Goal: Communication & Community: Answer question/provide support

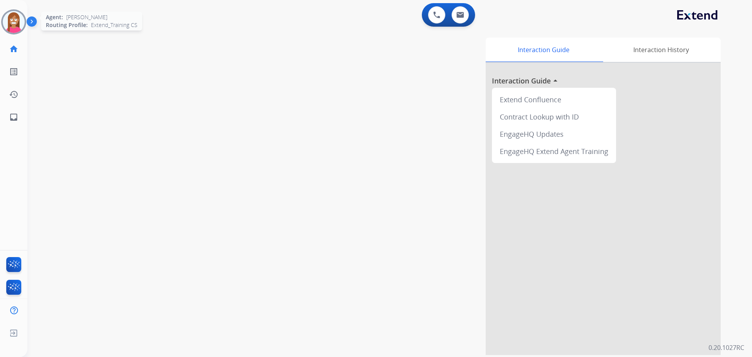
click at [11, 27] on img at bounding box center [14, 22] width 22 height 22
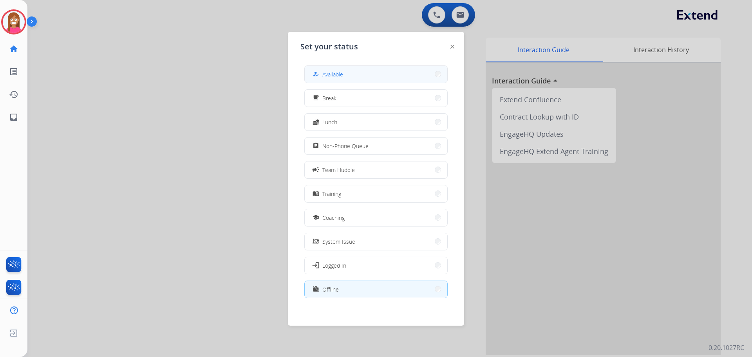
click at [329, 69] on button "how_to_reg Available" at bounding box center [376, 74] width 143 height 17
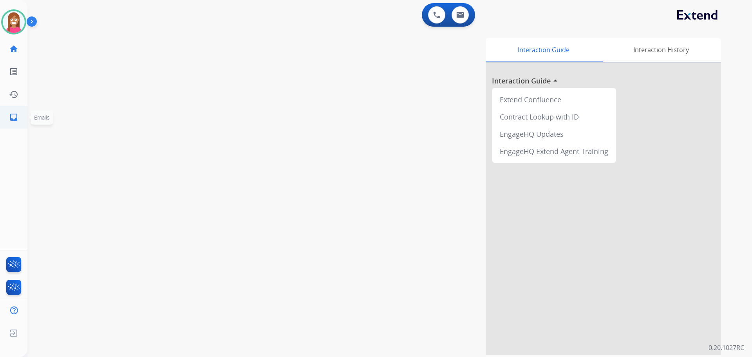
click at [13, 122] on link "inbox Emails" at bounding box center [14, 117] width 22 height 22
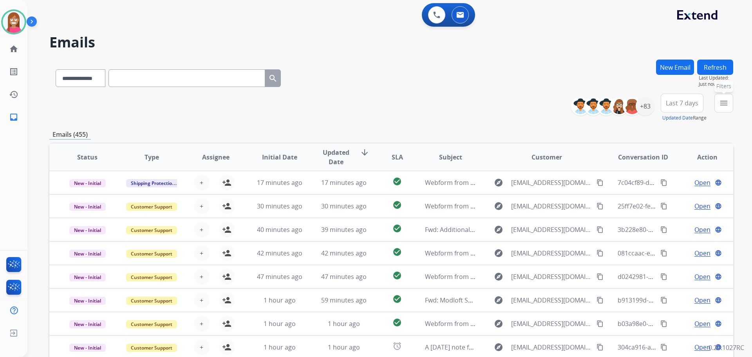
click at [725, 109] on button "menu Filters" at bounding box center [723, 103] width 19 height 19
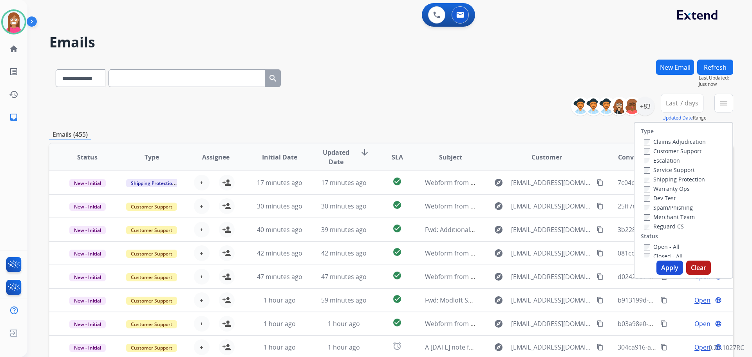
click at [657, 150] on label "Customer Support" at bounding box center [673, 150] width 58 height 7
drag, startPoint x: 664, startPoint y: 178, endPoint x: 655, endPoint y: 183, distance: 10.3
click at [659, 181] on label "Shipping Protection" at bounding box center [674, 178] width 61 height 7
click at [652, 247] on label "Open - All" at bounding box center [662, 246] width 36 height 7
click at [660, 266] on button "Apply" at bounding box center [670, 267] width 27 height 14
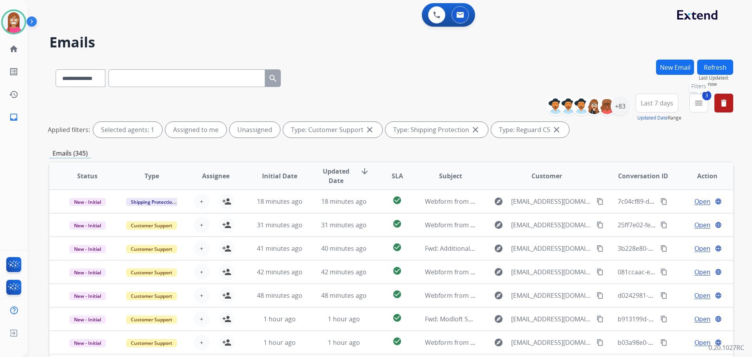
click at [701, 101] on mat-icon "menu" at bounding box center [698, 102] width 9 height 9
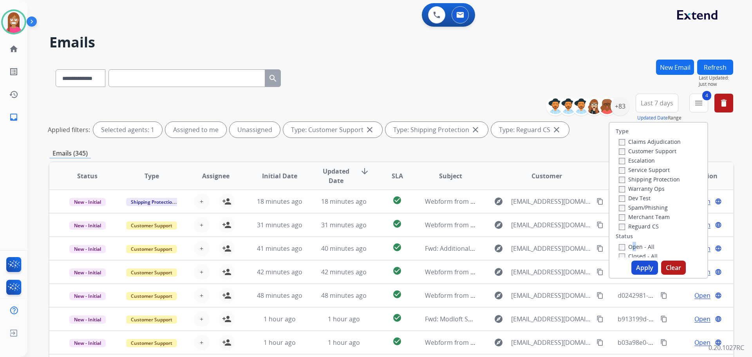
click at [646, 262] on button "Apply" at bounding box center [644, 267] width 27 height 14
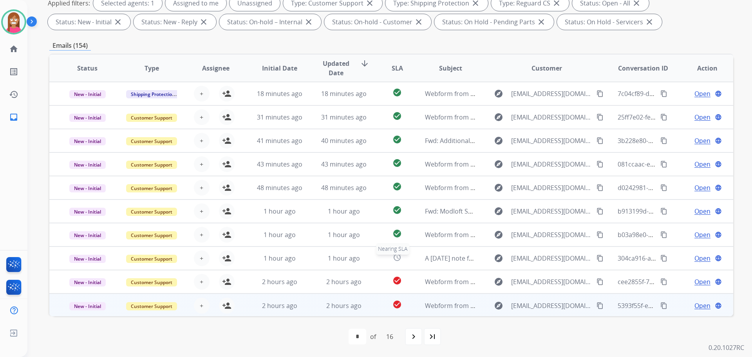
scroll to position [1, 0]
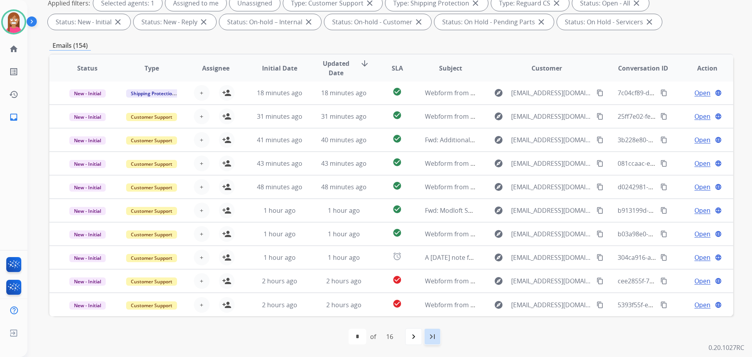
click at [437, 337] on mat-icon "last_page" at bounding box center [432, 336] width 9 height 9
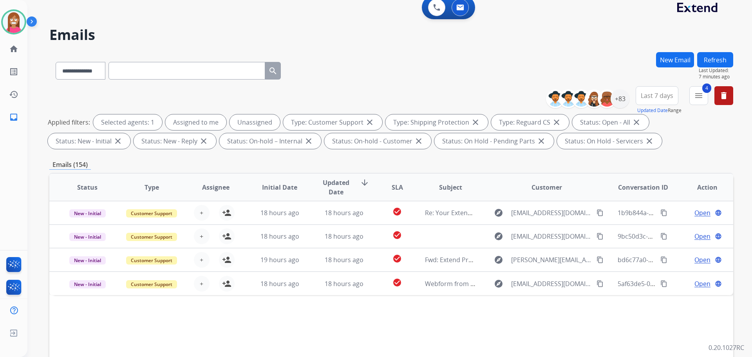
scroll to position [0, 0]
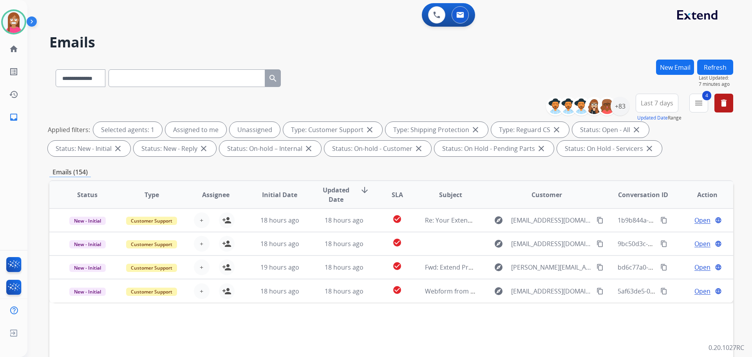
click at [718, 67] on button "Refresh" at bounding box center [715, 67] width 36 height 15
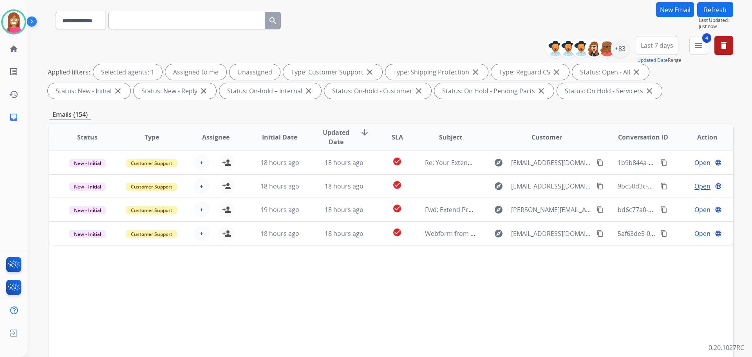
scroll to position [127, 0]
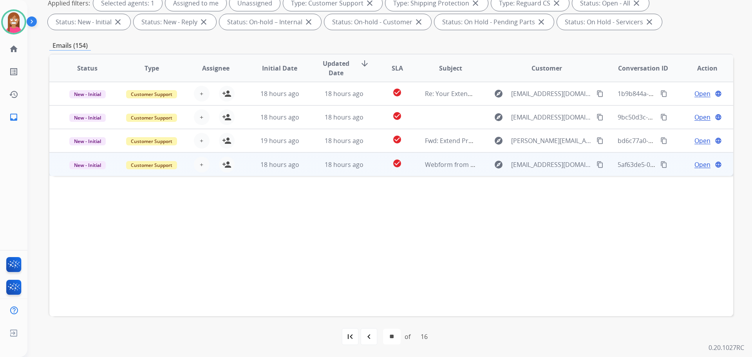
click at [310, 170] on td "18 hours ago" at bounding box center [338, 164] width 64 height 24
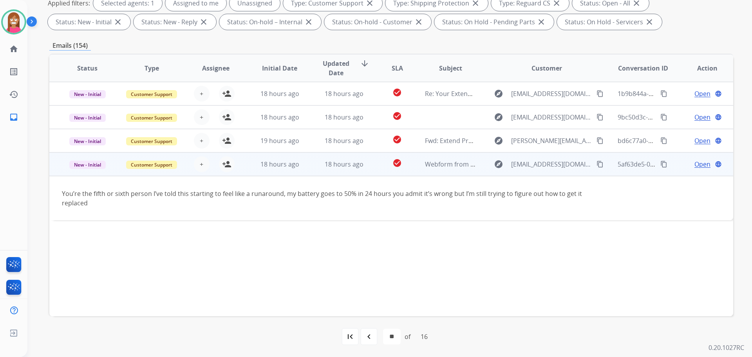
click at [597, 163] on mat-icon "content_copy" at bounding box center [600, 164] width 7 height 7
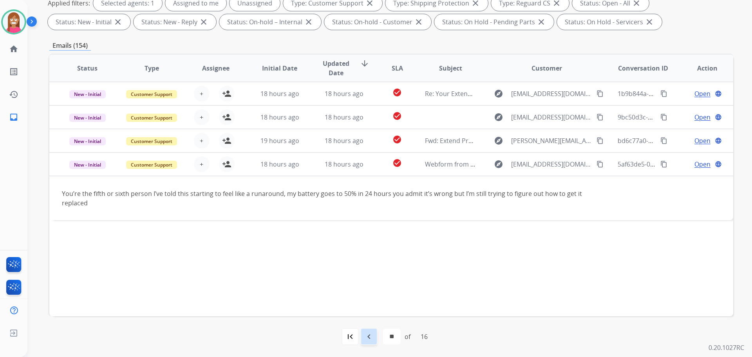
click at [366, 340] on mat-icon "navigate_before" at bounding box center [368, 336] width 9 height 9
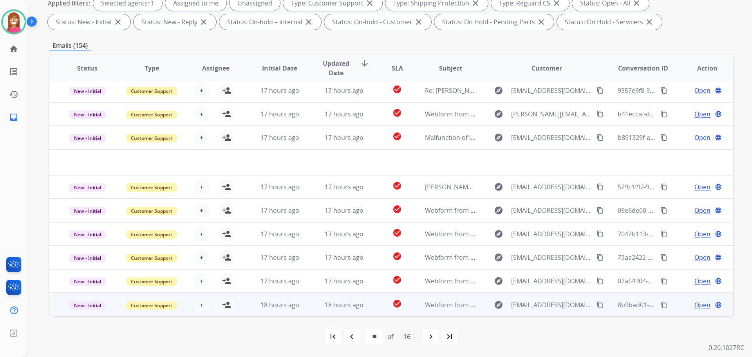
click at [306, 306] on td "18 hours ago" at bounding box center [338, 305] width 64 height 24
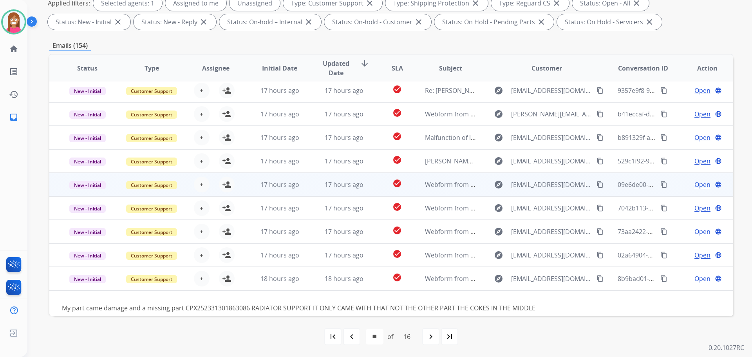
scroll to position [36, 0]
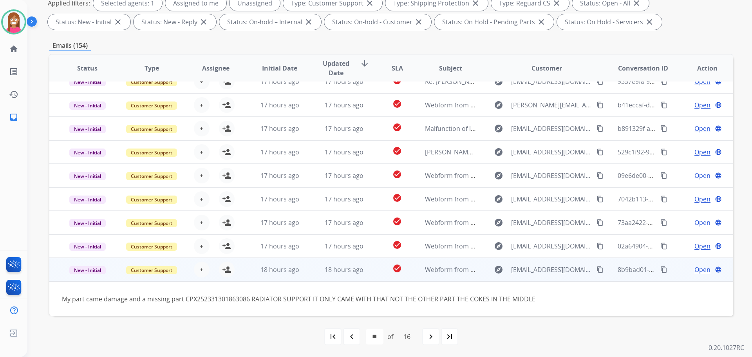
click at [597, 269] on mat-icon "content_copy" at bounding box center [600, 269] width 7 height 7
click at [227, 269] on mat-icon "person_add" at bounding box center [226, 269] width 9 height 9
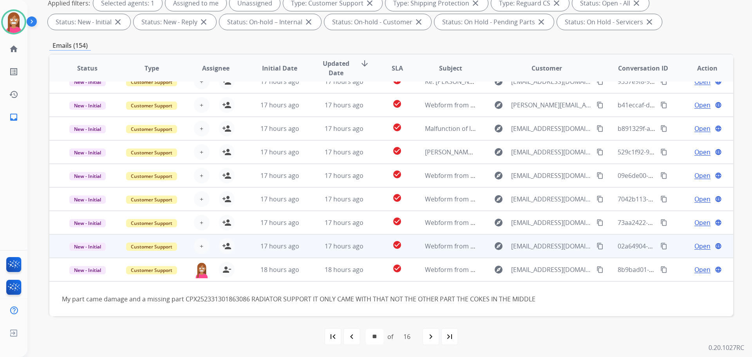
click at [370, 253] on td "check_circle" at bounding box center [391, 246] width 43 height 24
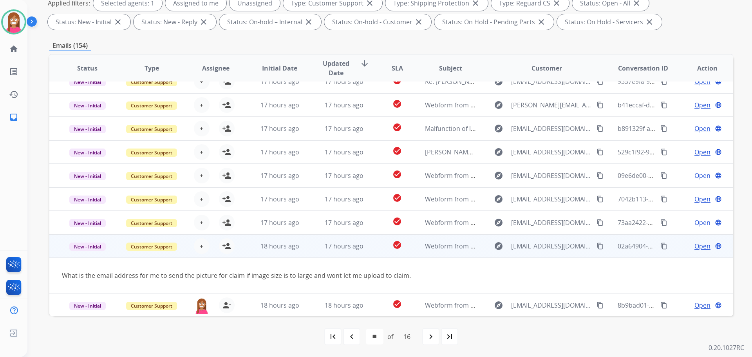
scroll to position [36, 0]
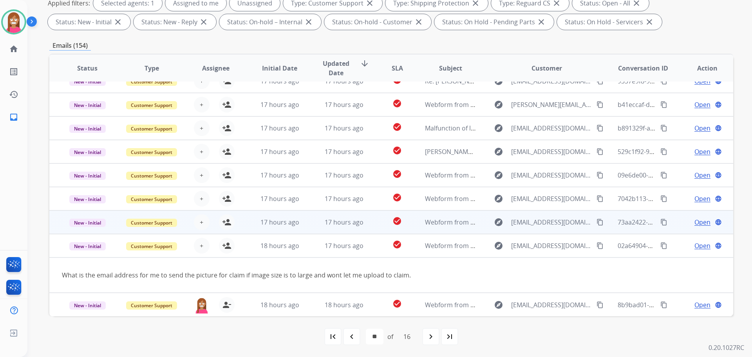
click at [306, 230] on td "17 hours ago" at bounding box center [338, 222] width 64 height 24
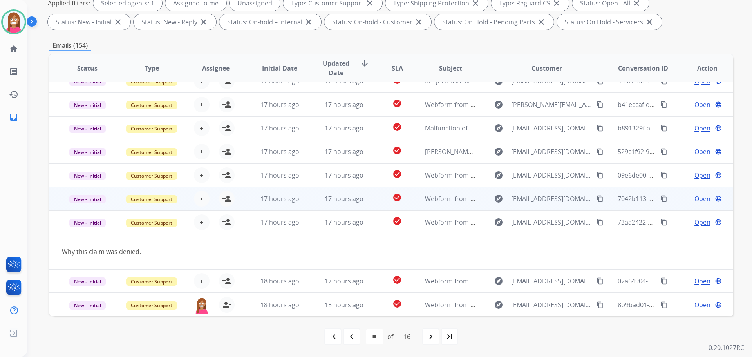
click at [307, 204] on td "17 hours ago" at bounding box center [338, 199] width 64 height 24
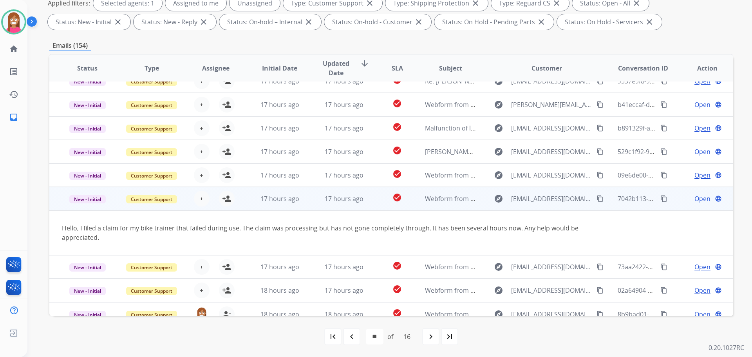
scroll to position [45, 0]
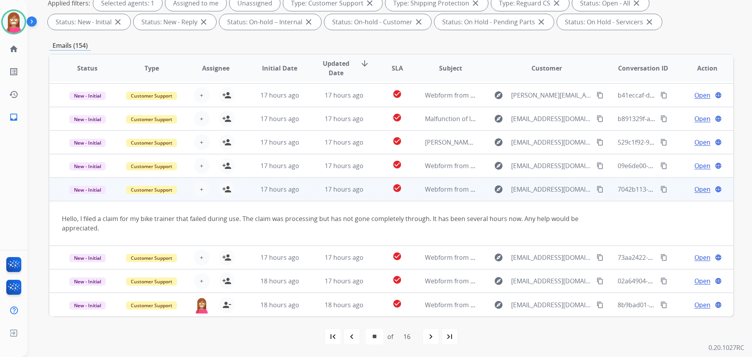
click at [597, 188] on mat-icon "content_copy" at bounding box center [600, 189] width 7 height 7
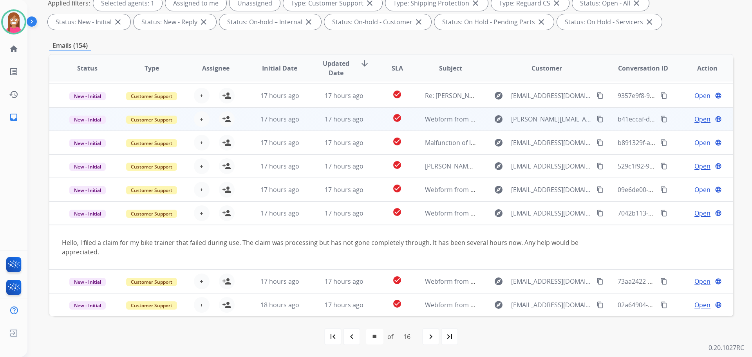
scroll to position [0, 0]
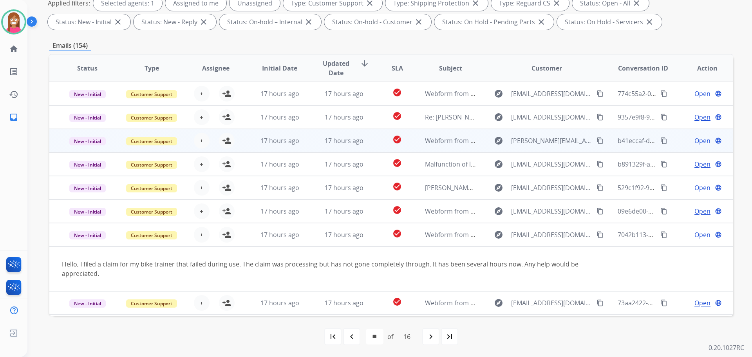
click at [313, 147] on td "17 hours ago" at bounding box center [338, 141] width 64 height 24
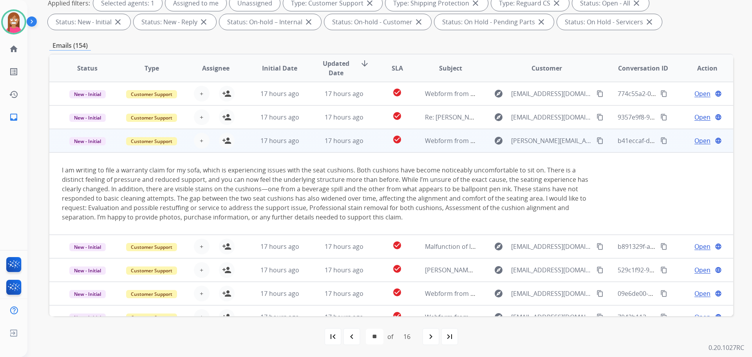
scroll to position [47, 0]
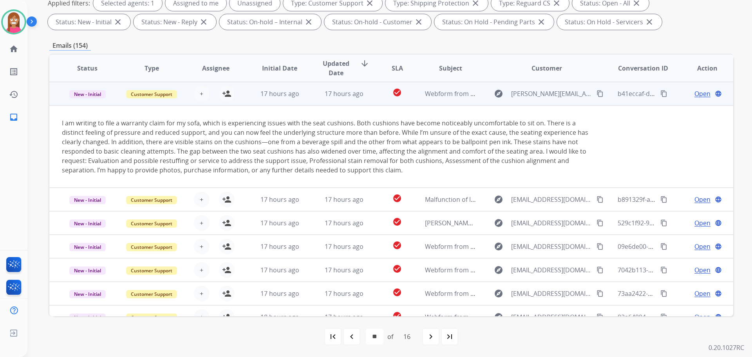
click at [597, 94] on mat-icon "content_copy" at bounding box center [600, 93] width 7 height 7
click at [229, 96] on mat-icon "person_add" at bounding box center [226, 93] width 9 height 9
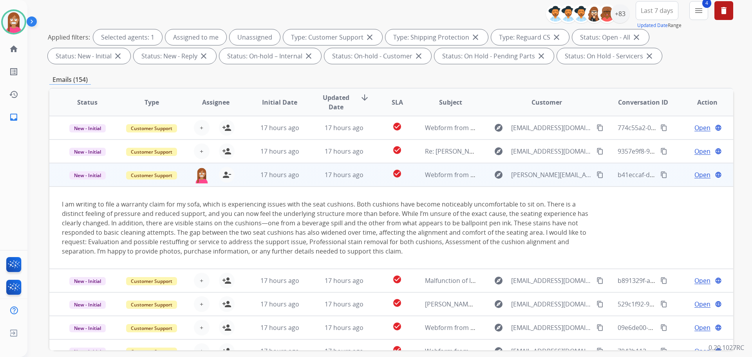
scroll to position [48, 0]
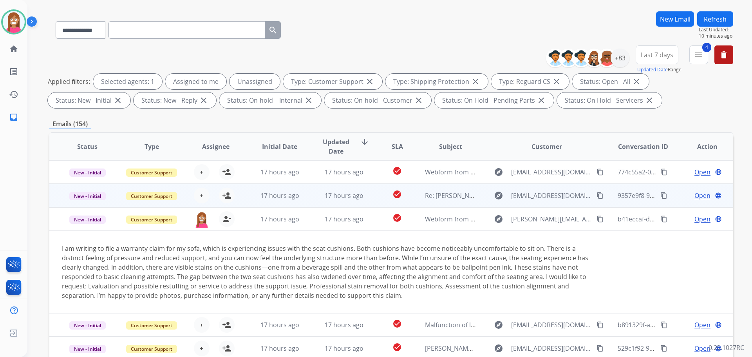
click at [314, 200] on td "17 hours ago" at bounding box center [338, 196] width 64 height 24
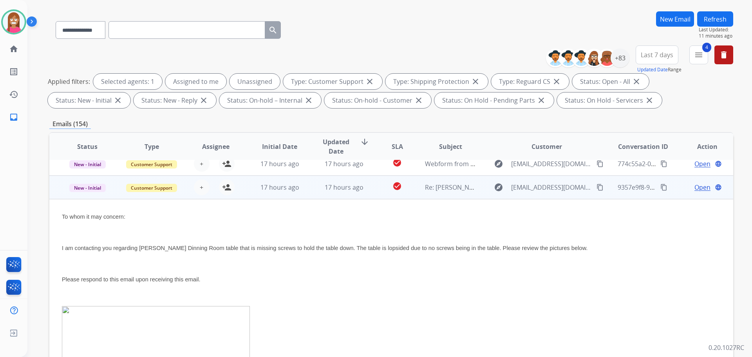
scroll to position [0, 0]
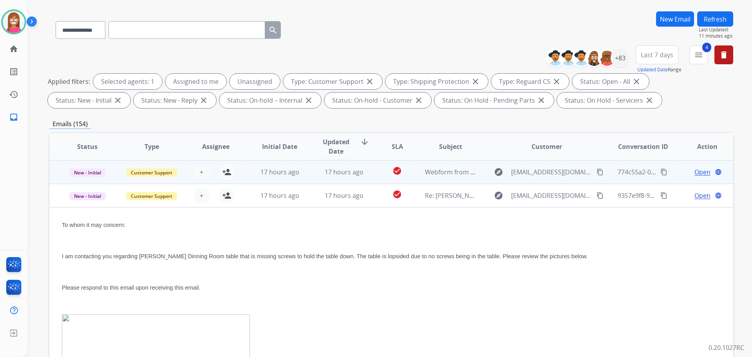
click at [306, 180] on td "17 hours ago" at bounding box center [338, 172] width 64 height 24
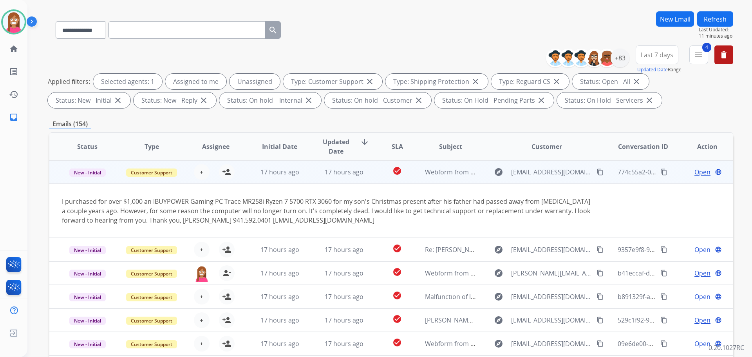
click at [597, 174] on mat-icon "content_copy" at bounding box center [600, 171] width 7 height 7
click at [222, 172] on mat-icon "person_add" at bounding box center [226, 171] width 9 height 9
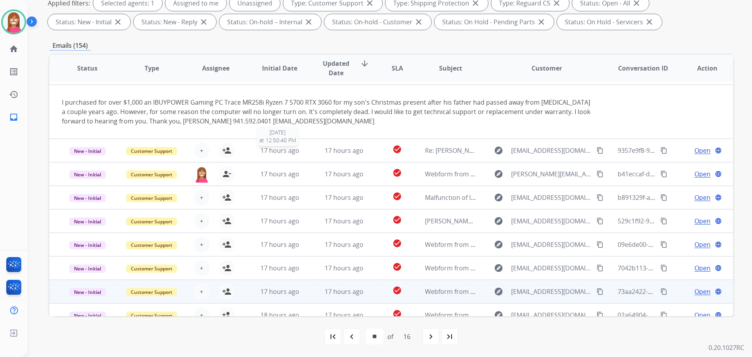
scroll to position [55, 0]
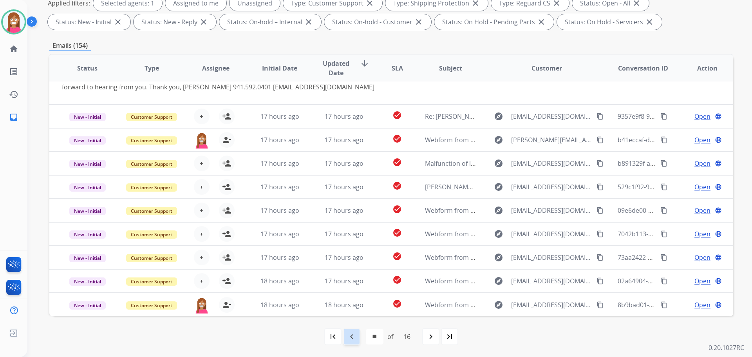
click at [351, 336] on mat-icon "navigate_before" at bounding box center [351, 336] width 9 height 9
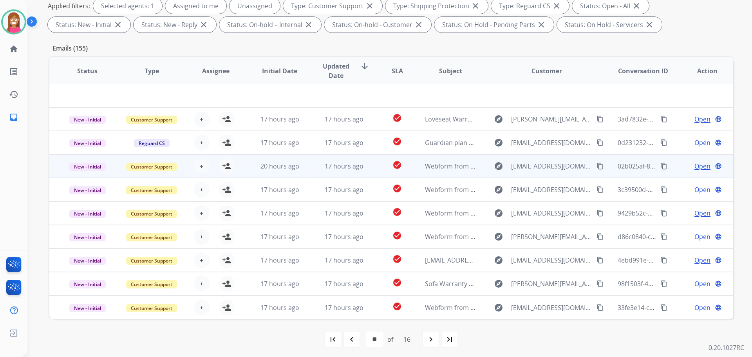
scroll to position [127, 0]
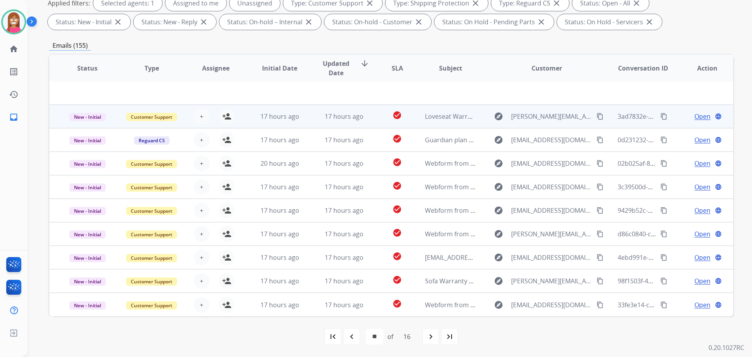
click at [311, 123] on td "17 hours ago" at bounding box center [338, 117] width 64 height 24
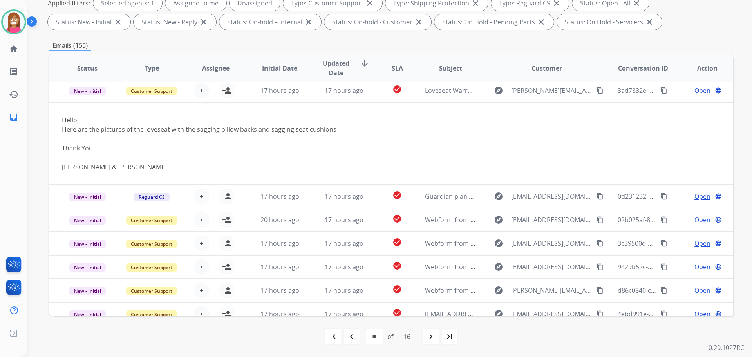
scroll to position [24, 0]
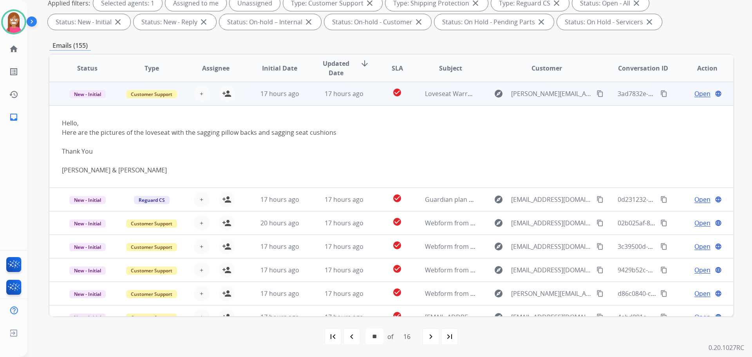
click at [597, 91] on mat-icon "content_copy" at bounding box center [600, 93] width 7 height 7
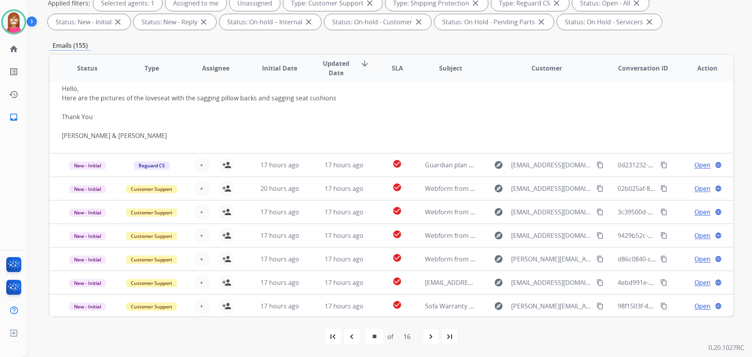
scroll to position [83, 0]
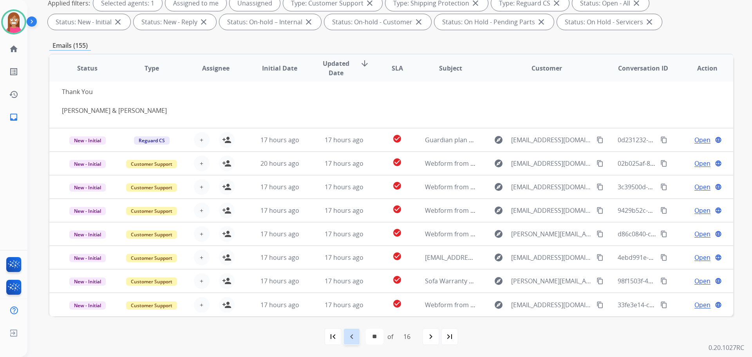
click at [349, 340] on mat-icon "navigate_before" at bounding box center [351, 336] width 9 height 9
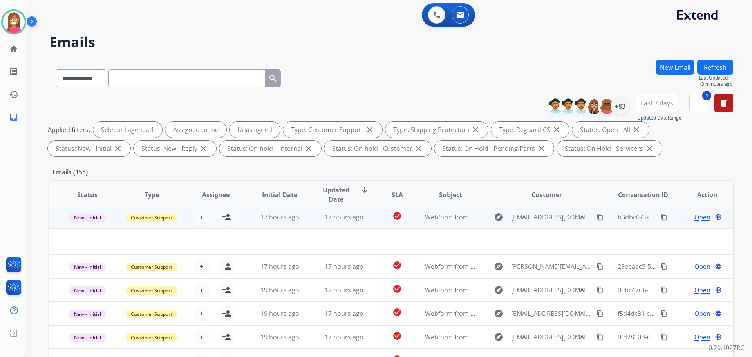
scroll to position [127, 0]
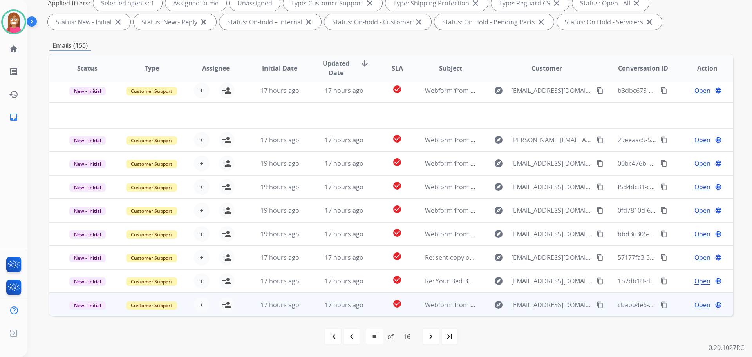
click at [308, 306] on td "17 hours ago" at bounding box center [338, 305] width 64 height 24
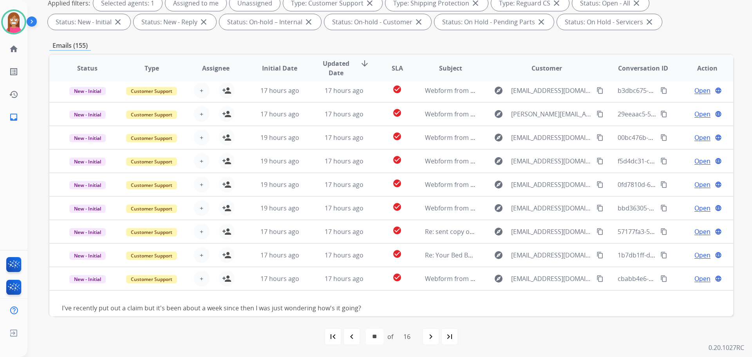
scroll to position [36, 0]
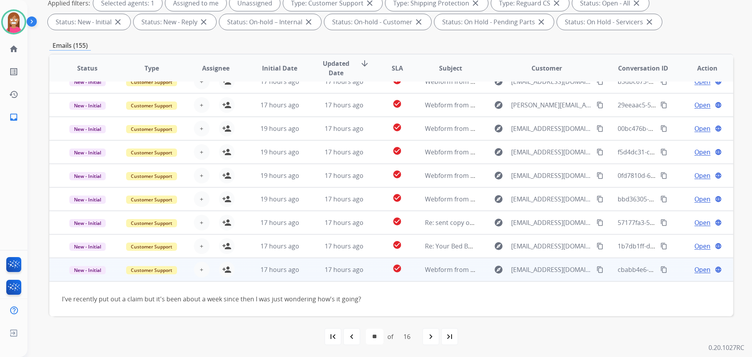
click at [597, 270] on mat-icon "content_copy" at bounding box center [600, 269] width 7 height 7
click at [225, 272] on mat-icon "person_add" at bounding box center [226, 269] width 9 height 9
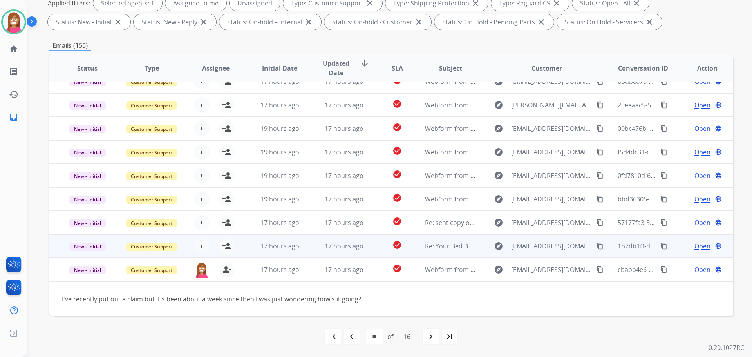
click at [301, 251] on td "17 hours ago" at bounding box center [274, 246] width 64 height 24
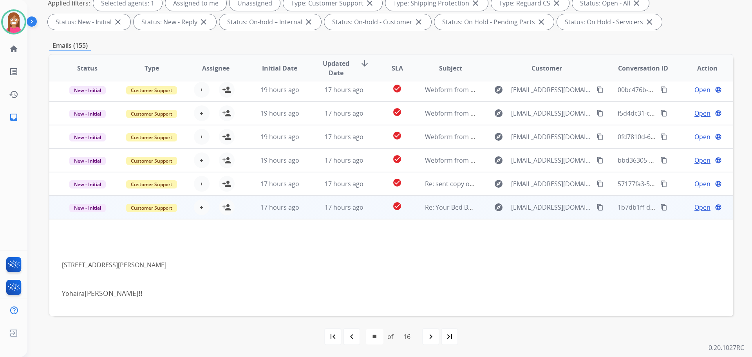
scroll to position [71, 0]
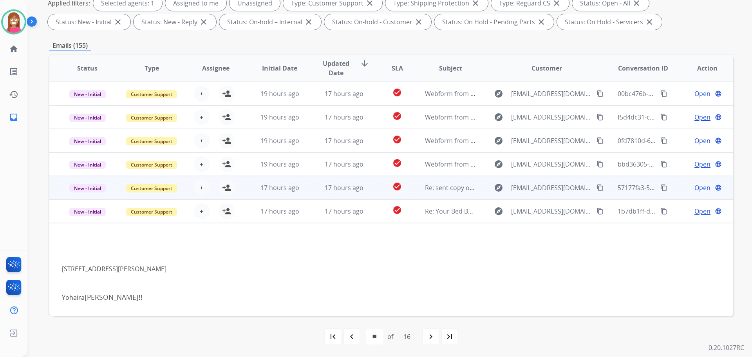
click at [300, 195] on td "17 hours ago" at bounding box center [274, 188] width 64 height 24
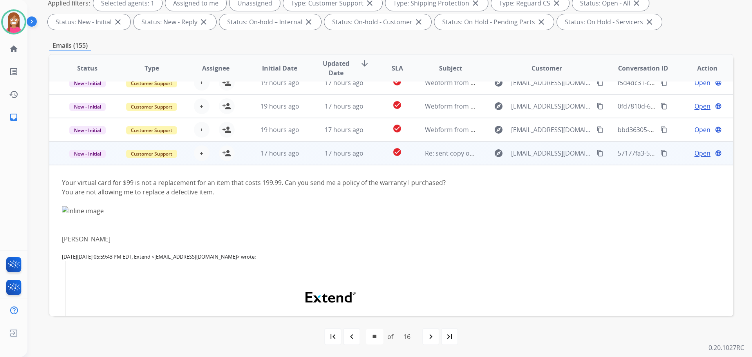
scroll to position [86, 0]
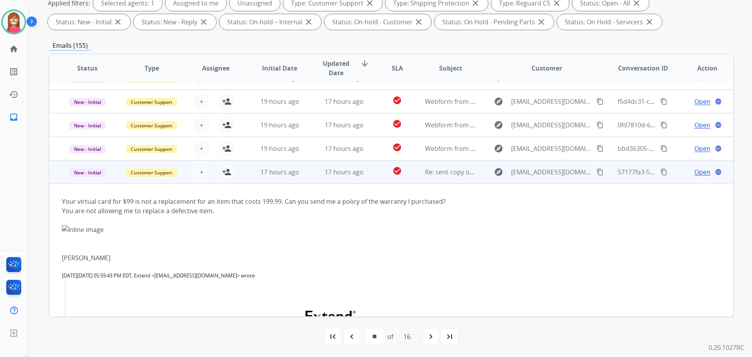
click at [597, 174] on mat-icon "content_copy" at bounding box center [600, 171] width 7 height 7
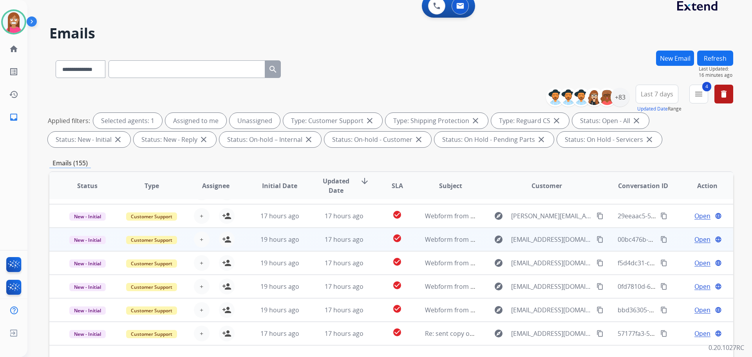
scroll to position [39, 0]
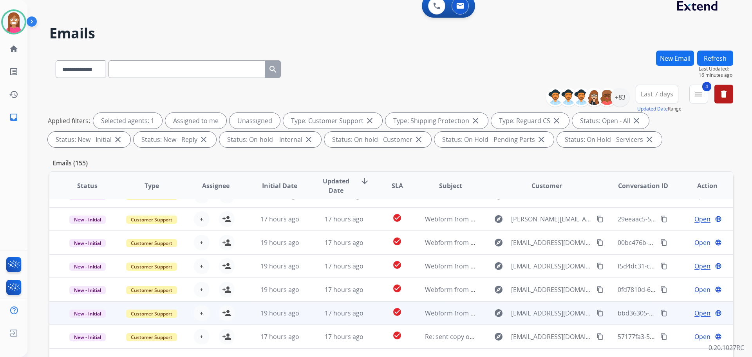
click at [307, 318] on td "17 hours ago" at bounding box center [338, 313] width 64 height 24
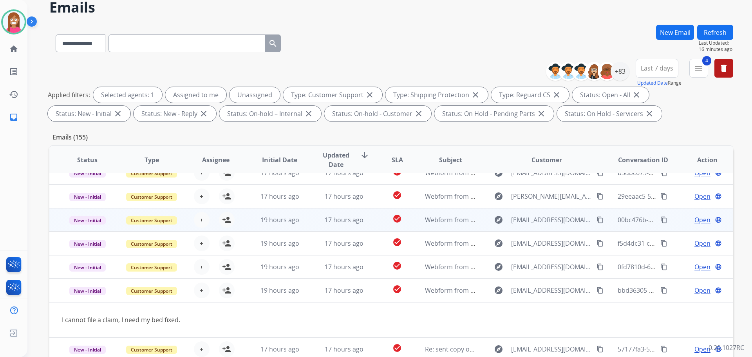
scroll to position [48, 0]
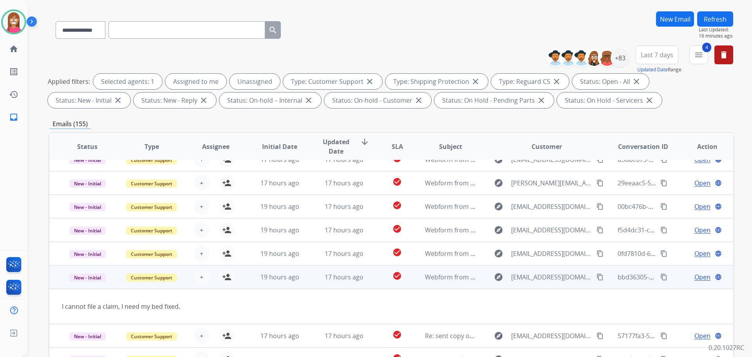
click at [597, 279] on mat-icon "content_copy" at bounding box center [600, 276] width 7 height 7
click at [228, 278] on mat-icon "person_add" at bounding box center [226, 276] width 9 height 9
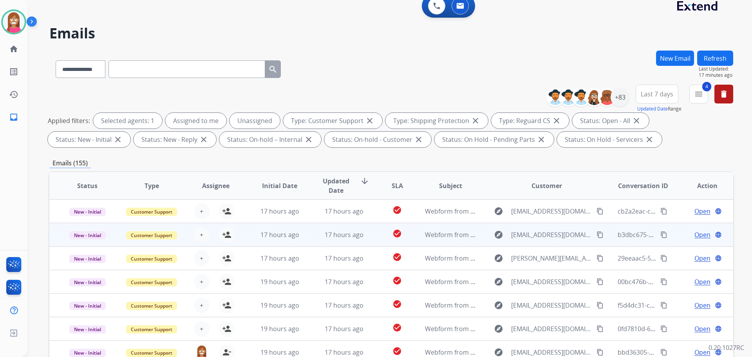
scroll to position [127, 0]
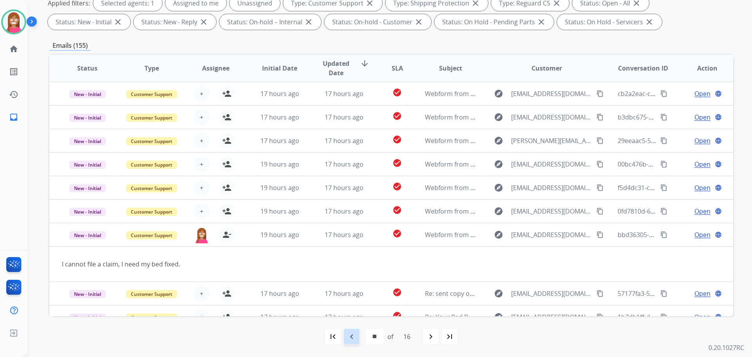
click at [350, 334] on mat-icon "navigate_before" at bounding box center [351, 336] width 9 height 9
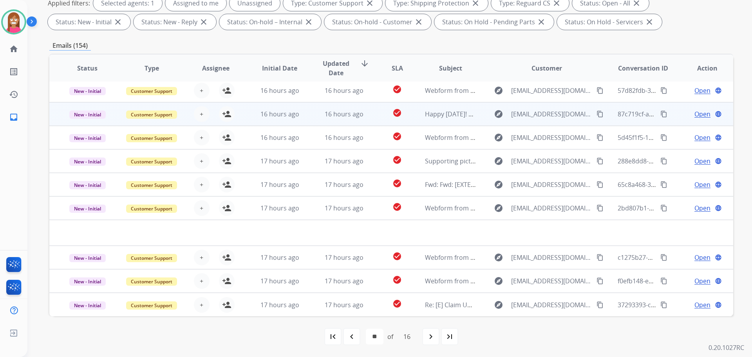
click at [306, 119] on td "16 hours ago" at bounding box center [338, 114] width 64 height 24
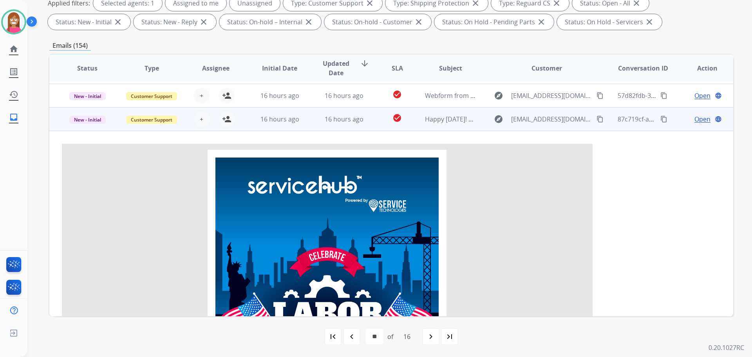
scroll to position [8, 0]
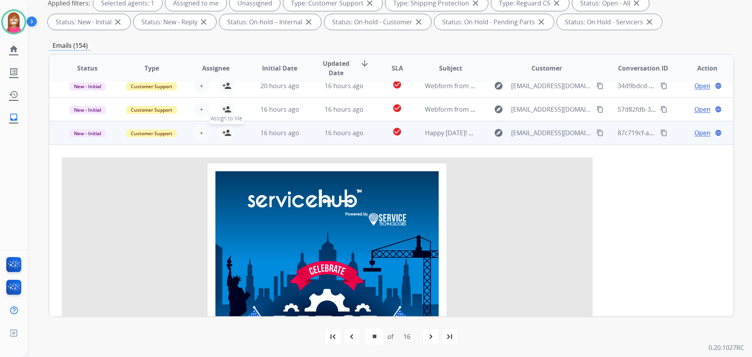
click at [224, 131] on mat-icon "person_add" at bounding box center [226, 132] width 9 height 9
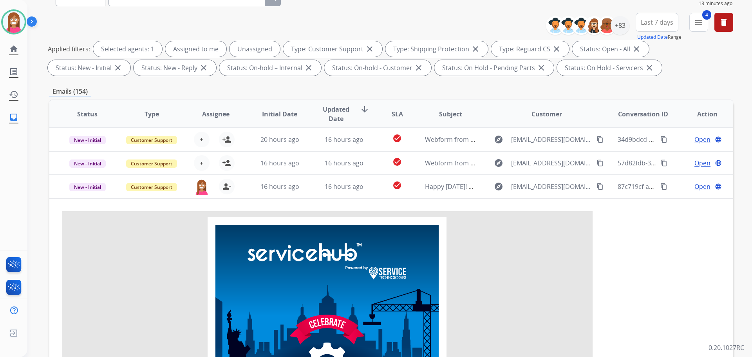
scroll to position [9, 0]
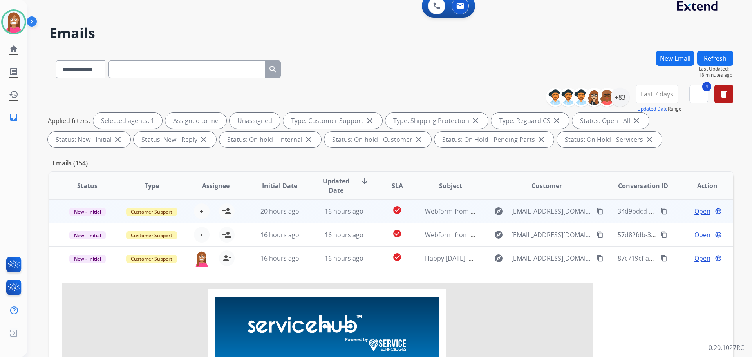
click at [309, 212] on td "16 hours ago" at bounding box center [338, 211] width 64 height 24
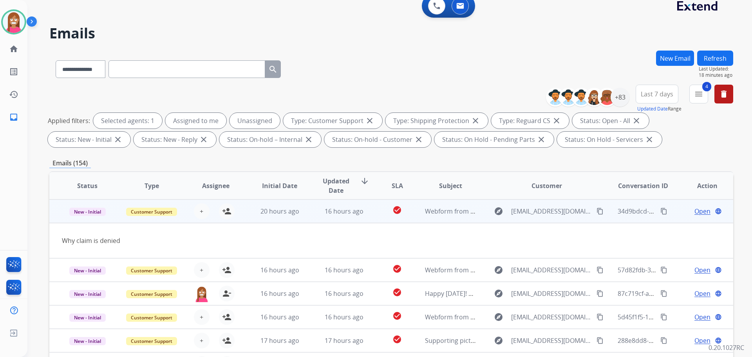
click at [597, 209] on mat-icon "content_copy" at bounding box center [600, 211] width 7 height 7
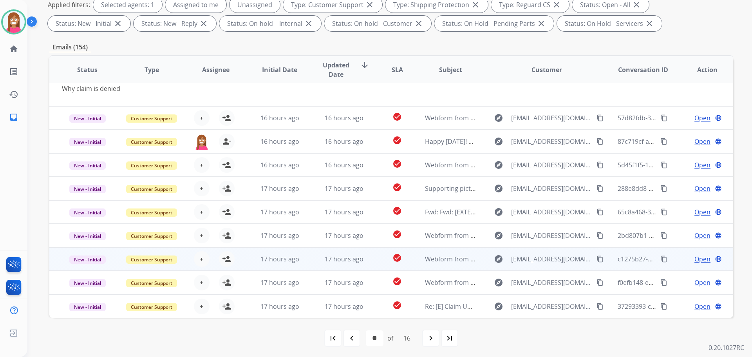
scroll to position [127, 0]
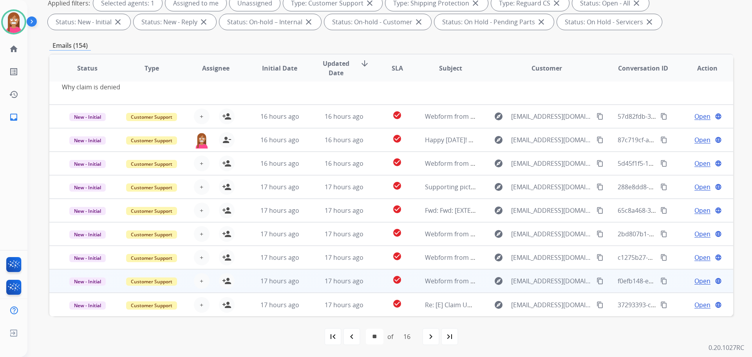
click at [370, 286] on td "check_circle" at bounding box center [391, 281] width 43 height 24
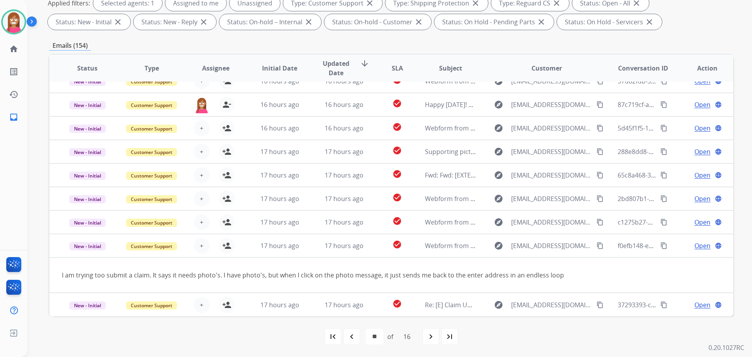
drag, startPoint x: 348, startPoint y: 340, endPoint x: 345, endPoint y: 312, distance: 27.9
click at [348, 339] on mat-icon "navigate_before" at bounding box center [351, 336] width 9 height 9
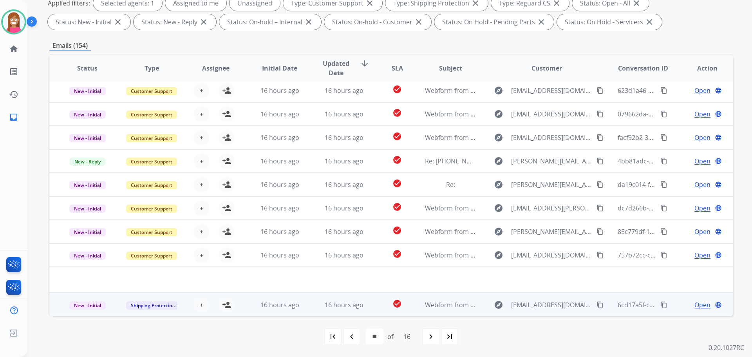
click at [597, 304] on mat-icon "content_copy" at bounding box center [600, 304] width 7 height 7
click at [306, 308] on td "16 hours ago" at bounding box center [338, 305] width 64 height 24
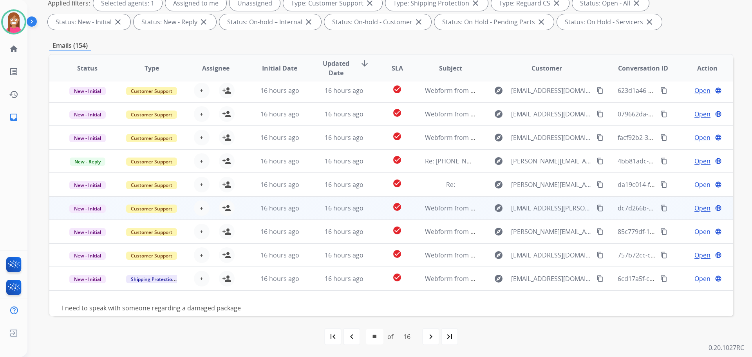
scroll to position [36, 0]
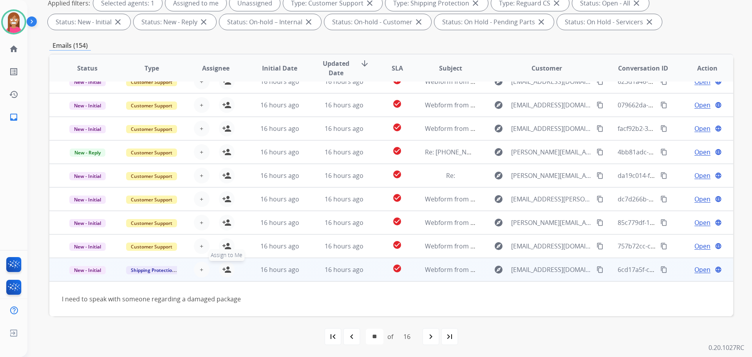
click at [226, 270] on mat-icon "person_add" at bounding box center [226, 269] width 9 height 9
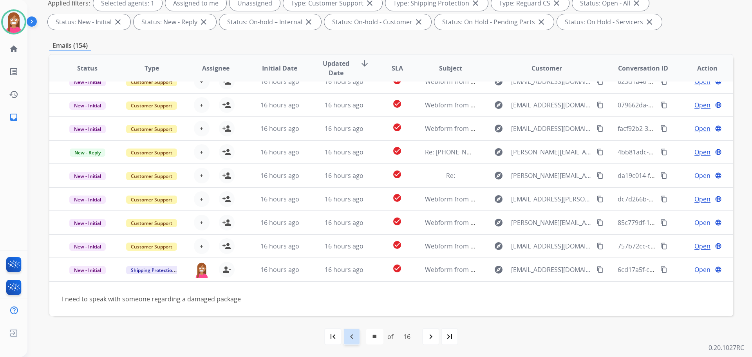
click at [358, 334] on div "navigate_before" at bounding box center [351, 336] width 17 height 17
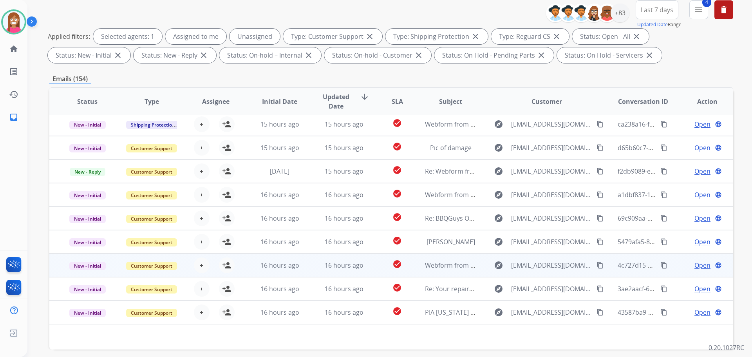
scroll to position [127, 0]
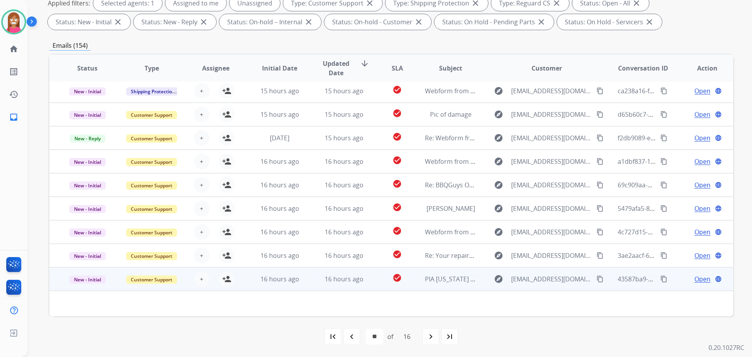
click at [306, 285] on td "16 hours ago" at bounding box center [338, 279] width 64 height 24
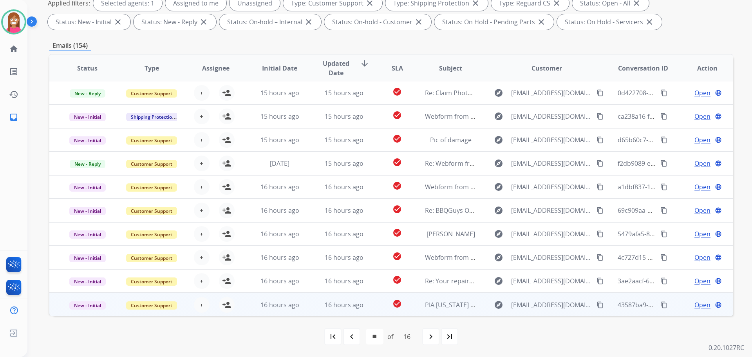
click at [311, 310] on td "16 hours ago" at bounding box center [338, 305] width 64 height 24
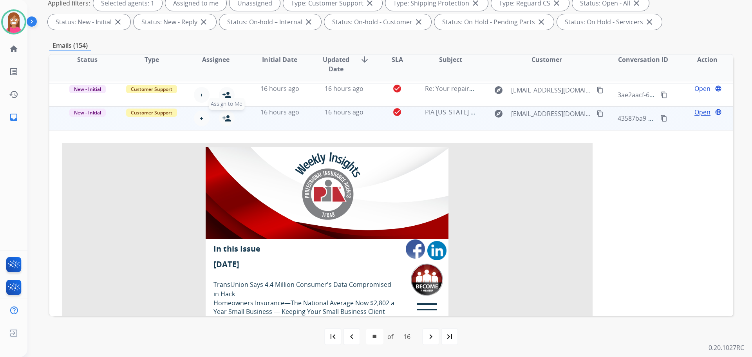
scroll to position [133, 0]
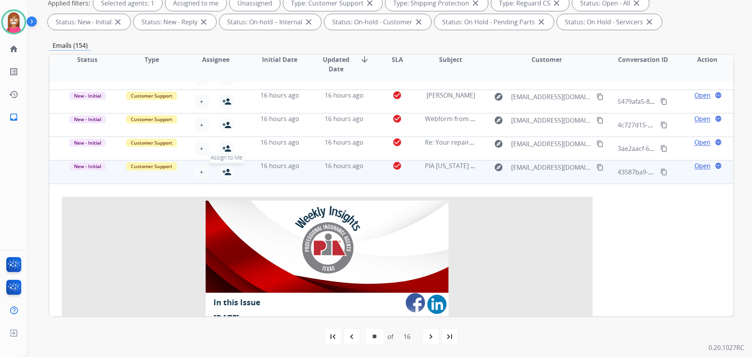
click at [228, 171] on mat-icon "person_add" at bounding box center [226, 171] width 9 height 9
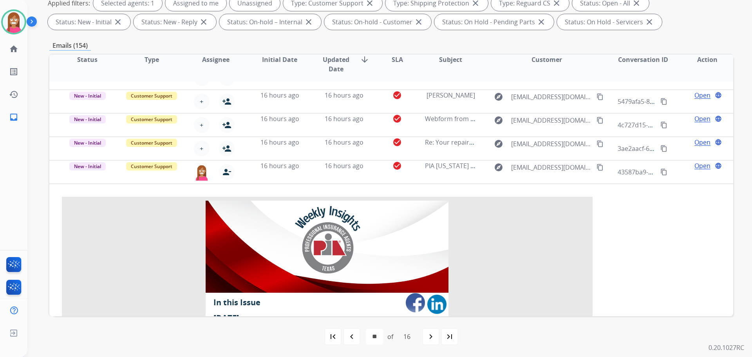
drag, startPoint x: 355, startPoint y: 342, endPoint x: 291, endPoint y: 328, distance: 65.4
click at [355, 342] on div "navigate_before" at bounding box center [351, 336] width 17 height 17
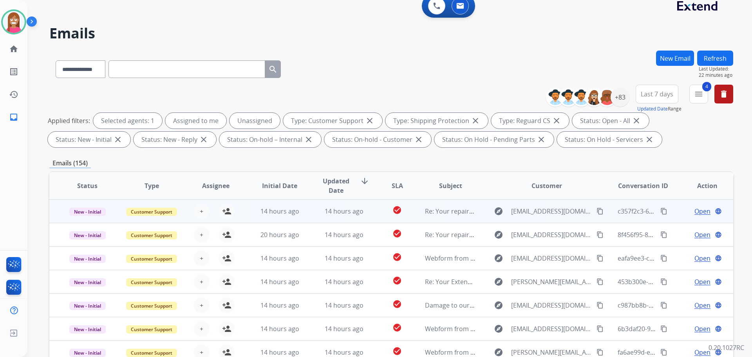
scroll to position [127, 0]
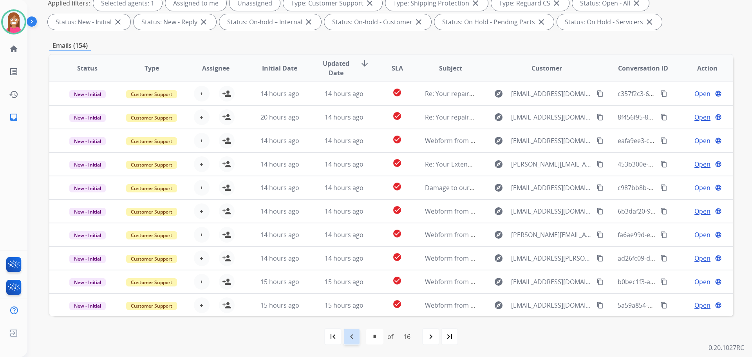
click at [349, 338] on mat-icon "navigate_before" at bounding box center [351, 336] width 9 height 9
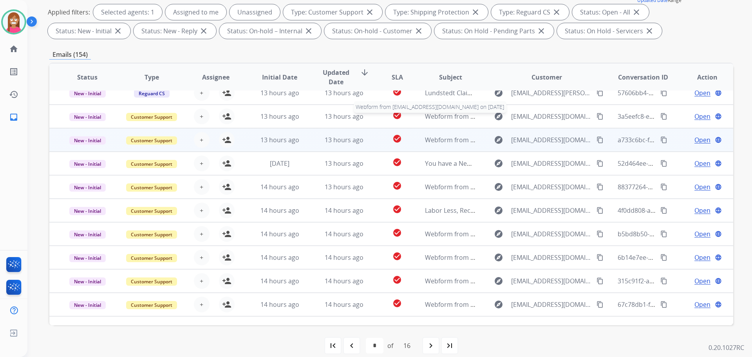
scroll to position [26, 0]
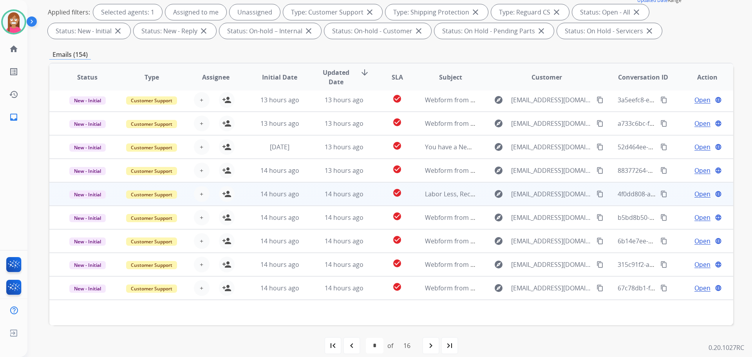
click at [365, 200] on td "14 hours ago" at bounding box center [338, 194] width 64 height 24
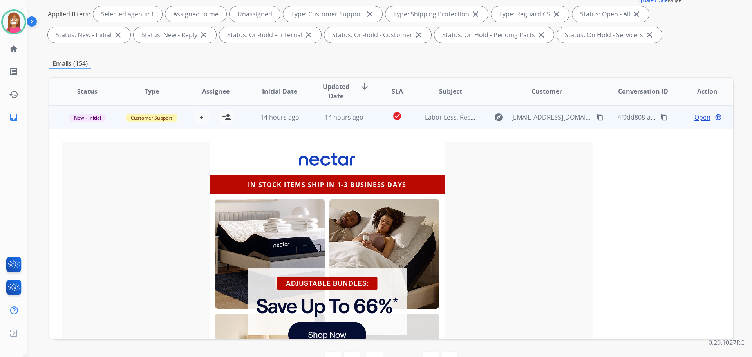
scroll to position [118, 0]
click at [227, 120] on mat-icon "person_add" at bounding box center [226, 116] width 9 height 9
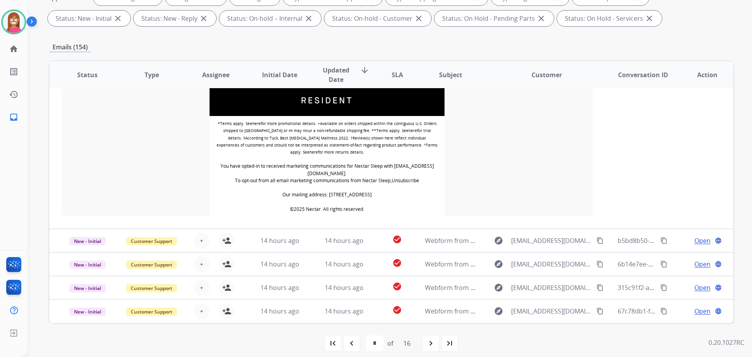
scroll to position [141, 0]
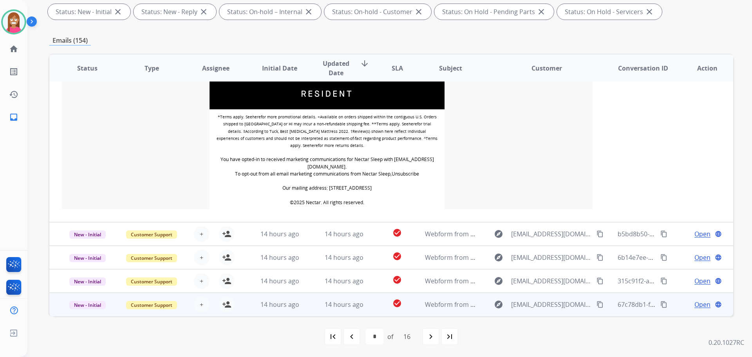
click at [309, 309] on td "14 hours ago" at bounding box center [338, 305] width 64 height 24
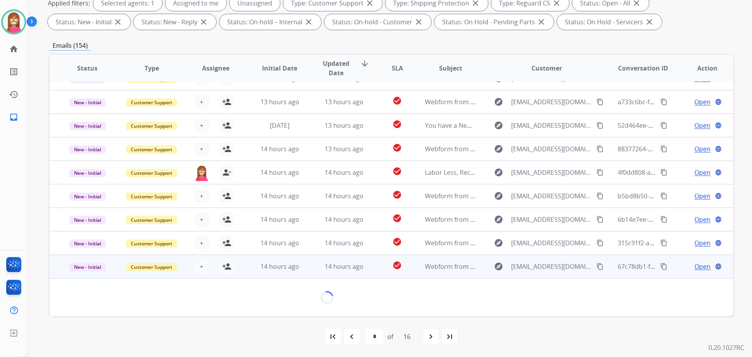
scroll to position [36, 0]
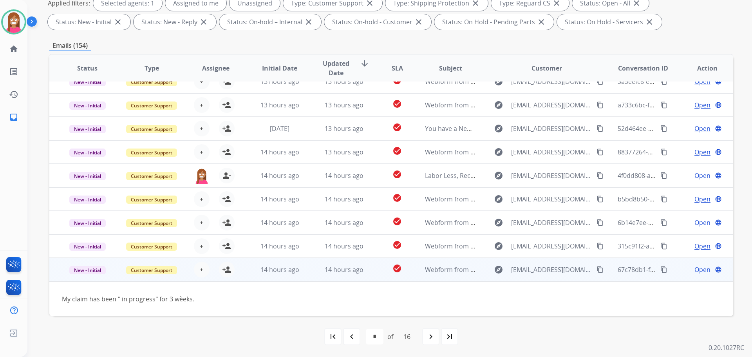
click at [597, 271] on mat-icon "content_copy" at bounding box center [600, 269] width 7 height 7
click at [228, 271] on mat-icon "person_add" at bounding box center [226, 269] width 9 height 9
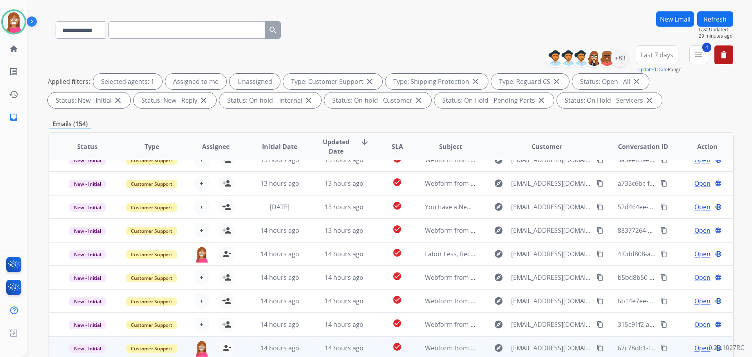
scroll to position [127, 0]
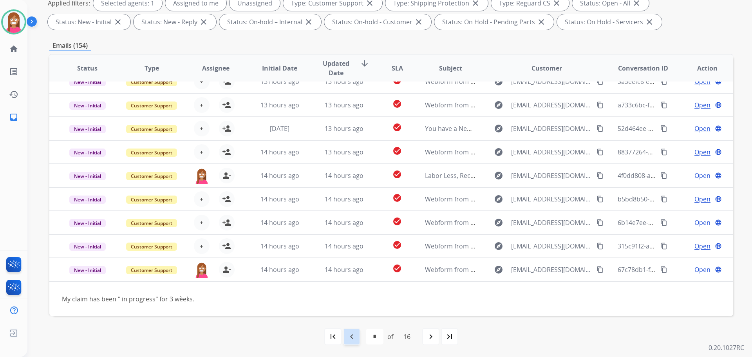
click at [352, 333] on mat-icon "navigate_before" at bounding box center [351, 336] width 9 height 9
select select "*"
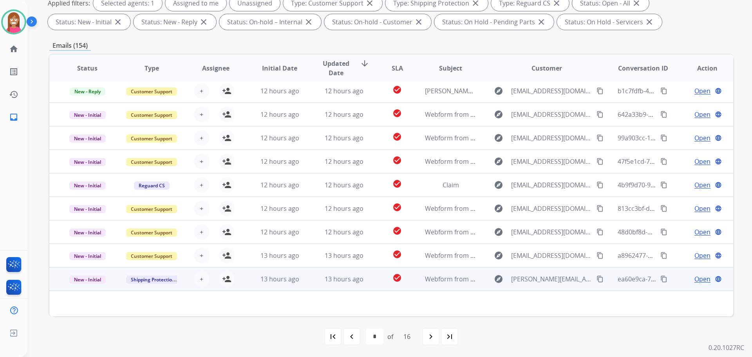
click at [597, 278] on mat-icon "content_copy" at bounding box center [600, 278] width 7 height 7
click at [311, 281] on td "13 hours ago" at bounding box center [338, 279] width 64 height 24
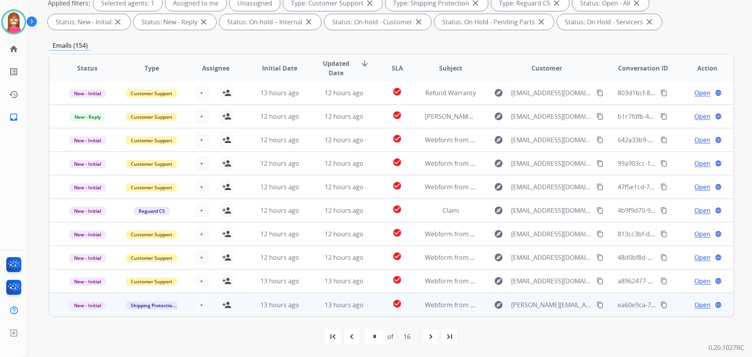
click at [306, 308] on td "13 hours ago" at bounding box center [338, 305] width 64 height 24
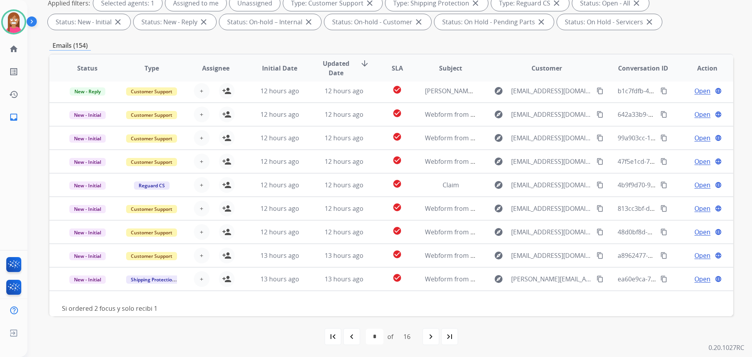
scroll to position [36, 0]
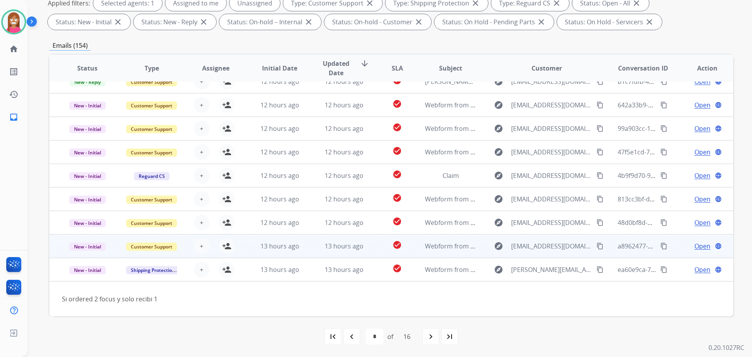
click at [310, 244] on td "13 hours ago" at bounding box center [338, 246] width 64 height 24
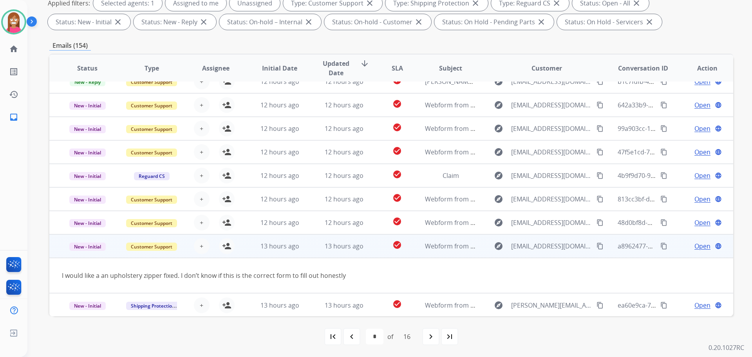
scroll to position [36, 0]
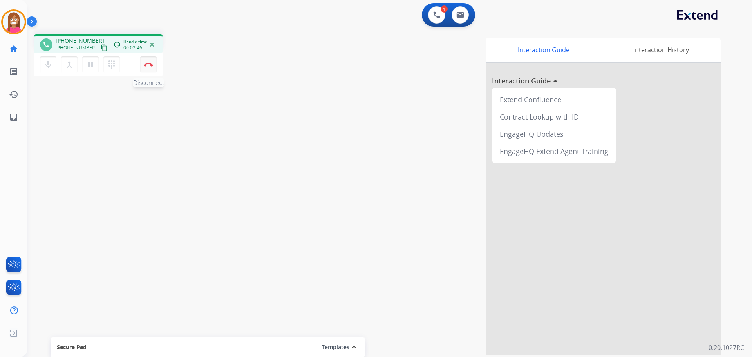
click at [145, 71] on button "Disconnect" at bounding box center [148, 64] width 16 height 16
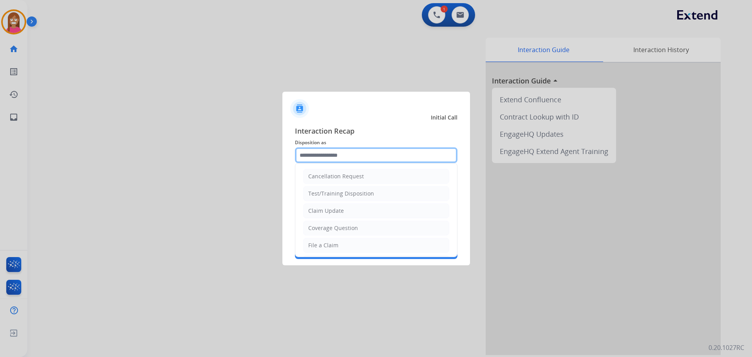
click at [320, 156] on input "text" at bounding box center [376, 155] width 163 height 16
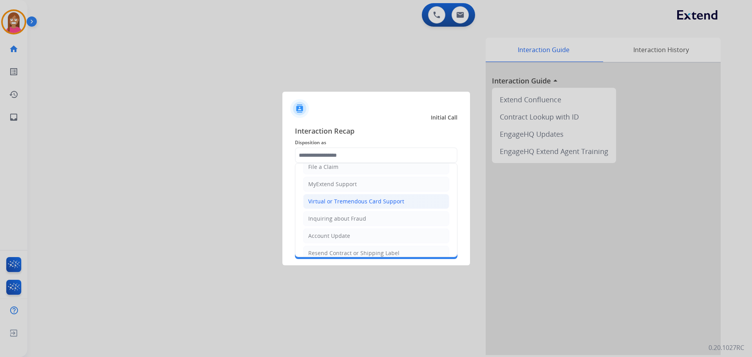
click at [327, 204] on div "Virtual or Tremendous Card Support" at bounding box center [356, 201] width 96 height 8
type input "**********"
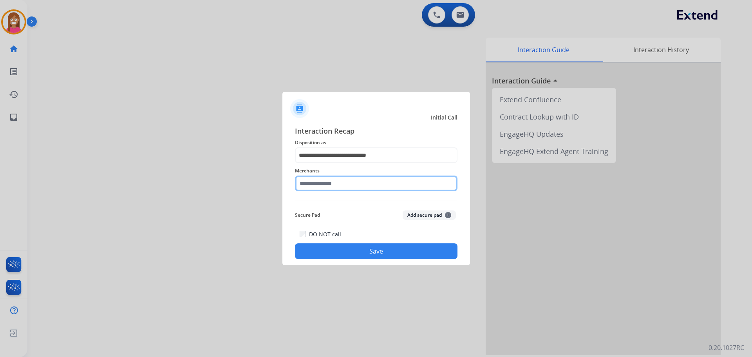
click at [324, 187] on input "text" at bounding box center [376, 183] width 163 height 16
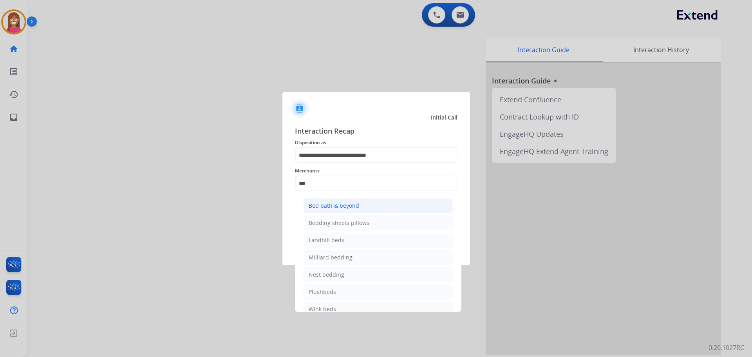
click at [327, 204] on div "Bed bath & beyond" at bounding box center [334, 206] width 51 height 8
type input "**********"
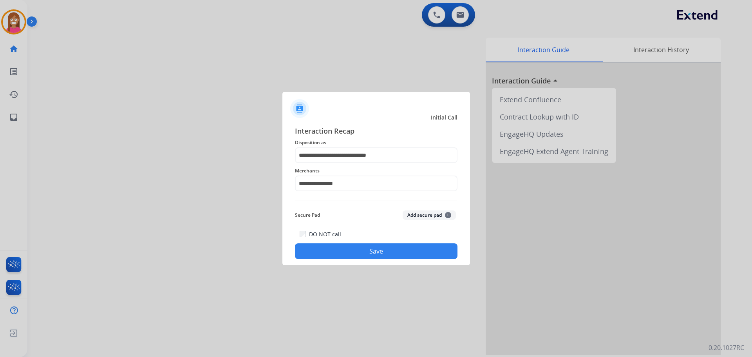
click at [346, 245] on button "Save" at bounding box center [376, 251] width 163 height 16
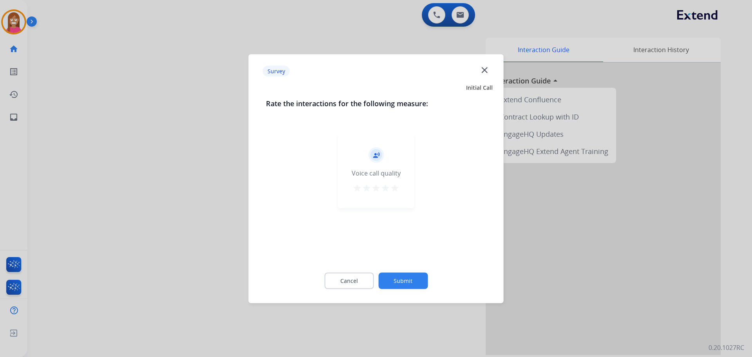
click at [482, 70] on mat-icon "close" at bounding box center [484, 70] width 10 height 10
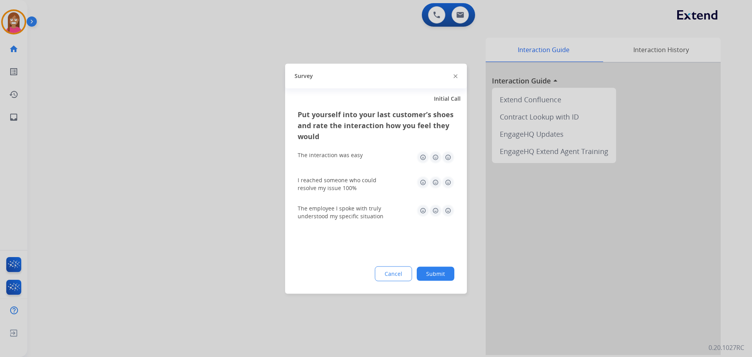
click at [455, 75] on img at bounding box center [456, 76] width 4 height 4
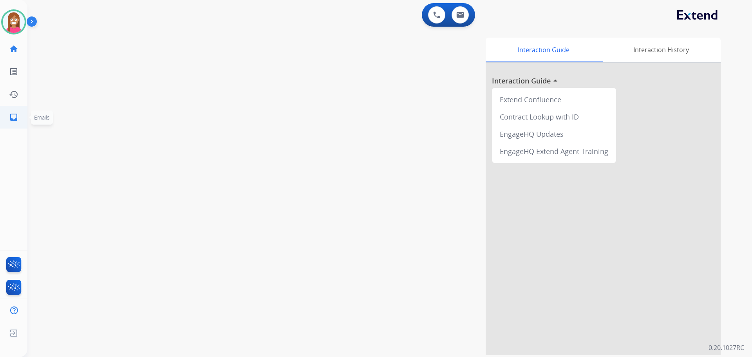
click at [14, 118] on mat-icon "inbox" at bounding box center [13, 116] width 9 height 9
select select "**********"
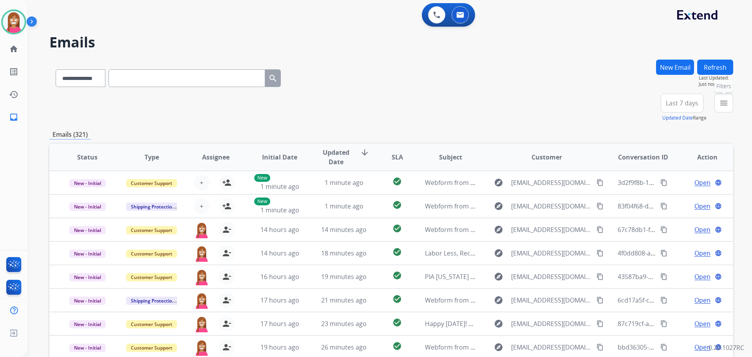
click at [727, 107] on mat-icon "menu" at bounding box center [723, 102] width 9 height 9
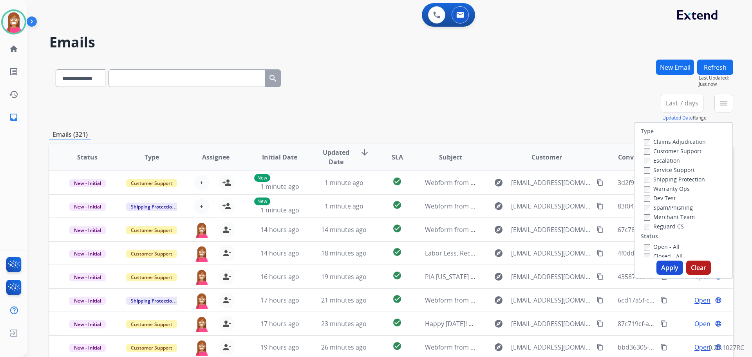
click at [651, 149] on label "Customer Support" at bounding box center [673, 150] width 58 height 7
click at [660, 179] on label "Shipping Protection" at bounding box center [674, 178] width 61 height 7
click at [661, 229] on label "Reguard CS" at bounding box center [664, 225] width 40 height 7
click at [658, 244] on label "Open - All" at bounding box center [662, 246] width 36 height 7
click at [660, 269] on button "Apply" at bounding box center [670, 267] width 27 height 14
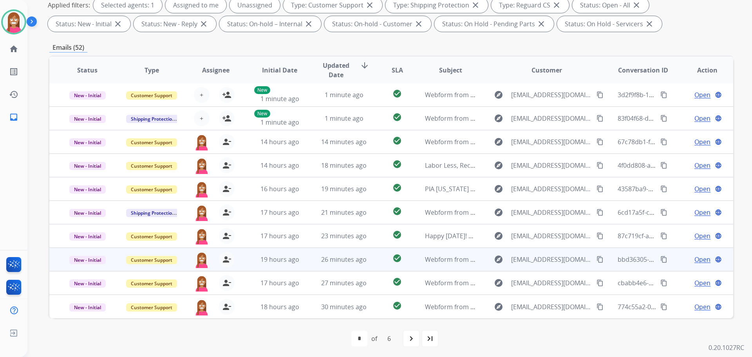
scroll to position [127, 0]
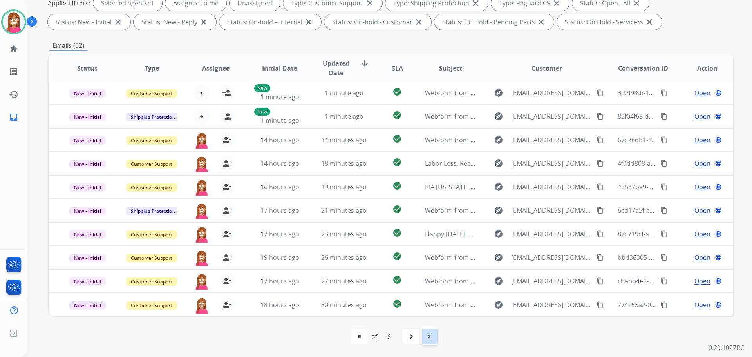
click at [423, 343] on div "last_page" at bounding box center [429, 336] width 17 height 17
select select "*"
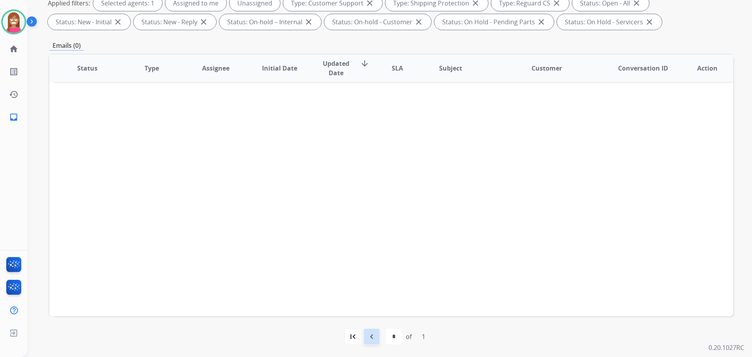
click at [374, 335] on mat-icon "navigate_before" at bounding box center [371, 336] width 9 height 9
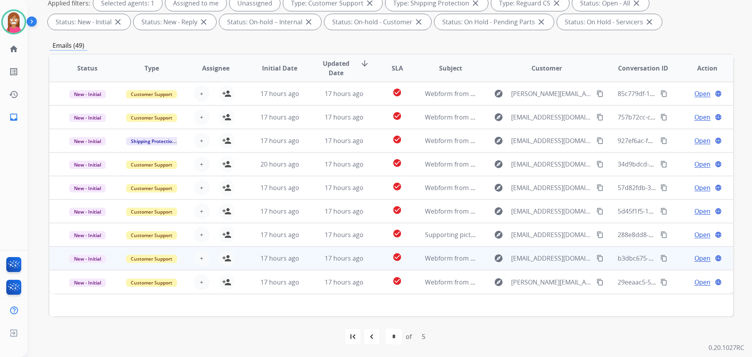
click at [313, 264] on td "17 hours ago" at bounding box center [338, 258] width 64 height 24
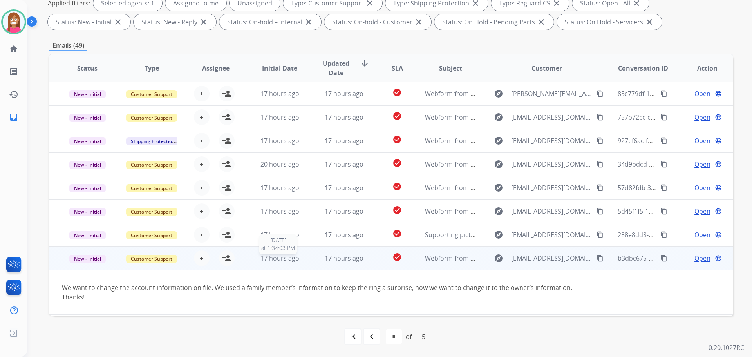
scroll to position [22, 0]
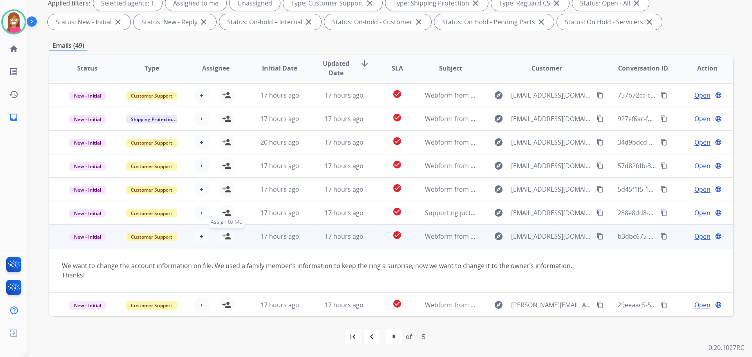
click at [229, 238] on mat-icon "person_add" at bounding box center [226, 236] width 9 height 9
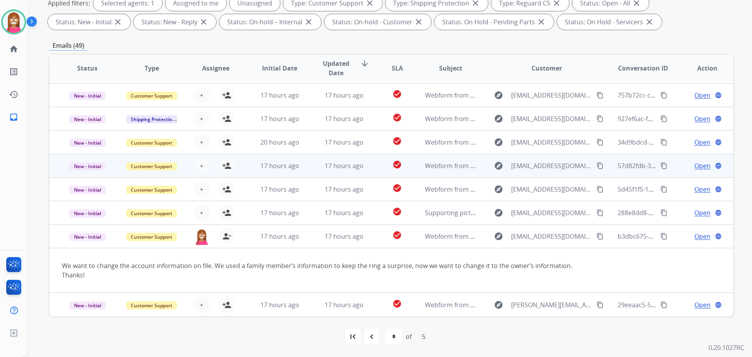
click at [372, 169] on td "check_circle" at bounding box center [391, 166] width 43 height 24
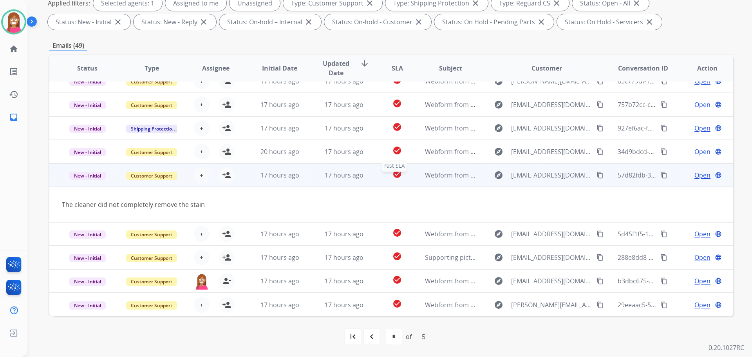
scroll to position [13, 0]
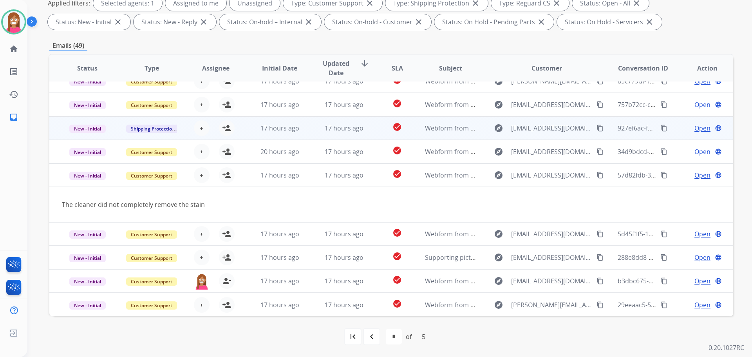
click at [309, 136] on td "17 hours ago" at bounding box center [338, 128] width 64 height 24
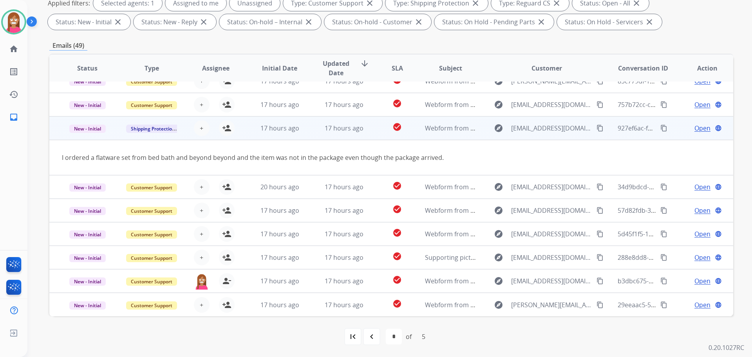
click at [597, 125] on mat-icon "content_copy" at bounding box center [600, 128] width 7 height 7
click at [226, 130] on mat-icon "person_add" at bounding box center [226, 127] width 9 height 9
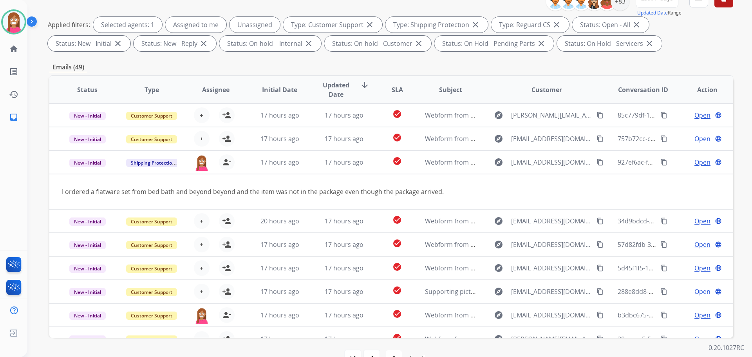
scroll to position [9, 0]
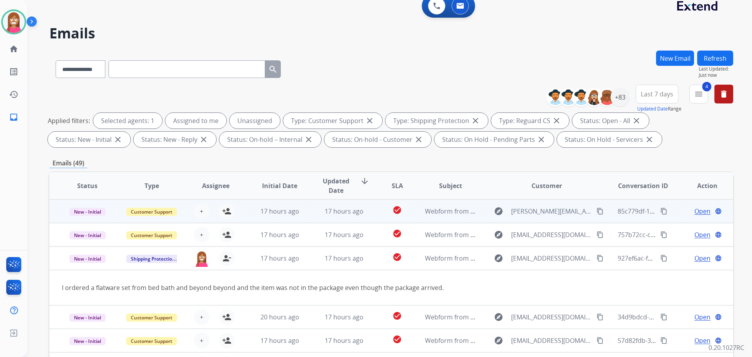
click at [306, 212] on td "17 hours ago" at bounding box center [338, 211] width 64 height 24
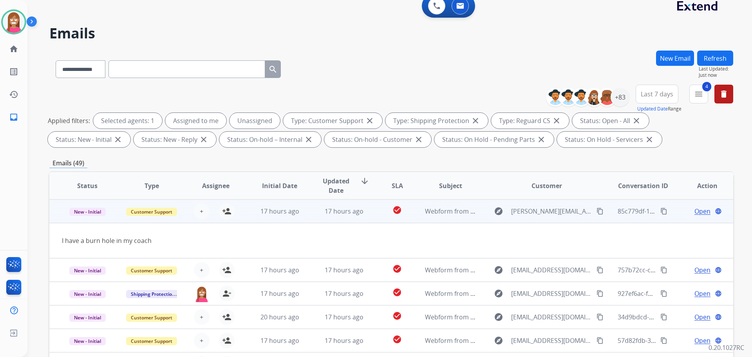
click at [595, 211] on button "content_copy" at bounding box center [599, 210] width 9 height 9
click at [227, 211] on mat-icon "person_add" at bounding box center [226, 210] width 9 height 9
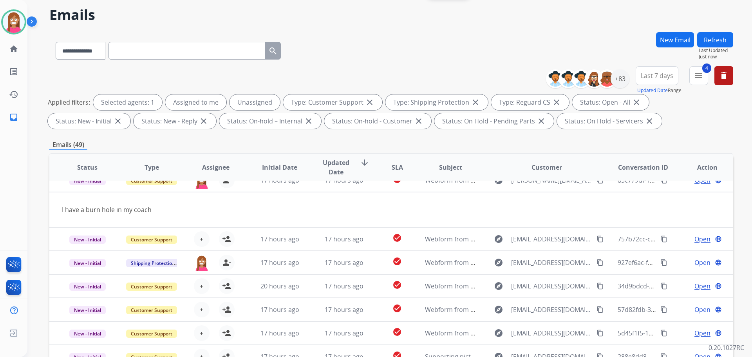
scroll to position [127, 0]
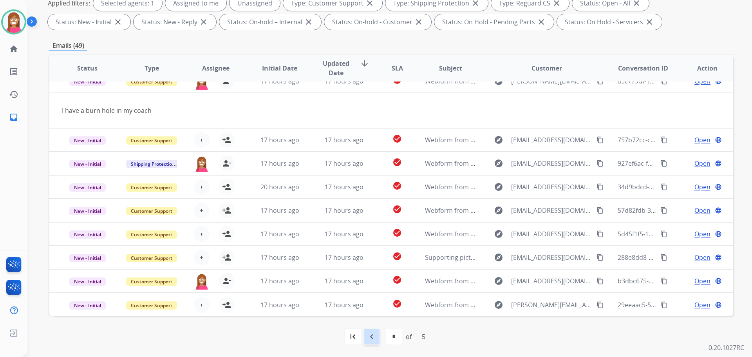
click at [365, 336] on div "navigate_before" at bounding box center [371, 336] width 17 height 17
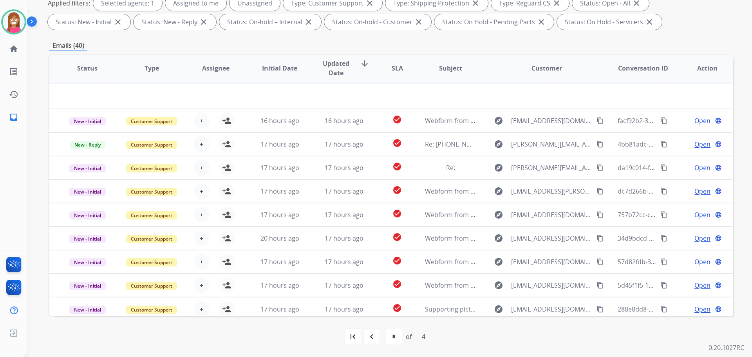
scroll to position [27, 0]
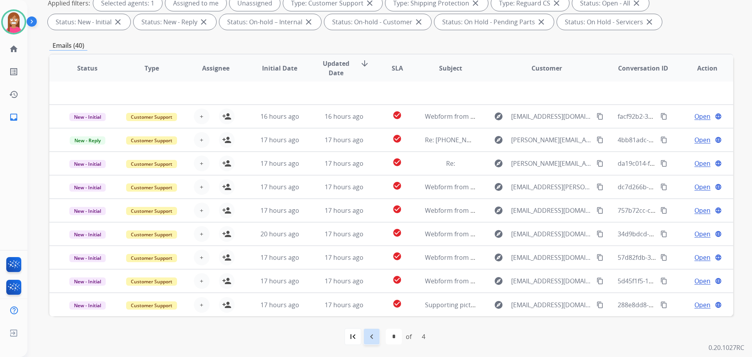
click at [375, 338] on mat-icon "navigate_before" at bounding box center [371, 336] width 9 height 9
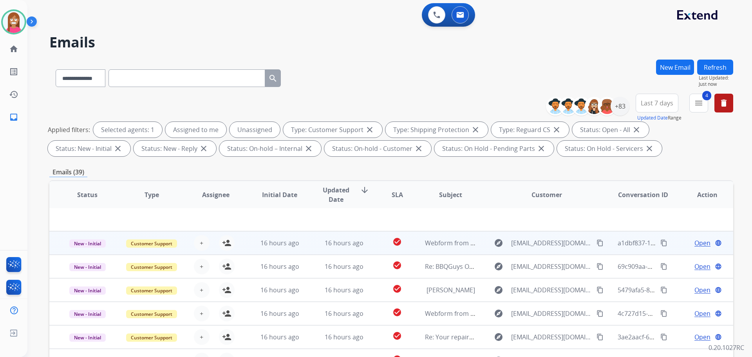
scroll to position [127, 0]
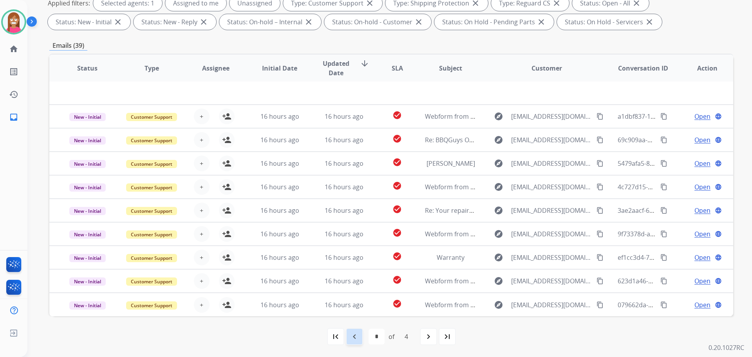
click at [355, 337] on mat-icon "navigate_before" at bounding box center [354, 336] width 9 height 9
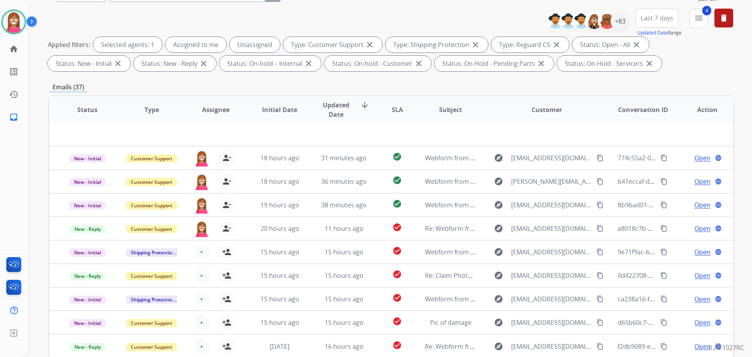
scroll to position [118, 0]
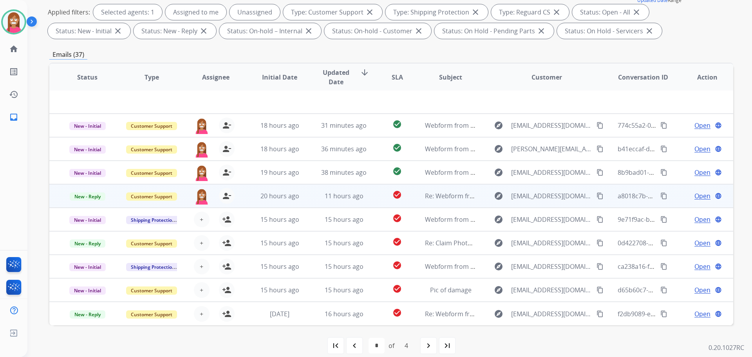
click at [308, 201] on td "11 hours ago" at bounding box center [338, 196] width 64 height 24
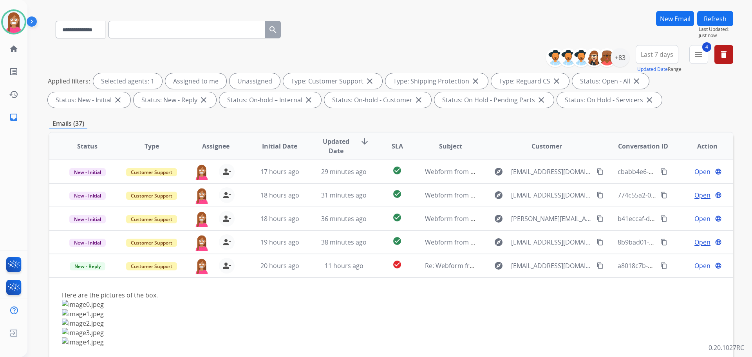
scroll to position [0, 0]
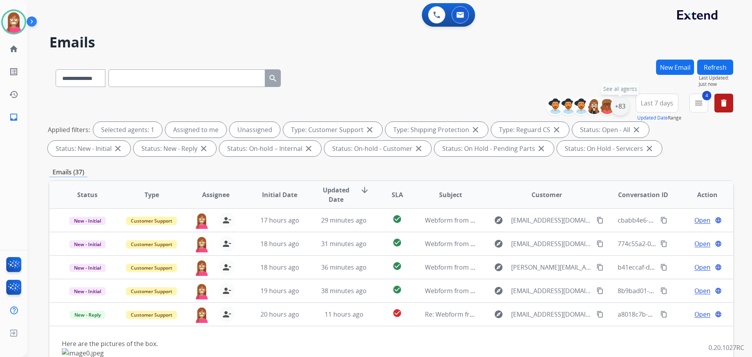
drag, startPoint x: 620, startPoint y: 105, endPoint x: 616, endPoint y: 107, distance: 5.0
click at [620, 105] on div "+83" at bounding box center [620, 106] width 19 height 19
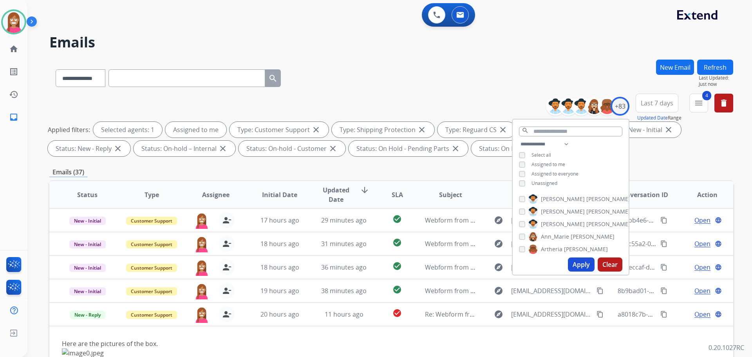
click at [577, 261] on button "Apply" at bounding box center [581, 264] width 27 height 14
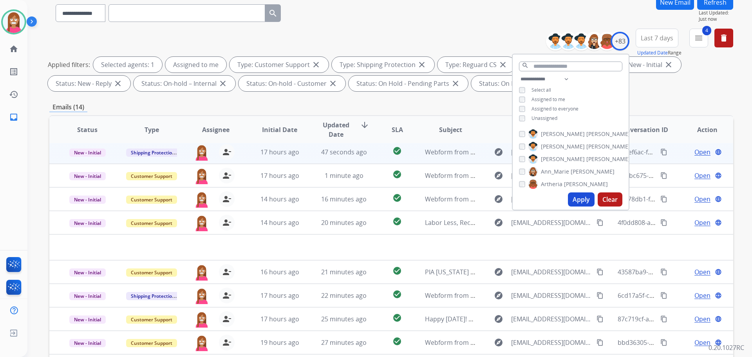
scroll to position [127, 0]
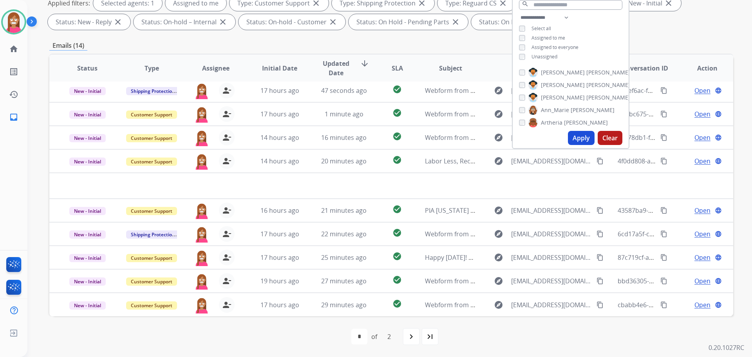
click at [289, 331] on div "first_page navigate_before * * of 2 navigate_next last_page" at bounding box center [391, 337] width 684 height 16
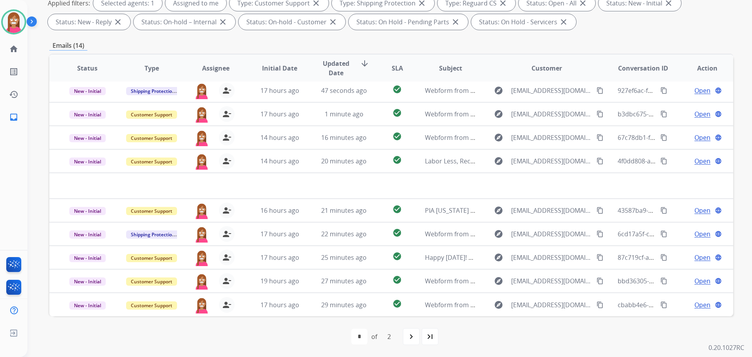
drag, startPoint x: 404, startPoint y: 333, endPoint x: 404, endPoint y: 337, distance: 4.3
click at [404, 333] on div "navigate_next" at bounding box center [411, 336] width 17 height 17
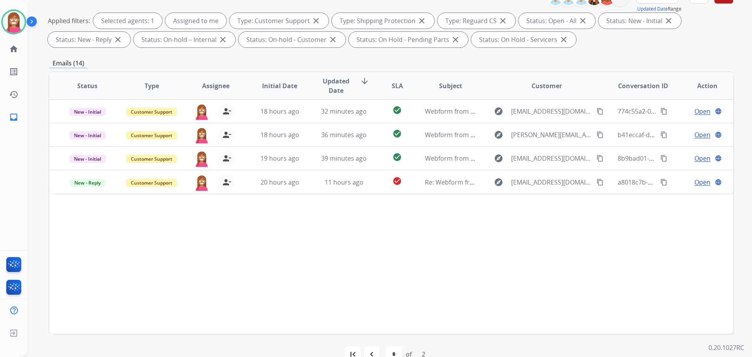
scroll to position [118, 0]
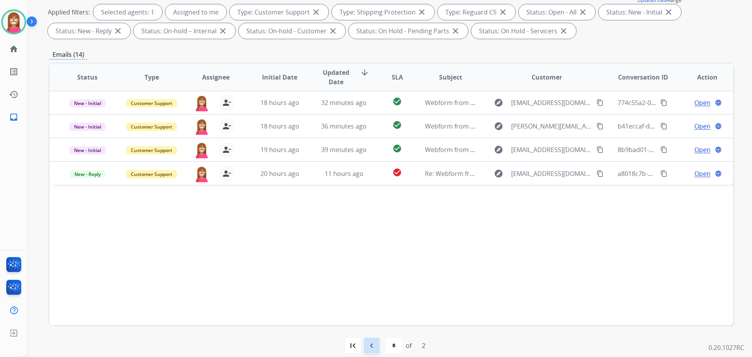
click at [367, 348] on mat-icon "navigate_before" at bounding box center [371, 345] width 9 height 9
select select "*"
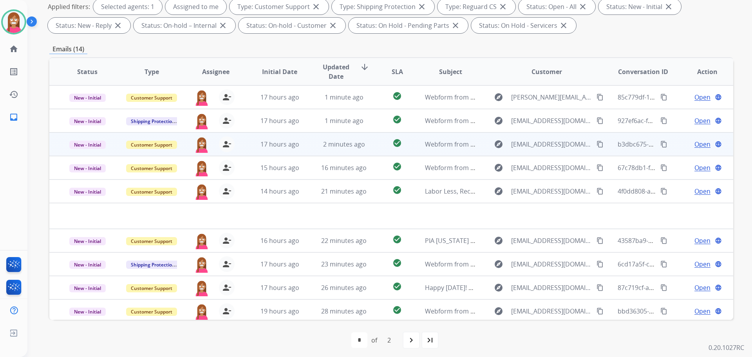
scroll to position [127, 0]
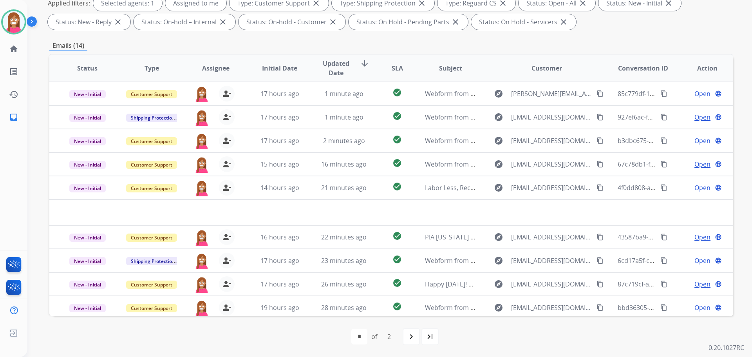
click at [405, 337] on div "navigate_next" at bounding box center [411, 336] width 17 height 17
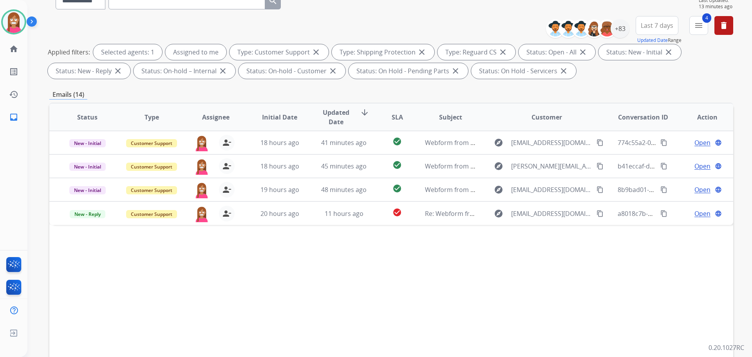
scroll to position [118, 0]
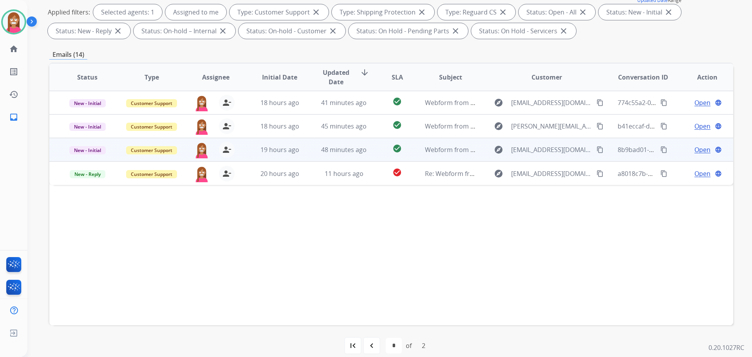
click at [310, 153] on td "48 minutes ago" at bounding box center [338, 150] width 64 height 24
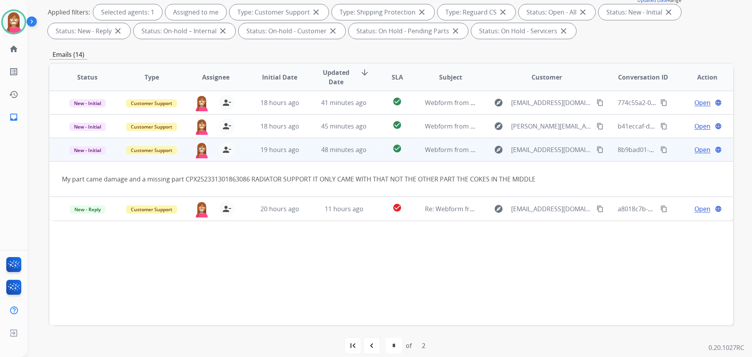
click at [695, 151] on span "Open" at bounding box center [703, 149] width 16 height 9
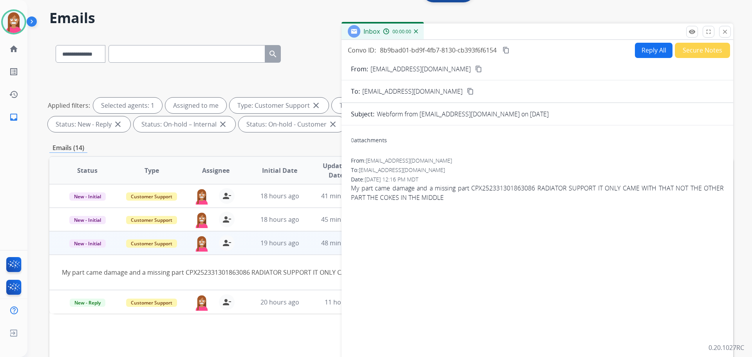
scroll to position [0, 0]
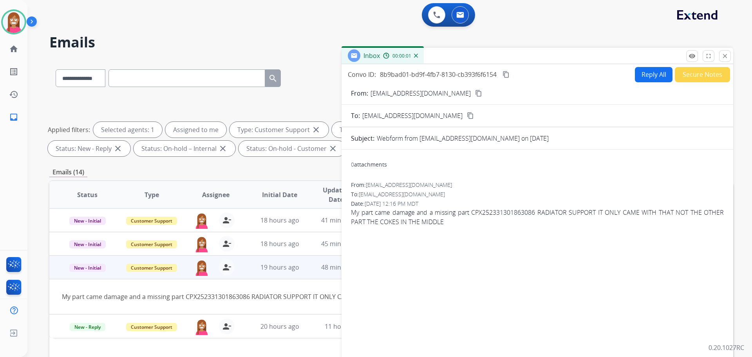
click at [654, 75] on button "Reply All" at bounding box center [654, 74] width 38 height 15
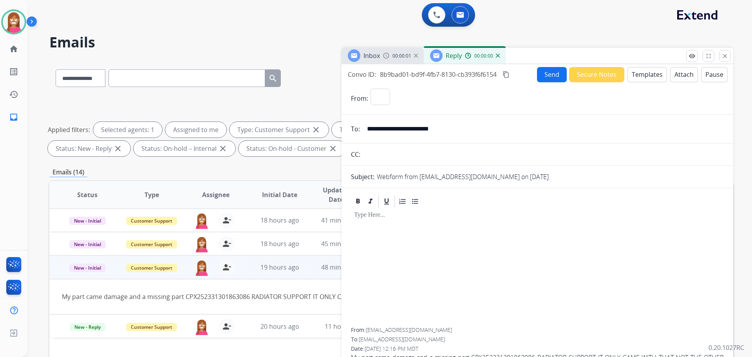
select select "**********"
click at [654, 75] on button "Templates" at bounding box center [648, 74] width 40 height 15
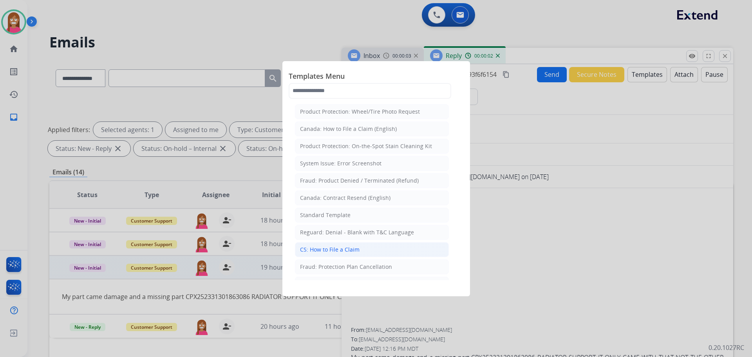
click at [336, 253] on div "CS: How to File a Claim" at bounding box center [330, 250] width 60 height 8
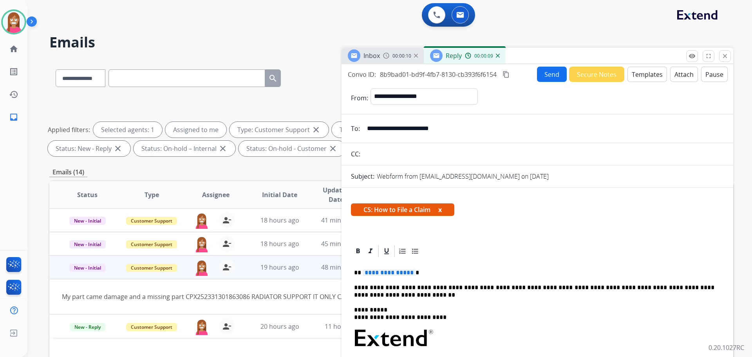
drag, startPoint x: 388, startPoint y: 130, endPoint x: 364, endPoint y: 128, distance: 24.7
click at [364, 128] on input "**********" at bounding box center [543, 129] width 362 height 16
drag, startPoint x: 389, startPoint y: 271, endPoint x: 377, endPoint y: 271, distance: 12.1
click at [377, 271] on span "**********" at bounding box center [389, 272] width 53 height 7
drag, startPoint x: 387, startPoint y: 271, endPoint x: 518, endPoint y: 237, distance: 135.1
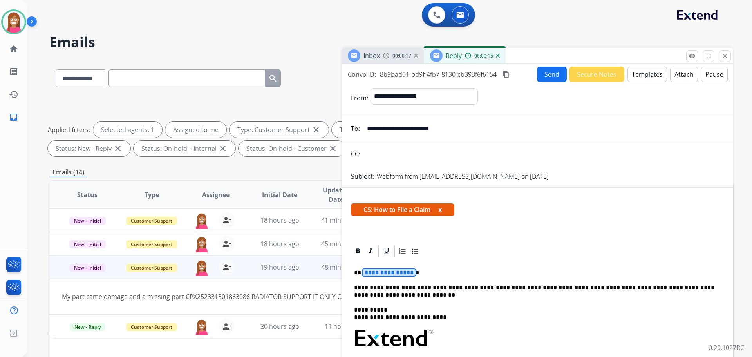
click at [533, 233] on div "**********" at bounding box center [538, 357] width 392 height 339
click at [412, 266] on div "**********" at bounding box center [537, 364] width 373 height 212
drag, startPoint x: 411, startPoint y: 266, endPoint x: 362, endPoint y: 276, distance: 49.5
click at [362, 276] on div "**********" at bounding box center [537, 364] width 373 height 212
click at [364, 275] on p "**********" at bounding box center [534, 272] width 360 height 7
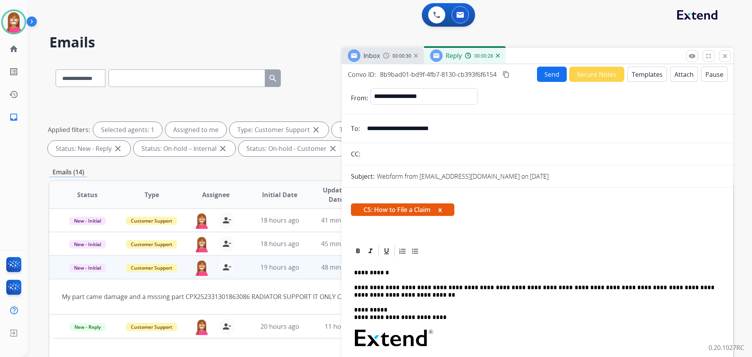
click at [548, 78] on button "Send" at bounding box center [552, 74] width 30 height 15
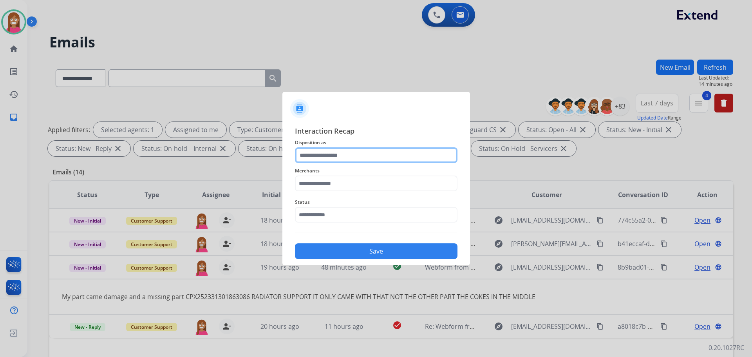
click at [310, 157] on input "text" at bounding box center [376, 155] width 163 height 16
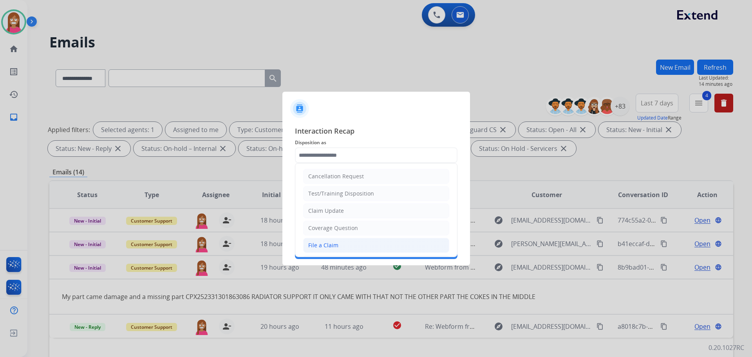
click at [327, 246] on div "File a Claim" at bounding box center [323, 245] width 30 height 8
type input "**********"
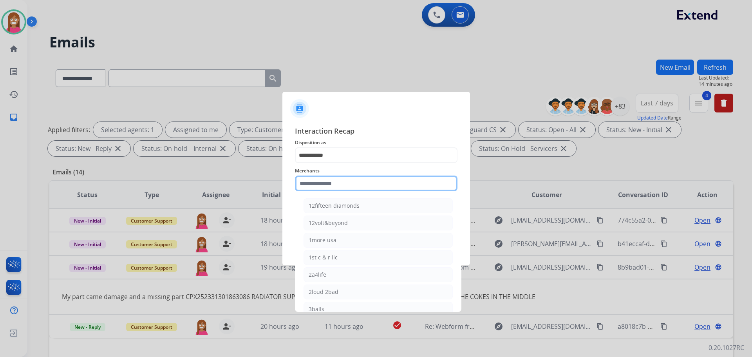
drag, startPoint x: 311, startPoint y: 185, endPoint x: 321, endPoint y: 173, distance: 15.0
click at [313, 183] on input "text" at bounding box center [376, 183] width 163 height 16
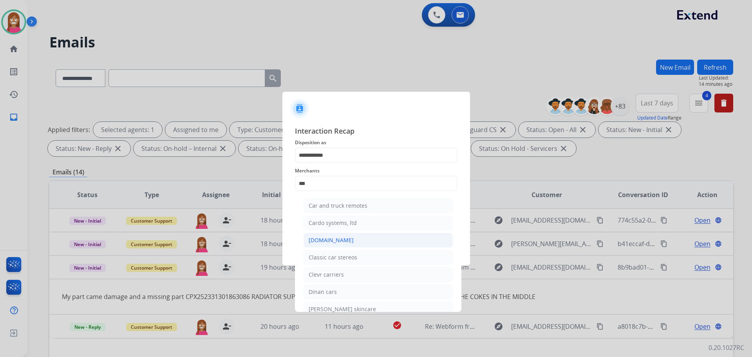
click at [314, 239] on div "[DOMAIN_NAME]" at bounding box center [331, 240] width 45 height 8
type input "**********"
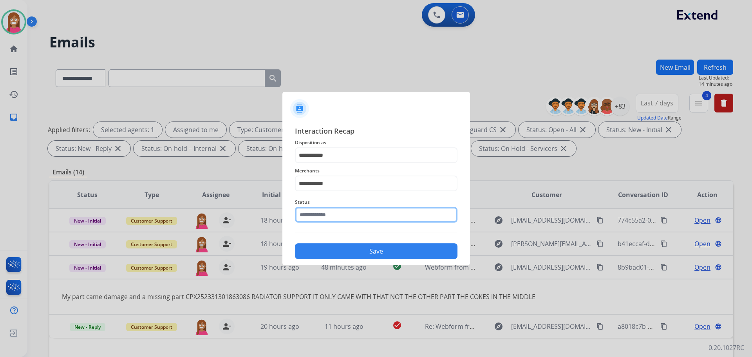
click at [314, 217] on input "text" at bounding box center [376, 215] width 163 height 16
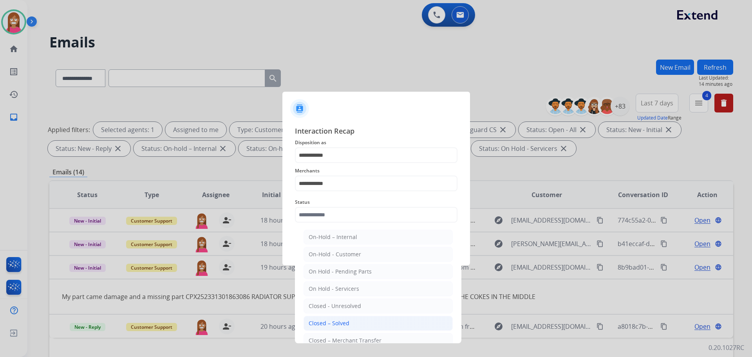
click at [340, 325] on div "Closed – Solved" at bounding box center [329, 323] width 41 height 8
type input "**********"
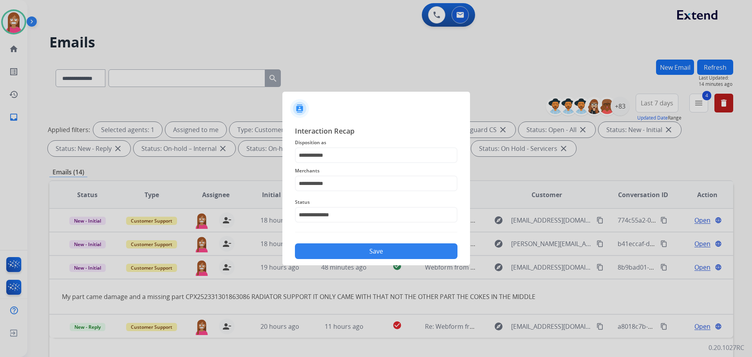
drag, startPoint x: 333, startPoint y: 255, endPoint x: 332, endPoint y: 239, distance: 16.9
click at [333, 252] on button "Save" at bounding box center [376, 251] width 163 height 16
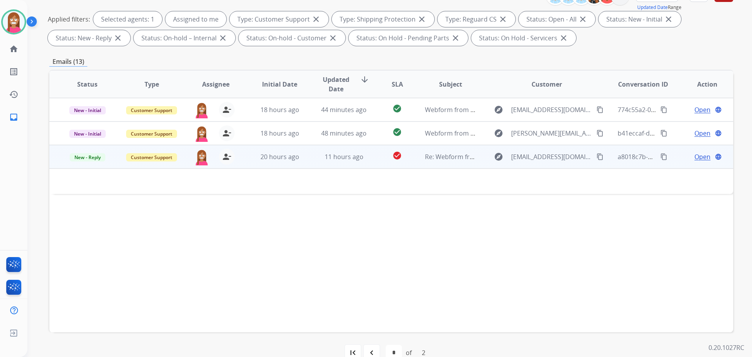
scroll to position [127, 0]
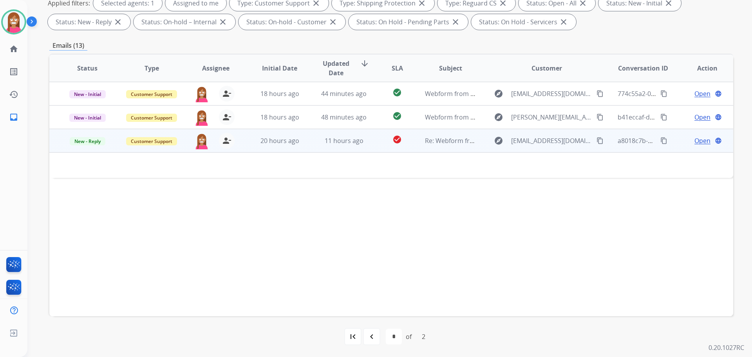
click at [597, 140] on mat-icon "content_copy" at bounding box center [600, 140] width 7 height 7
click at [695, 140] on span "Open" at bounding box center [703, 140] width 16 height 9
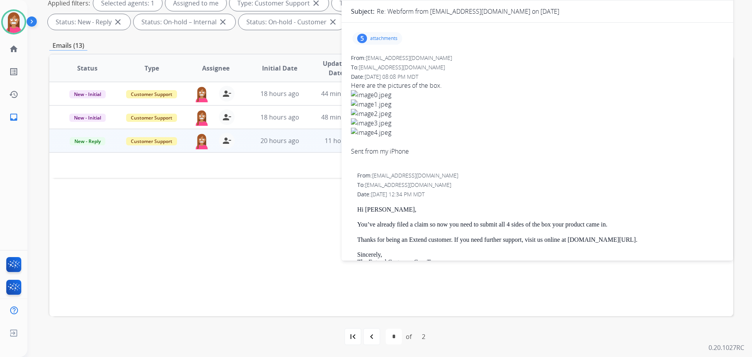
click at [384, 42] on div "5 attachments" at bounding box center [378, 38] width 50 height 13
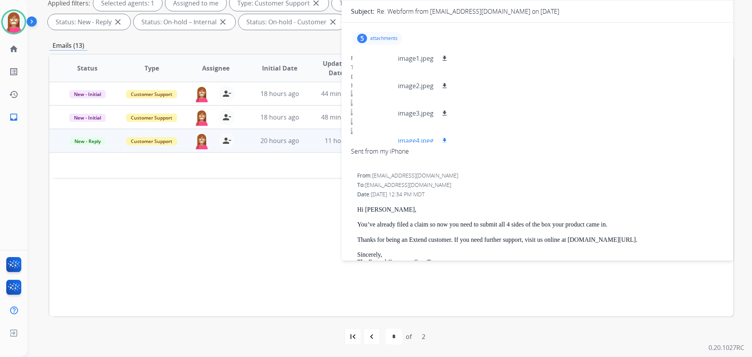
scroll to position [39, 0]
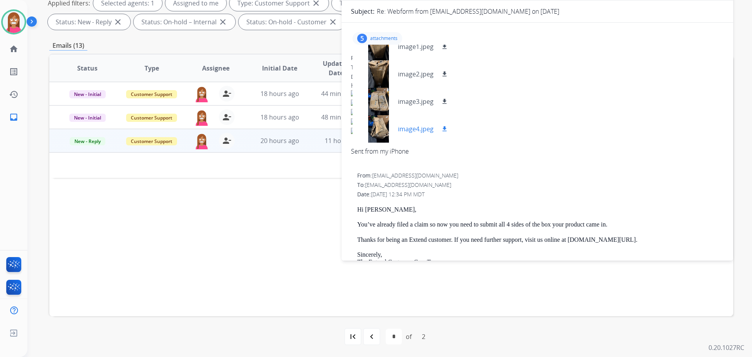
click at [379, 126] on div at bounding box center [378, 128] width 39 height 27
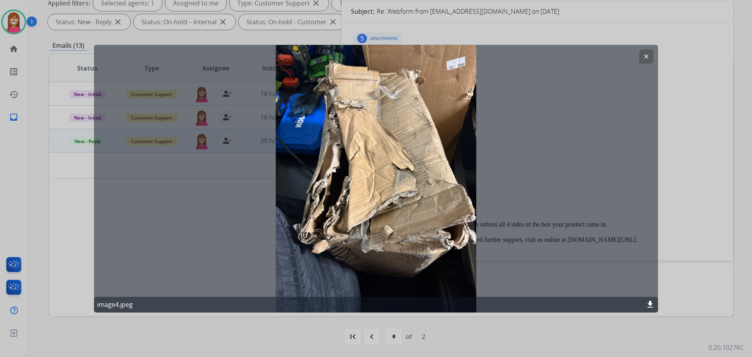
click at [673, 165] on div at bounding box center [376, 178] width 752 height 357
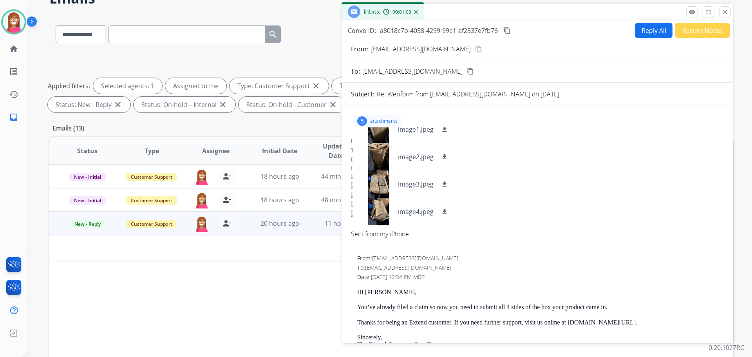
scroll to position [0, 0]
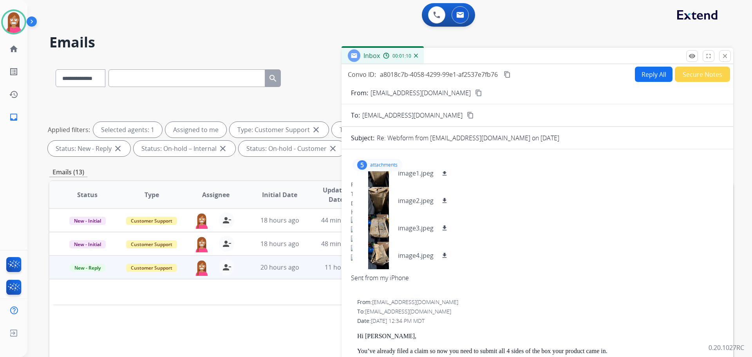
click at [511, 75] on mat-icon "content_copy" at bounding box center [507, 74] width 7 height 7
click at [16, 21] on img at bounding box center [14, 22] width 22 height 22
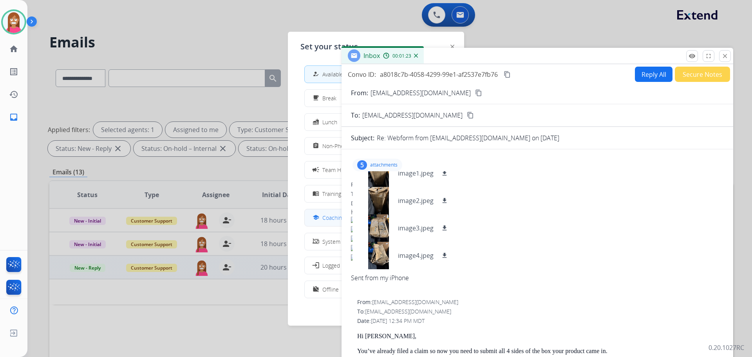
click at [317, 219] on mat-icon "school" at bounding box center [316, 217] width 7 height 7
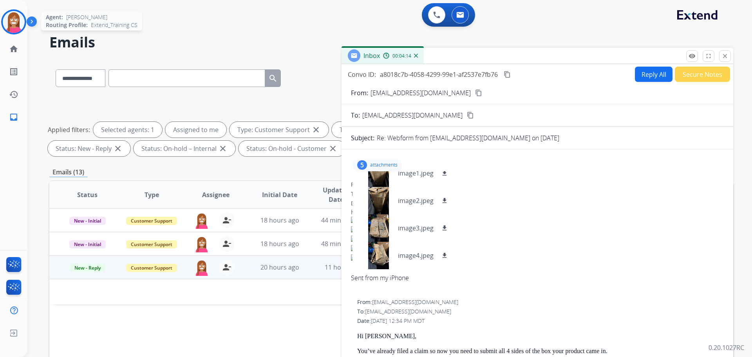
click at [8, 24] on img at bounding box center [14, 22] width 22 height 22
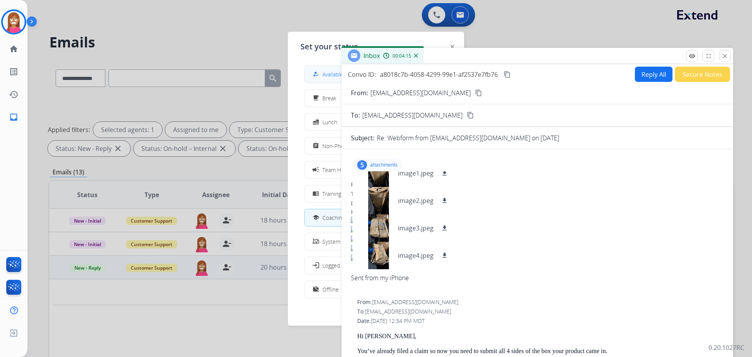
click at [316, 80] on button "how_to_reg Available" at bounding box center [376, 74] width 143 height 17
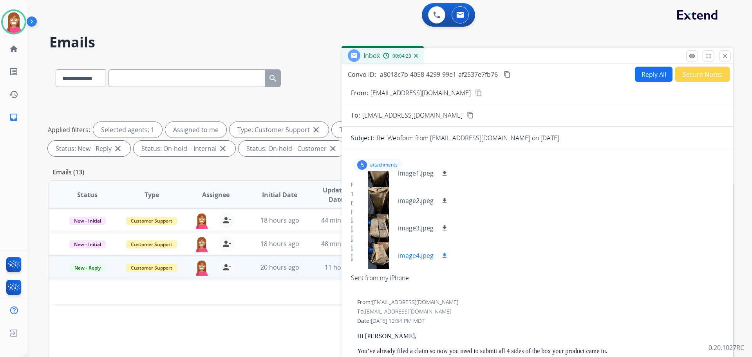
click at [379, 254] on div at bounding box center [378, 255] width 39 height 27
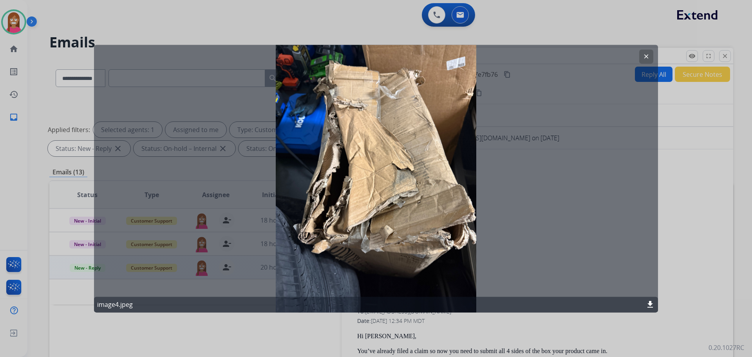
click at [649, 54] on mat-icon "clear" at bounding box center [646, 56] width 7 height 7
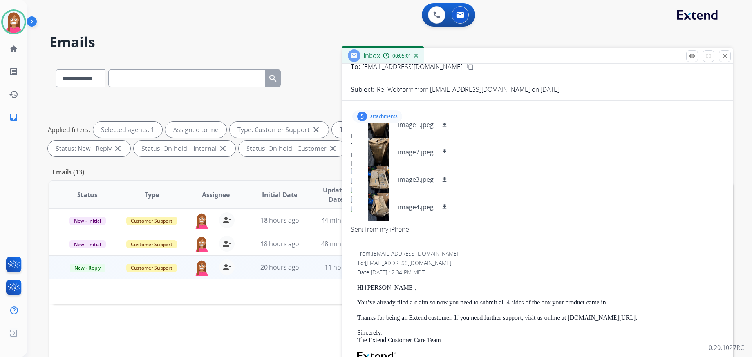
scroll to position [118, 0]
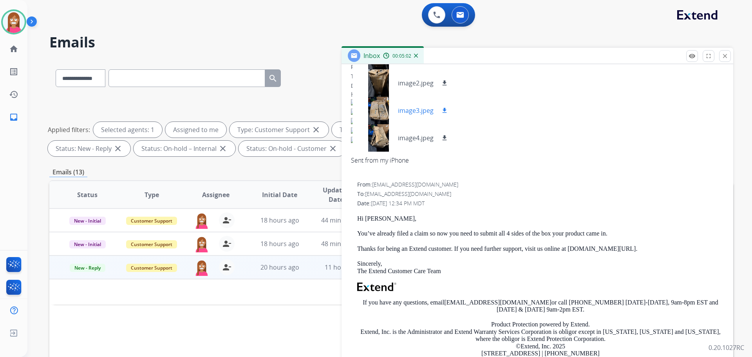
click at [379, 106] on div at bounding box center [378, 110] width 39 height 27
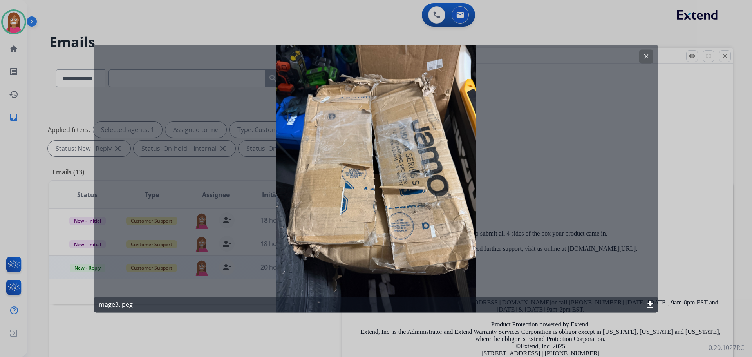
click at [648, 59] on mat-icon "clear" at bounding box center [646, 56] width 7 height 7
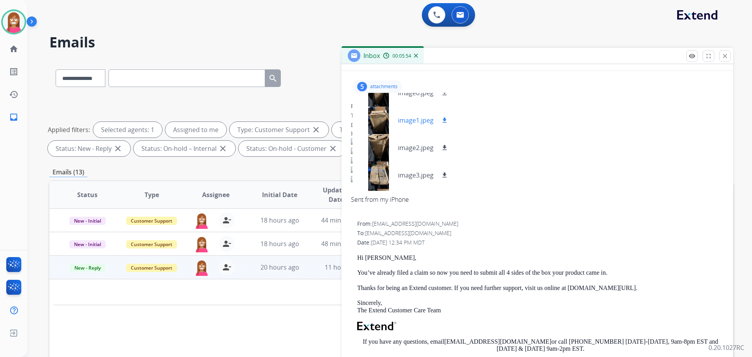
scroll to position [0, 0]
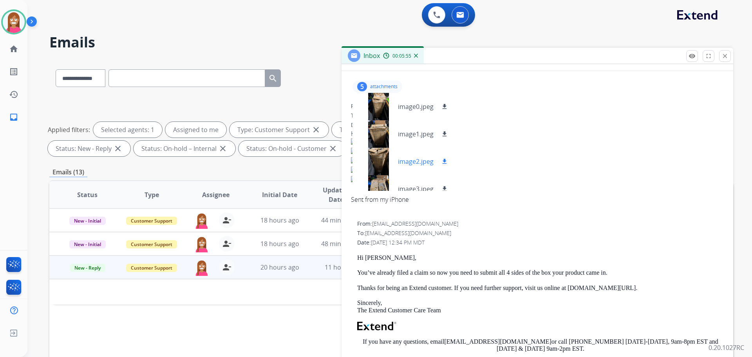
click at [380, 149] on div at bounding box center [378, 161] width 39 height 27
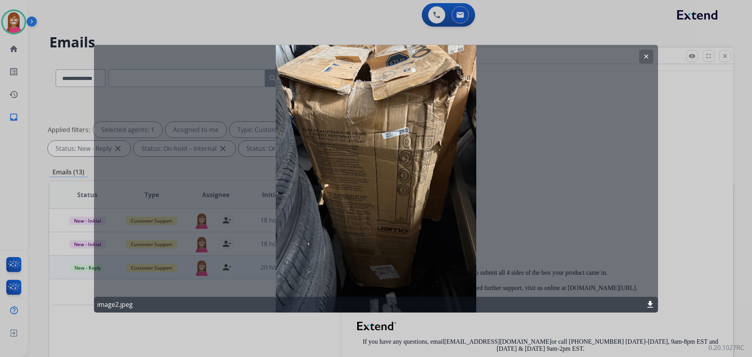
drag, startPoint x: 646, startPoint y: 58, endPoint x: 634, endPoint y: 91, distance: 35.7
click at [646, 58] on mat-icon "clear" at bounding box center [646, 56] width 7 height 7
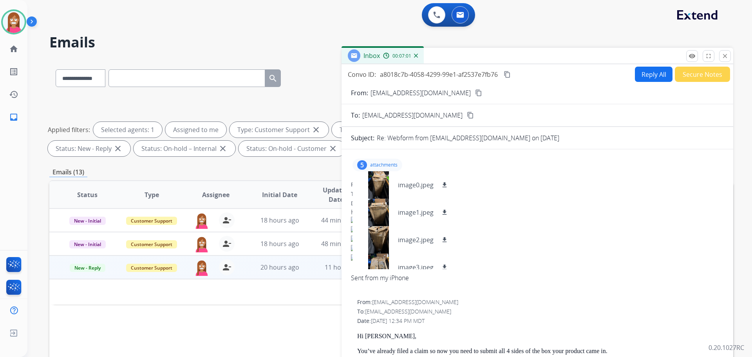
click at [655, 74] on button "Reply All" at bounding box center [654, 74] width 38 height 15
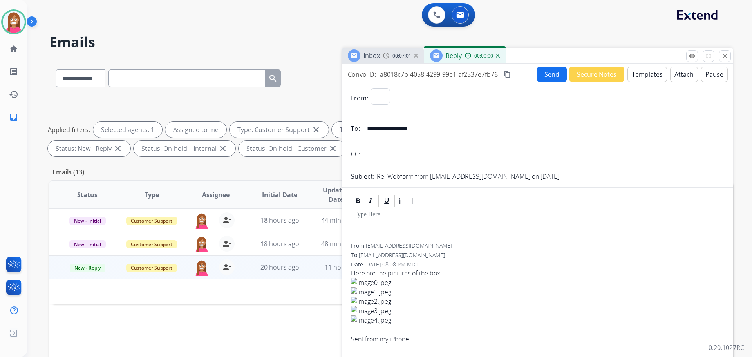
select select "**********"
click at [635, 78] on button "Templates" at bounding box center [648, 74] width 40 height 15
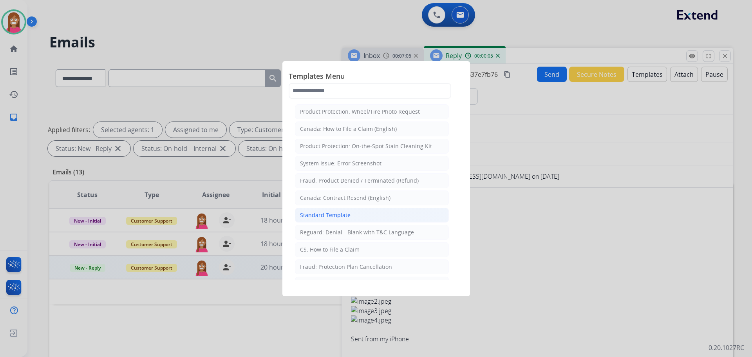
click at [320, 214] on div "Standard Template" at bounding box center [325, 215] width 51 height 8
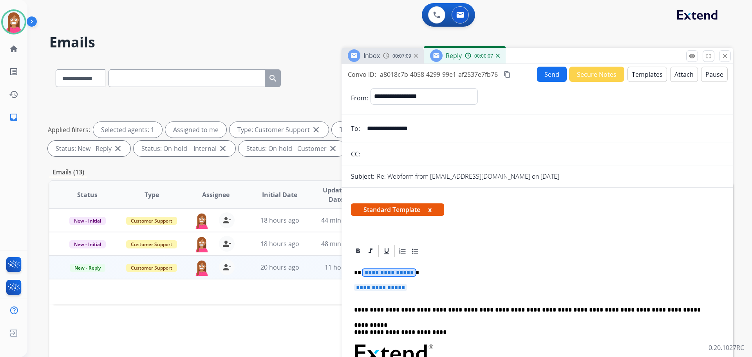
click at [376, 274] on span "**********" at bounding box center [389, 272] width 53 height 7
click at [386, 286] on span "**********" at bounding box center [380, 287] width 53 height 7
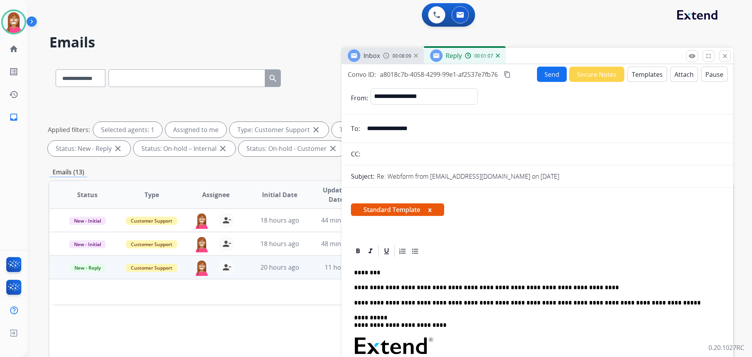
click at [537, 76] on button "Send" at bounding box center [552, 74] width 30 height 15
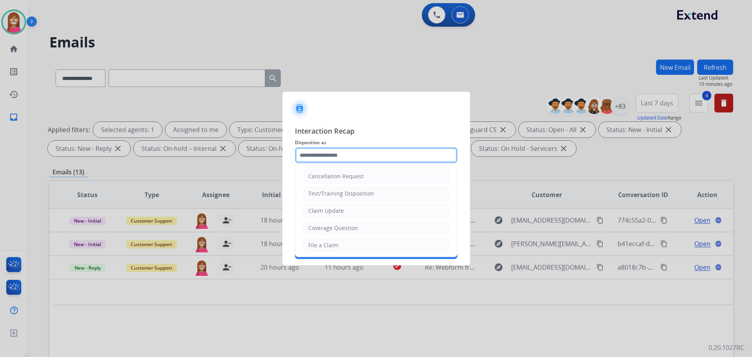
click at [317, 154] on input "text" at bounding box center [376, 155] width 163 height 16
click at [313, 248] on div "File a Claim" at bounding box center [323, 245] width 30 height 8
type input "**********"
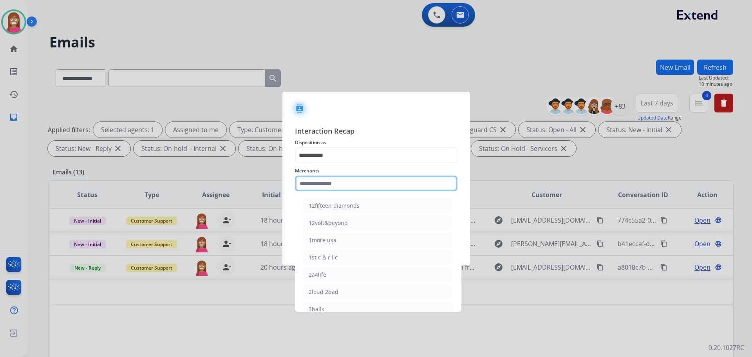
click at [318, 188] on input "text" at bounding box center [376, 183] width 163 height 16
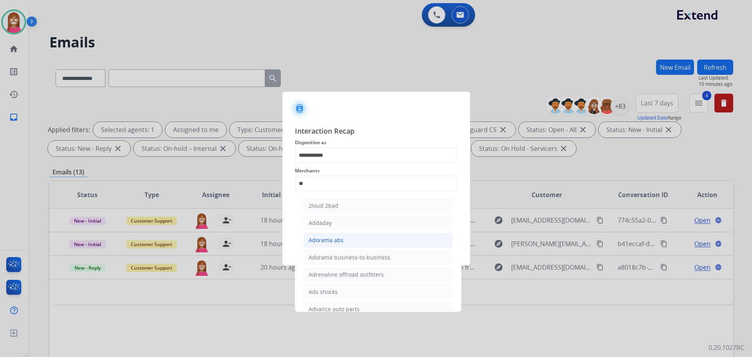
click at [327, 241] on div "Adorama abs" at bounding box center [326, 240] width 35 height 8
type input "**********"
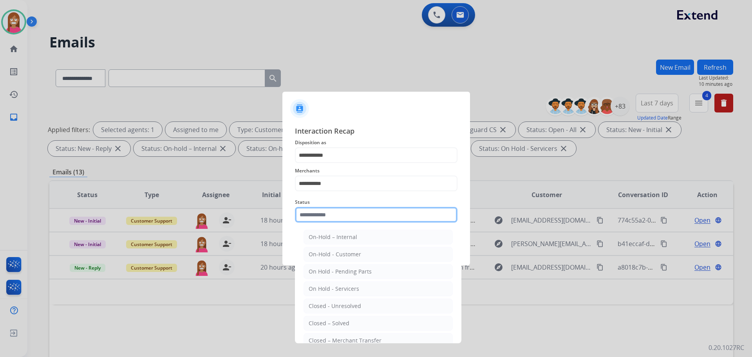
click at [324, 220] on input "text" at bounding box center [376, 215] width 163 height 16
click at [337, 324] on div "Closed – Solved" at bounding box center [329, 323] width 41 height 8
type input "**********"
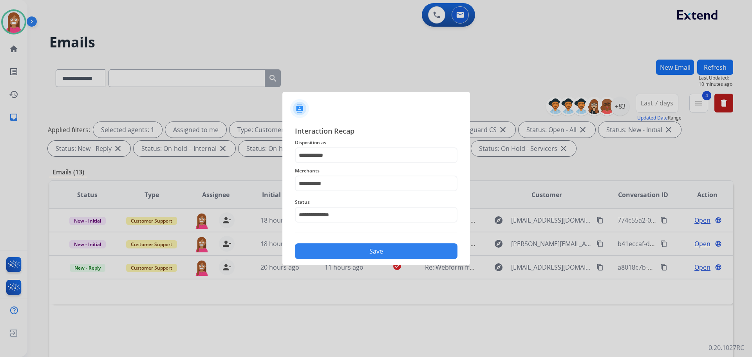
click at [349, 255] on button "Save" at bounding box center [376, 251] width 163 height 16
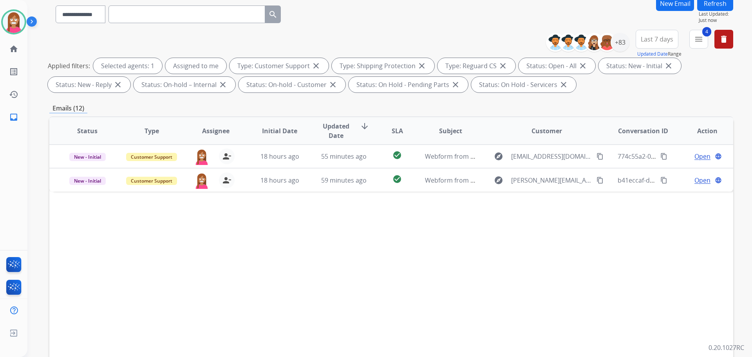
scroll to position [127, 0]
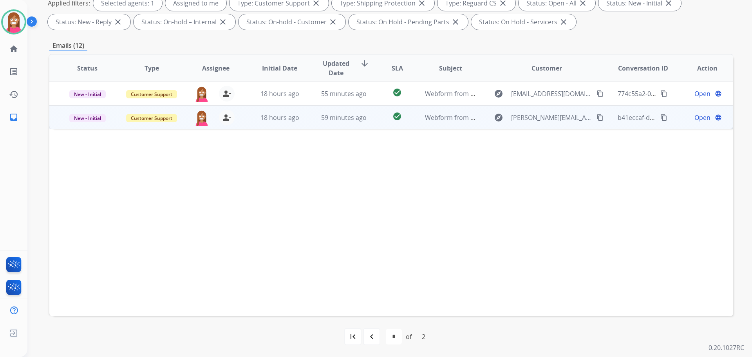
click at [313, 123] on td "59 minutes ago" at bounding box center [338, 117] width 64 height 24
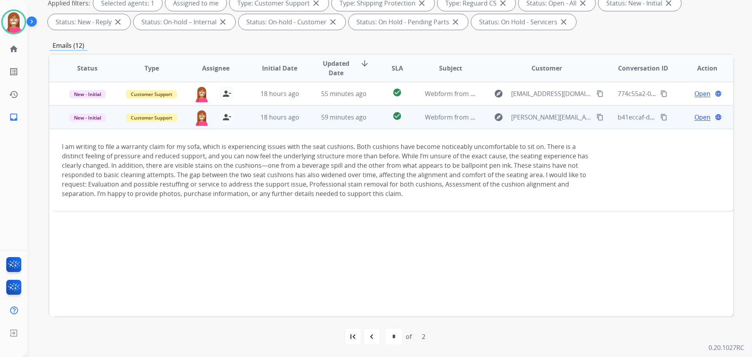
click at [597, 118] on mat-icon "content_copy" at bounding box center [600, 117] width 7 height 7
click at [699, 119] on span "Open" at bounding box center [703, 116] width 16 height 9
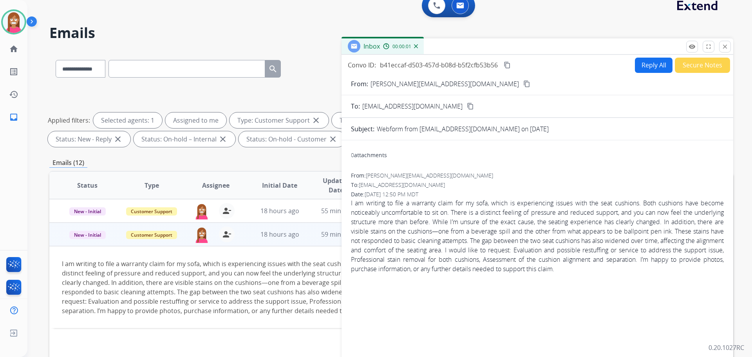
scroll to position [0, 0]
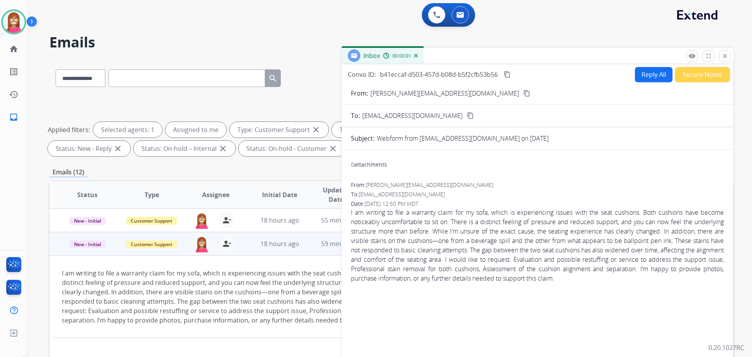
click at [649, 73] on button "Reply All" at bounding box center [654, 74] width 38 height 15
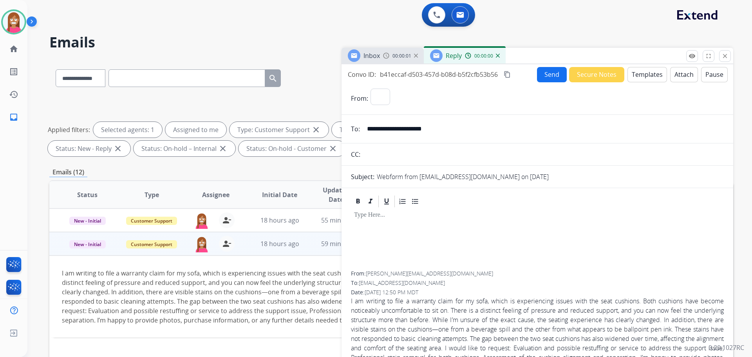
select select "**********"
click at [634, 75] on button "Templates" at bounding box center [648, 74] width 40 height 15
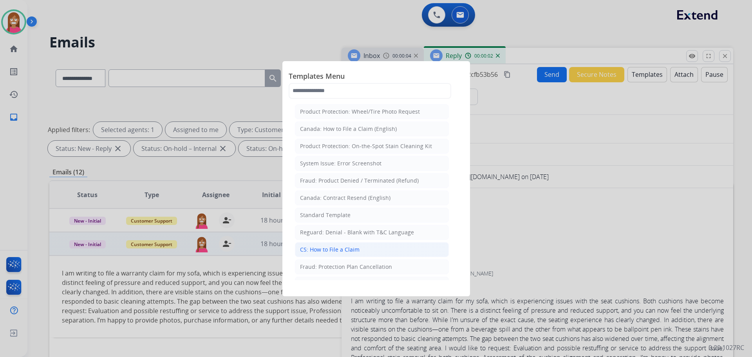
click at [334, 251] on div "CS: How to File a Claim" at bounding box center [330, 250] width 60 height 8
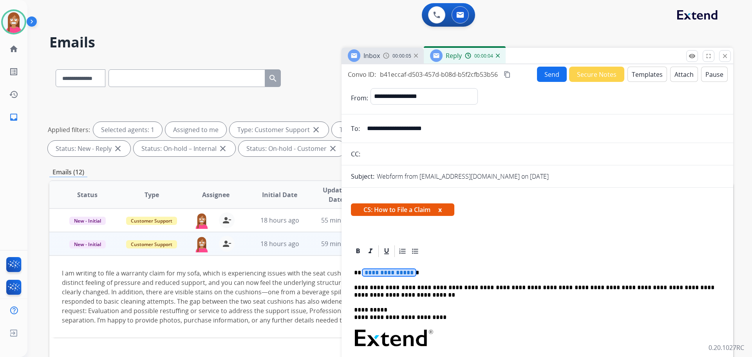
click at [381, 274] on span "**********" at bounding box center [389, 272] width 53 height 7
click at [548, 79] on button "Send" at bounding box center [552, 74] width 30 height 15
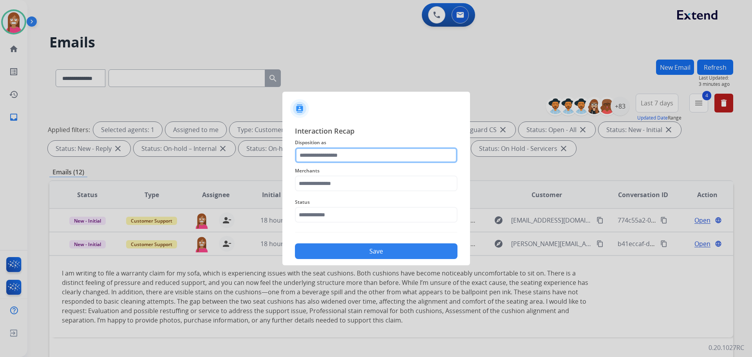
click at [355, 156] on input "text" at bounding box center [376, 155] width 163 height 16
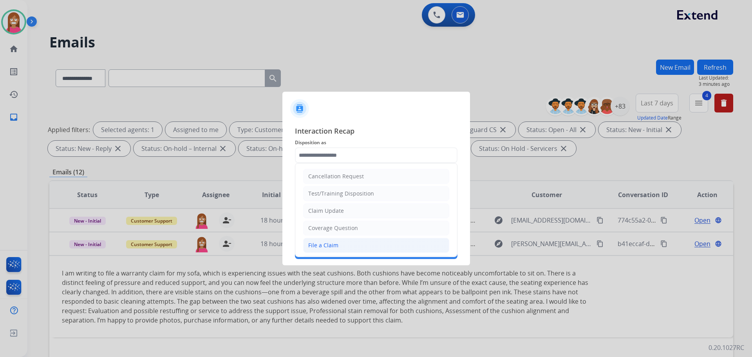
click at [324, 240] on li "File a Claim" at bounding box center [376, 245] width 146 height 15
type input "**********"
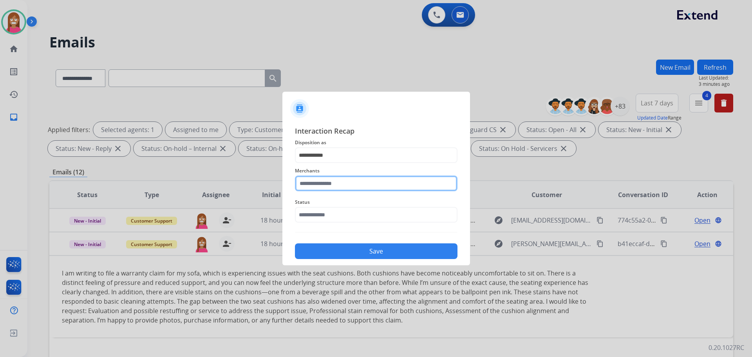
click at [320, 182] on input "text" at bounding box center [376, 183] width 163 height 16
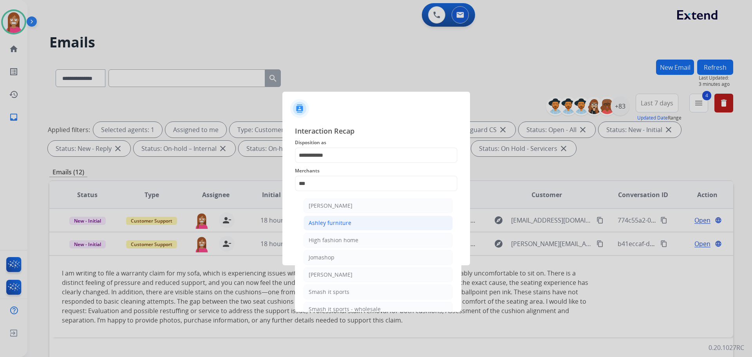
click at [340, 222] on div "Ashley furniture" at bounding box center [330, 223] width 43 height 8
type input "**********"
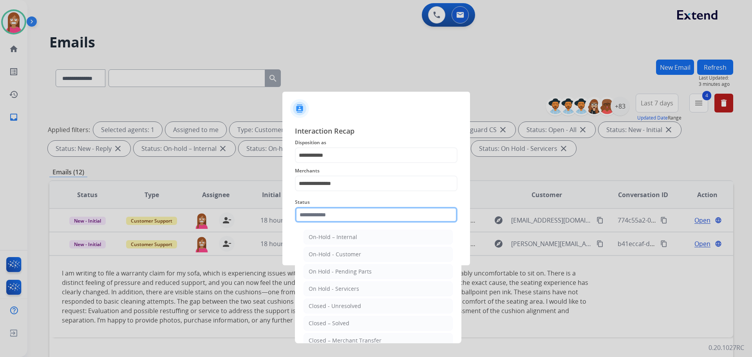
click at [326, 215] on input "text" at bounding box center [376, 215] width 163 height 16
click at [342, 320] on div "Closed – Solved" at bounding box center [329, 323] width 41 height 8
type input "**********"
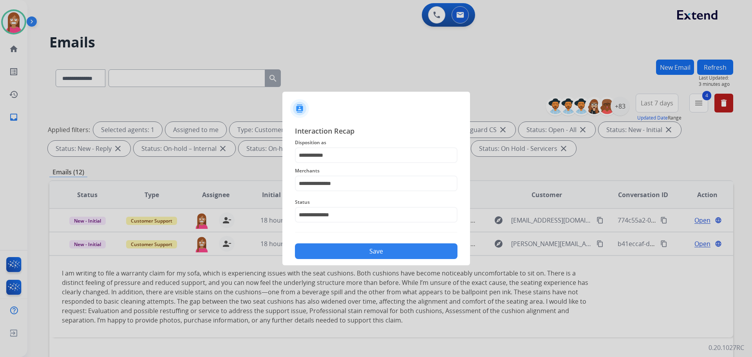
click at [332, 244] on button "Save" at bounding box center [376, 251] width 163 height 16
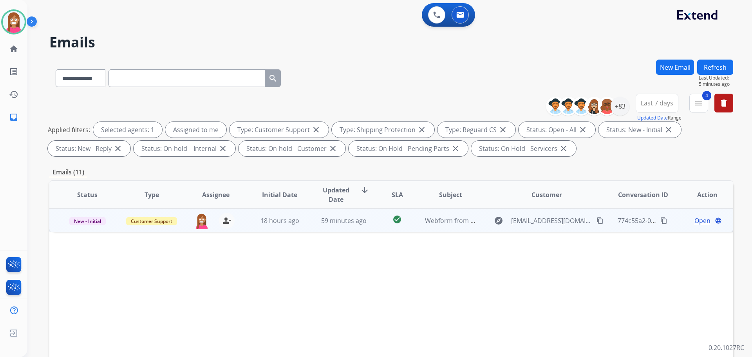
click at [309, 230] on td "59 minutes ago" at bounding box center [338, 220] width 64 height 24
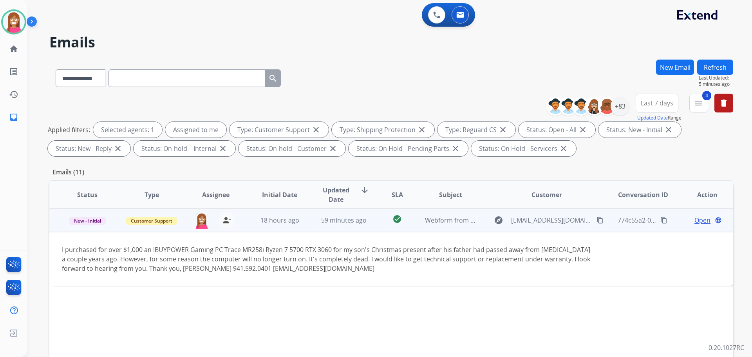
click at [695, 222] on span "Open" at bounding box center [703, 219] width 16 height 9
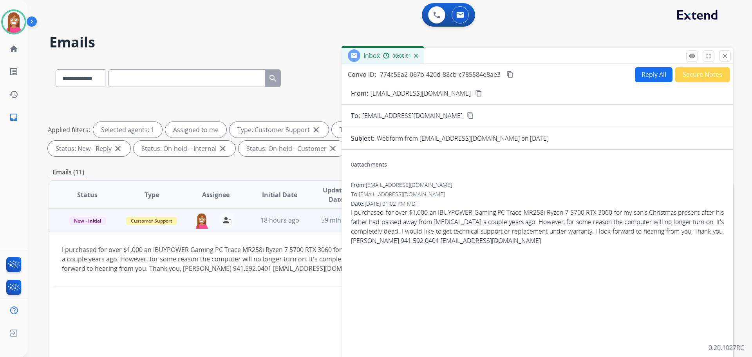
click at [638, 76] on button "Reply All" at bounding box center [654, 74] width 38 height 15
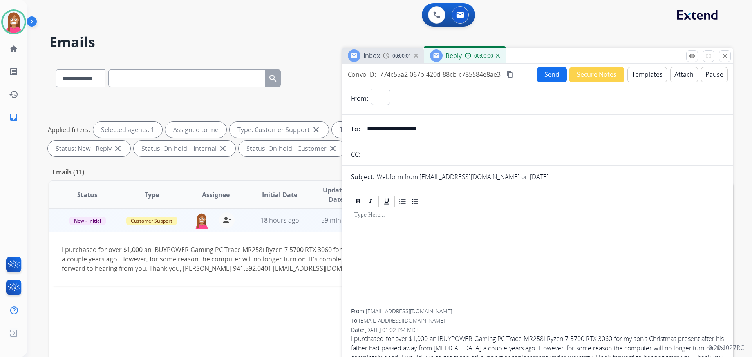
select select "**********"
click at [640, 81] on button "Templates" at bounding box center [648, 74] width 40 height 15
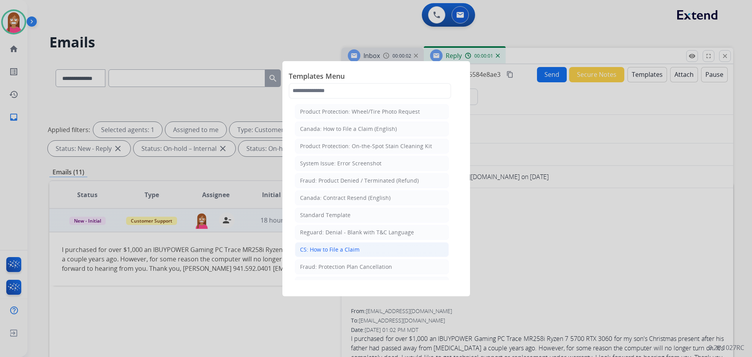
click at [329, 251] on div "CS: How to File a Claim" at bounding box center [330, 250] width 60 height 8
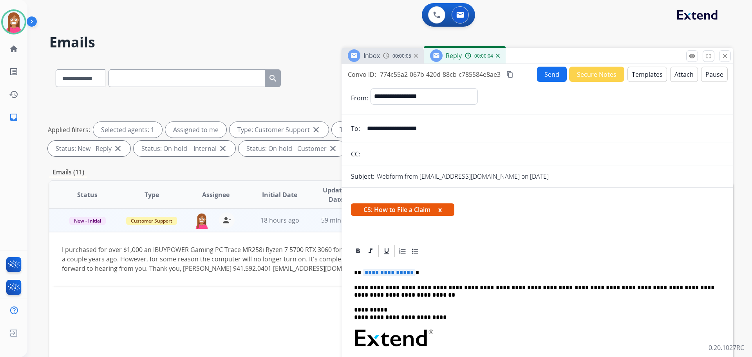
click at [409, 271] on span "**********" at bounding box center [389, 272] width 53 height 7
click at [554, 73] on button "Send" at bounding box center [552, 74] width 30 height 15
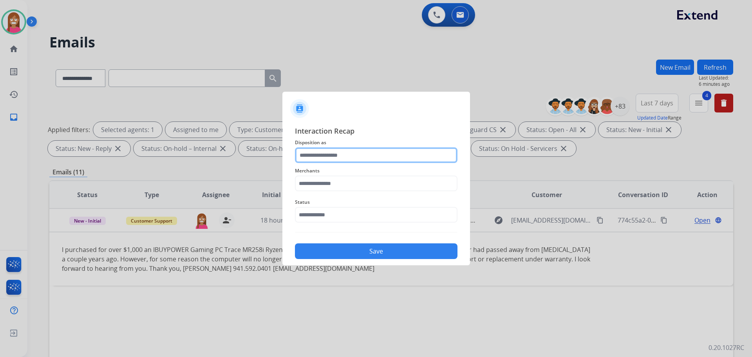
click at [311, 158] on input "text" at bounding box center [376, 155] width 163 height 16
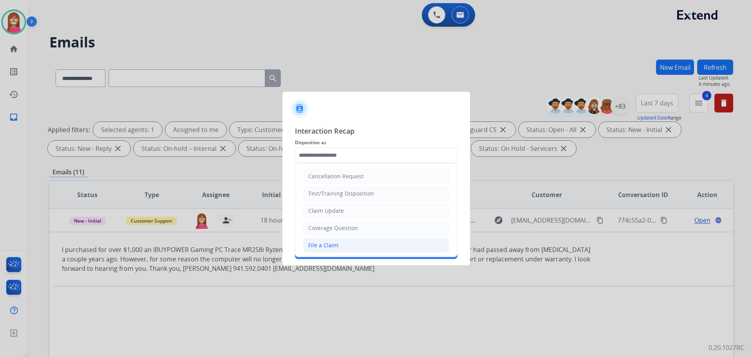
click at [321, 248] on div "File a Claim" at bounding box center [323, 245] width 30 height 8
type input "**********"
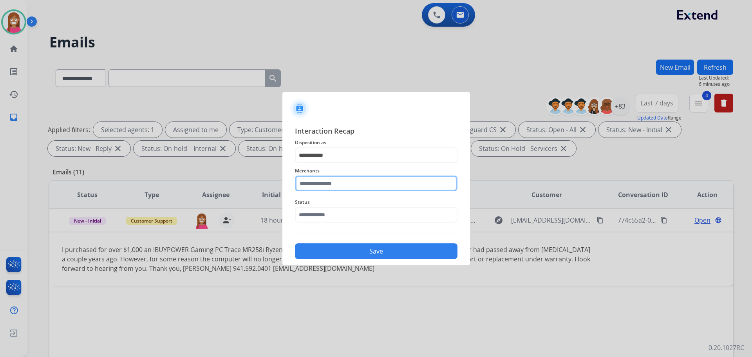
drag, startPoint x: 323, startPoint y: 187, endPoint x: 324, endPoint y: 191, distance: 4.0
click at [324, 190] on input "text" at bounding box center [376, 183] width 163 height 16
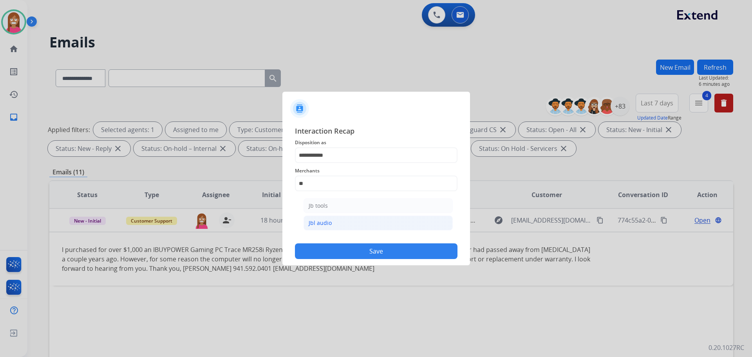
click at [318, 226] on div "Jbl audio" at bounding box center [320, 223] width 23 height 8
type input "*********"
click at [319, 219] on input "text" at bounding box center [376, 215] width 163 height 16
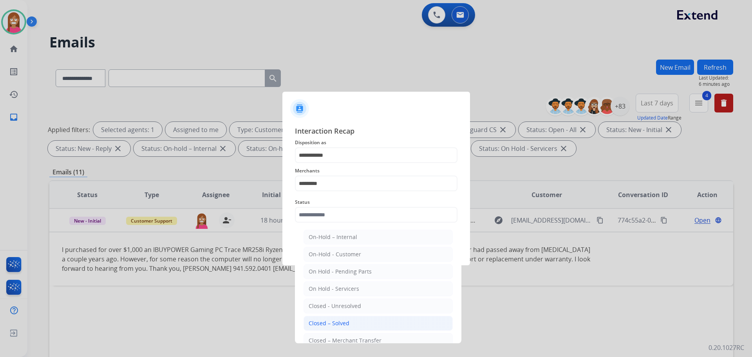
click at [318, 321] on div "Closed – Solved" at bounding box center [329, 323] width 41 height 8
type input "**********"
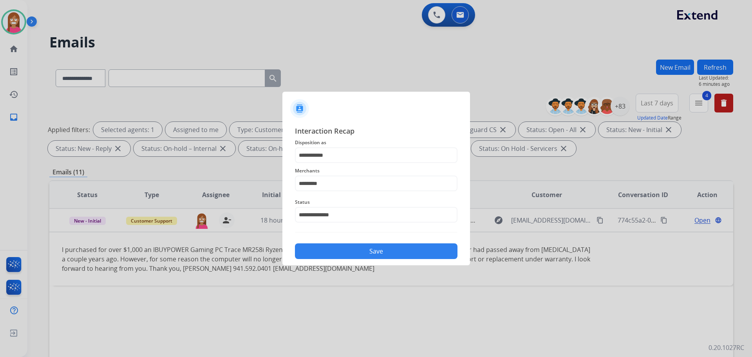
click at [336, 253] on button "Save" at bounding box center [376, 251] width 163 height 16
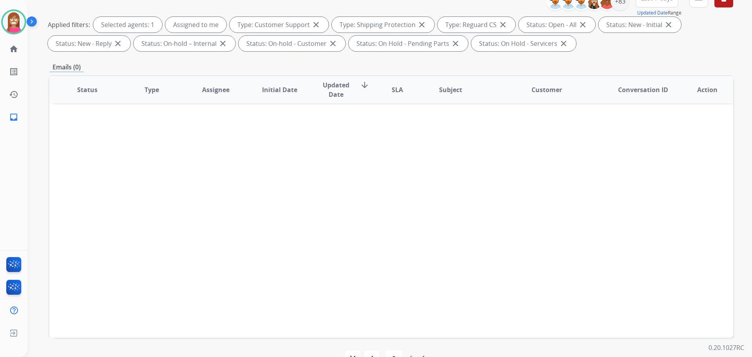
scroll to position [127, 0]
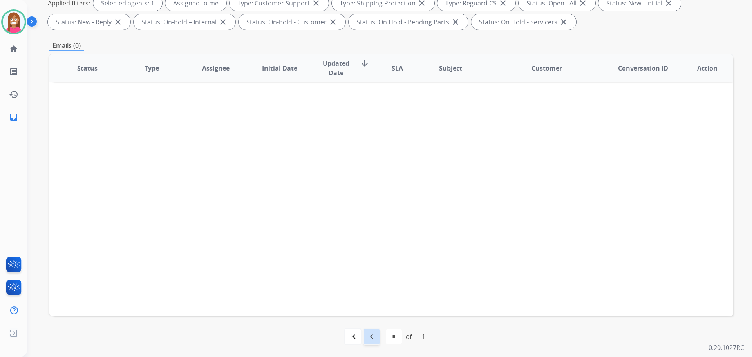
click at [368, 334] on mat-icon "navigate_before" at bounding box center [371, 336] width 9 height 9
select select "*"
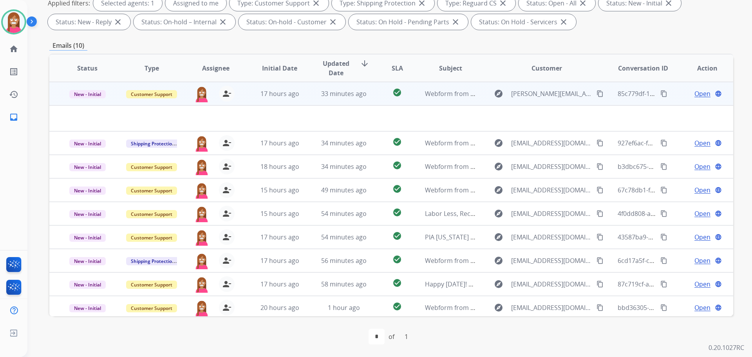
click at [306, 102] on td "33 minutes ago" at bounding box center [338, 94] width 64 height 24
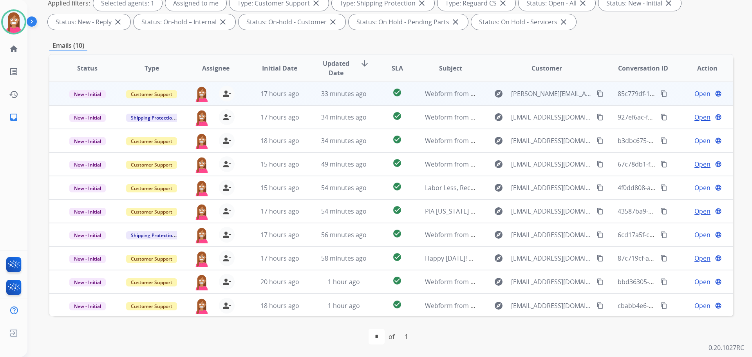
click at [306, 102] on td "33 minutes ago" at bounding box center [338, 94] width 64 height 24
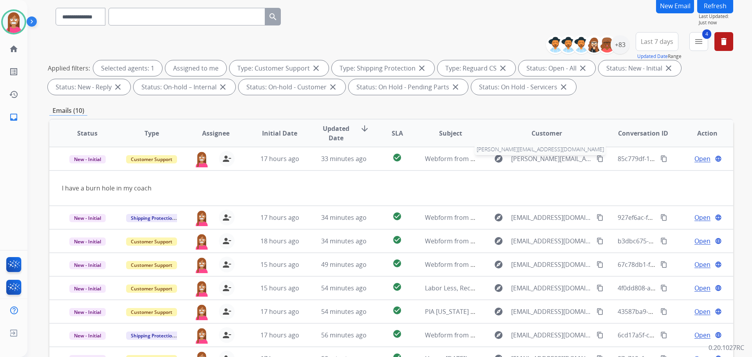
scroll to position [0, 0]
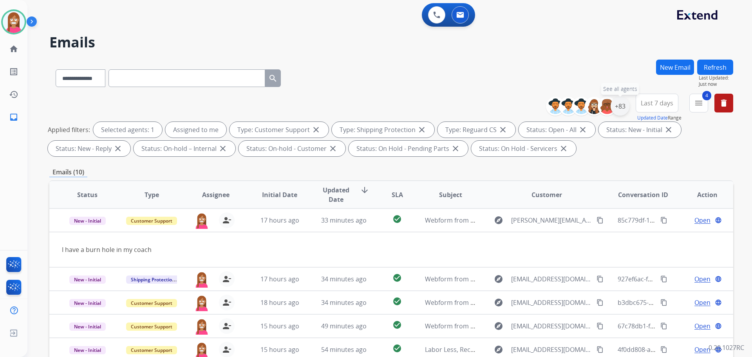
click at [615, 106] on div "+83" at bounding box center [620, 106] width 19 height 19
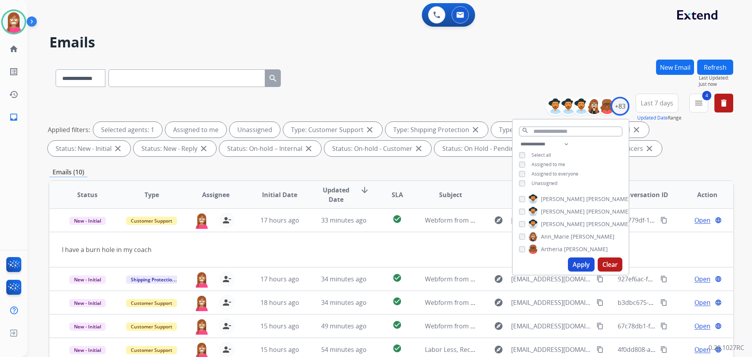
click at [388, 79] on div "**********" at bounding box center [391, 77] width 684 height 34
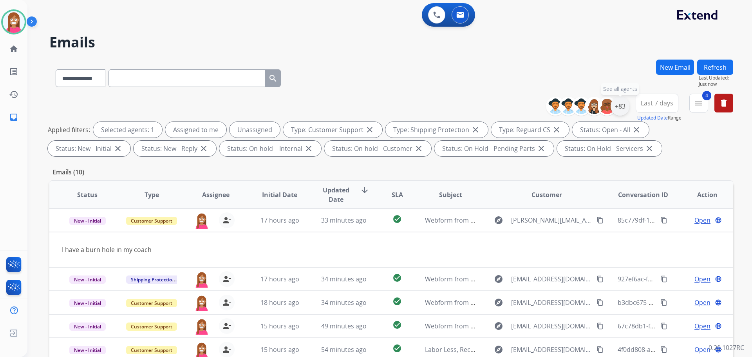
click at [620, 108] on div "+83" at bounding box center [620, 106] width 19 height 19
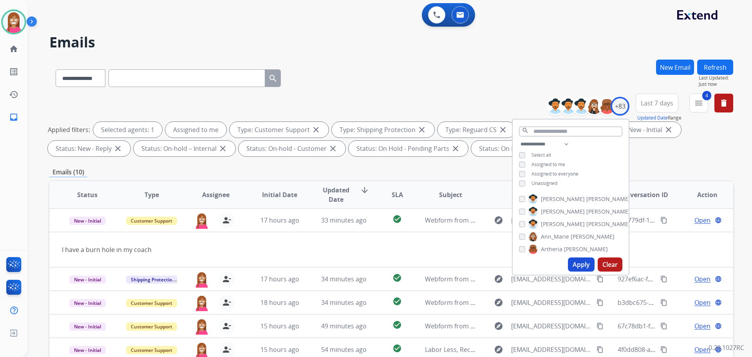
click at [401, 58] on div "**********" at bounding box center [380, 206] width 706 height 357
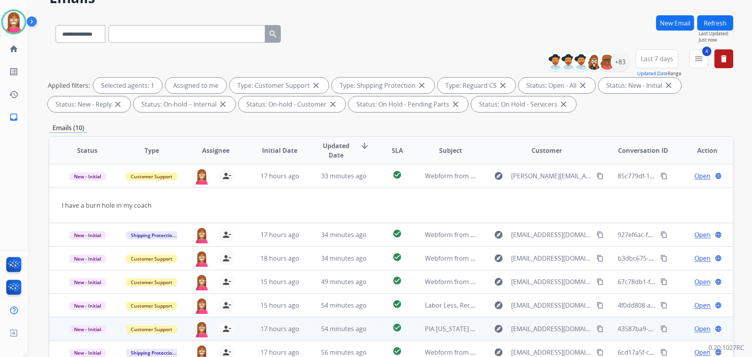
scroll to position [127, 0]
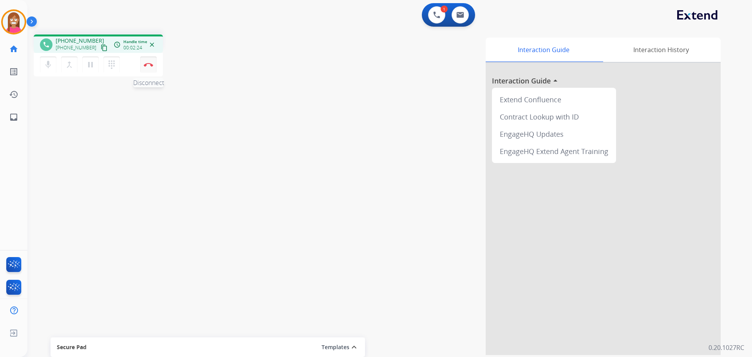
click at [149, 69] on button "Disconnect" at bounding box center [148, 64] width 16 height 16
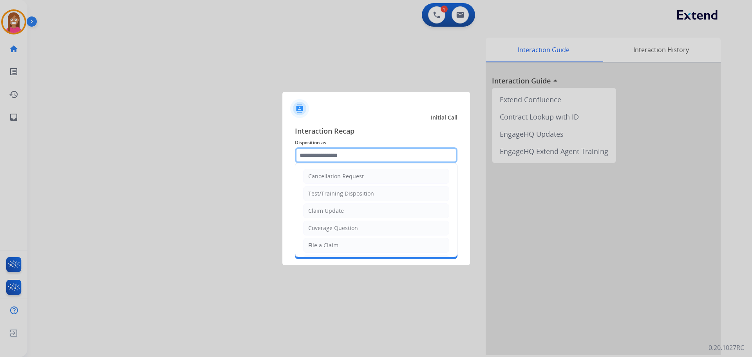
click at [311, 161] on input "text" at bounding box center [376, 155] width 163 height 16
click at [321, 230] on div "Coverage Question" at bounding box center [333, 228] width 50 height 8
type input "**********"
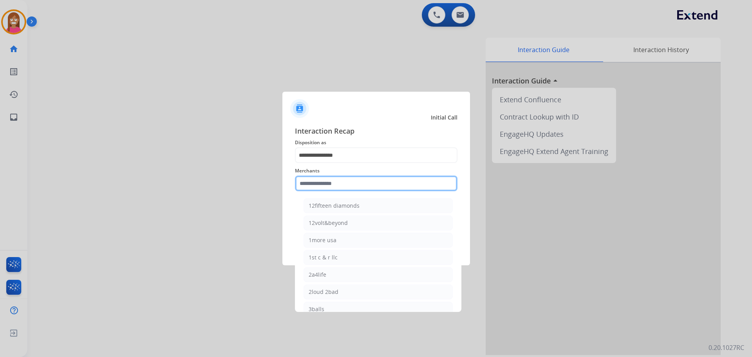
click at [323, 183] on input "text" at bounding box center [376, 183] width 163 height 16
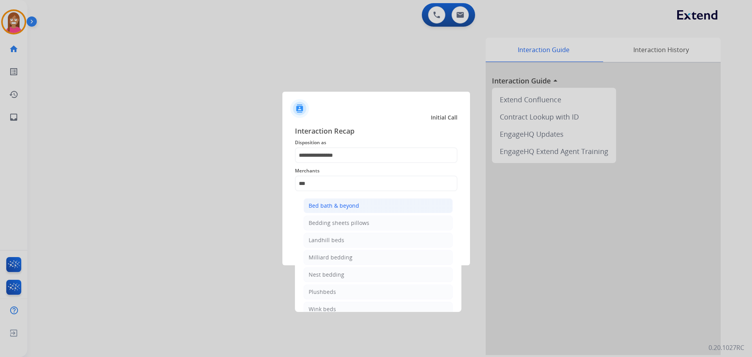
click at [329, 204] on div "Bed bath & beyond" at bounding box center [334, 206] width 51 height 8
type input "**********"
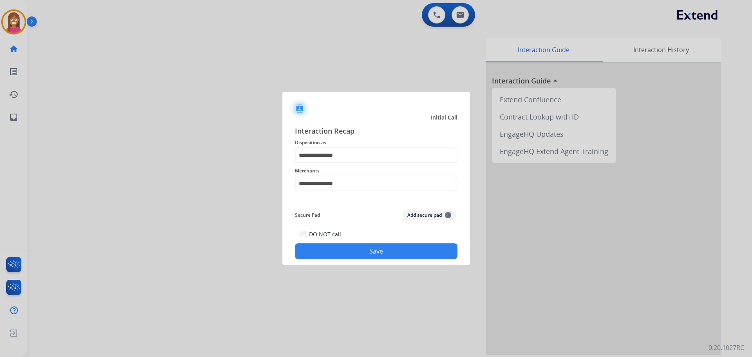
click at [353, 254] on button "Save" at bounding box center [376, 251] width 163 height 16
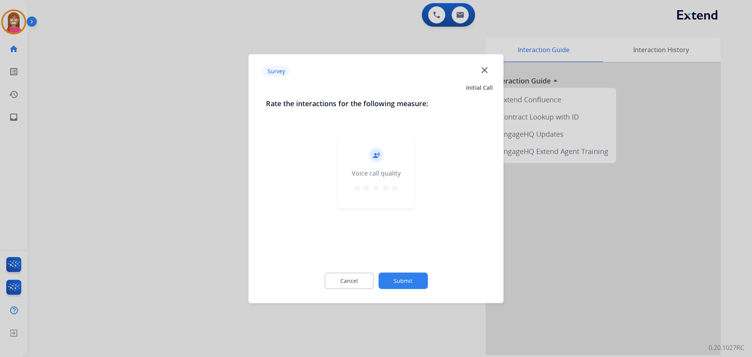
drag, startPoint x: 487, startPoint y: 64, endPoint x: 487, endPoint y: 69, distance: 5.5
click at [487, 69] on div "Survey close" at bounding box center [376, 71] width 246 height 25
click at [487, 69] on mat-icon "close" at bounding box center [484, 70] width 10 height 10
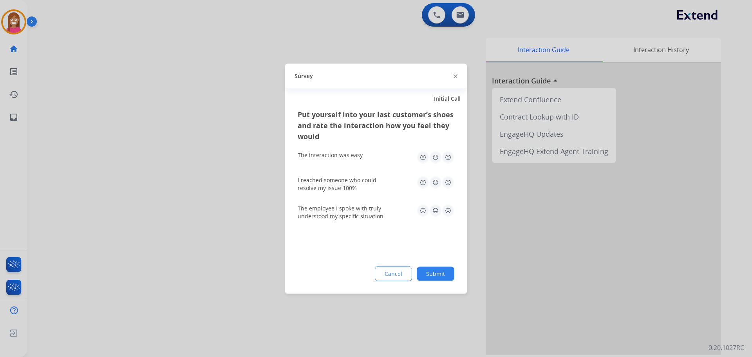
click at [457, 76] on div "Survey" at bounding box center [376, 75] width 182 height 25
click at [456, 76] on img at bounding box center [456, 76] width 4 height 4
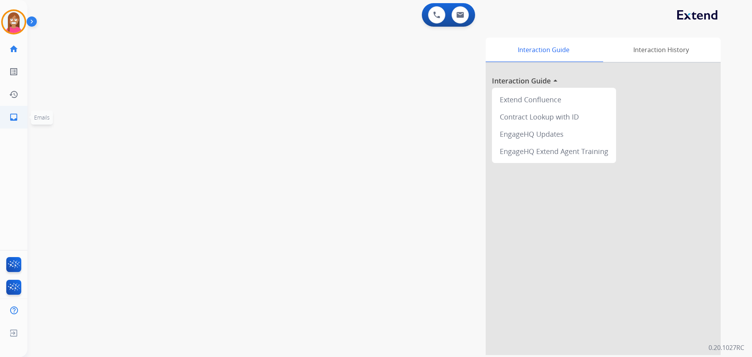
click at [13, 119] on mat-icon "inbox" at bounding box center [13, 116] width 9 height 9
select select "**********"
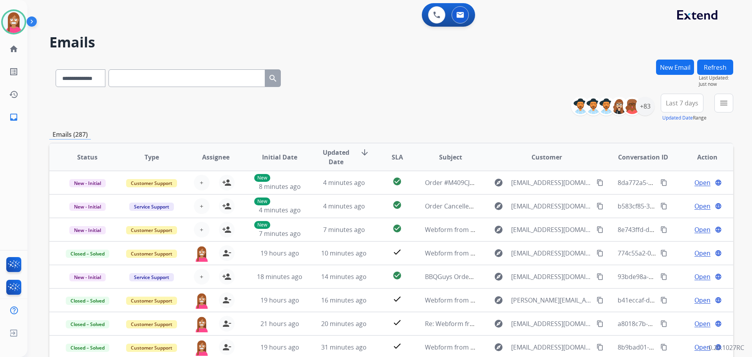
click at [714, 105] on div "**********" at bounding box center [655, 108] width 156 height 28
click at [719, 103] on button "menu Filters" at bounding box center [723, 103] width 19 height 19
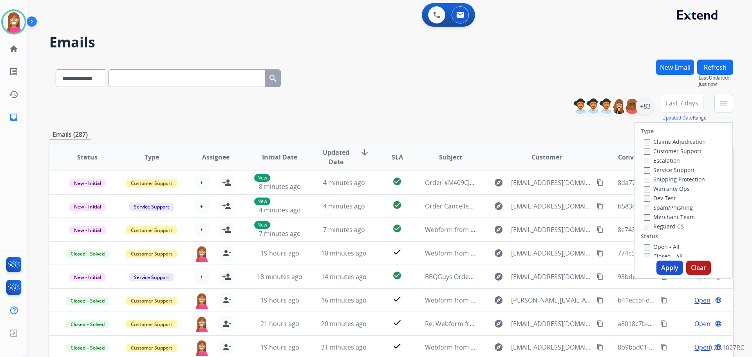
click at [664, 149] on label "Customer Support" at bounding box center [673, 150] width 58 height 7
click at [666, 180] on label "Shipping Protection" at bounding box center [674, 178] width 61 height 7
click at [655, 226] on label "Reguard CS" at bounding box center [664, 225] width 40 height 7
click at [654, 248] on label "Open - All" at bounding box center [662, 246] width 36 height 7
click at [662, 267] on button "Apply" at bounding box center [670, 267] width 27 height 14
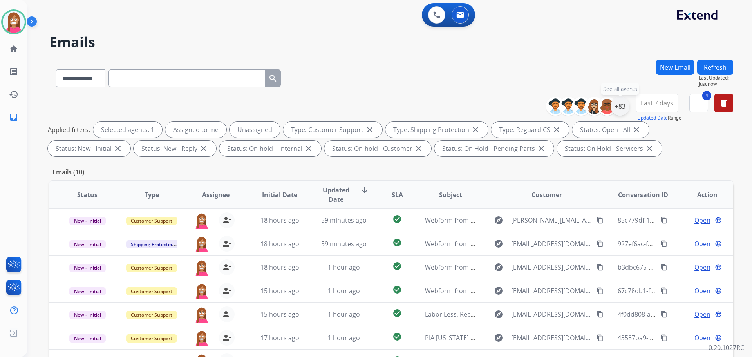
click at [618, 99] on div "+83" at bounding box center [620, 106] width 19 height 19
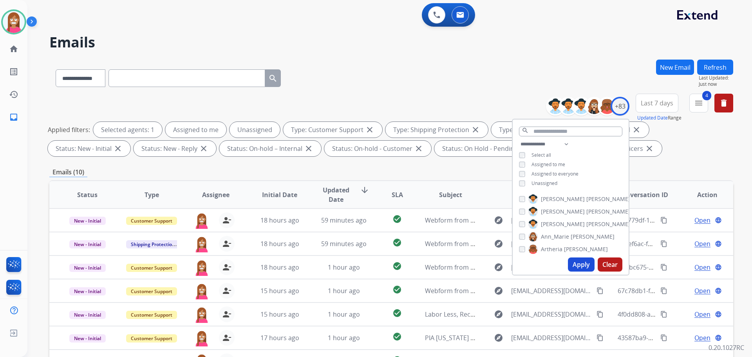
click at [449, 85] on div "**********" at bounding box center [391, 77] width 684 height 34
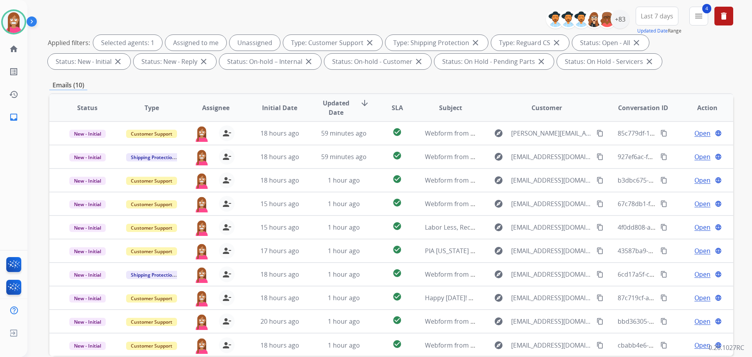
scroll to position [118, 0]
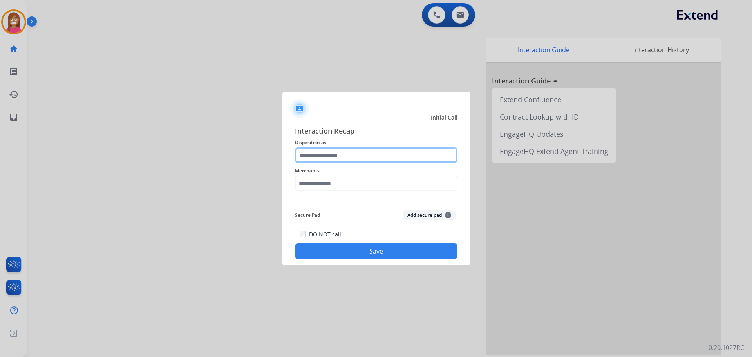
click at [307, 156] on input "text" at bounding box center [376, 155] width 163 height 16
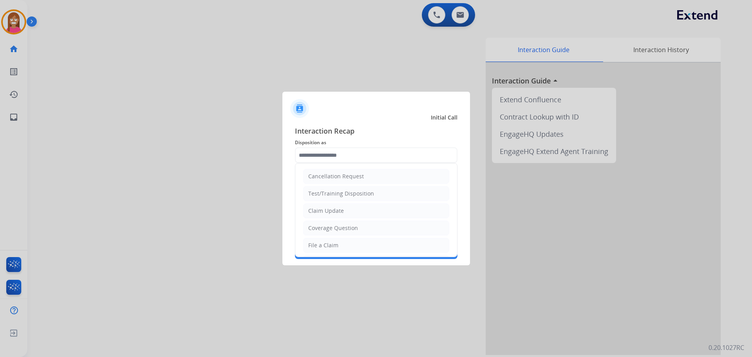
drag, startPoint x: 318, startPoint y: 246, endPoint x: 311, endPoint y: 196, distance: 51.0
click at [318, 246] on div "File a Claim" at bounding box center [323, 245] width 30 height 8
type input "**********"
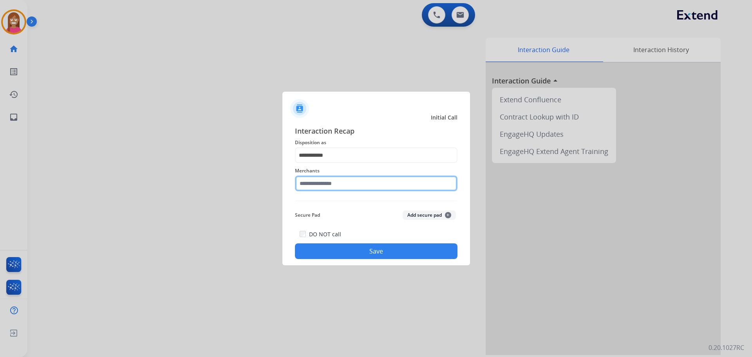
click at [311, 183] on input "text" at bounding box center [376, 183] width 163 height 16
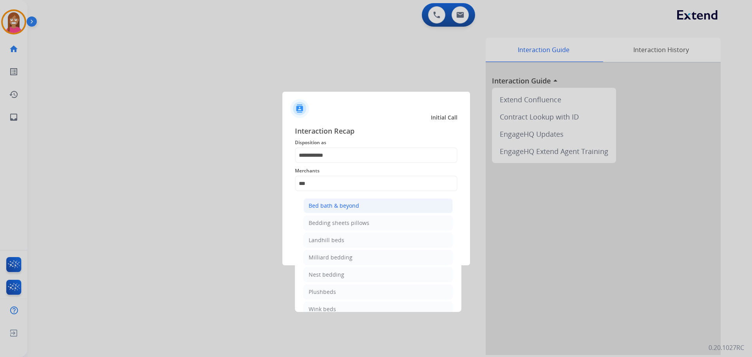
click at [344, 206] on div "Bed bath & beyond" at bounding box center [334, 206] width 51 height 8
type input "**********"
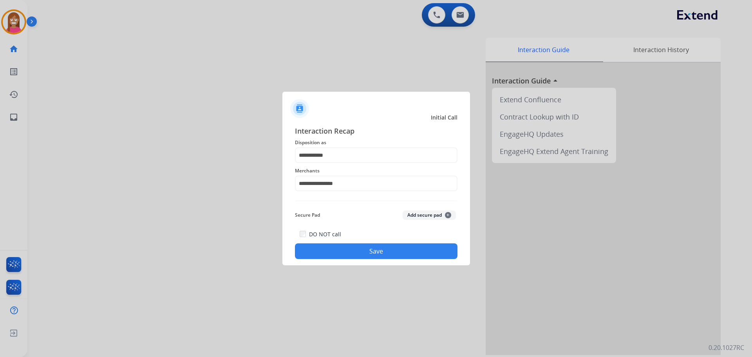
click at [367, 250] on button "Save" at bounding box center [376, 251] width 163 height 16
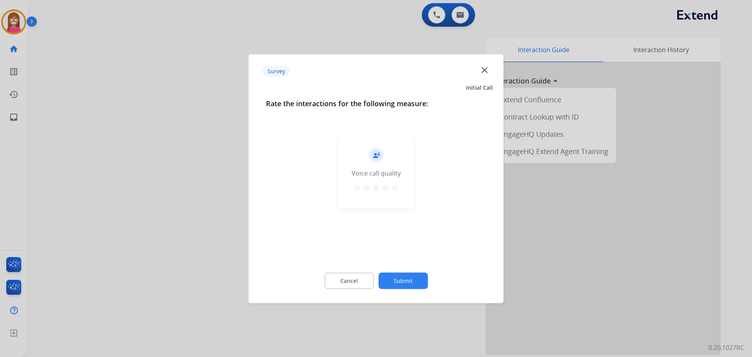
click at [479, 71] on div "Survey close" at bounding box center [376, 71] width 246 height 25
click at [484, 70] on mat-icon "close" at bounding box center [484, 70] width 10 height 10
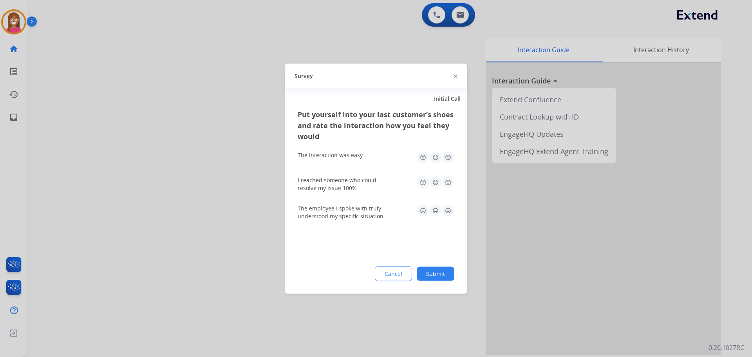
click at [454, 78] on img at bounding box center [456, 76] width 4 height 4
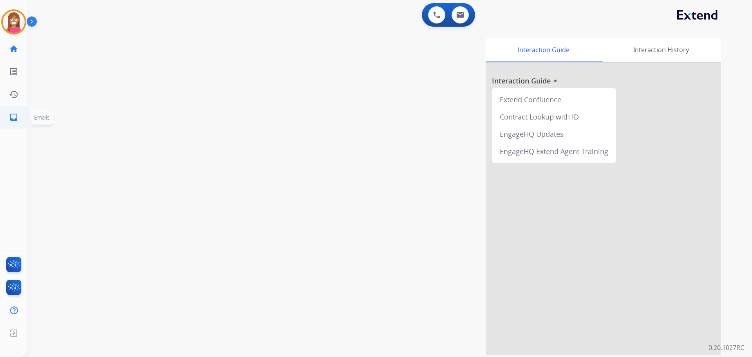
click at [17, 116] on mat-icon "inbox" at bounding box center [13, 116] width 9 height 9
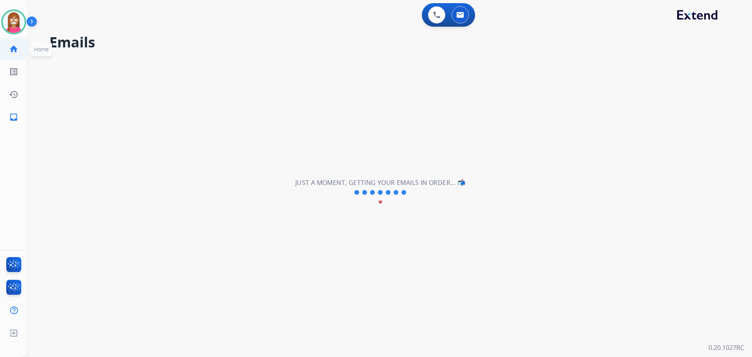
click at [6, 46] on link "home Home" at bounding box center [14, 49] width 22 height 22
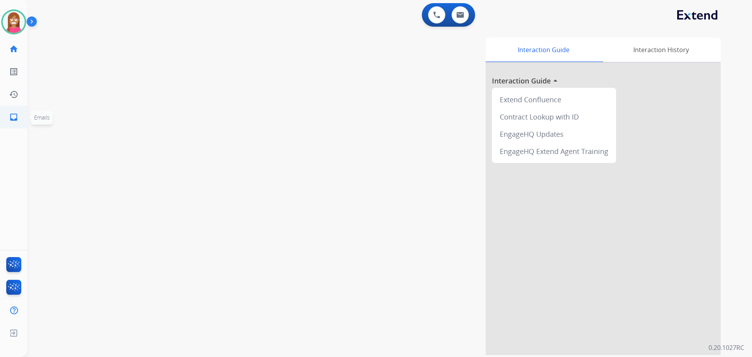
click at [11, 122] on link "inbox Emails" at bounding box center [14, 117] width 22 height 22
select select "**********"
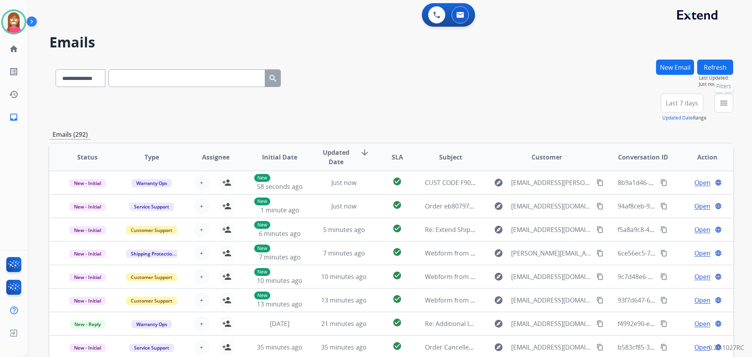
drag, startPoint x: 727, startPoint y: 107, endPoint x: 696, endPoint y: 125, distance: 35.5
click at [726, 107] on mat-icon "menu" at bounding box center [723, 102] width 9 height 9
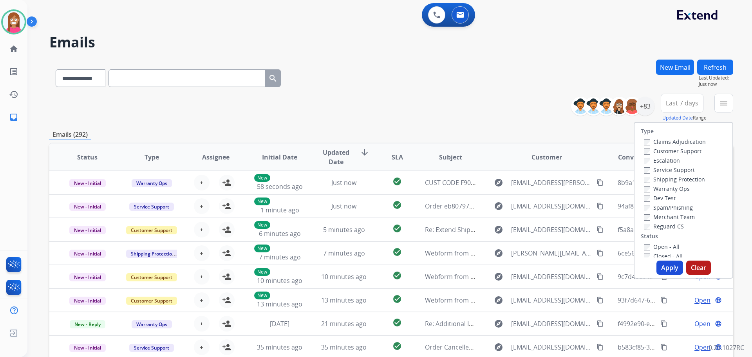
click at [666, 148] on div "Customer Support" at bounding box center [675, 150] width 62 height 9
click at [666, 148] on label "Customer Support" at bounding box center [673, 150] width 58 height 7
click at [664, 178] on label "Shipping Protection" at bounding box center [674, 178] width 61 height 7
click at [657, 227] on label "Reguard CS" at bounding box center [664, 225] width 40 height 7
click at [656, 245] on label "Open - All" at bounding box center [662, 246] width 36 height 7
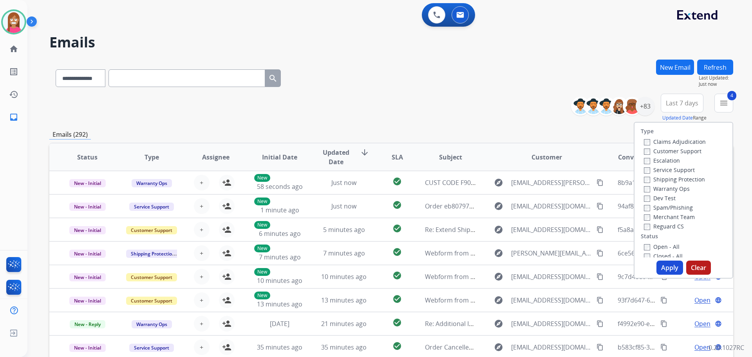
click at [662, 271] on button "Apply" at bounding box center [670, 267] width 27 height 14
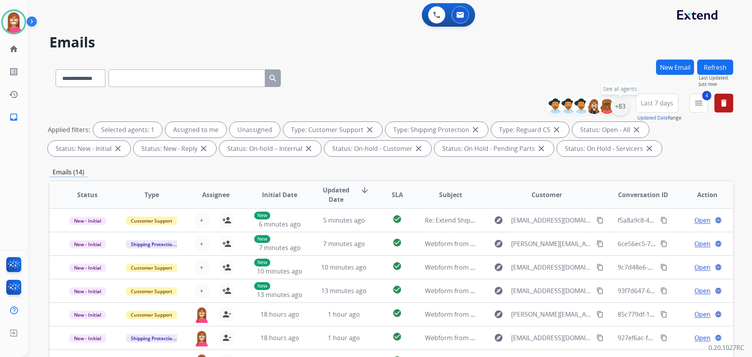
click at [622, 109] on div "+83" at bounding box center [620, 106] width 19 height 19
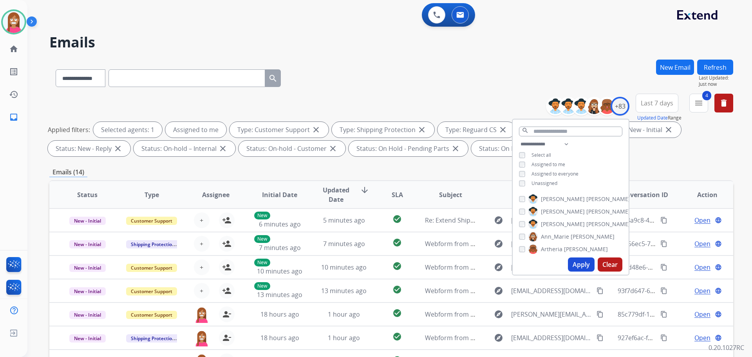
click at [576, 266] on button "Apply" at bounding box center [581, 264] width 27 height 14
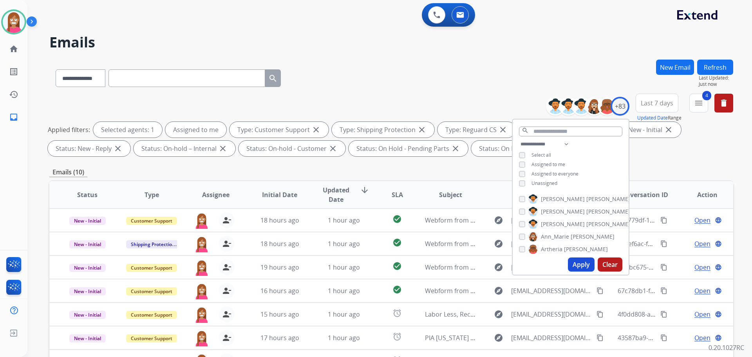
click at [587, 266] on button "Apply" at bounding box center [581, 264] width 27 height 14
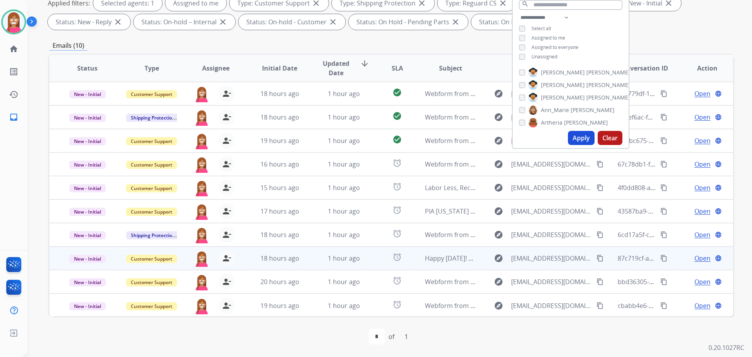
scroll to position [1, 0]
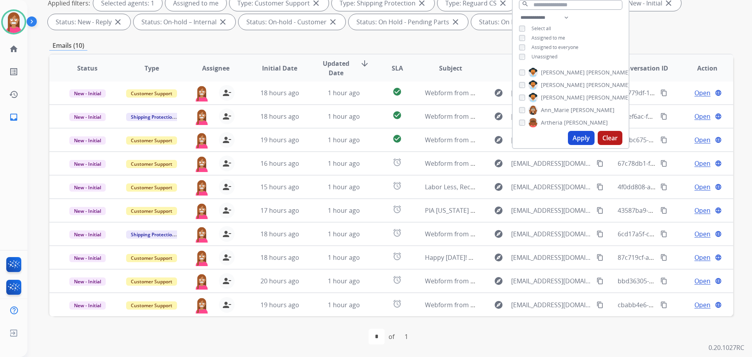
click at [300, 326] on div "first_page navigate_before * of 1 navigate_next last_page" at bounding box center [391, 336] width 684 height 41
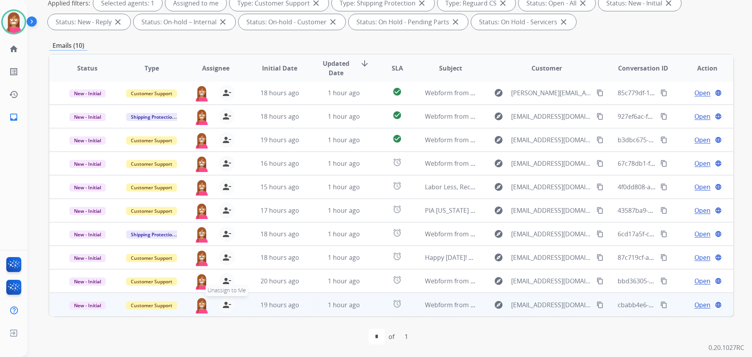
click at [227, 305] on mat-icon "person_remove" at bounding box center [226, 304] width 9 height 9
click at [227, 305] on mat-icon "person_add" at bounding box center [226, 304] width 9 height 9
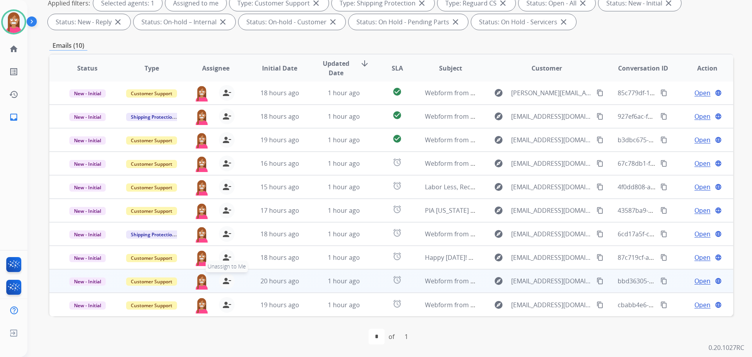
click at [226, 282] on mat-icon "person_remove" at bounding box center [226, 280] width 9 height 9
click at [226, 282] on mat-icon "person_add" at bounding box center [226, 280] width 9 height 9
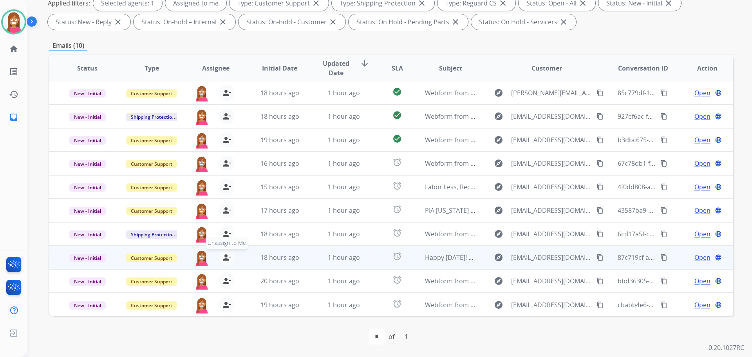
click at [226, 257] on mat-icon "person_remove" at bounding box center [226, 257] width 9 height 9
click at [226, 257] on mat-icon "person_add" at bounding box center [226, 257] width 9 height 9
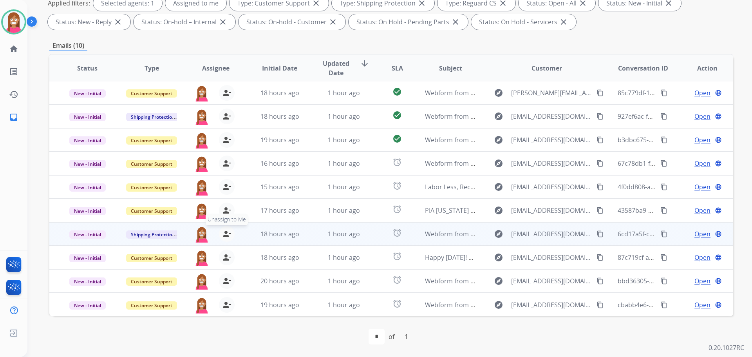
click at [226, 234] on mat-icon "person_remove" at bounding box center [226, 233] width 9 height 9
click at [226, 234] on mat-icon "person_add" at bounding box center [226, 233] width 9 height 9
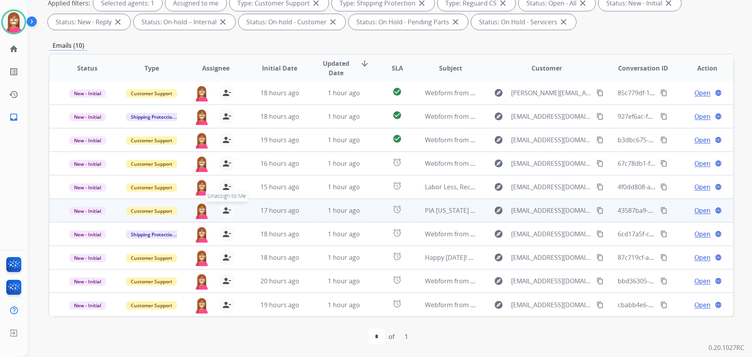
click at [222, 213] on mat-icon "person_remove" at bounding box center [226, 210] width 9 height 9
click at [222, 213] on mat-icon "person_add" at bounding box center [226, 210] width 9 height 9
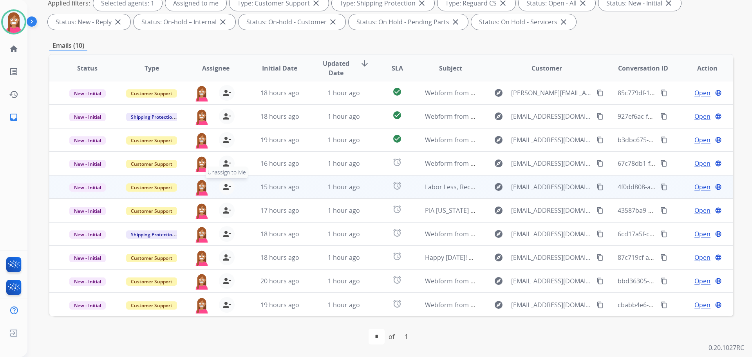
click at [224, 188] on mat-icon "person_remove" at bounding box center [226, 186] width 9 height 9
click at [224, 188] on mat-icon "person_add" at bounding box center [226, 186] width 9 height 9
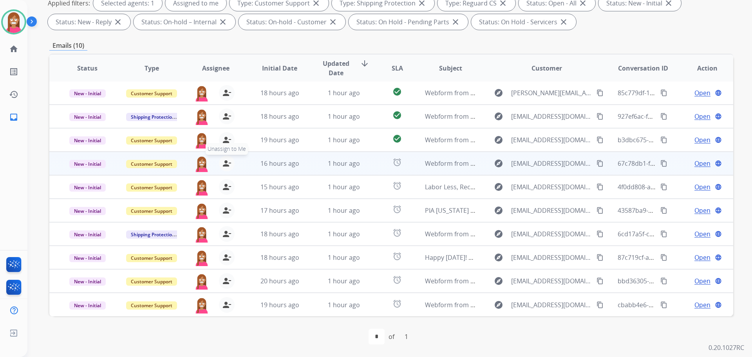
click at [223, 163] on mat-icon "person_remove" at bounding box center [226, 163] width 9 height 9
click at [223, 163] on mat-icon "person_add" at bounding box center [226, 163] width 9 height 9
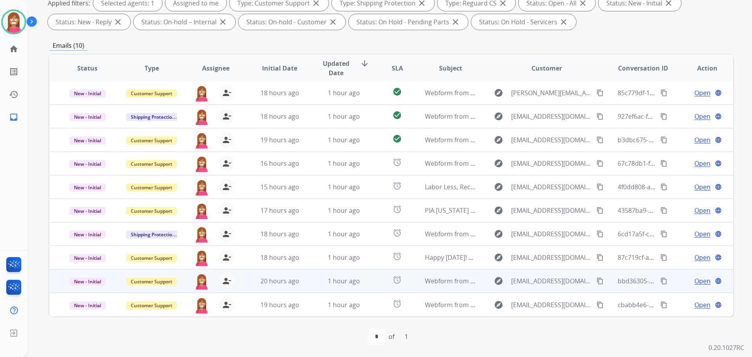
click at [313, 287] on td "1 hour ago" at bounding box center [338, 281] width 64 height 24
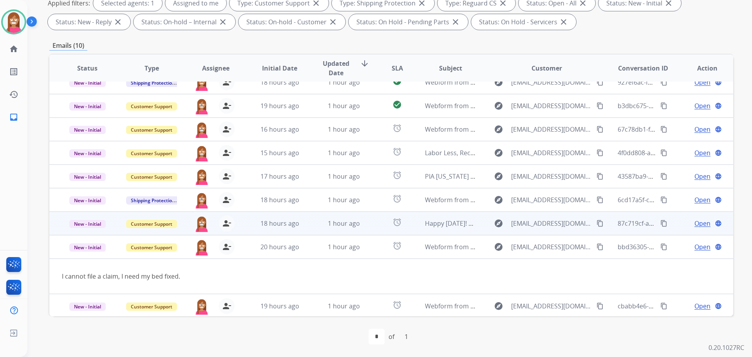
scroll to position [36, 0]
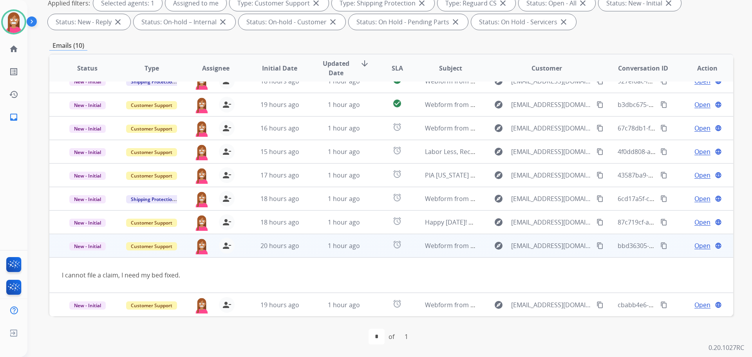
click at [695, 247] on span "Open" at bounding box center [703, 245] width 16 height 9
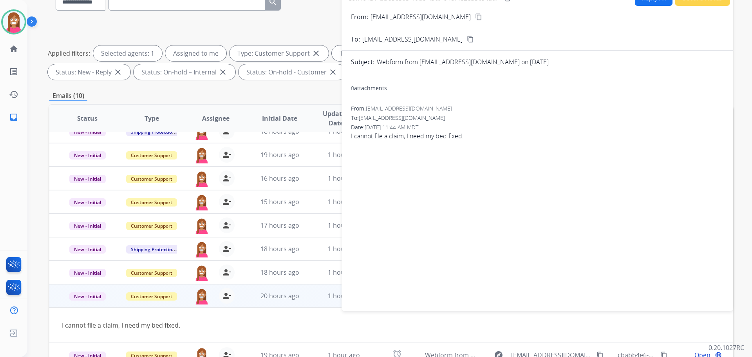
scroll to position [9, 0]
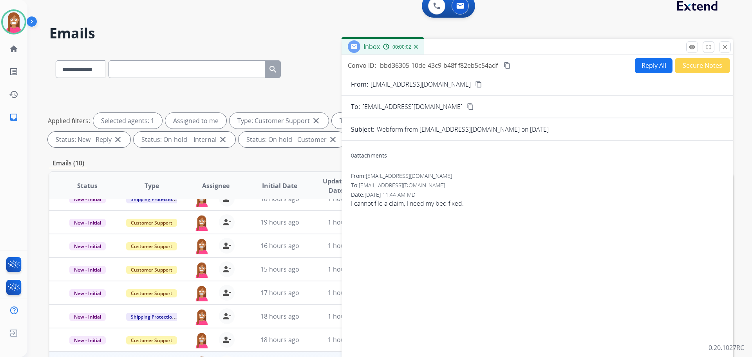
click at [649, 69] on button "Reply All" at bounding box center [654, 65] width 38 height 15
select select "**********"
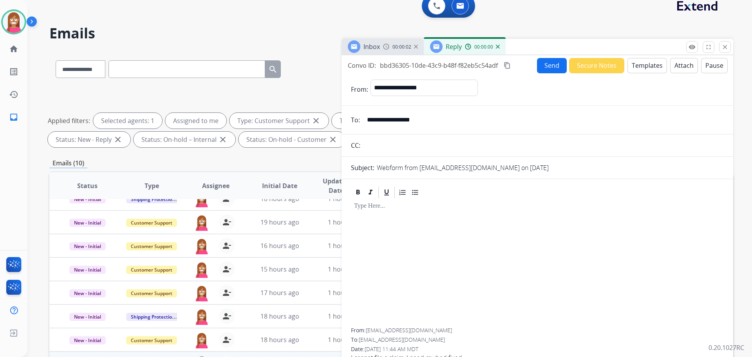
click at [648, 70] on button "Templates" at bounding box center [648, 65] width 40 height 15
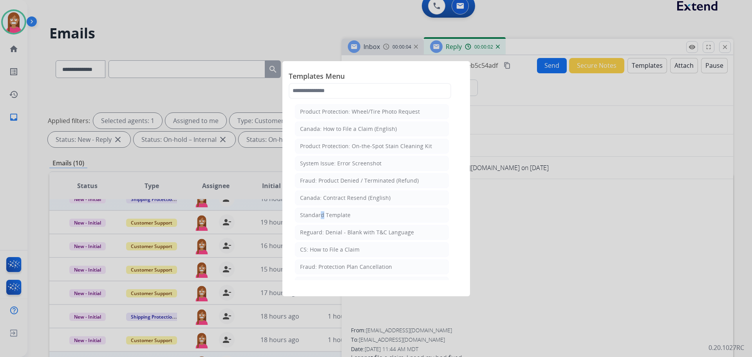
click at [319, 208] on li "Standard Template" at bounding box center [372, 215] width 154 height 15
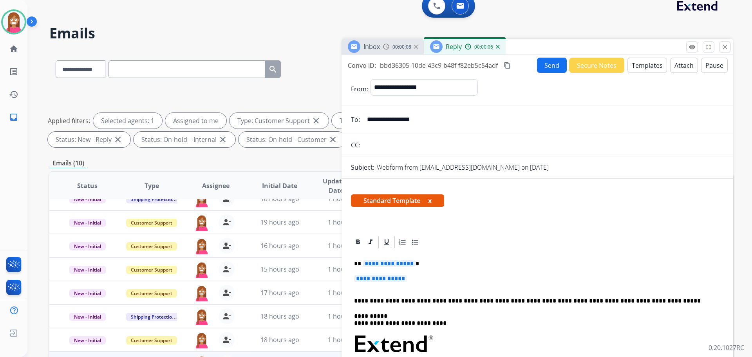
click at [412, 259] on div "**********" at bounding box center [537, 362] width 373 height 227
drag, startPoint x: 419, startPoint y: 279, endPoint x: 404, endPoint y: 277, distance: 14.6
click at [374, 269] on div "**********" at bounding box center [537, 362] width 373 height 227
drag, startPoint x: 415, startPoint y: 277, endPoint x: 372, endPoint y: 274, distance: 42.8
click at [372, 274] on div "**********" at bounding box center [537, 362] width 373 height 227
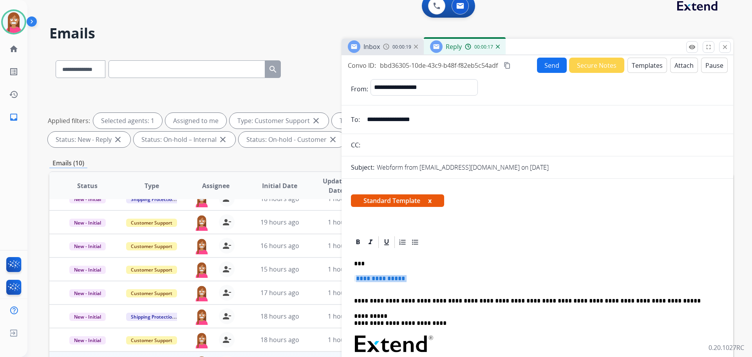
drag, startPoint x: 355, startPoint y: 288, endPoint x: 398, endPoint y: 283, distance: 43.0
click at [398, 283] on p "**********" at bounding box center [537, 282] width 367 height 14
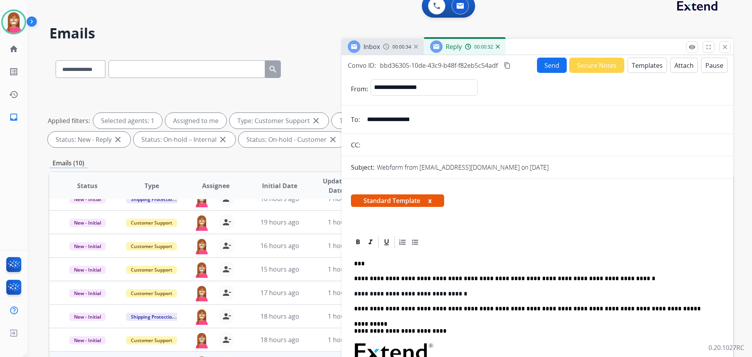
click at [354, 280] on p "**********" at bounding box center [534, 278] width 360 height 7
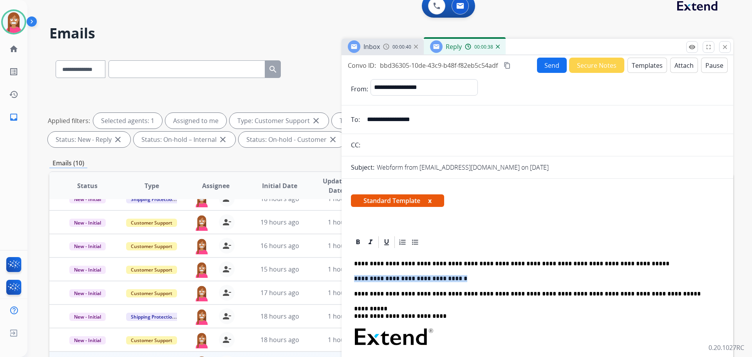
drag, startPoint x: 450, startPoint y: 279, endPoint x: 354, endPoint y: 280, distance: 96.4
click at [354, 280] on div "**********" at bounding box center [537, 359] width 373 height 220
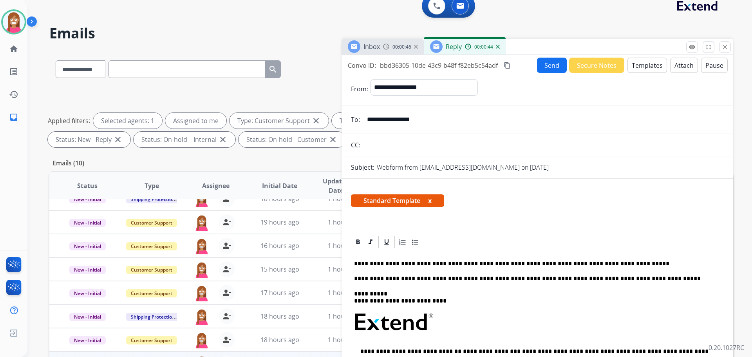
click at [552, 65] on button "Send" at bounding box center [552, 65] width 30 height 15
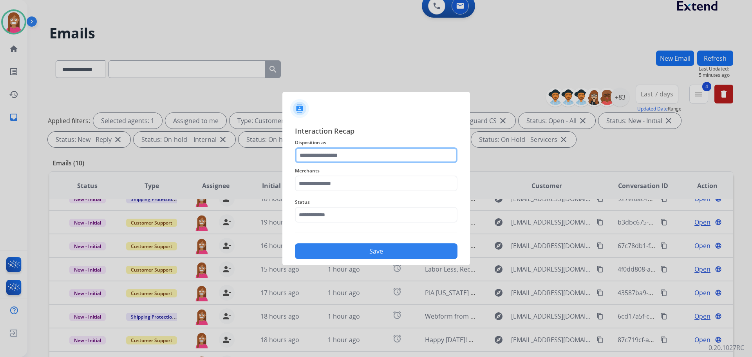
click at [345, 162] on input "text" at bounding box center [376, 155] width 163 height 16
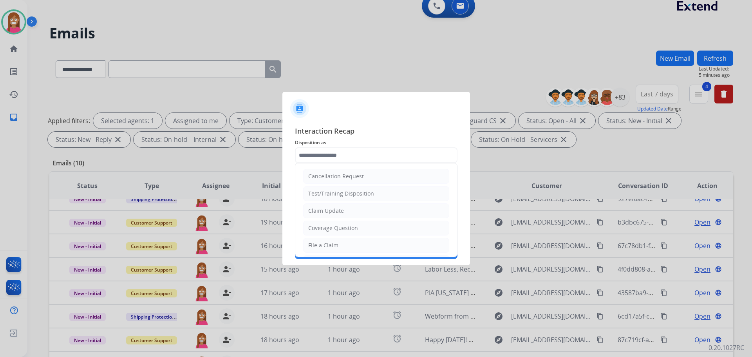
click at [319, 239] on li "File a Claim" at bounding box center [376, 245] width 146 height 15
type input "**********"
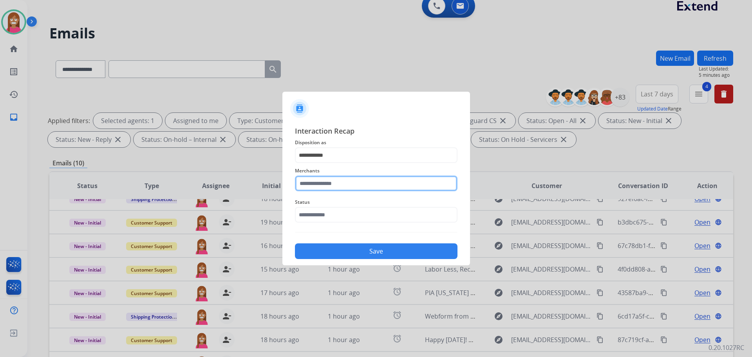
click at [314, 184] on input "text" at bounding box center [376, 183] width 163 height 16
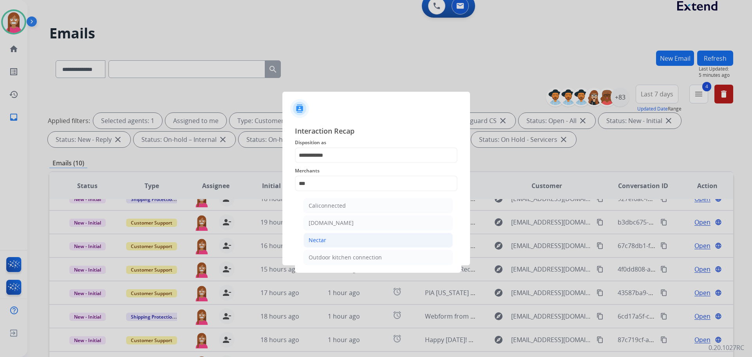
click at [335, 242] on li "Nectar" at bounding box center [378, 240] width 149 height 15
type input "******"
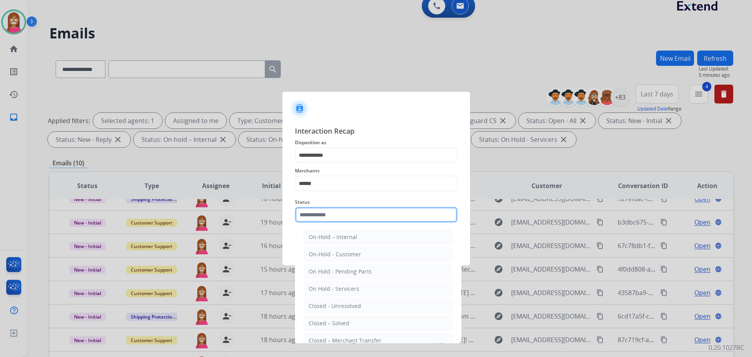
click at [324, 217] on input "text" at bounding box center [376, 215] width 163 height 16
click at [339, 323] on div "Closed – Solved" at bounding box center [329, 323] width 41 height 8
type input "**********"
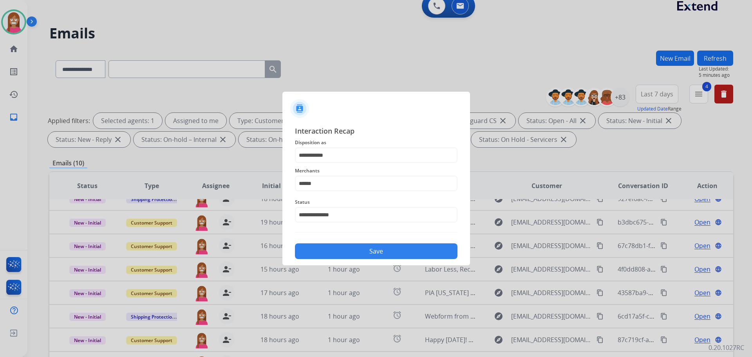
click at [331, 252] on button "Save" at bounding box center [376, 251] width 163 height 16
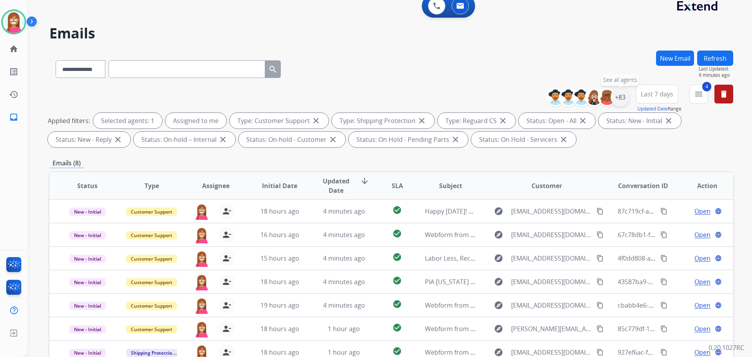
click at [618, 95] on div "+83" at bounding box center [620, 97] width 19 height 19
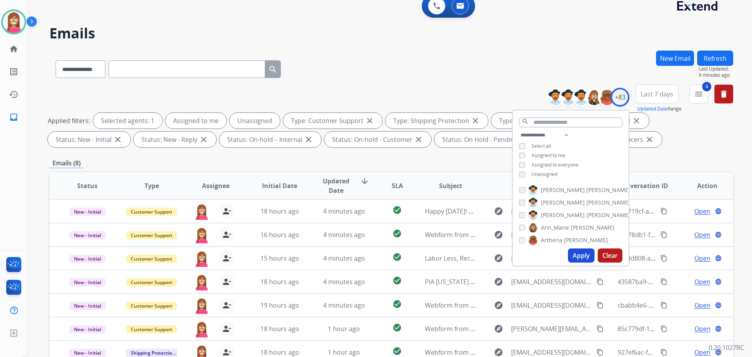
click at [578, 255] on button "Apply" at bounding box center [581, 255] width 27 height 14
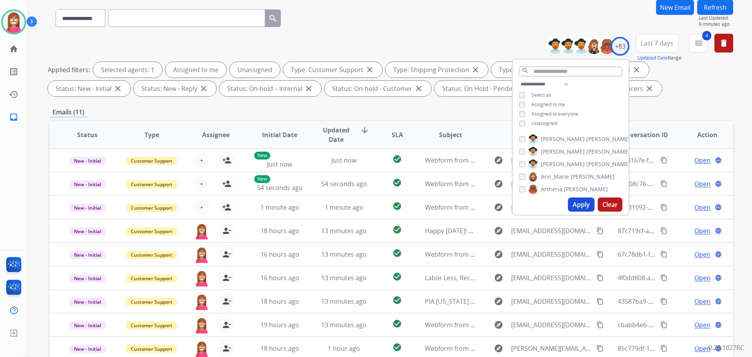
scroll to position [127, 0]
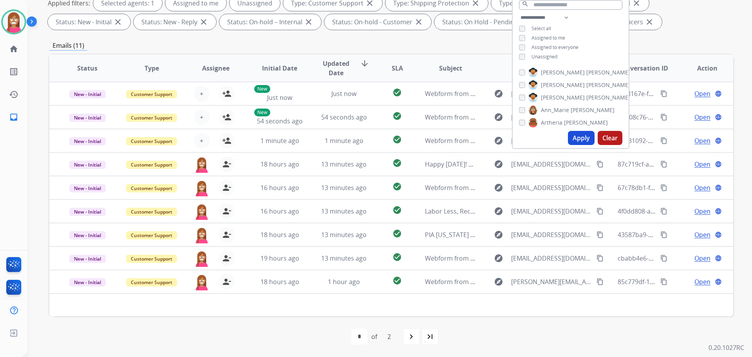
click at [293, 323] on div "first_page navigate_before * * of 2 navigate_next last_page" at bounding box center [391, 336] width 684 height 41
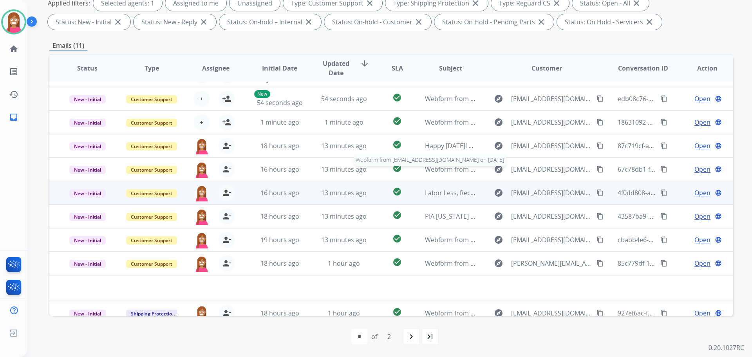
scroll to position [27, 0]
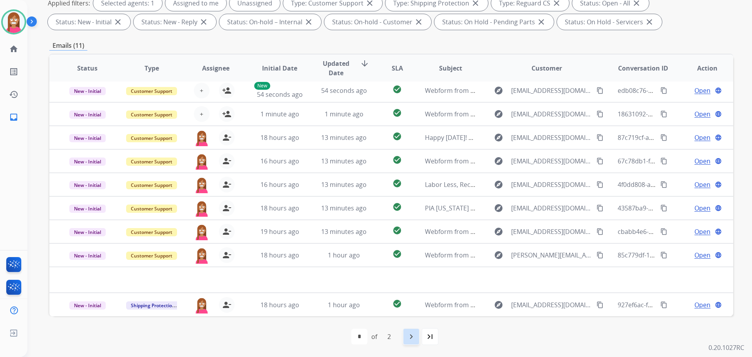
click at [412, 338] on mat-icon "navigate_next" at bounding box center [411, 336] width 9 height 9
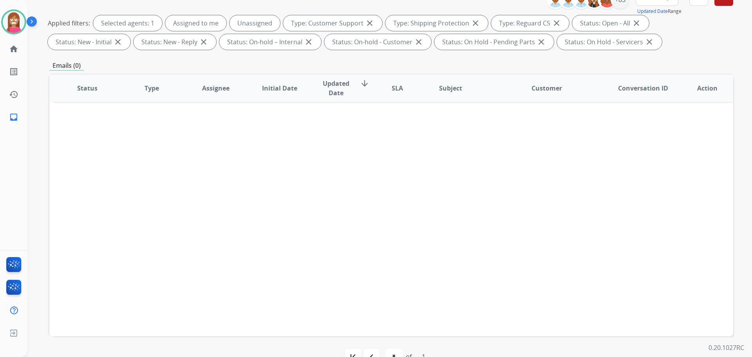
scroll to position [127, 0]
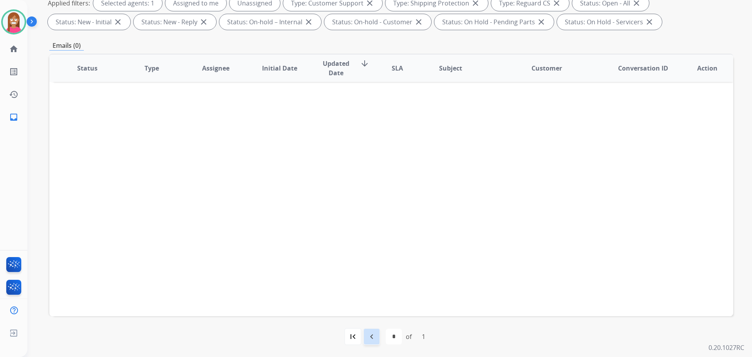
click at [369, 336] on mat-icon "navigate_before" at bounding box center [371, 336] width 9 height 9
select select "*"
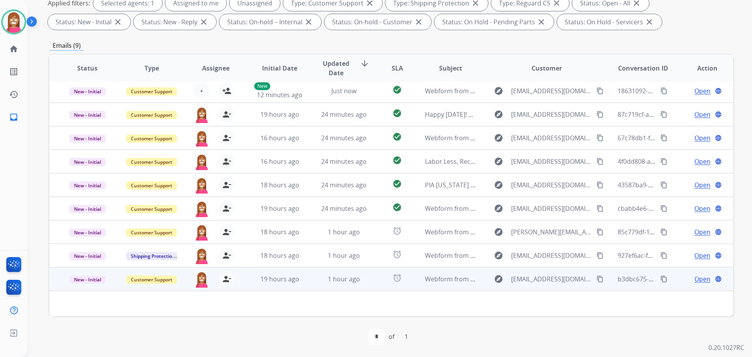
click at [308, 285] on td "1 hour ago" at bounding box center [338, 279] width 64 height 24
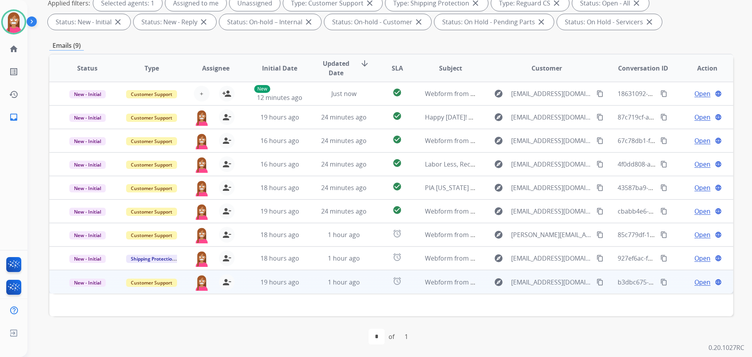
click at [308, 285] on td "1 hour ago" at bounding box center [338, 282] width 64 height 24
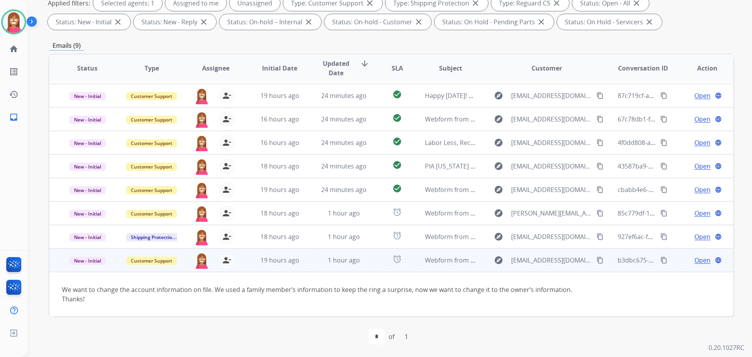
click at [696, 260] on span "Open" at bounding box center [703, 259] width 16 height 9
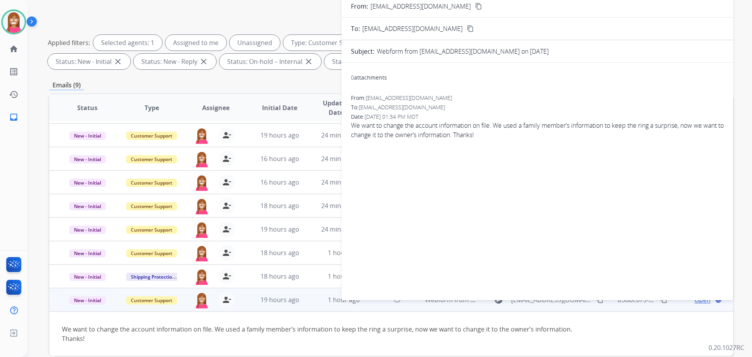
scroll to position [9, 0]
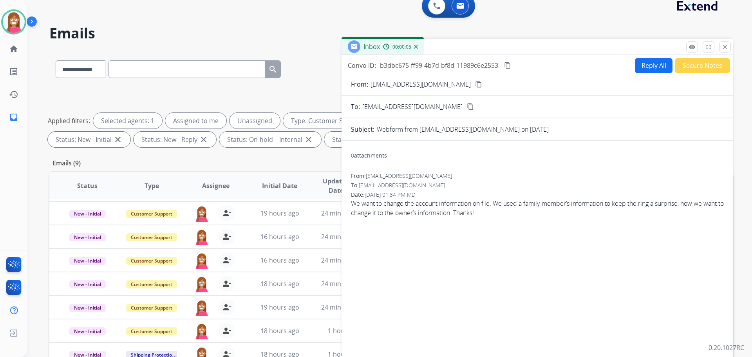
click at [643, 68] on button "Reply All" at bounding box center [654, 65] width 38 height 15
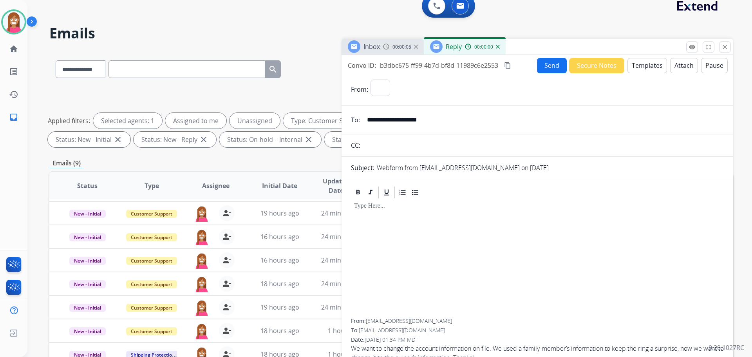
select select "**********"
click at [642, 63] on button "Templates" at bounding box center [648, 65] width 40 height 15
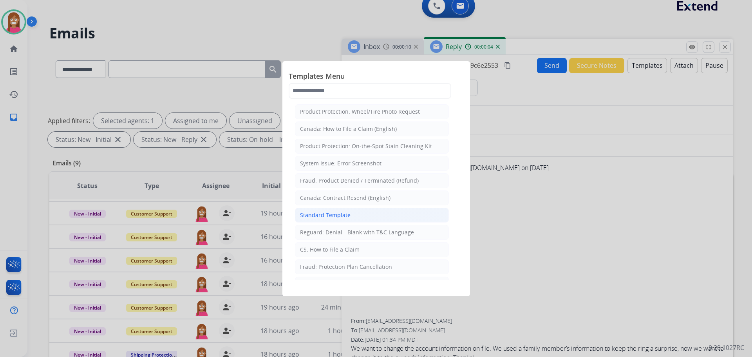
click at [322, 212] on div "Standard Template" at bounding box center [325, 215] width 51 height 8
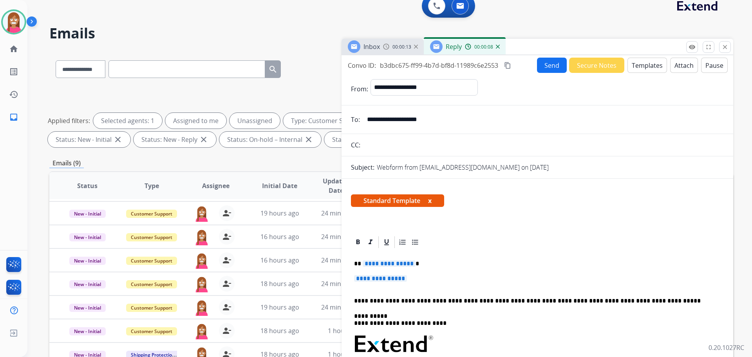
click at [411, 260] on p "**********" at bounding box center [534, 263] width 360 height 7
click at [403, 280] on span "**********" at bounding box center [380, 278] width 53 height 7
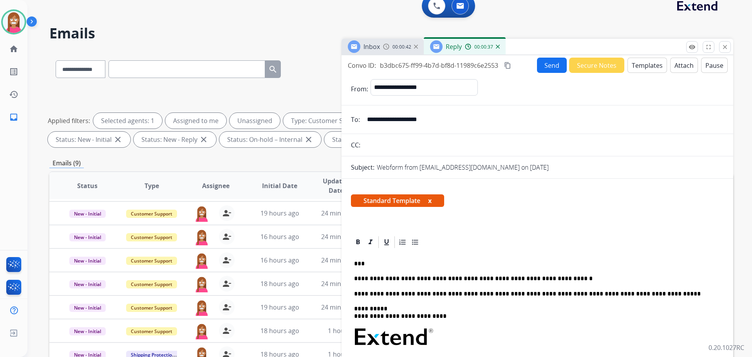
click at [549, 66] on button "Send" at bounding box center [552, 65] width 30 height 15
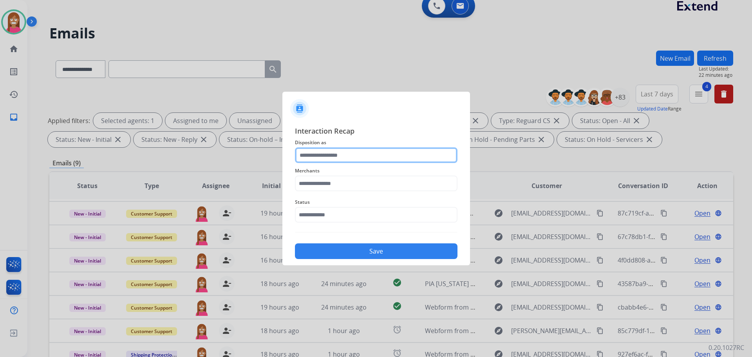
click at [315, 152] on input "text" at bounding box center [376, 155] width 163 height 16
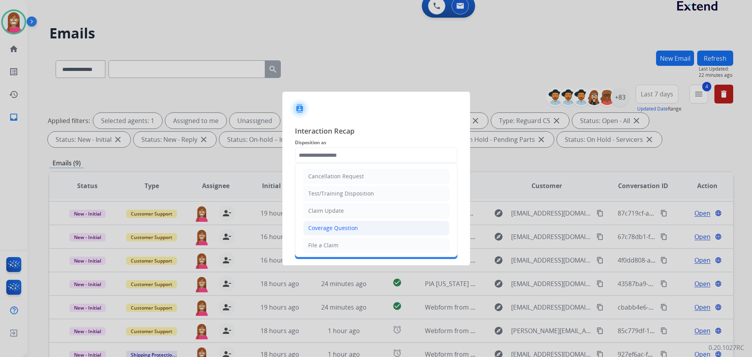
click at [312, 226] on div "Coverage Question" at bounding box center [333, 228] width 50 height 8
type input "**********"
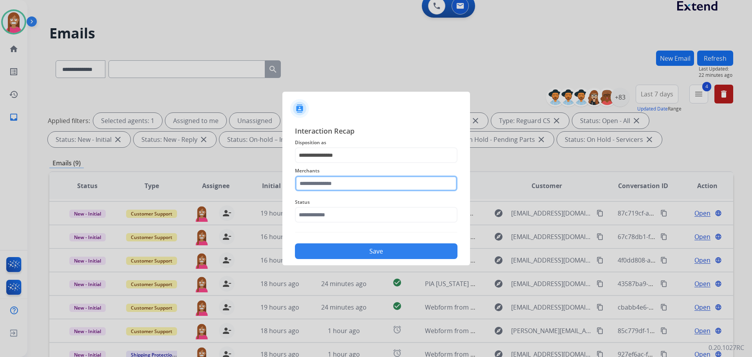
click at [315, 181] on input "text" at bounding box center [376, 183] width 163 height 16
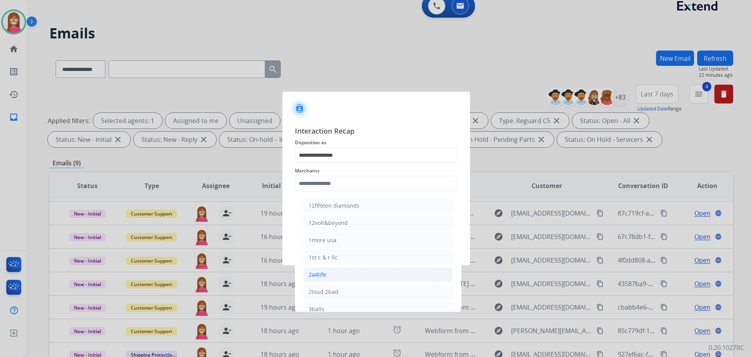
click at [315, 275] on div "2a4life" at bounding box center [318, 275] width 18 height 8
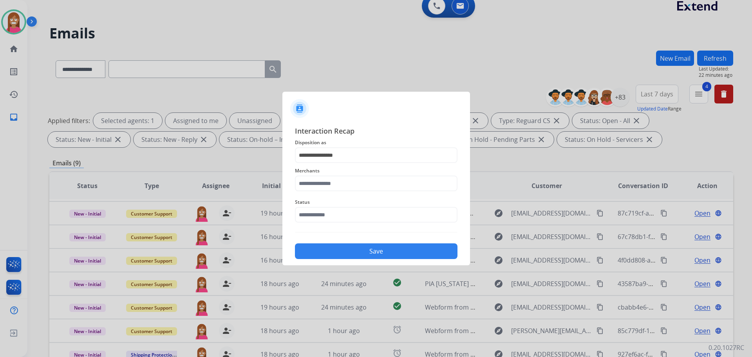
type input "*******"
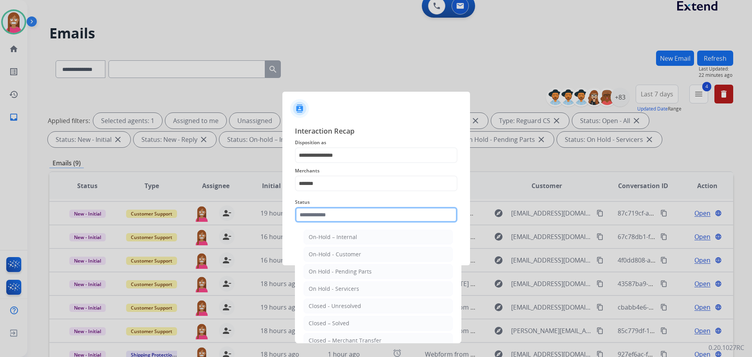
click at [320, 215] on input "text" at bounding box center [376, 215] width 163 height 16
click at [329, 318] on li "Closed – Solved" at bounding box center [378, 323] width 149 height 15
type input "**********"
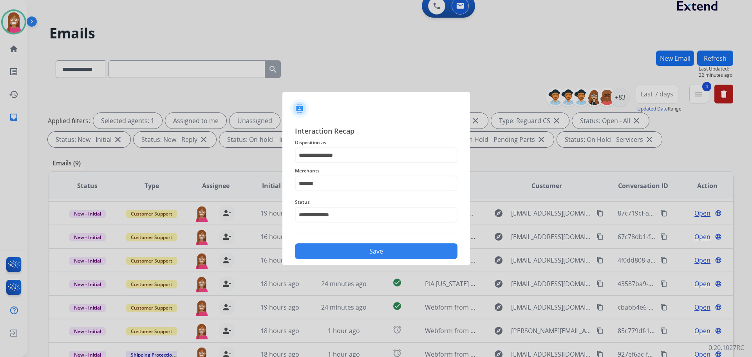
click at [328, 254] on button "Save" at bounding box center [376, 251] width 163 height 16
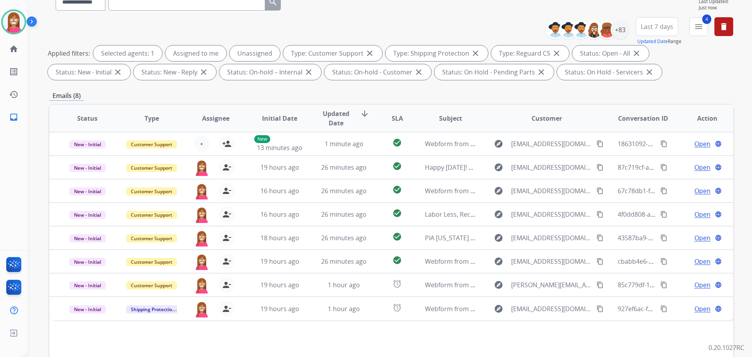
scroll to position [127, 0]
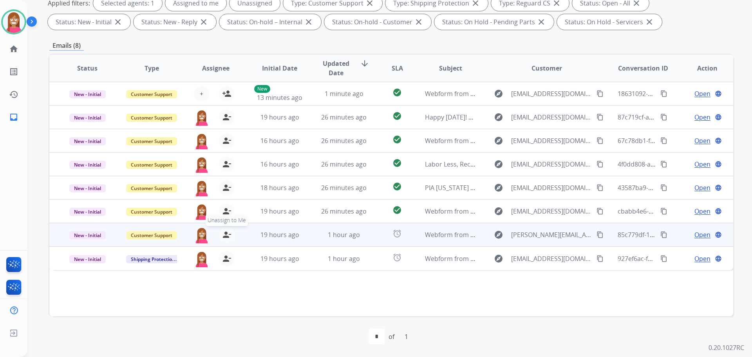
click at [226, 238] on mat-icon "person_remove" at bounding box center [226, 234] width 9 height 9
click at [226, 238] on mat-icon "person_add" at bounding box center [226, 234] width 9 height 9
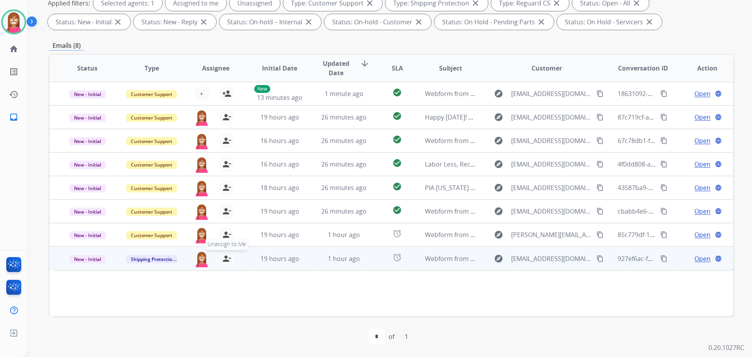
click at [225, 260] on mat-icon "person_remove" at bounding box center [226, 258] width 9 height 9
click at [225, 260] on mat-icon "person_add" at bounding box center [226, 258] width 9 height 9
click at [301, 265] on td "19 hours ago" at bounding box center [274, 258] width 64 height 24
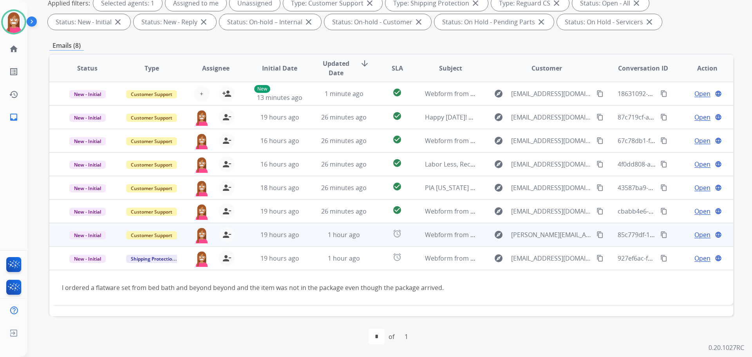
click at [307, 243] on td "1 hour ago" at bounding box center [338, 235] width 64 height 24
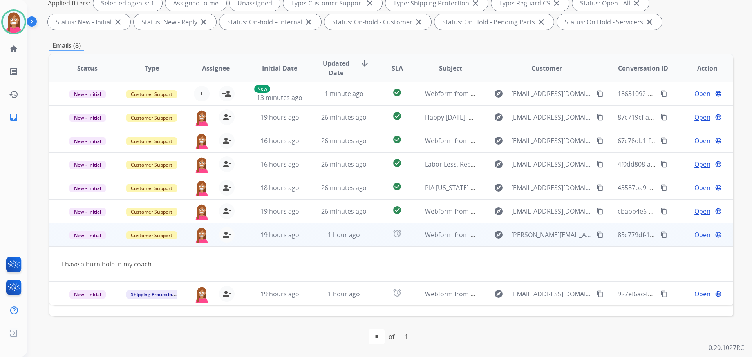
click at [687, 230] on div "Open language" at bounding box center [707, 234] width 51 height 9
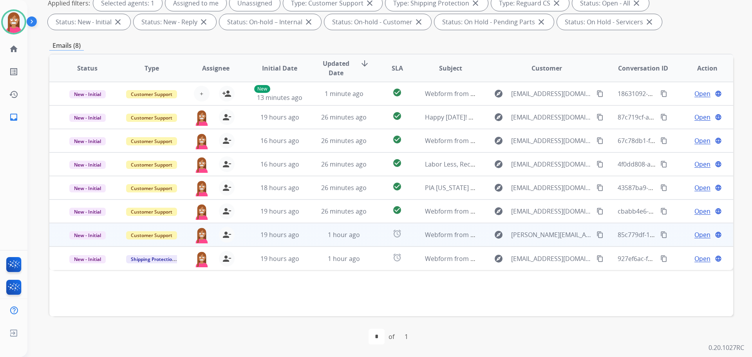
click at [695, 235] on span "Open" at bounding box center [703, 234] width 16 height 9
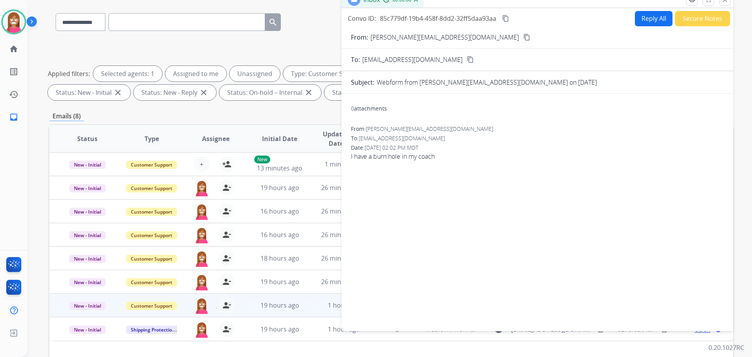
scroll to position [0, 0]
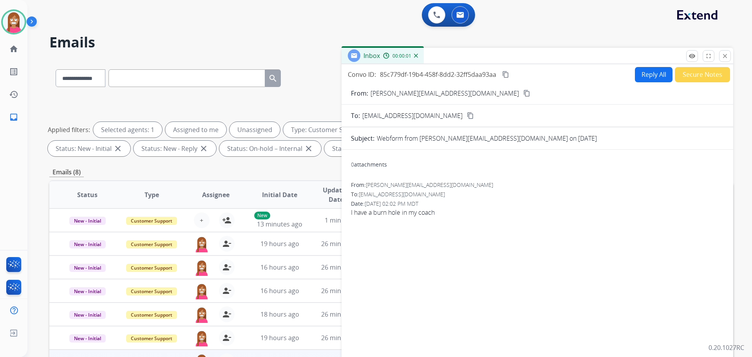
click at [651, 78] on button "Reply All" at bounding box center [654, 74] width 38 height 15
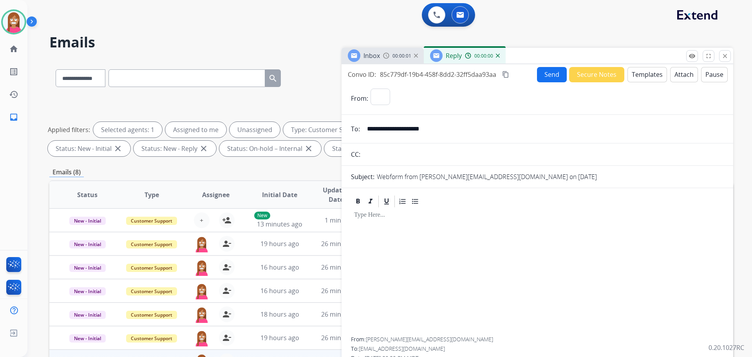
select select "**********"
click at [650, 79] on button "Templates" at bounding box center [648, 74] width 40 height 15
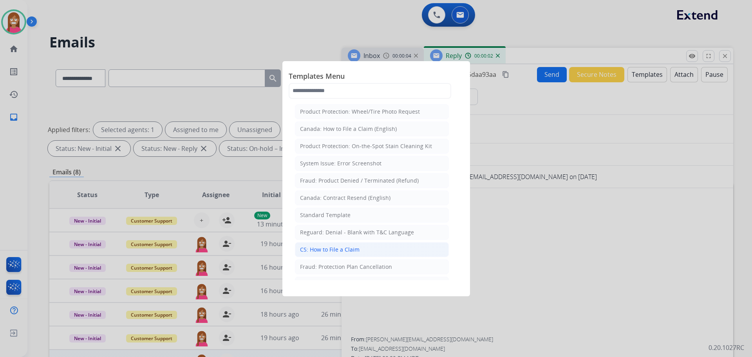
click at [336, 252] on div "CS: How to File a Claim" at bounding box center [330, 250] width 60 height 8
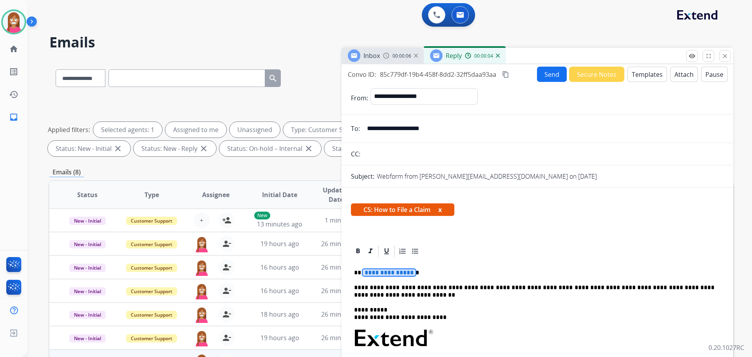
click at [385, 274] on span "**********" at bounding box center [389, 272] width 53 height 7
click at [549, 77] on button "Send" at bounding box center [552, 74] width 30 height 15
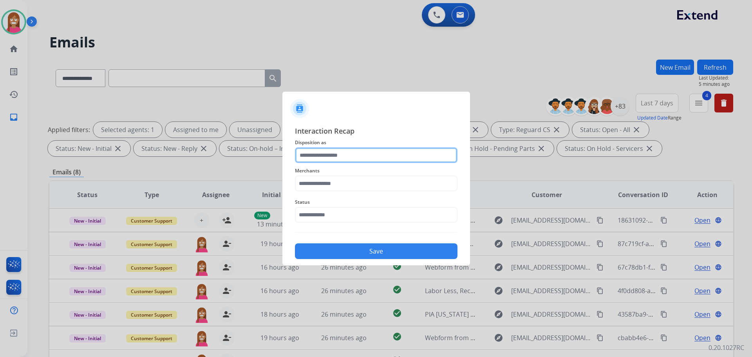
click at [310, 156] on input "text" at bounding box center [376, 155] width 163 height 16
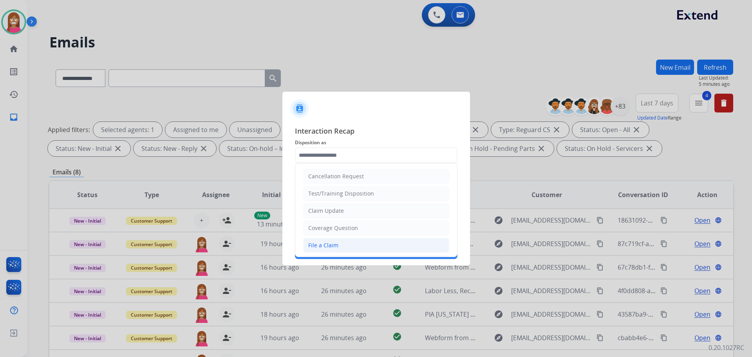
click at [309, 244] on div "File a Claim" at bounding box center [323, 245] width 30 height 8
type input "**********"
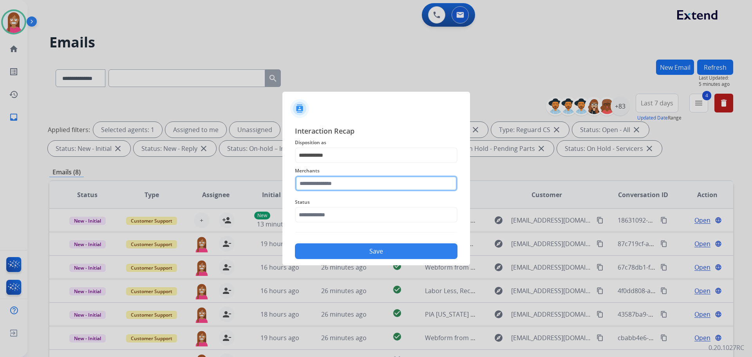
click at [318, 188] on input "text" at bounding box center [376, 183] width 163 height 16
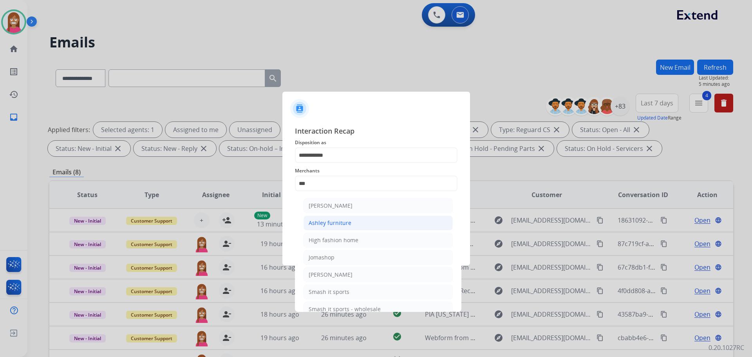
click at [341, 223] on div "Ashley furniture" at bounding box center [330, 223] width 43 height 8
type input "**********"
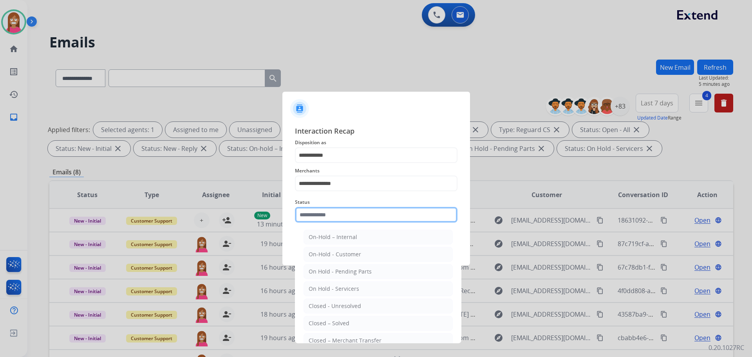
click at [328, 219] on input "text" at bounding box center [376, 215] width 163 height 16
click at [349, 323] on li "Closed – Solved" at bounding box center [378, 323] width 149 height 15
type input "**********"
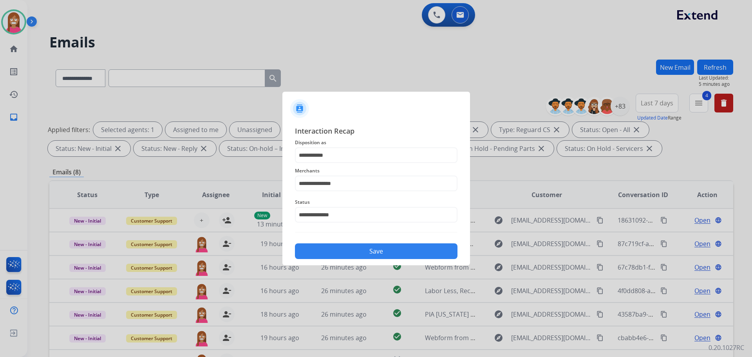
click at [358, 243] on div "Save" at bounding box center [376, 249] width 163 height 20
click at [358, 248] on button "Save" at bounding box center [376, 251] width 163 height 16
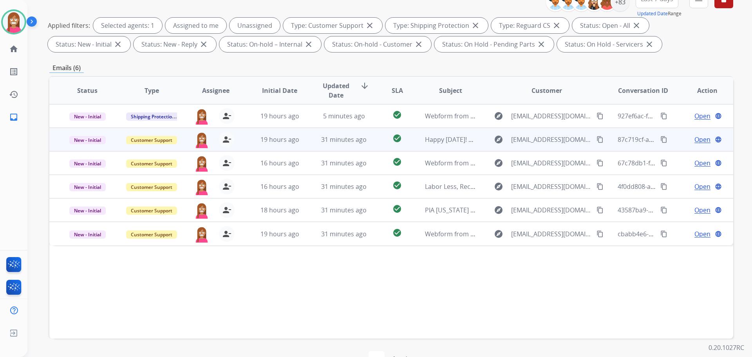
scroll to position [127, 0]
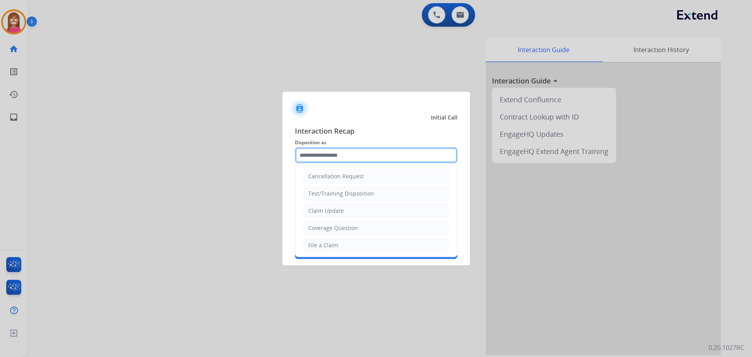
click at [327, 157] on input "text" at bounding box center [376, 155] width 163 height 16
click at [324, 230] on div "Coverage Question" at bounding box center [333, 228] width 50 height 8
type input "**********"
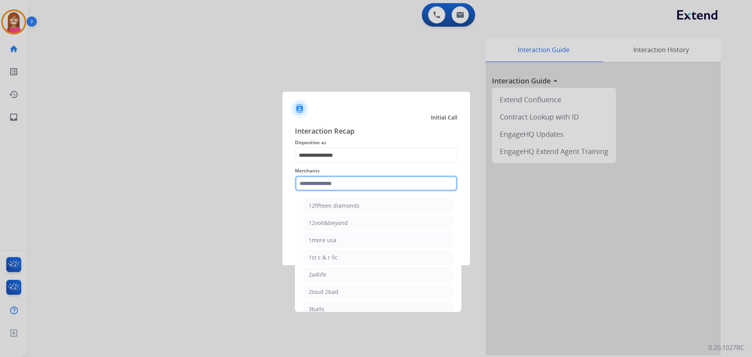
click at [310, 189] on input "text" at bounding box center [376, 183] width 163 height 16
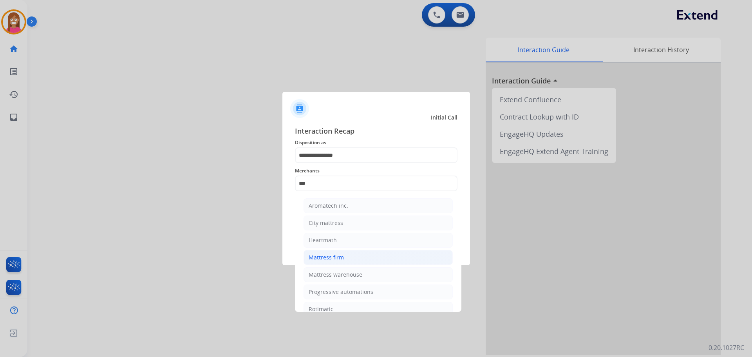
click at [337, 260] on div "Mattress firm" at bounding box center [326, 257] width 35 height 8
type input "**********"
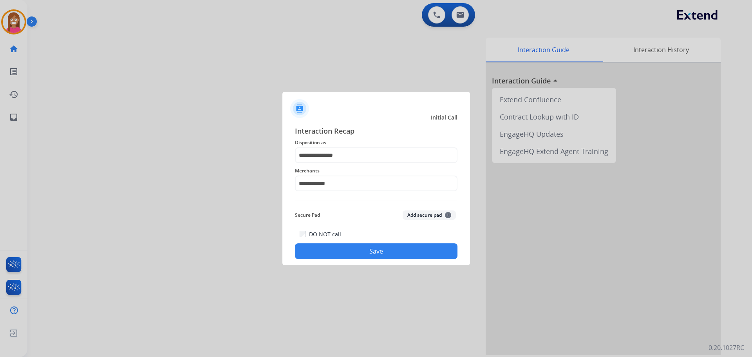
click at [337, 251] on button "Save" at bounding box center [376, 251] width 163 height 16
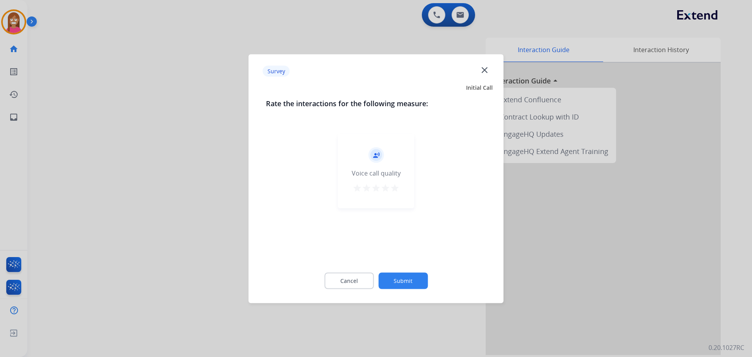
click at [485, 71] on mat-icon "close" at bounding box center [484, 70] width 10 height 10
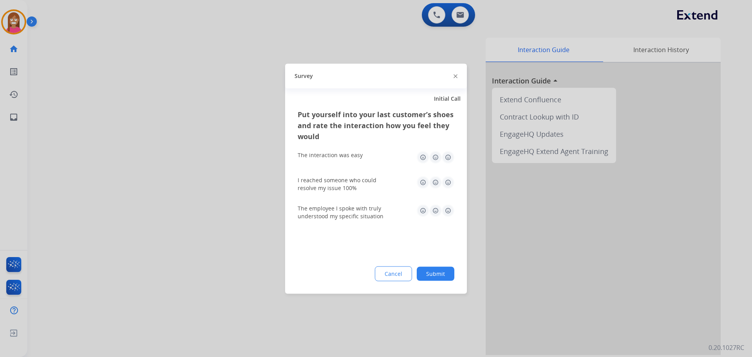
click at [456, 78] on img at bounding box center [456, 76] width 4 height 4
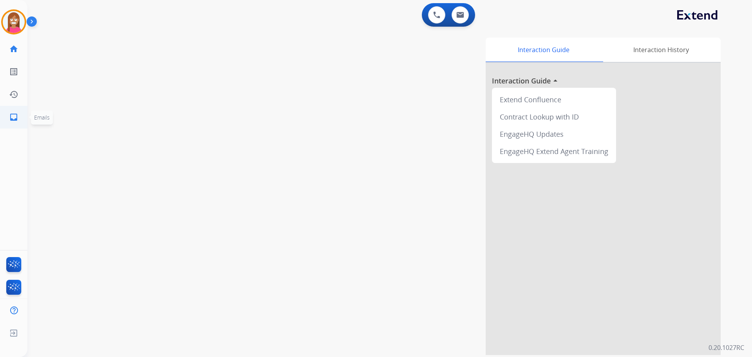
click at [11, 118] on mat-icon "inbox" at bounding box center [13, 116] width 9 height 9
select select "**********"
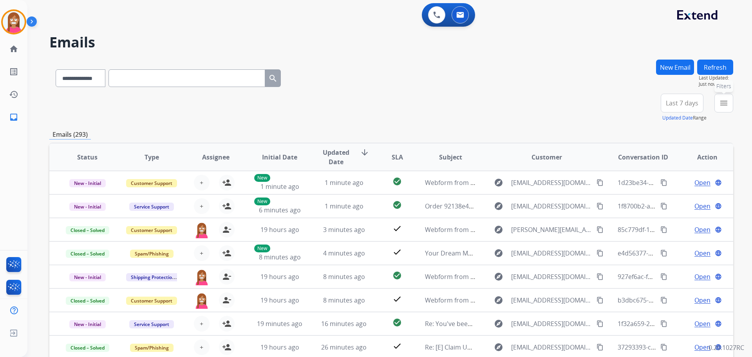
click at [718, 100] on button "menu Filters" at bounding box center [723, 103] width 19 height 19
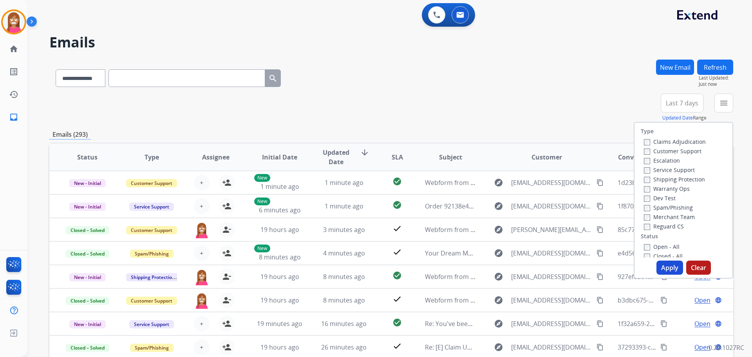
click at [650, 151] on label "Customer Support" at bounding box center [673, 150] width 58 height 7
click at [652, 177] on label "Shipping Protection" at bounding box center [674, 178] width 61 height 7
click at [655, 225] on label "Reguard CS" at bounding box center [664, 225] width 40 height 7
click at [658, 247] on label "Open - All" at bounding box center [662, 246] width 36 height 7
click at [666, 267] on button "Apply" at bounding box center [670, 267] width 27 height 14
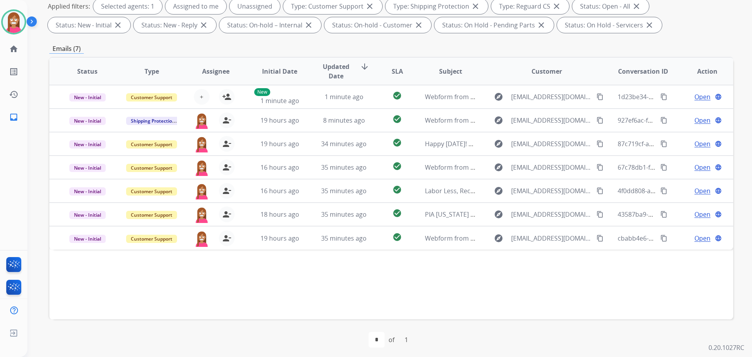
scroll to position [127, 0]
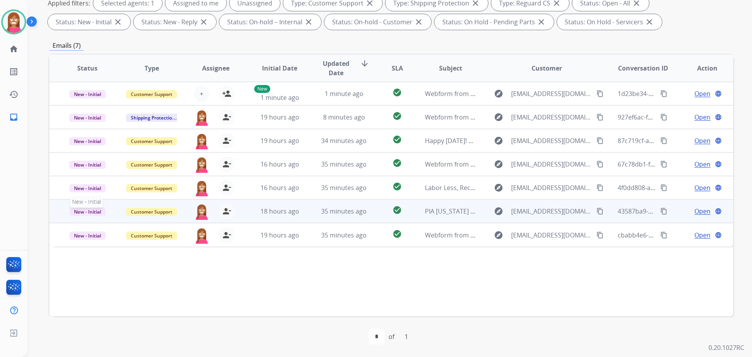
click at [102, 213] on span "New - Initial" at bounding box center [87, 212] width 36 height 8
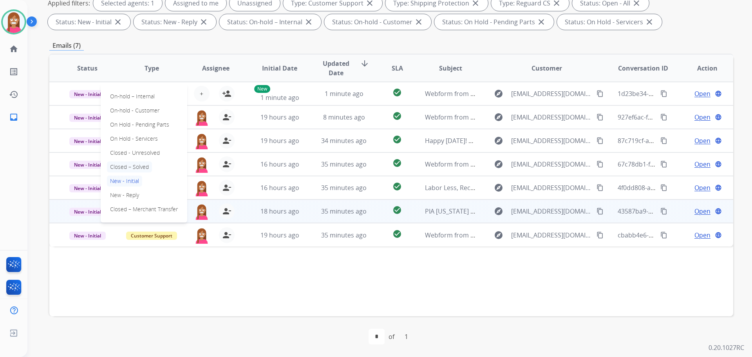
click at [119, 164] on p "Closed – Solved" at bounding box center [129, 166] width 45 height 11
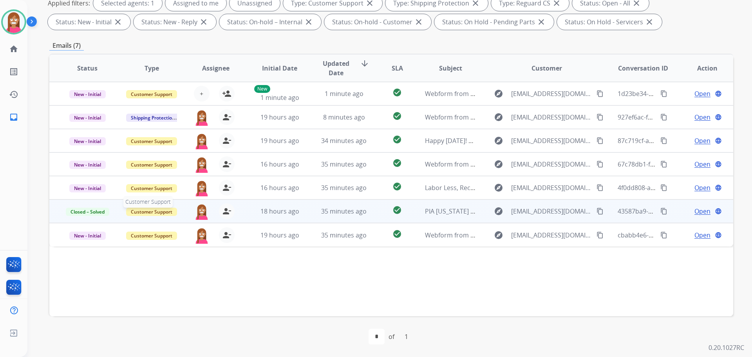
click at [146, 212] on span "Customer Support" at bounding box center [151, 212] width 51 height 8
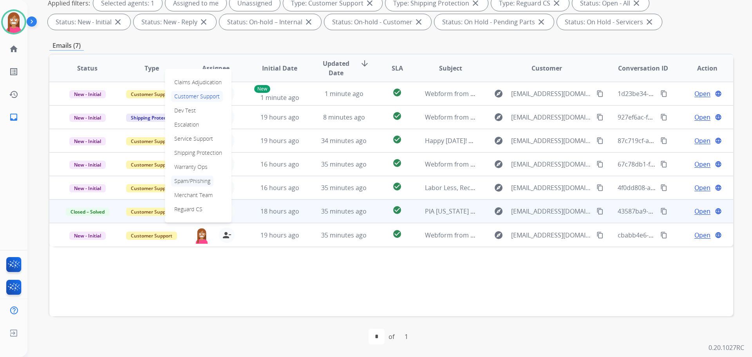
click at [186, 176] on p "Spam/Phishing" at bounding box center [192, 180] width 42 height 11
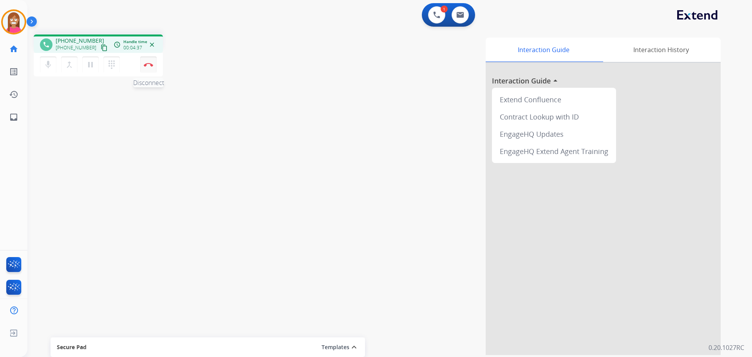
click at [151, 63] on img at bounding box center [148, 65] width 9 height 4
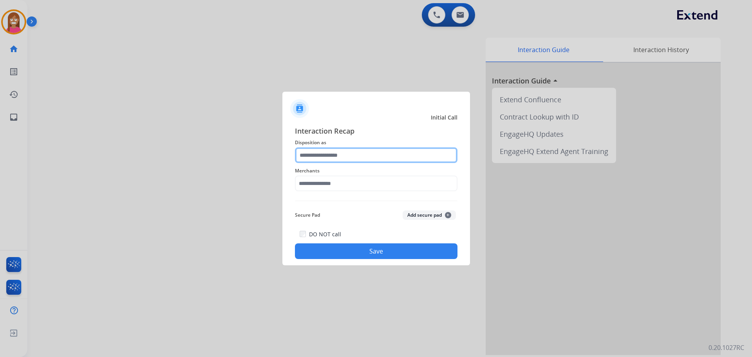
click at [326, 162] on input "text" at bounding box center [376, 155] width 163 height 16
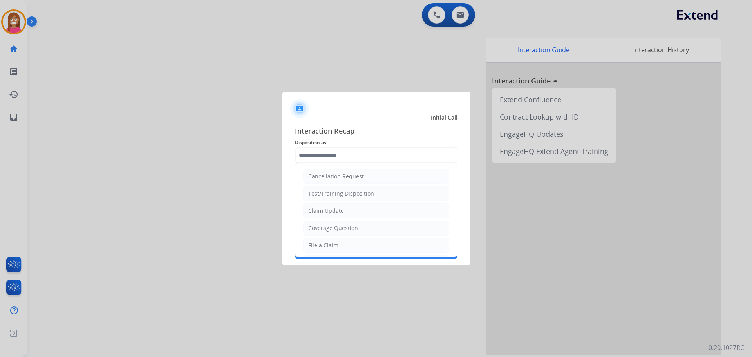
click at [315, 251] on li "File a Claim" at bounding box center [376, 245] width 146 height 15
type input "**********"
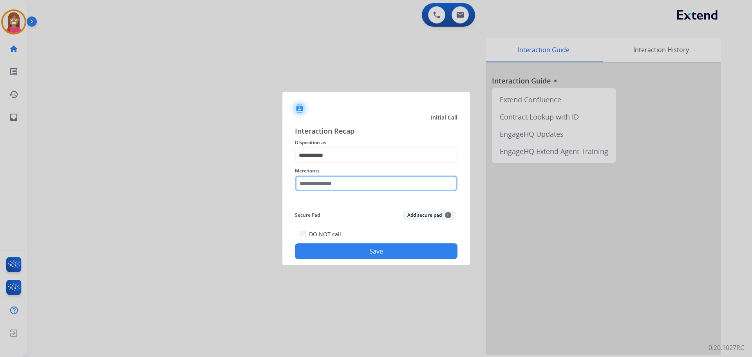
click at [312, 181] on input "text" at bounding box center [376, 183] width 163 height 16
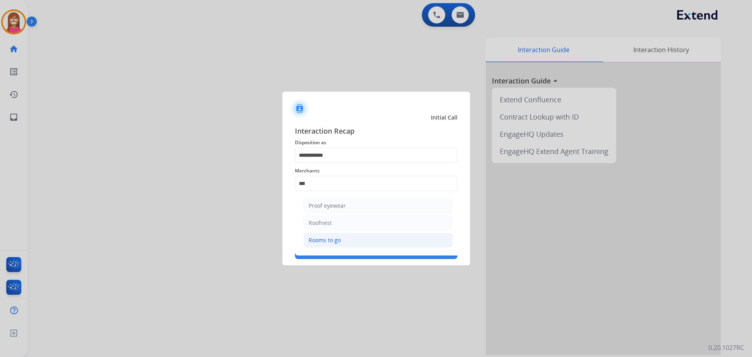
click at [342, 242] on li "Rooms to go" at bounding box center [378, 240] width 149 height 15
type input "**********"
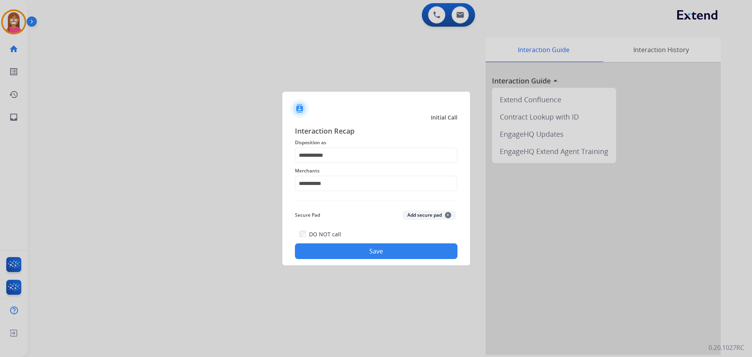
click at [348, 257] on button "Save" at bounding box center [376, 251] width 163 height 16
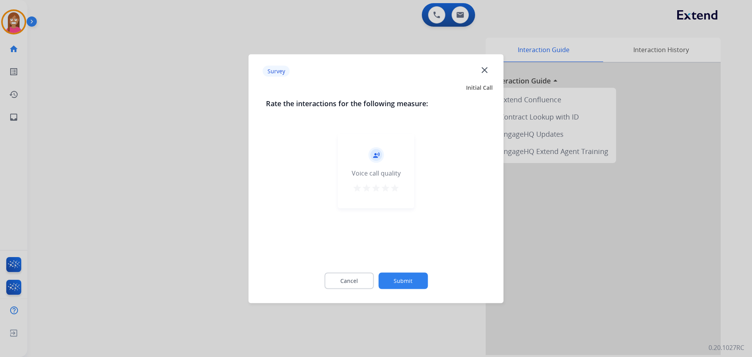
click at [485, 70] on mat-icon "close" at bounding box center [484, 70] width 10 height 10
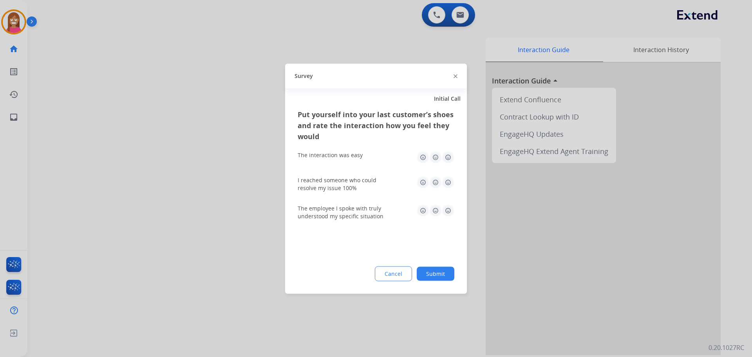
click at [456, 75] on img at bounding box center [456, 76] width 4 height 4
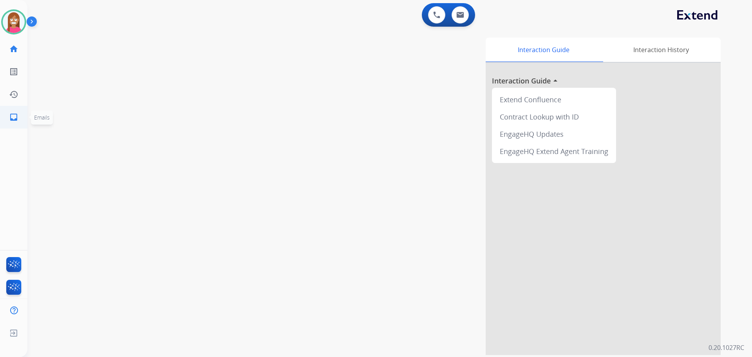
click at [8, 109] on link "inbox Emails" at bounding box center [14, 117] width 22 height 22
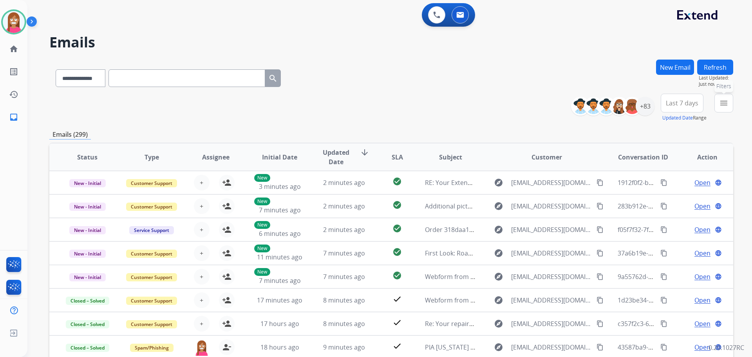
click at [724, 105] on mat-icon "menu" at bounding box center [723, 102] width 9 height 9
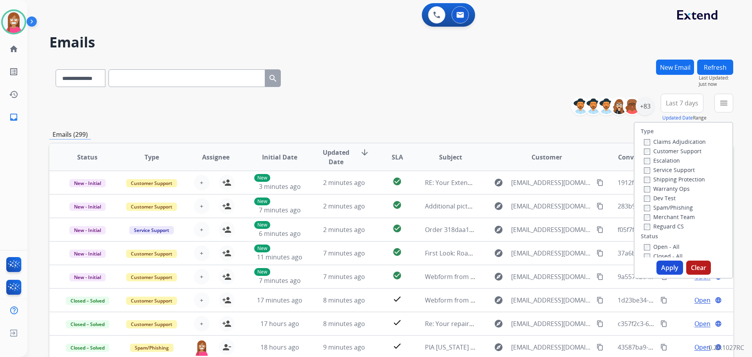
click at [667, 150] on label "Customer Support" at bounding box center [673, 150] width 58 height 7
click at [666, 178] on label "Shipping Protection" at bounding box center [674, 178] width 61 height 7
click at [651, 180] on label "Shipping Protection" at bounding box center [674, 178] width 61 height 7
click at [657, 224] on label "Reguard CS" at bounding box center [664, 225] width 40 height 7
click at [657, 245] on label "Open - All" at bounding box center [662, 246] width 36 height 7
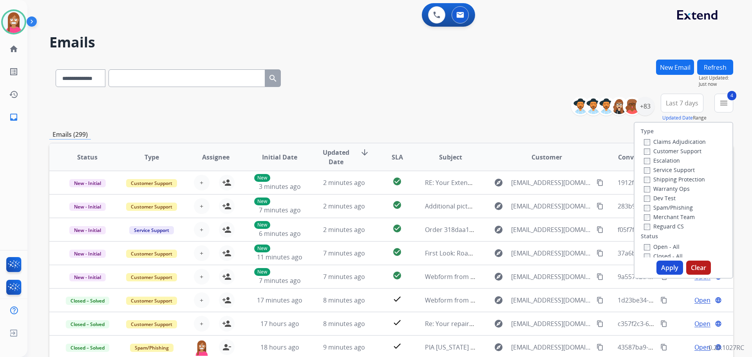
click at [661, 267] on button "Apply" at bounding box center [670, 267] width 27 height 14
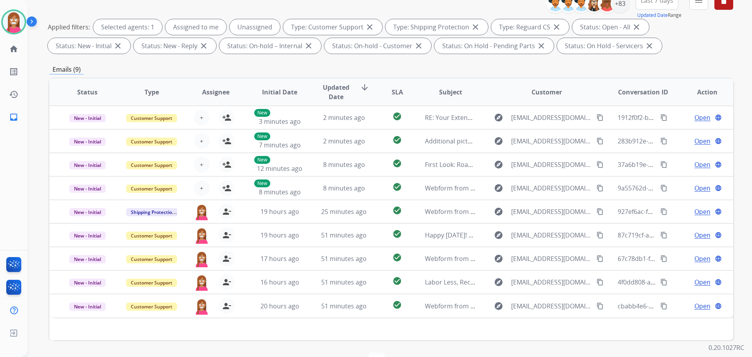
scroll to position [118, 0]
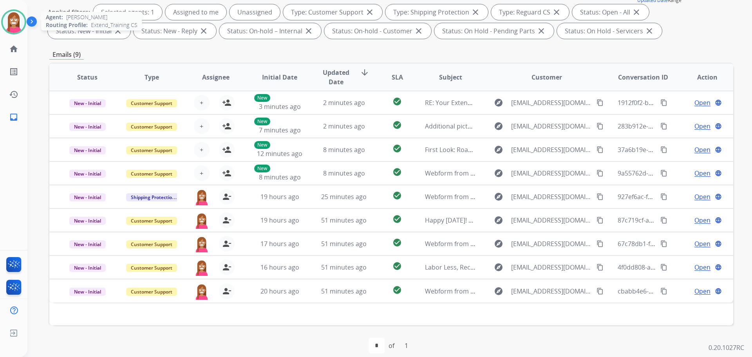
click at [12, 24] on img at bounding box center [14, 22] width 22 height 22
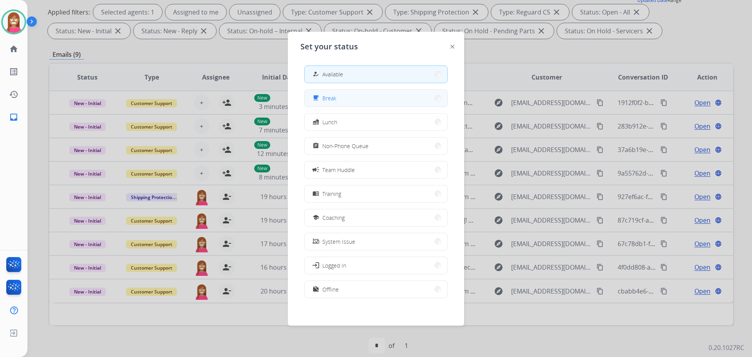
click at [318, 105] on button "free_breakfast Break" at bounding box center [376, 98] width 143 height 17
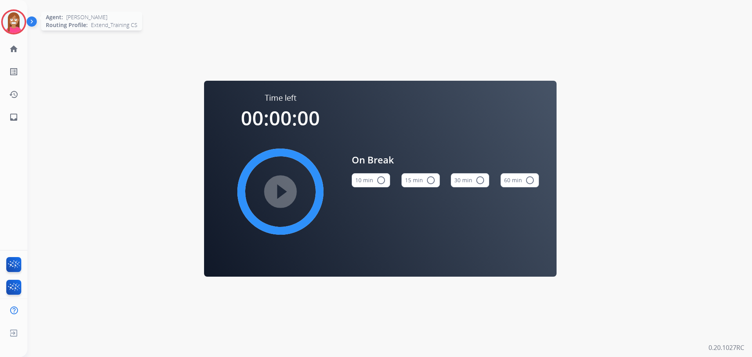
click at [8, 28] on img at bounding box center [14, 22] width 22 height 22
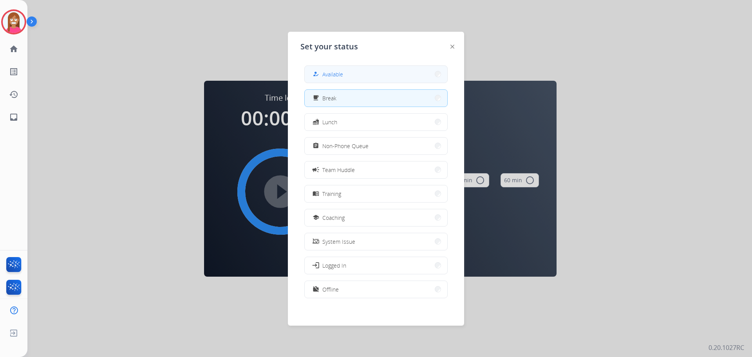
click at [324, 77] on div "how_to_reg Available" at bounding box center [327, 73] width 32 height 9
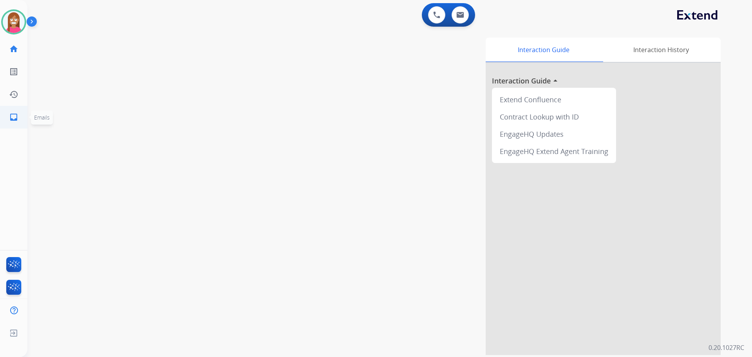
click at [21, 117] on link "inbox Emails" at bounding box center [14, 117] width 22 height 22
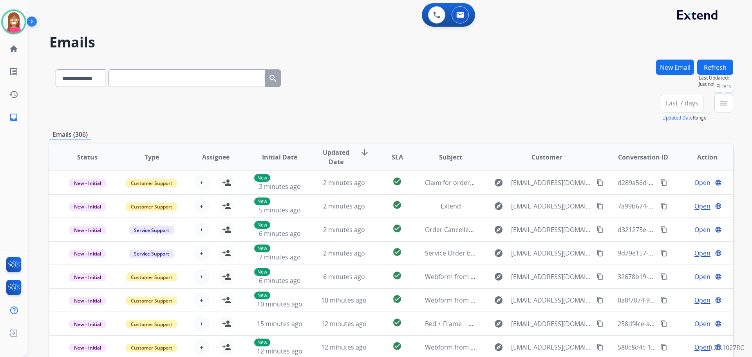
click at [728, 105] on mat-icon "menu" at bounding box center [723, 102] width 9 height 9
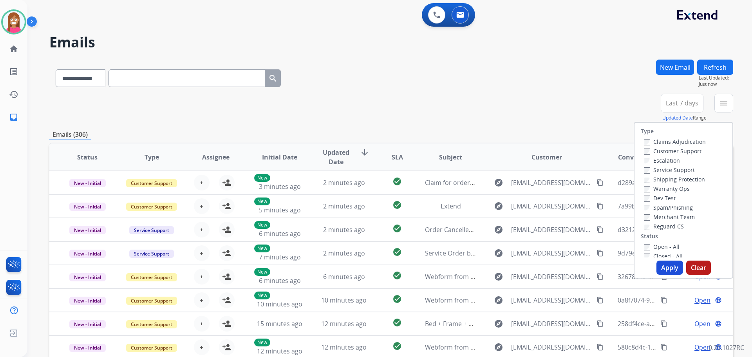
click at [666, 152] on label "Customer Support" at bounding box center [673, 150] width 58 height 7
click at [667, 179] on label "Shipping Protection" at bounding box center [674, 178] width 61 height 7
click at [669, 226] on label "Reguard CS" at bounding box center [664, 225] width 40 height 7
click at [663, 247] on label "Open - All" at bounding box center [662, 246] width 36 height 7
click at [669, 271] on button "Apply" at bounding box center [670, 267] width 27 height 14
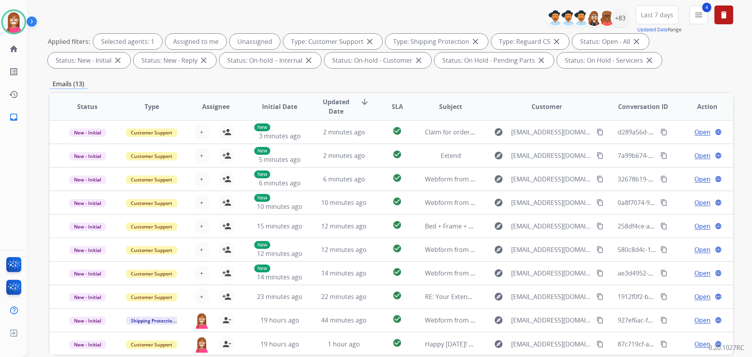
scroll to position [9, 0]
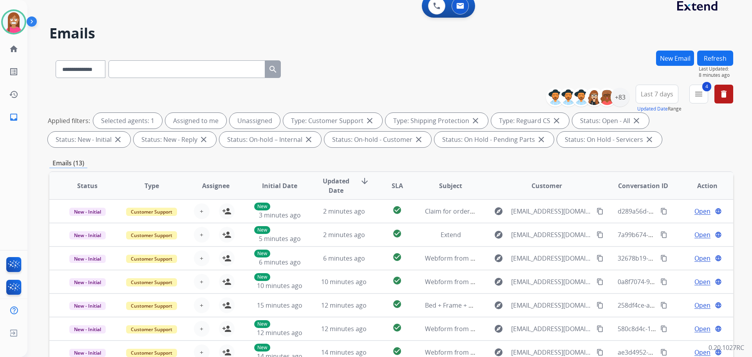
click at [713, 57] on button "Refresh" at bounding box center [715, 58] width 36 height 15
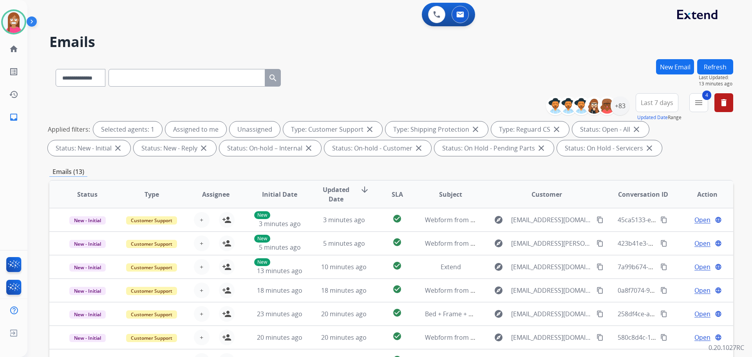
scroll to position [0, 0]
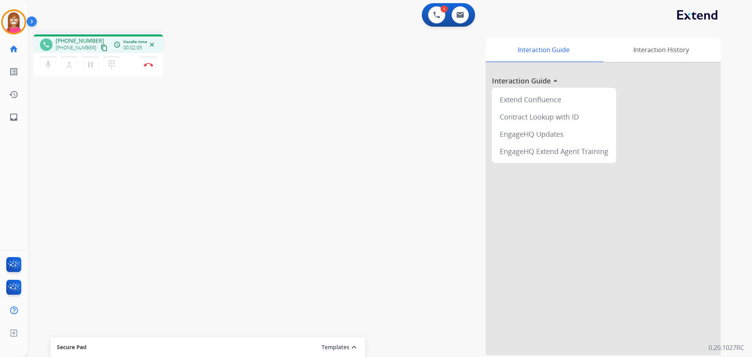
click at [99, 45] on button "content_copy" at bounding box center [103, 47] width 9 height 9
click at [89, 68] on mat-icon "pause" at bounding box center [90, 64] width 9 height 9
click at [87, 67] on mat-icon "play_arrow" at bounding box center [90, 64] width 9 height 9
click at [89, 66] on mat-icon "pause" at bounding box center [90, 64] width 9 height 9
click at [94, 69] on mat-icon "play_arrow" at bounding box center [90, 64] width 9 height 9
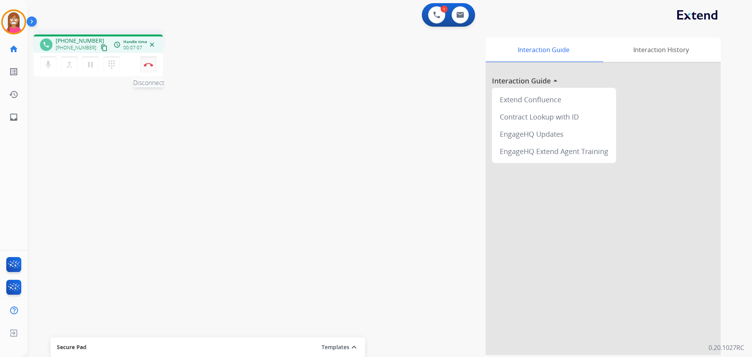
click at [154, 66] on button "Disconnect" at bounding box center [148, 64] width 16 height 16
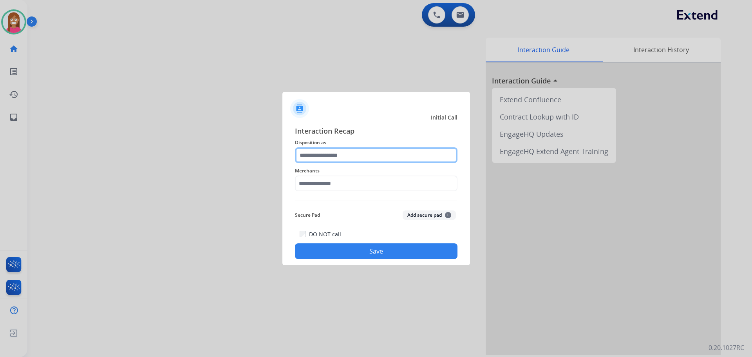
click at [329, 161] on input "text" at bounding box center [376, 155] width 163 height 16
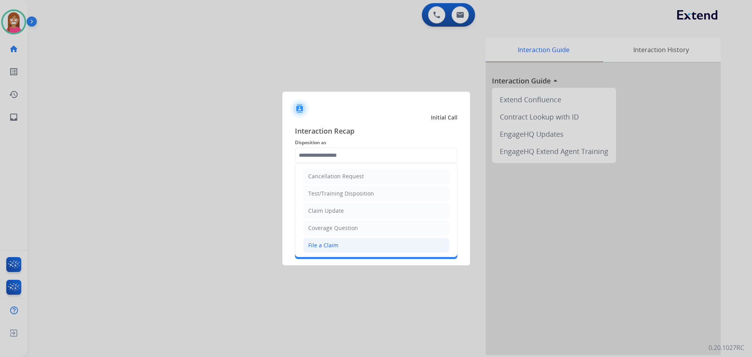
click at [310, 247] on div "File a Claim" at bounding box center [323, 245] width 30 height 8
type input "**********"
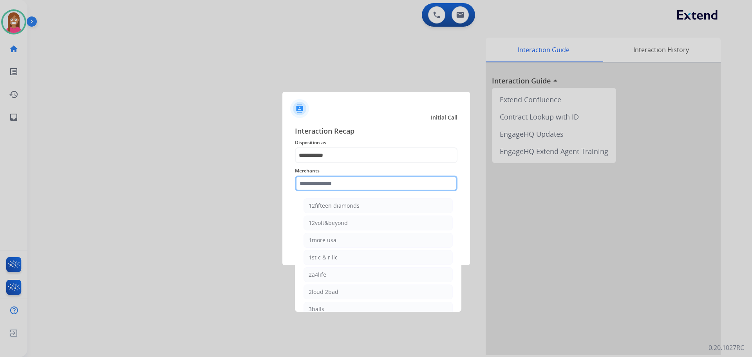
click at [314, 177] on input "text" at bounding box center [376, 183] width 163 height 16
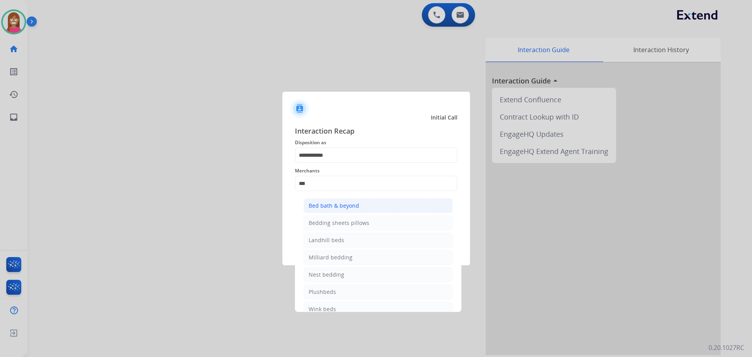
click at [336, 206] on div "Bed bath & beyond" at bounding box center [334, 206] width 51 height 8
type input "**********"
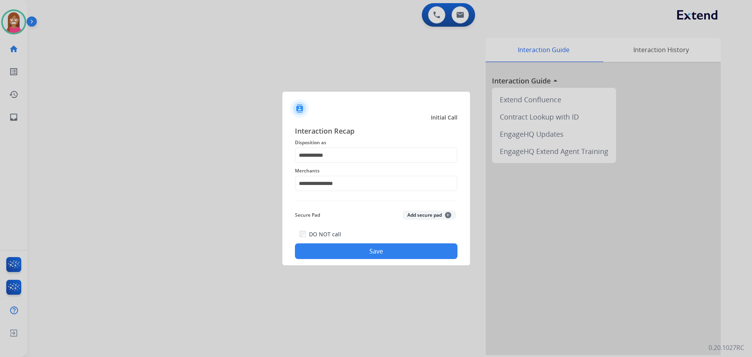
click at [340, 249] on button "Save" at bounding box center [376, 251] width 163 height 16
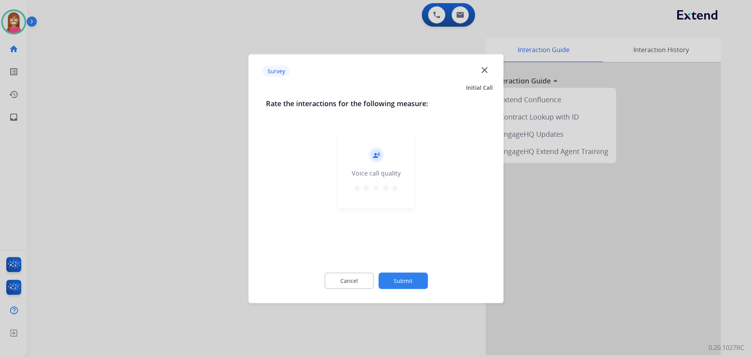
click at [484, 71] on mat-icon "close" at bounding box center [484, 70] width 10 height 10
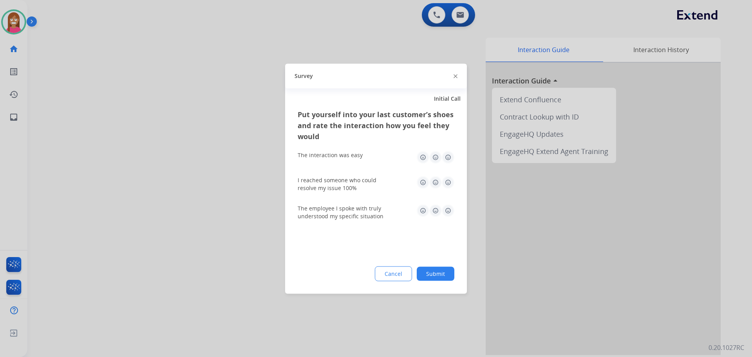
click at [454, 75] on img at bounding box center [456, 76] width 4 height 4
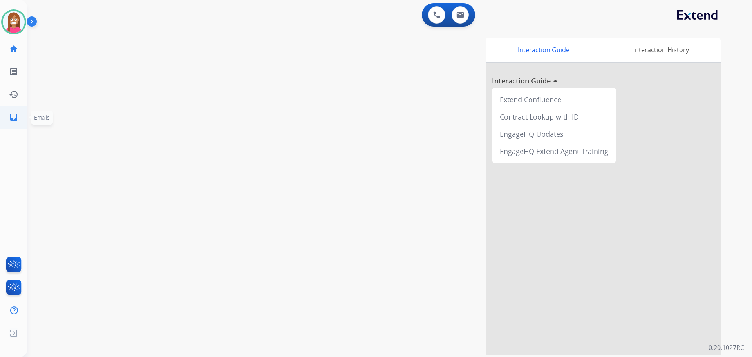
click at [18, 121] on mat-icon "inbox" at bounding box center [13, 116] width 9 height 9
select select "**********"
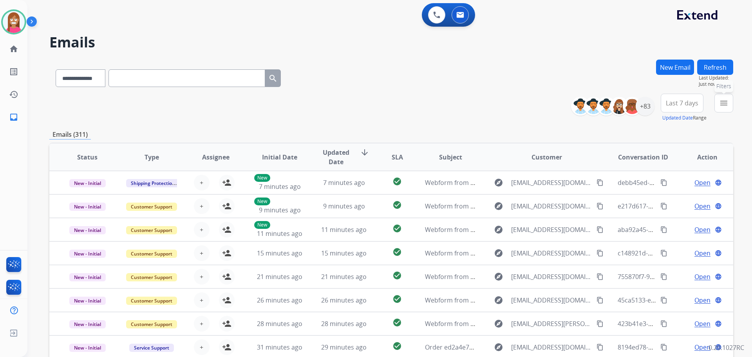
click at [725, 101] on mat-icon "menu" at bounding box center [723, 102] width 9 height 9
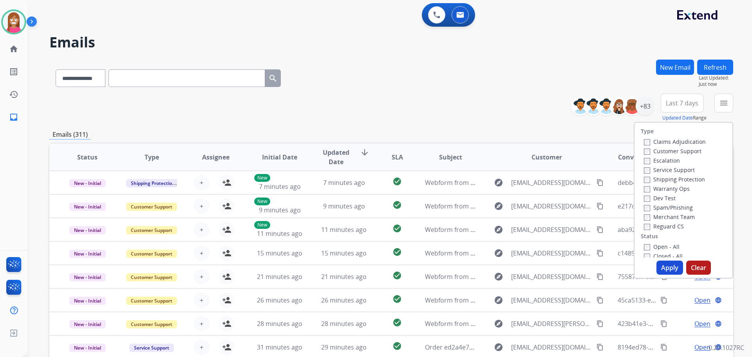
click at [658, 148] on label "Customer Support" at bounding box center [673, 150] width 58 height 7
click at [655, 179] on label "Shipping Protection" at bounding box center [674, 178] width 61 height 7
click at [657, 226] on label "Reguard CS" at bounding box center [664, 225] width 40 height 7
click at [663, 250] on label "Open - All" at bounding box center [662, 246] width 36 height 7
click at [664, 265] on button "Apply" at bounding box center [670, 267] width 27 height 14
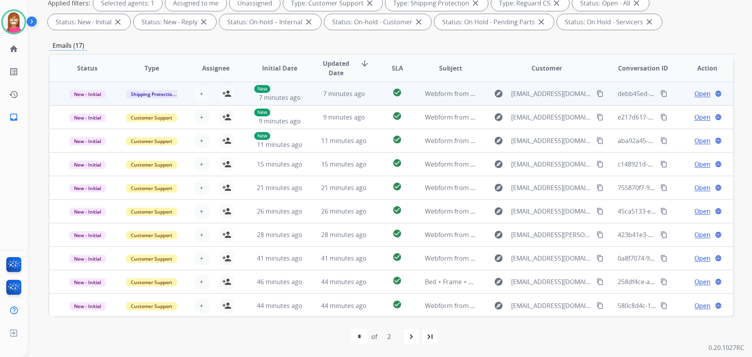
scroll to position [1, 0]
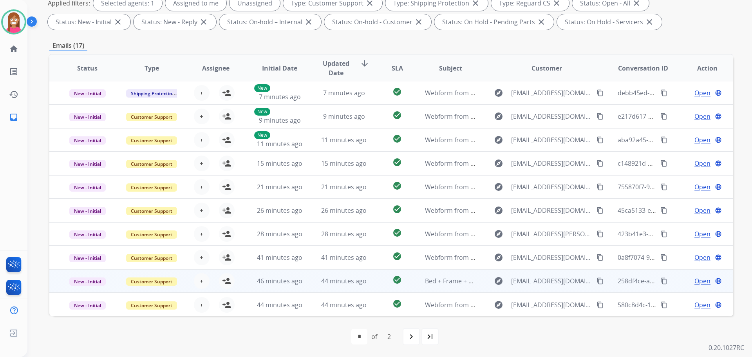
click at [362, 289] on td "44 minutes ago" at bounding box center [338, 281] width 64 height 24
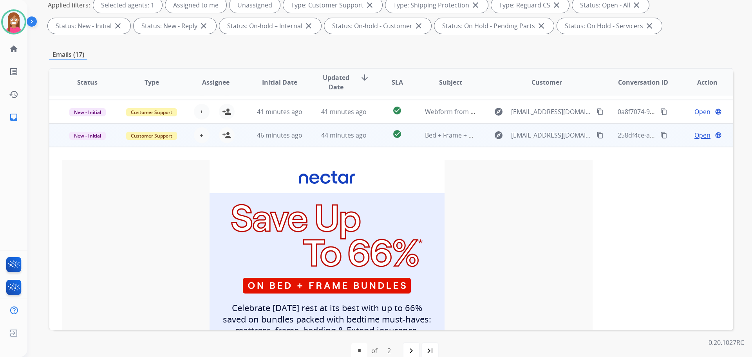
scroll to position [188, 0]
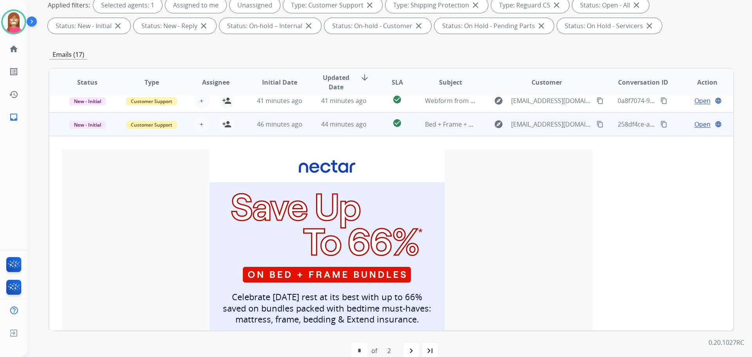
drag, startPoint x: 225, startPoint y: 127, endPoint x: 236, endPoint y: 131, distance: 11.1
click at [225, 127] on mat-icon "person_add" at bounding box center [226, 123] width 9 height 9
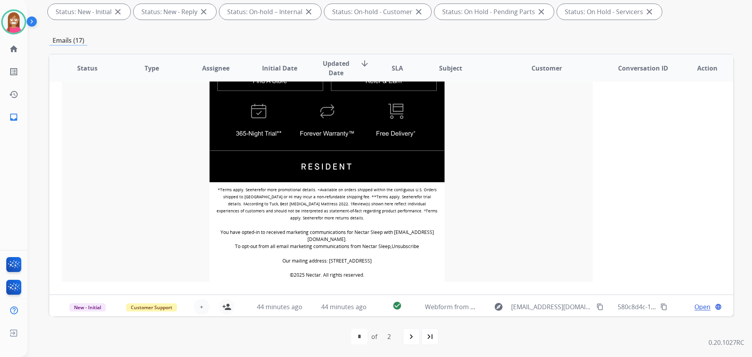
scroll to position [866, 0]
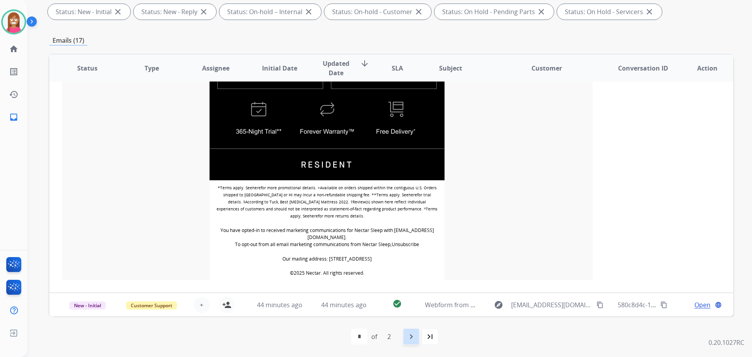
click at [409, 343] on div "navigate_next" at bounding box center [411, 336] width 17 height 17
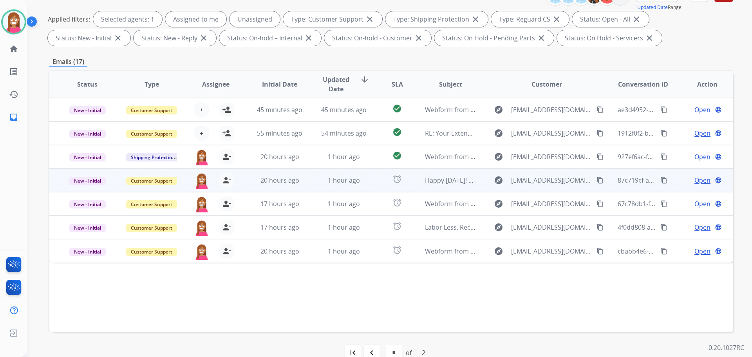
scroll to position [127, 0]
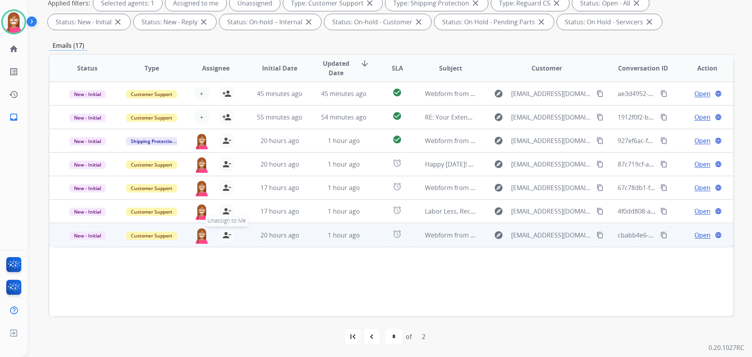
click at [222, 235] on mat-icon "person_remove" at bounding box center [226, 234] width 9 height 9
click at [225, 235] on mat-icon "person_add" at bounding box center [226, 234] width 9 height 9
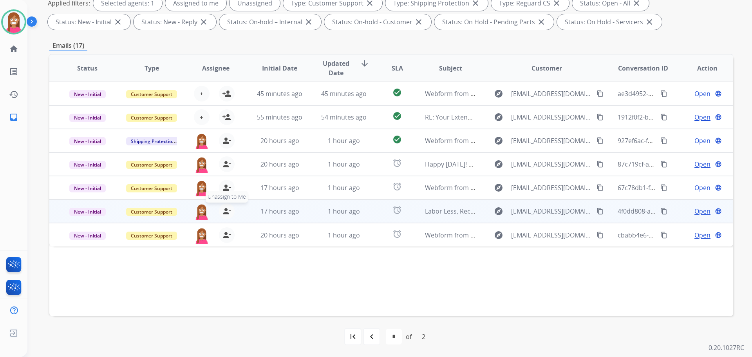
click at [227, 212] on mat-icon "person_remove" at bounding box center [226, 210] width 9 height 9
click at [227, 212] on mat-icon "person_add" at bounding box center [226, 210] width 9 height 9
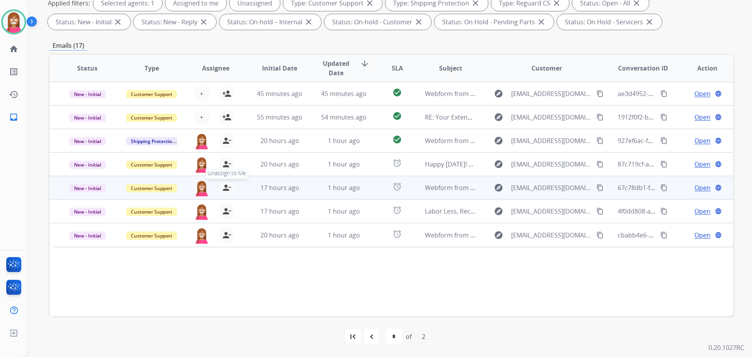
click at [227, 194] on button "person_remove [PERSON_NAME] to Me" at bounding box center [227, 188] width 16 height 16
click at [227, 193] on button "person_add Assign to Me" at bounding box center [227, 188] width 16 height 16
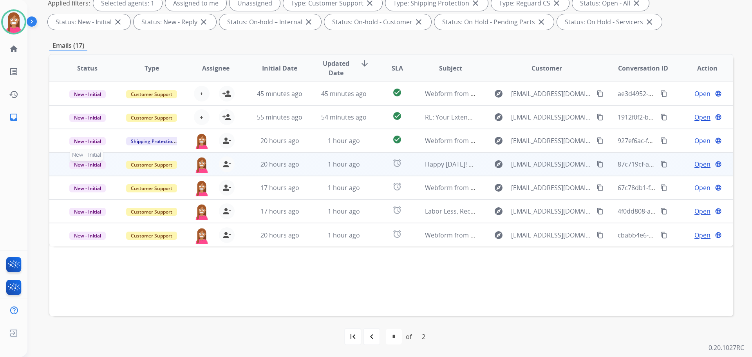
click at [90, 163] on span "New - Initial" at bounding box center [87, 165] width 36 height 8
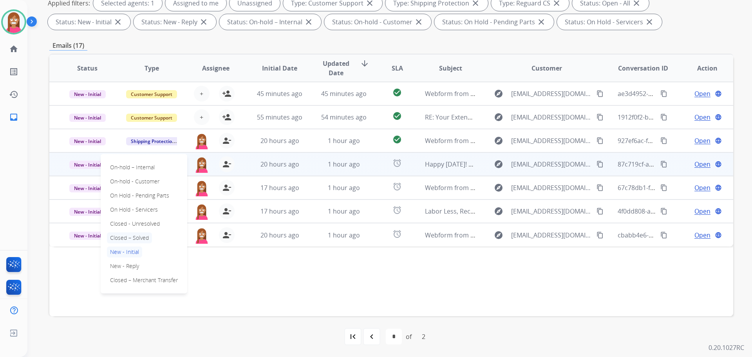
click at [118, 237] on p "Closed – Solved" at bounding box center [129, 237] width 45 height 11
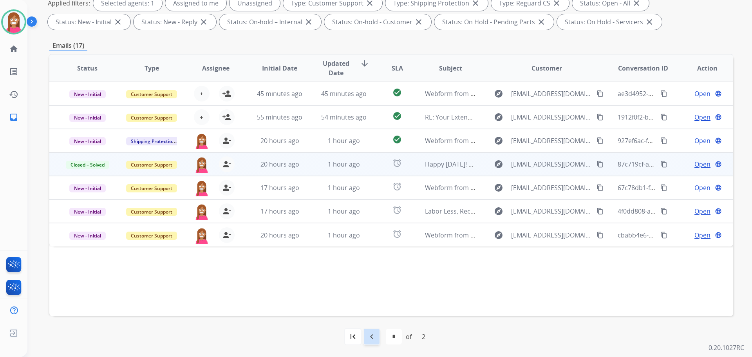
drag, startPoint x: 375, startPoint y: 341, endPoint x: 371, endPoint y: 336, distance: 6.7
click at [375, 341] on div "navigate_before" at bounding box center [371, 336] width 17 height 17
select select "*"
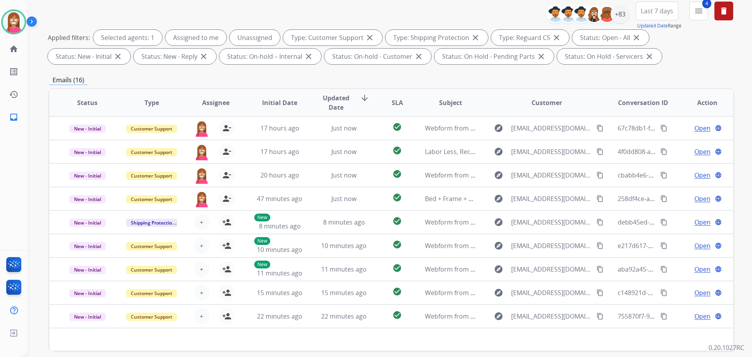
scroll to position [78, 0]
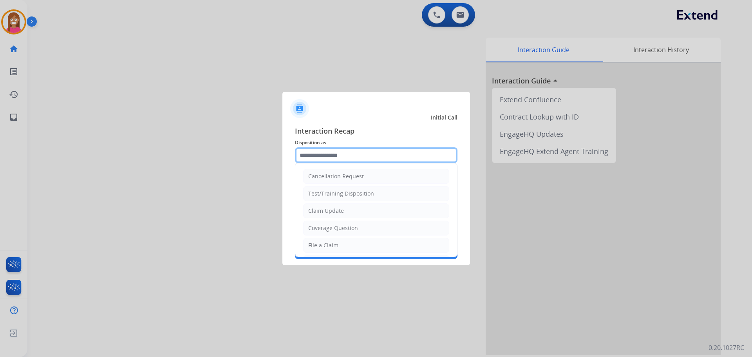
click at [317, 160] on input "text" at bounding box center [376, 155] width 163 height 16
click at [328, 235] on li "Coverage Question" at bounding box center [376, 228] width 146 height 15
type input "**********"
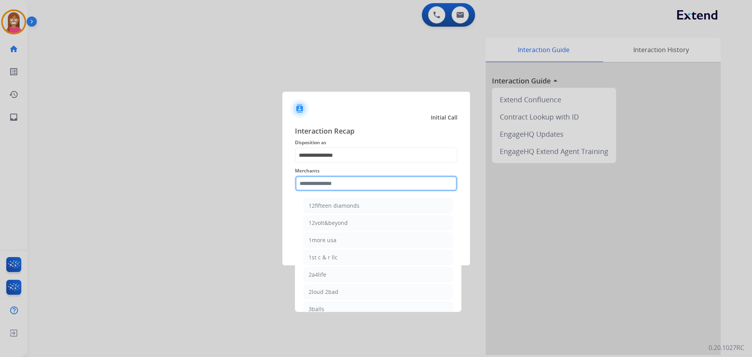
click at [313, 179] on input "text" at bounding box center [376, 183] width 163 height 16
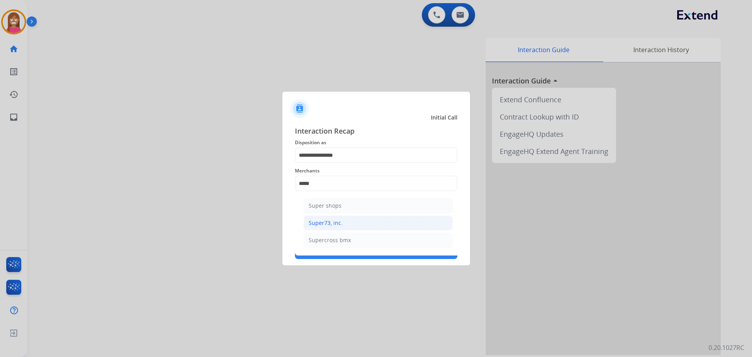
click at [328, 219] on li "Super73, inc." at bounding box center [378, 222] width 149 height 15
type input "**********"
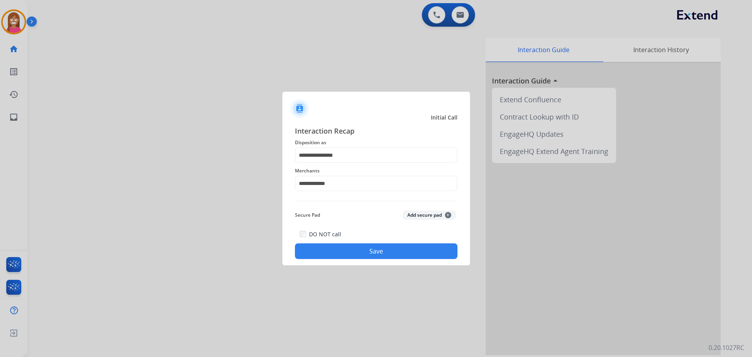
click at [349, 251] on button "Save" at bounding box center [376, 251] width 163 height 16
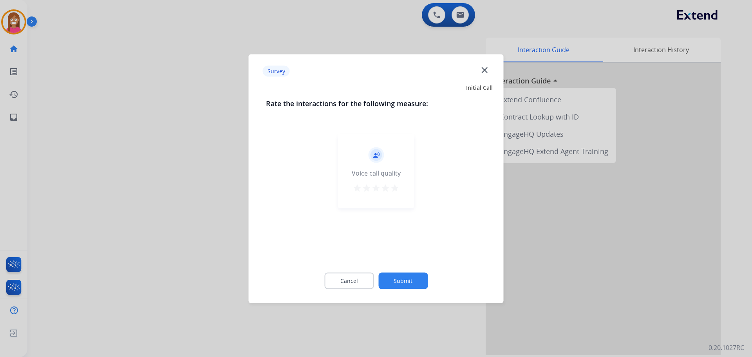
click at [486, 68] on mat-icon "close" at bounding box center [484, 70] width 10 height 10
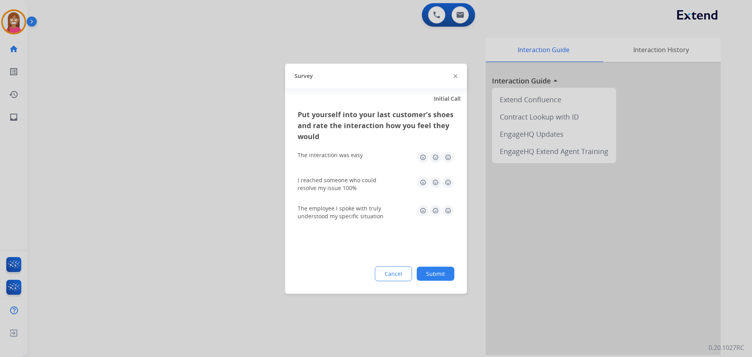
click at [458, 78] on div "Survey" at bounding box center [376, 75] width 182 height 25
click at [455, 76] on img at bounding box center [456, 76] width 4 height 4
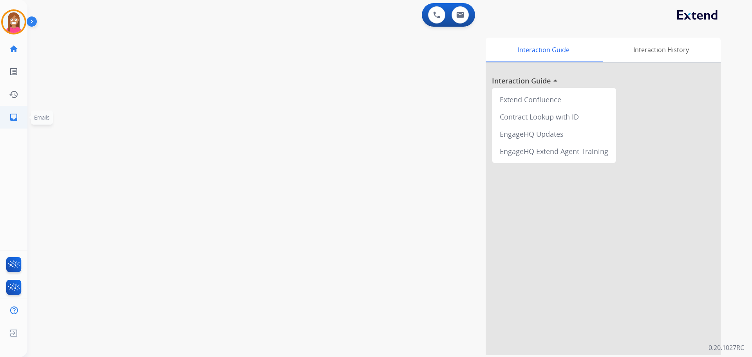
click at [18, 118] on link "inbox Emails" at bounding box center [14, 117] width 22 height 22
select select "**********"
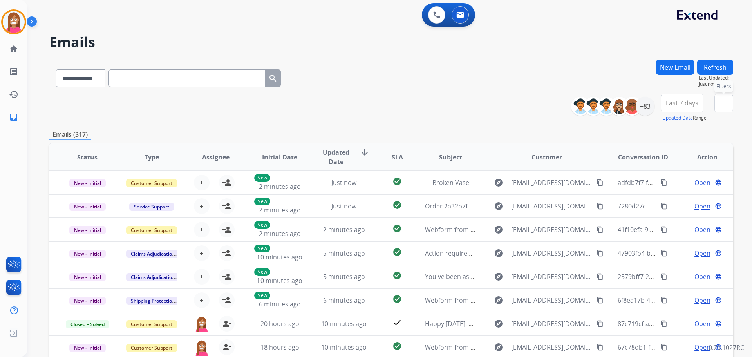
click at [721, 107] on mat-icon "menu" at bounding box center [723, 102] width 9 height 9
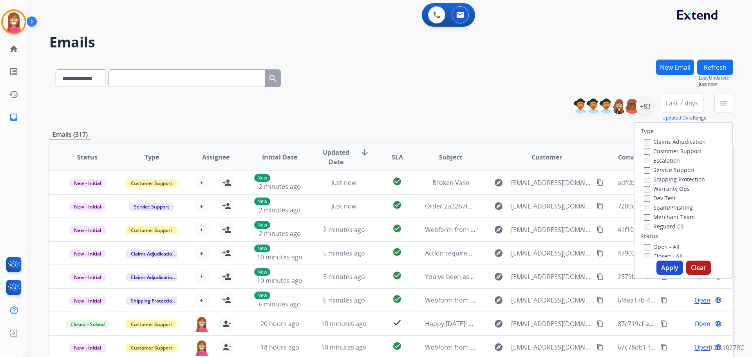
click at [676, 152] on label "Customer Support" at bounding box center [673, 150] width 58 height 7
click at [669, 180] on label "Shipping Protection" at bounding box center [674, 178] width 61 height 7
click at [664, 225] on label "Reguard CS" at bounding box center [664, 225] width 40 height 7
click at [654, 245] on label "Open - All" at bounding box center [662, 246] width 36 height 7
drag, startPoint x: 663, startPoint y: 268, endPoint x: 653, endPoint y: 269, distance: 10.2
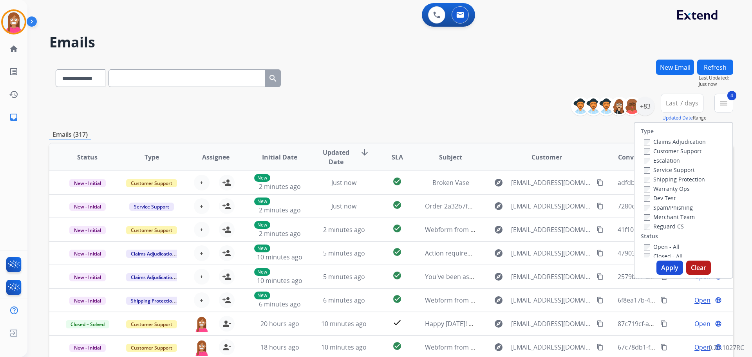
click at [664, 268] on button "Apply" at bounding box center [670, 267] width 27 height 14
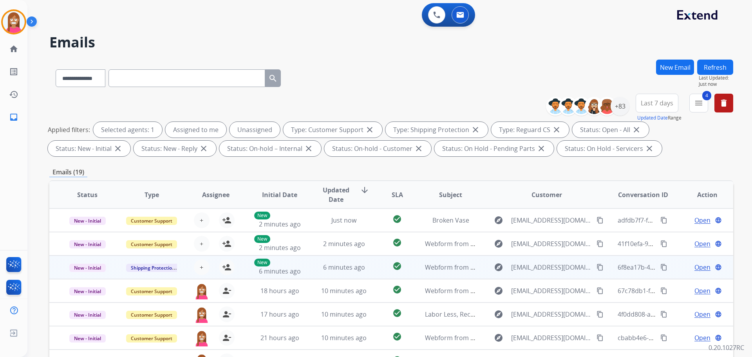
scroll to position [127, 0]
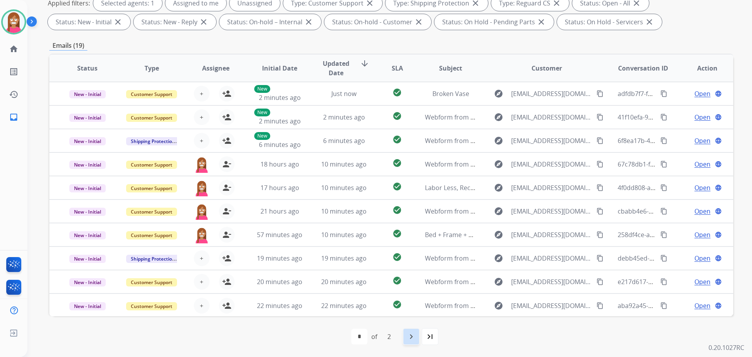
click at [411, 336] on mat-icon "navigate_next" at bounding box center [411, 336] width 9 height 9
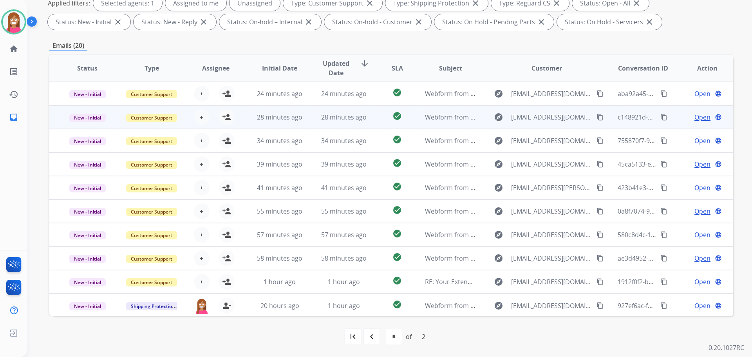
click at [307, 125] on td "28 minutes ago" at bounding box center [338, 117] width 64 height 24
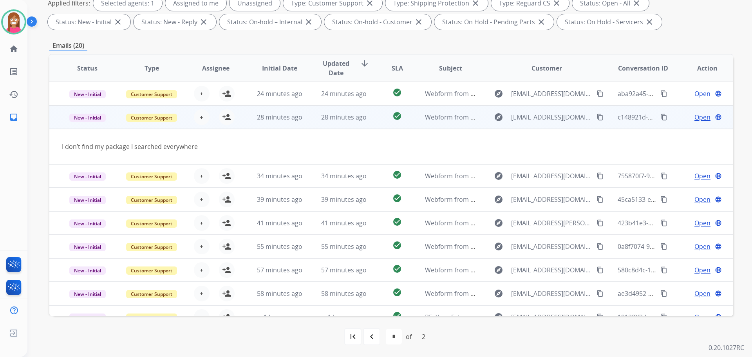
scroll to position [24, 0]
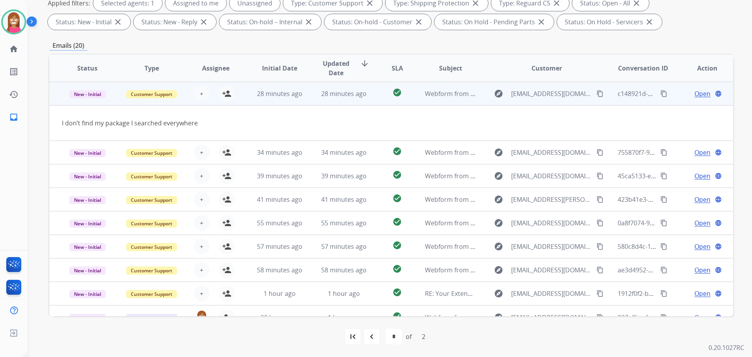
click at [597, 91] on mat-icon "content_copy" at bounding box center [600, 93] width 7 height 7
click at [225, 99] on button "person_add Assign to Me" at bounding box center [227, 94] width 16 height 16
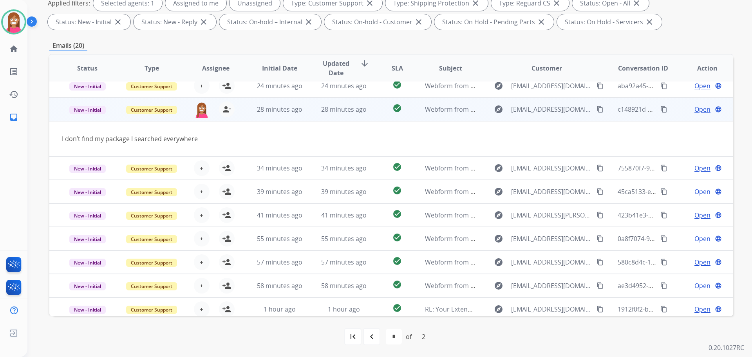
scroll to position [0, 0]
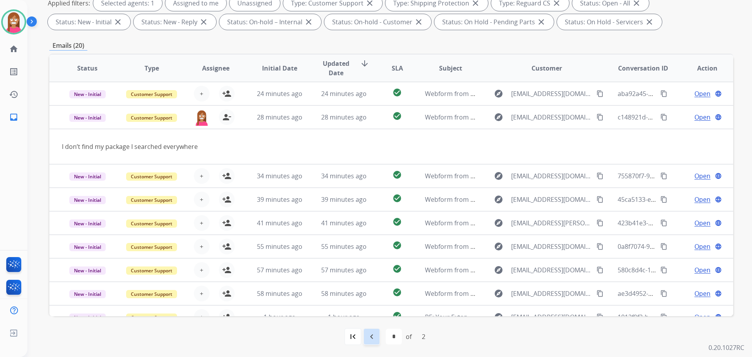
click at [373, 334] on mat-icon "navigate_before" at bounding box center [371, 336] width 9 height 9
select select "*"
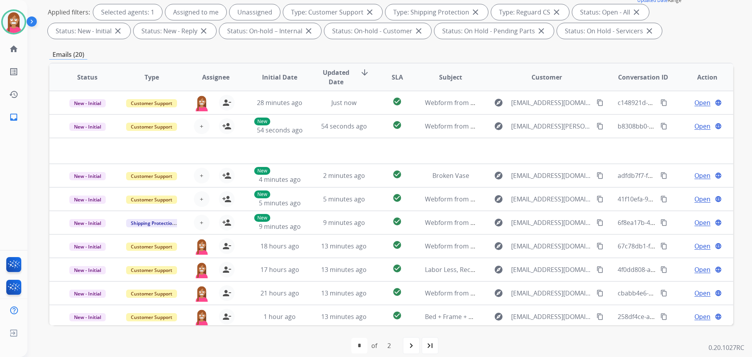
scroll to position [127, 0]
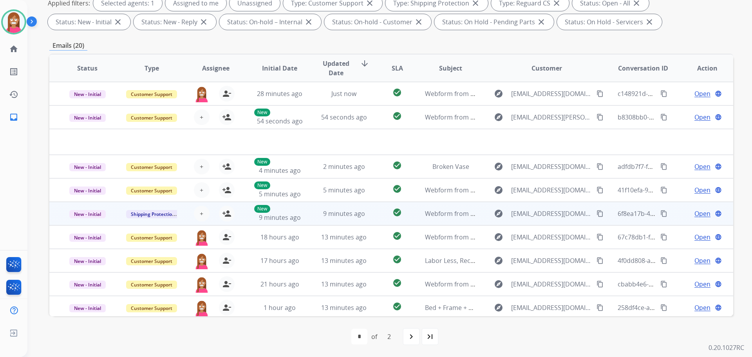
click at [307, 216] on td "9 minutes ago" at bounding box center [338, 214] width 64 height 24
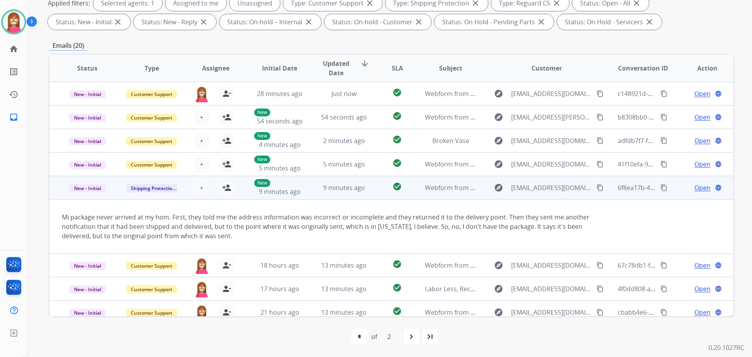
scroll to position [55, 0]
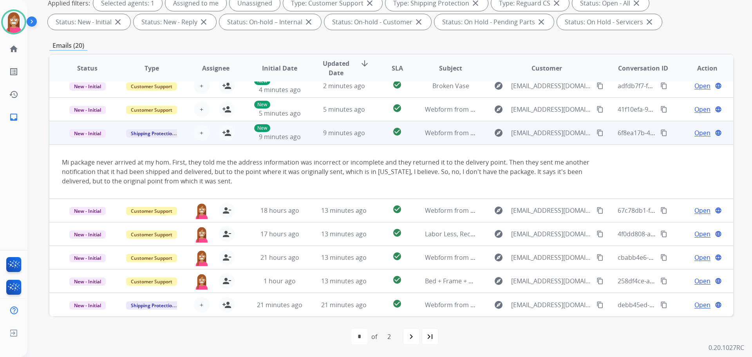
drag, startPoint x: 593, startPoint y: 131, endPoint x: 582, endPoint y: 172, distance: 42.8
click at [597, 131] on mat-icon "content_copy" at bounding box center [600, 132] width 7 height 7
click at [226, 132] on mat-icon "person_add" at bounding box center [226, 132] width 9 height 9
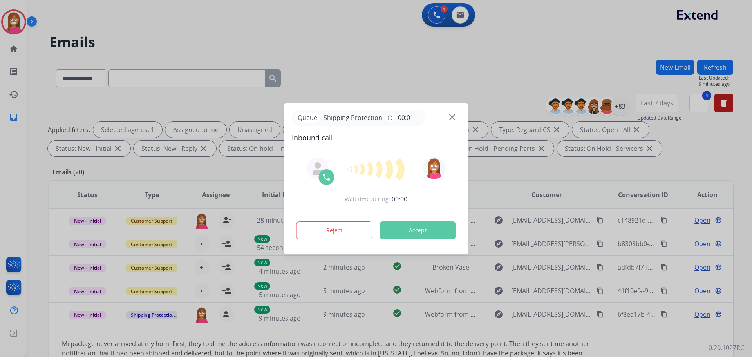
select select "**********"
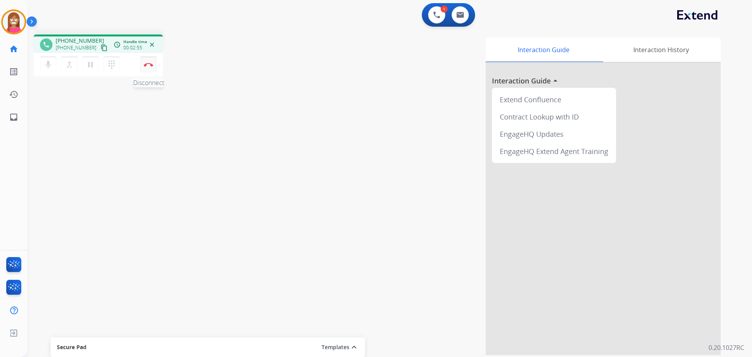
click at [150, 66] on img at bounding box center [148, 65] width 9 height 4
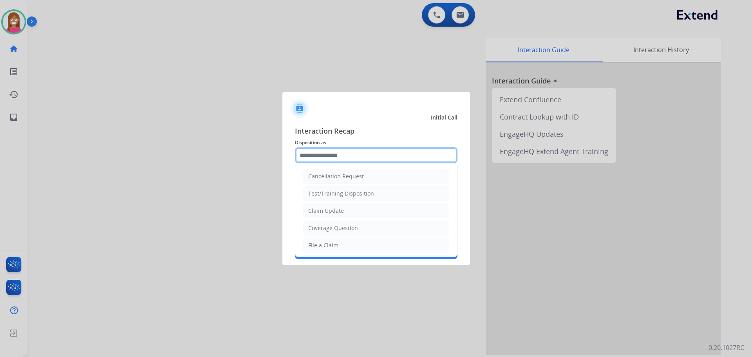
click at [362, 157] on input "text" at bounding box center [376, 155] width 163 height 16
drag, startPoint x: 326, startPoint y: 240, endPoint x: 328, endPoint y: 193, distance: 46.7
click at [326, 239] on li "File a Claim" at bounding box center [376, 245] width 146 height 15
type input "**********"
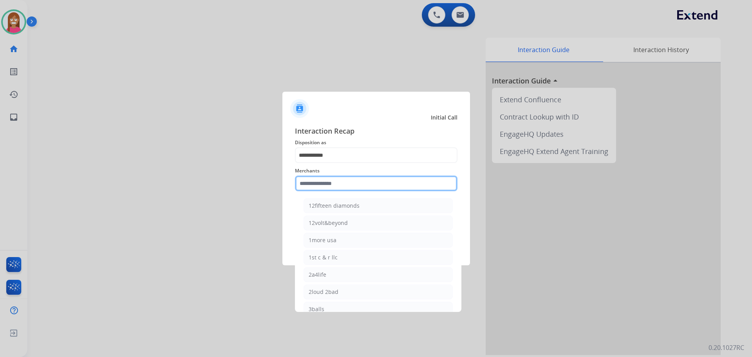
click at [329, 188] on input "text" at bounding box center [376, 183] width 163 height 16
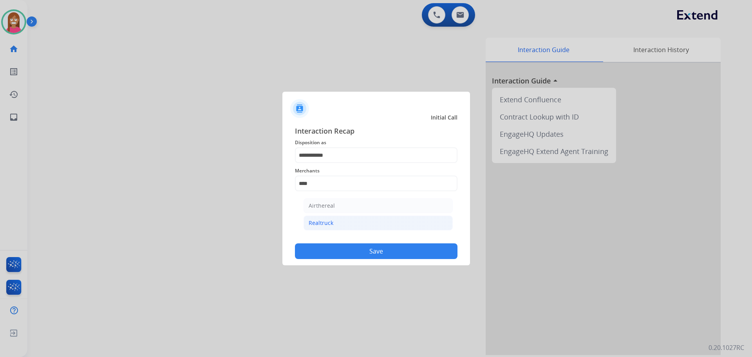
drag, startPoint x: 344, startPoint y: 222, endPoint x: 354, endPoint y: 245, distance: 25.3
click at [344, 222] on li "Realtruck" at bounding box center [378, 222] width 149 height 15
type input "*********"
click at [359, 253] on button "Save" at bounding box center [376, 251] width 163 height 16
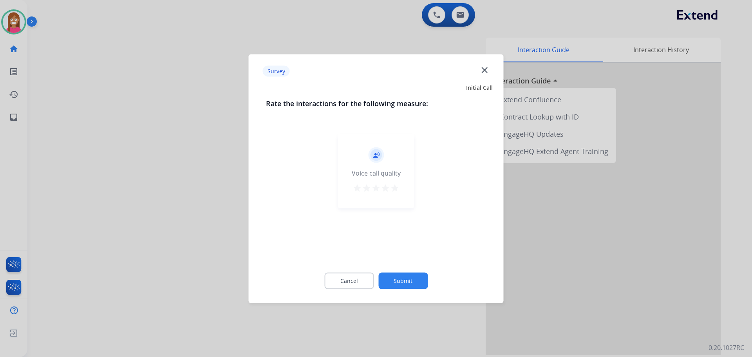
click at [482, 67] on mat-icon "close" at bounding box center [484, 70] width 10 height 10
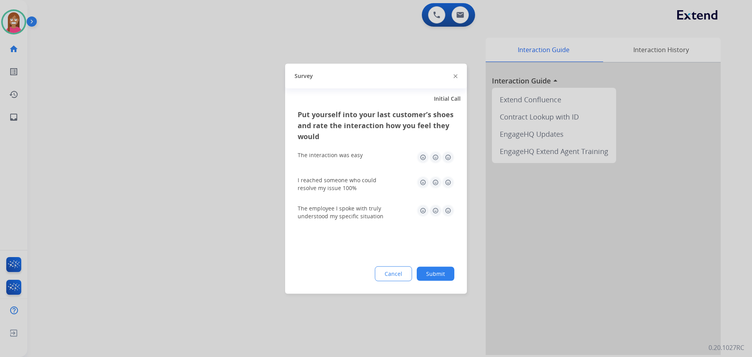
click at [456, 76] on img at bounding box center [456, 76] width 4 height 4
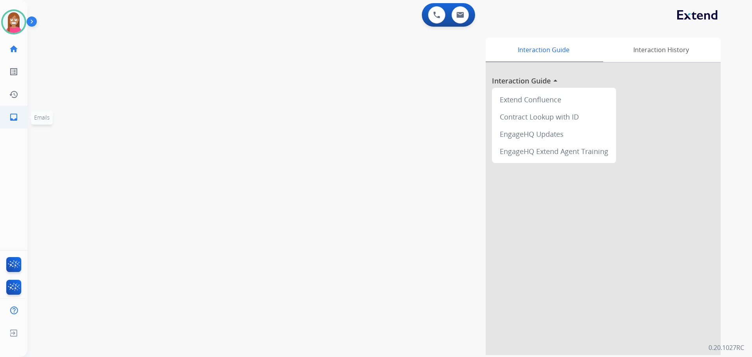
click at [9, 117] on mat-icon "inbox" at bounding box center [13, 116] width 9 height 9
select select "**********"
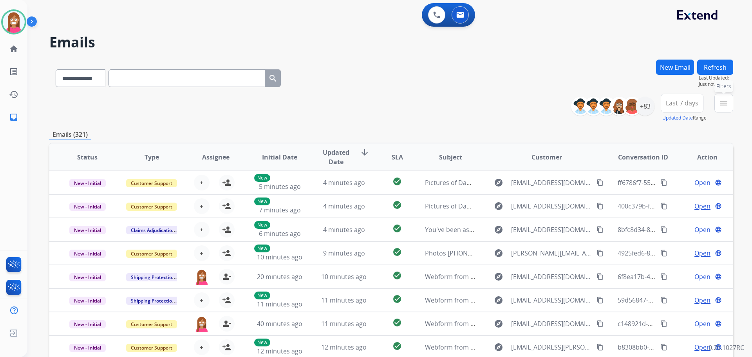
click at [730, 105] on button "menu Filters" at bounding box center [723, 103] width 19 height 19
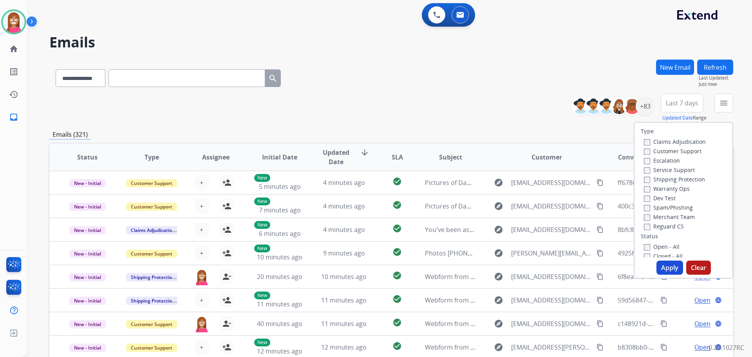
click at [664, 150] on label "Customer Support" at bounding box center [673, 150] width 58 height 7
click at [666, 181] on label "Shipping Protection" at bounding box center [674, 178] width 61 height 7
click at [655, 225] on label "Reguard CS" at bounding box center [664, 225] width 40 height 7
click at [657, 246] on label "Open - All" at bounding box center [662, 246] width 36 height 7
click at [658, 263] on button "Apply" at bounding box center [670, 267] width 27 height 14
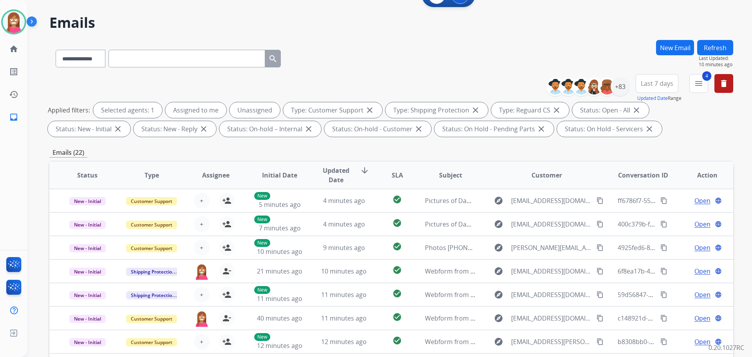
scroll to position [9, 0]
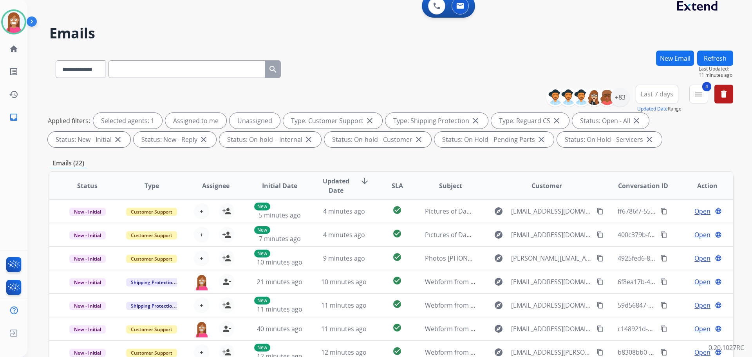
click at [714, 59] on button "Refresh" at bounding box center [715, 58] width 36 height 15
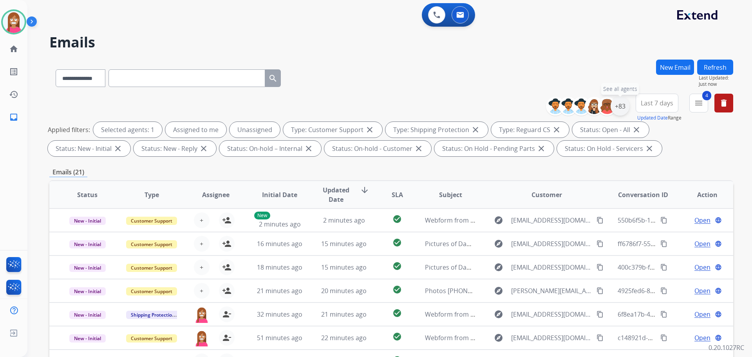
click at [618, 109] on div "+83" at bounding box center [620, 106] width 19 height 19
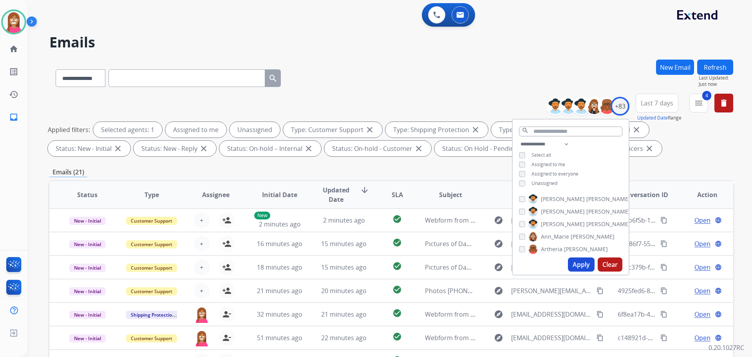
click at [525, 181] on div "Unassigned" at bounding box center [538, 183] width 38 height 6
click at [573, 264] on button "Apply" at bounding box center [581, 264] width 27 height 14
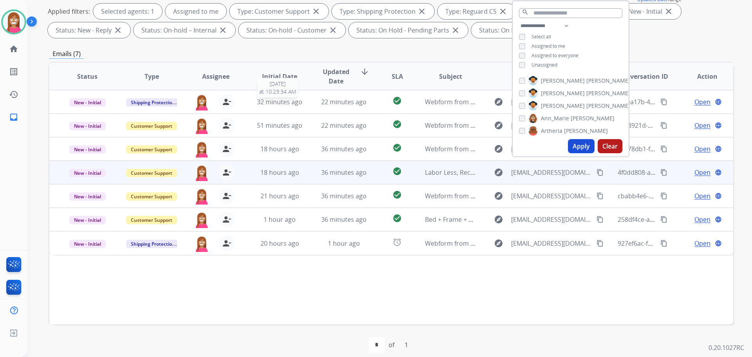
scroll to position [127, 0]
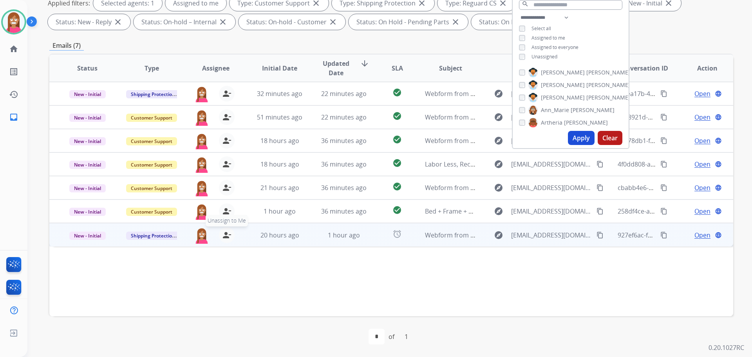
click at [224, 238] on mat-icon "person_remove" at bounding box center [226, 234] width 9 height 9
click at [224, 238] on mat-icon "person_add" at bounding box center [226, 234] width 9 height 9
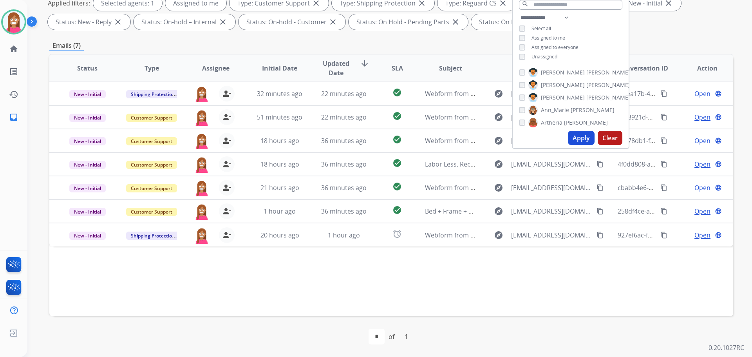
click at [271, 270] on div "Status Type Assignee Initial Date Updated Date arrow_downward SLA Subject Custo…" at bounding box center [391, 185] width 684 height 262
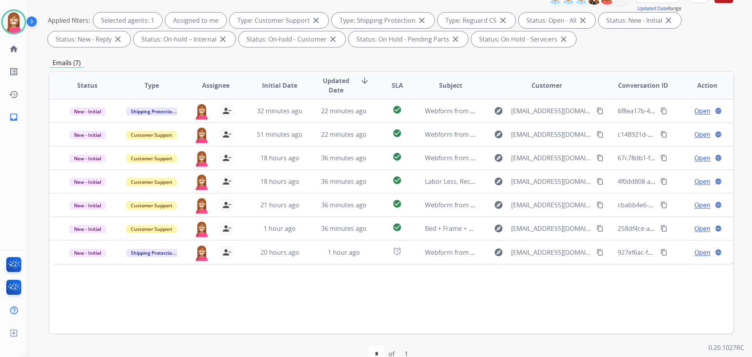
scroll to position [9, 0]
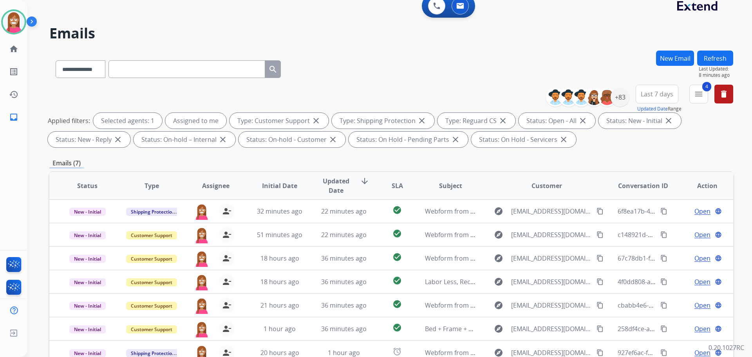
click at [707, 53] on button "Refresh" at bounding box center [715, 58] width 36 height 15
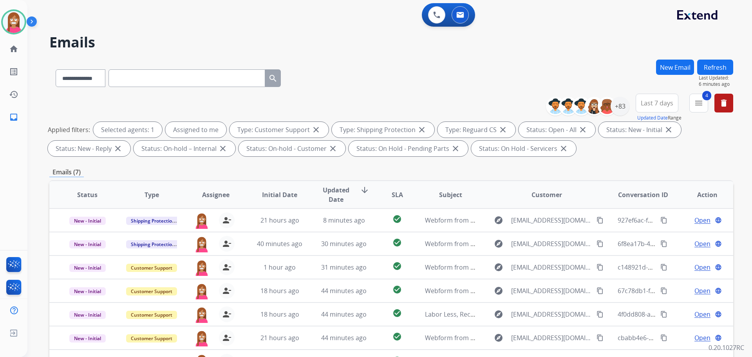
click at [720, 74] on button "Refresh" at bounding box center [715, 67] width 36 height 15
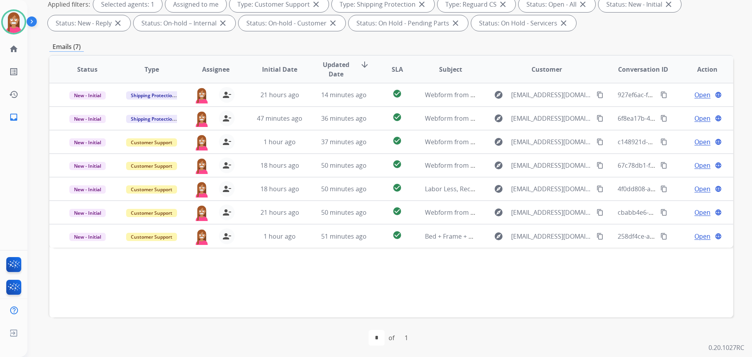
scroll to position [127, 0]
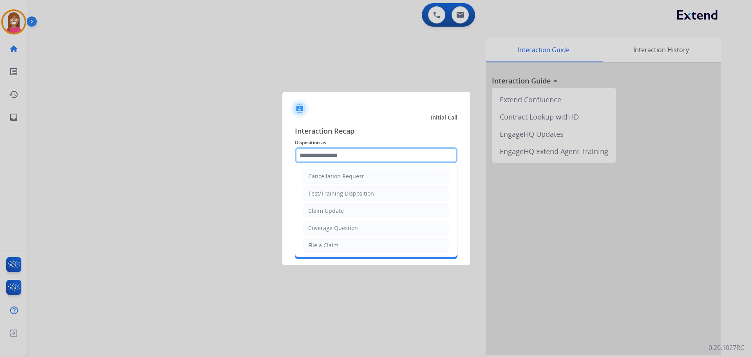
click at [304, 155] on input "text" at bounding box center [376, 155] width 163 height 16
click at [312, 242] on div "File a Claim" at bounding box center [323, 245] width 30 height 8
type input "**********"
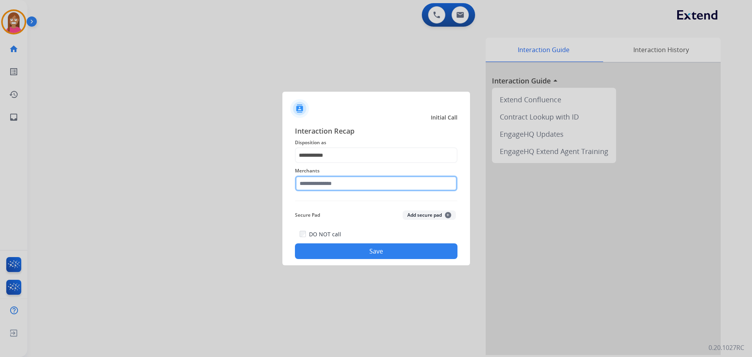
click at [317, 181] on input "text" at bounding box center [376, 183] width 163 height 16
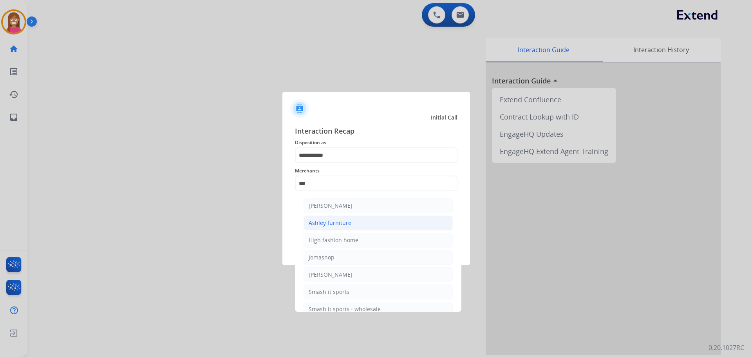
click at [316, 220] on div "Ashley furniture" at bounding box center [330, 223] width 43 height 8
type input "**********"
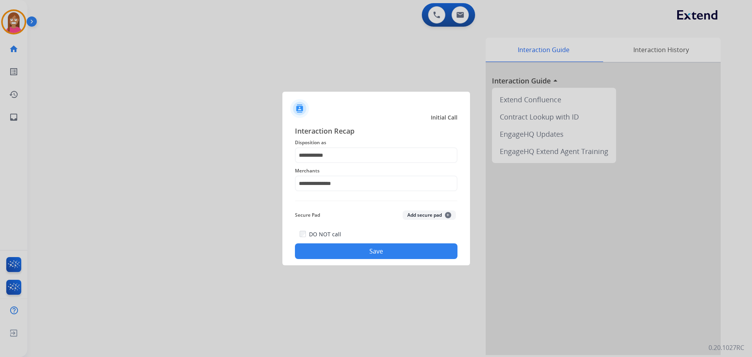
click at [324, 247] on button "Save" at bounding box center [376, 251] width 163 height 16
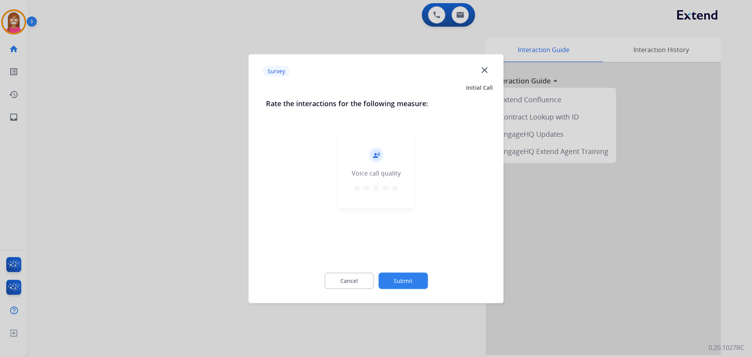
click at [488, 65] on mat-icon "close" at bounding box center [484, 70] width 10 height 10
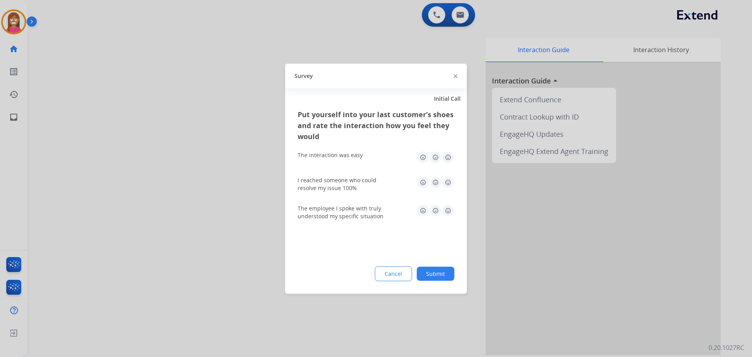
click at [455, 75] on img at bounding box center [456, 76] width 4 height 4
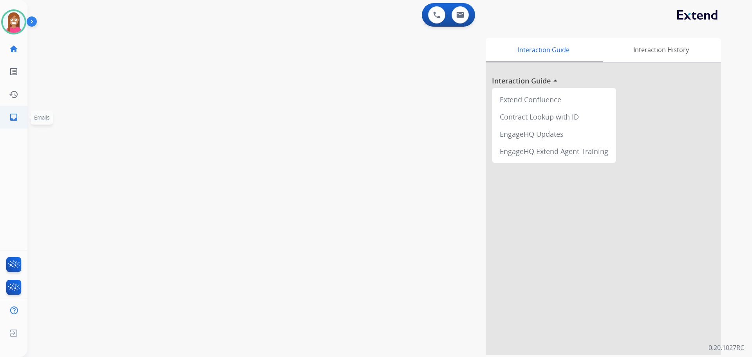
click at [7, 114] on link "inbox Emails" at bounding box center [14, 117] width 22 height 22
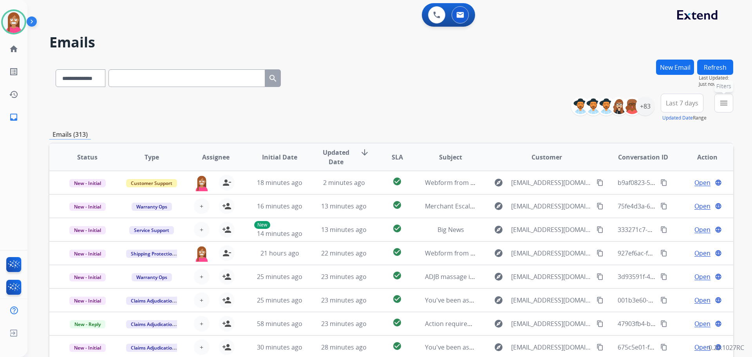
click at [723, 107] on mat-icon "menu" at bounding box center [723, 102] width 9 height 9
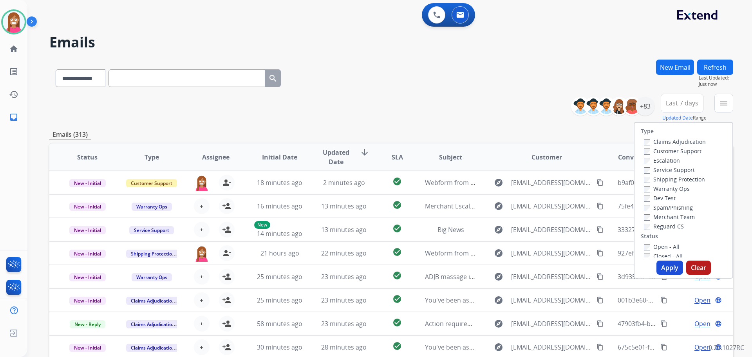
drag, startPoint x: 657, startPoint y: 148, endPoint x: 657, endPoint y: 163, distance: 15.7
click at [657, 147] on label "Customer Support" at bounding box center [673, 150] width 58 height 7
drag, startPoint x: 660, startPoint y: 179, endPoint x: 659, endPoint y: 189, distance: 9.8
click at [660, 179] on label "Shipping Protection" at bounding box center [674, 178] width 61 height 7
click at [650, 223] on label "Reguard CS" at bounding box center [664, 225] width 40 height 7
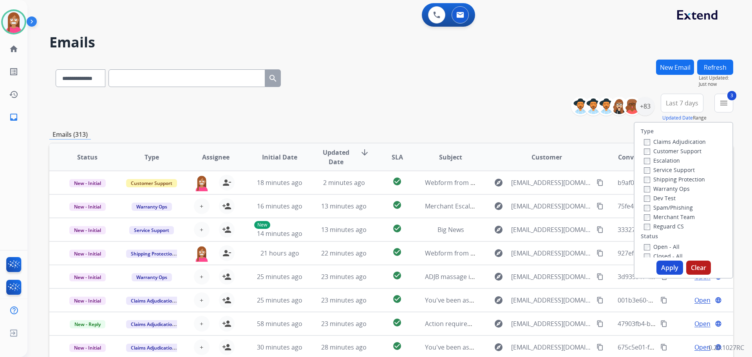
drag, startPoint x: 650, startPoint y: 247, endPoint x: 666, endPoint y: 275, distance: 32.3
click at [651, 246] on label "Open - All" at bounding box center [662, 246] width 36 height 7
click at [666, 270] on button "Apply" at bounding box center [670, 267] width 27 height 14
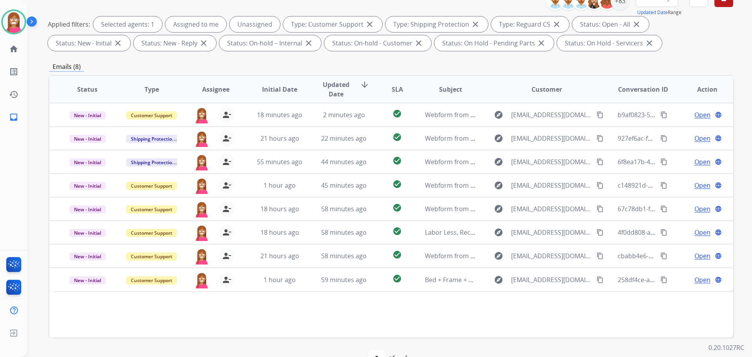
scroll to position [87, 0]
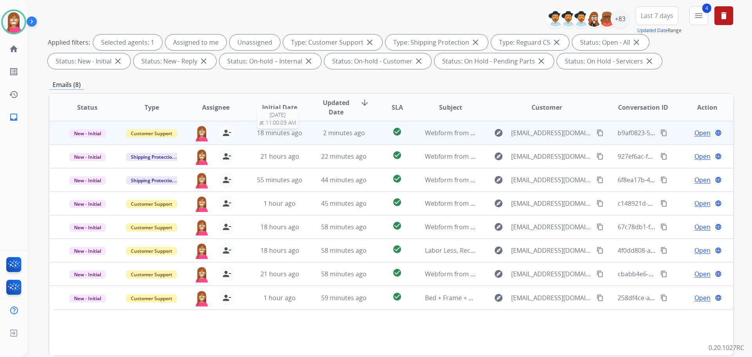
click at [300, 134] on span "18 minutes ago" at bounding box center [279, 132] width 45 height 9
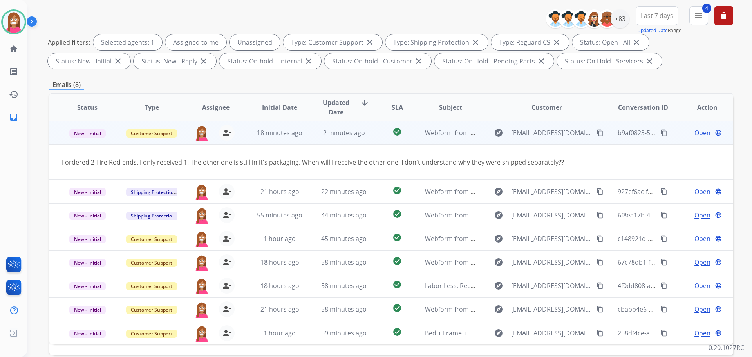
click at [695, 135] on span "Open" at bounding box center [703, 132] width 16 height 9
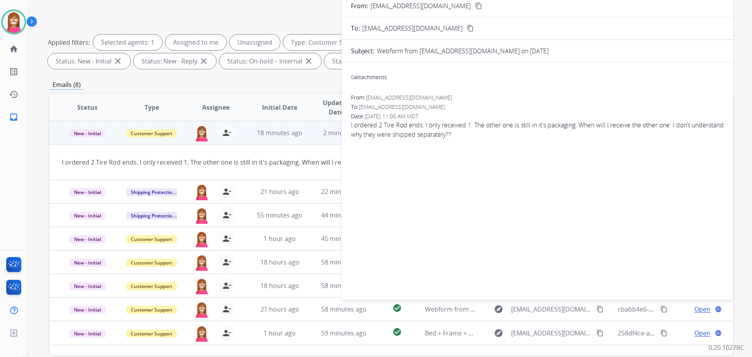
scroll to position [9, 0]
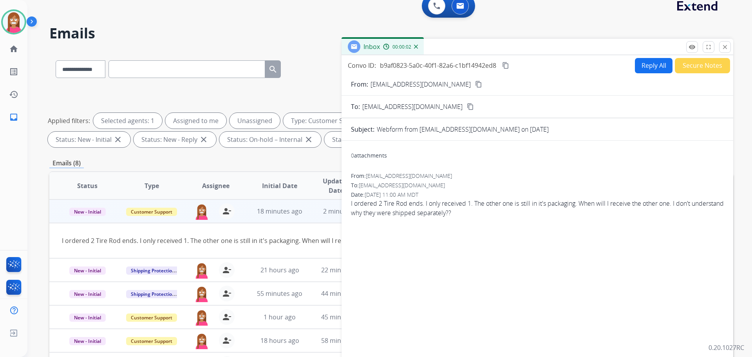
drag, startPoint x: 725, startPoint y: 49, endPoint x: 445, endPoint y: 103, distance: 284.6
click at [724, 49] on mat-icon "close" at bounding box center [725, 46] width 7 height 7
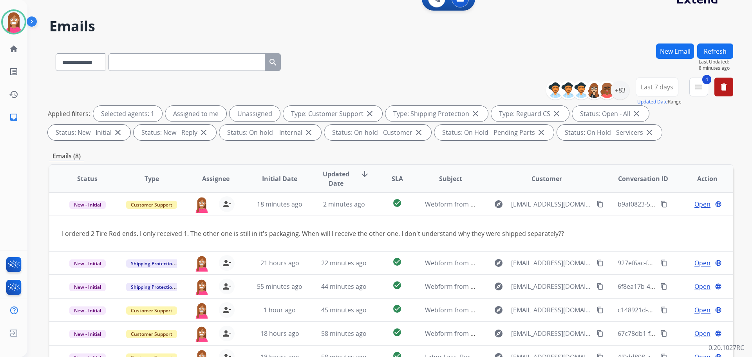
scroll to position [0, 0]
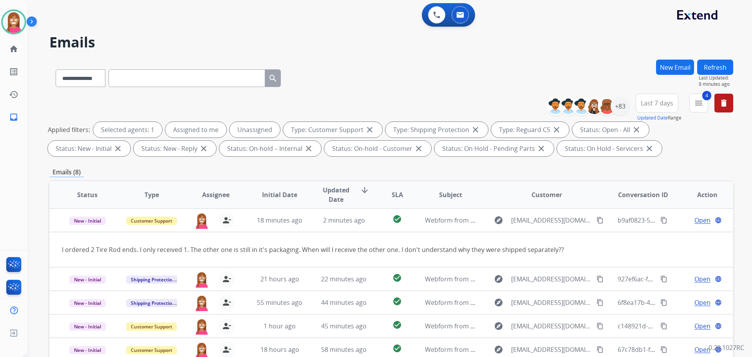
drag, startPoint x: 713, startPoint y: 61, endPoint x: 710, endPoint y: 65, distance: 5.0
click at [713, 63] on button "Refresh" at bounding box center [715, 67] width 36 height 15
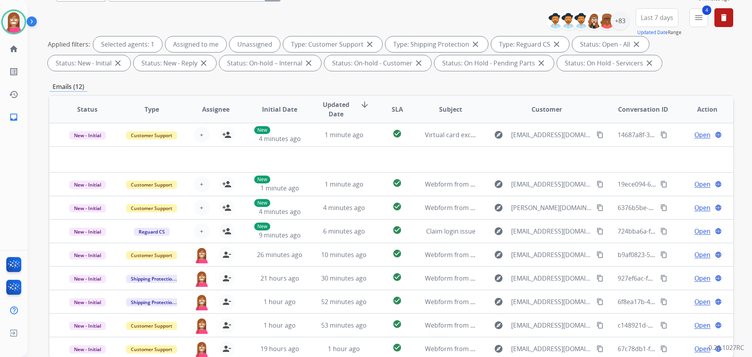
scroll to position [48, 0]
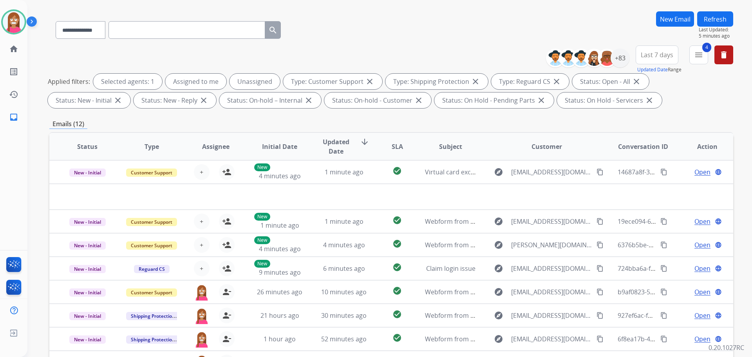
click at [708, 22] on button "Refresh" at bounding box center [715, 18] width 36 height 15
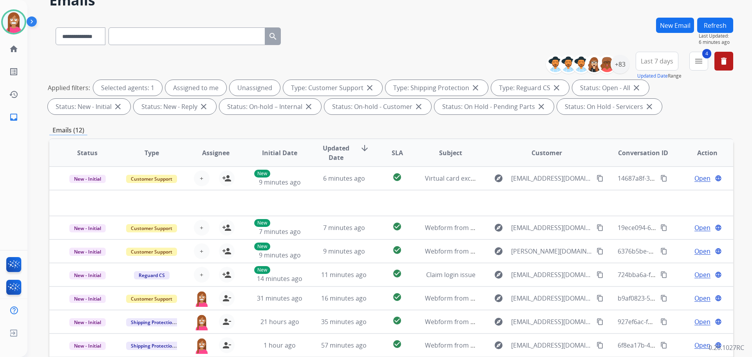
scroll to position [0, 0]
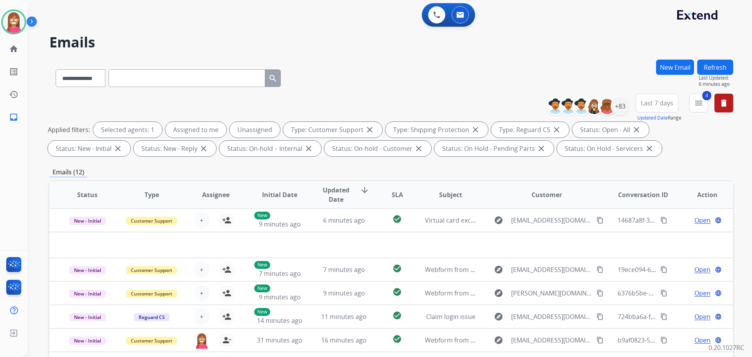
drag, startPoint x: 717, startPoint y: 68, endPoint x: 735, endPoint y: 52, distance: 24.4
click at [717, 68] on button "Refresh" at bounding box center [715, 67] width 36 height 15
click at [704, 71] on button "Refresh" at bounding box center [715, 67] width 36 height 15
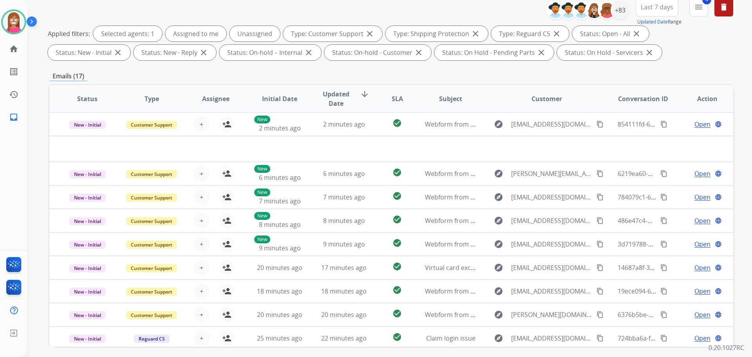
scroll to position [48, 0]
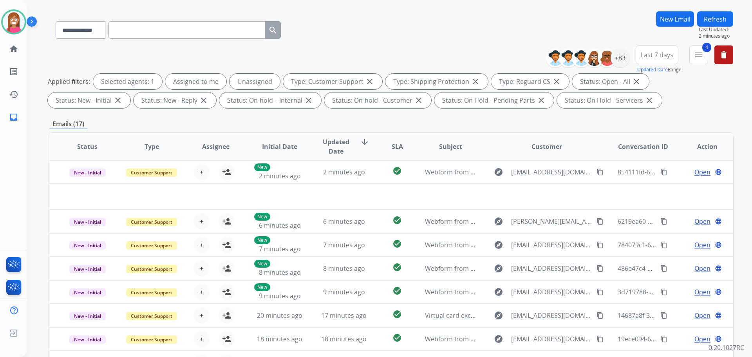
click at [711, 17] on button "Refresh" at bounding box center [715, 18] width 36 height 15
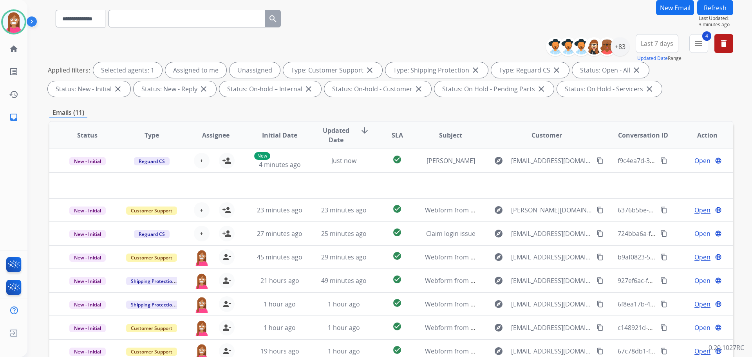
scroll to position [0, 0]
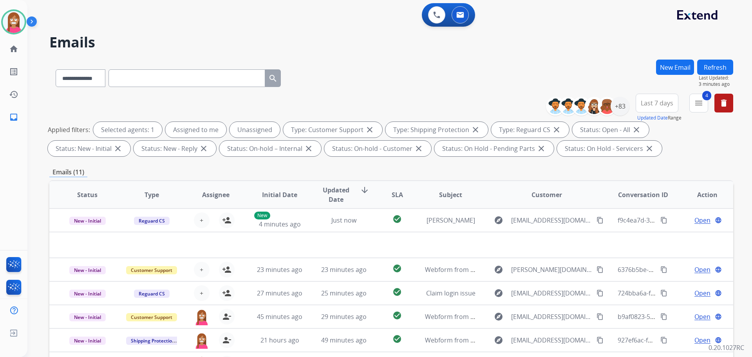
click at [700, 63] on button "Refresh" at bounding box center [715, 67] width 36 height 15
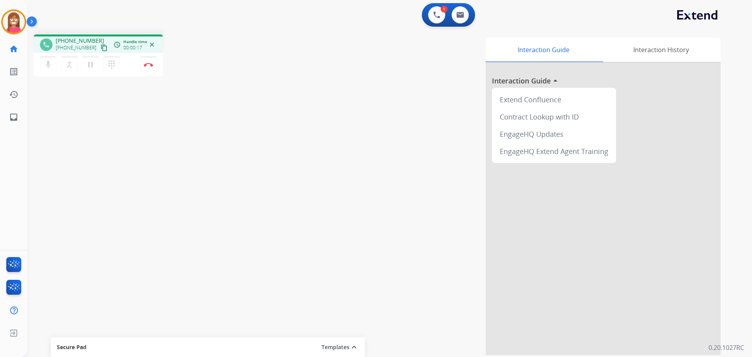
click at [101, 50] on mat-icon "content_copy" at bounding box center [104, 47] width 7 height 7
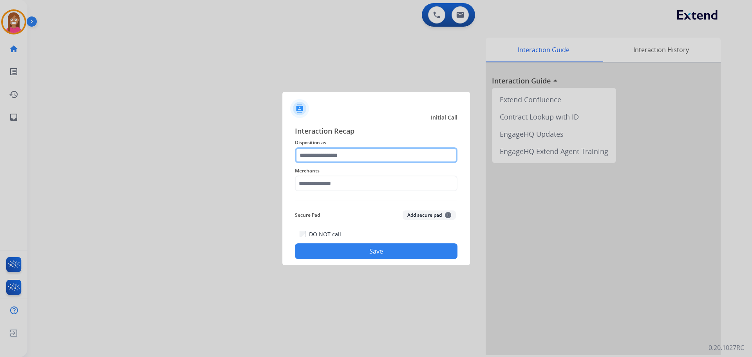
click at [335, 156] on input "text" at bounding box center [376, 155] width 163 height 16
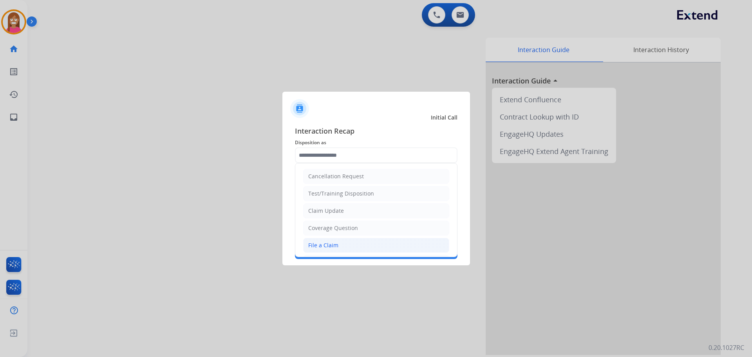
click at [322, 248] on div "File a Claim" at bounding box center [323, 245] width 30 height 8
type input "**********"
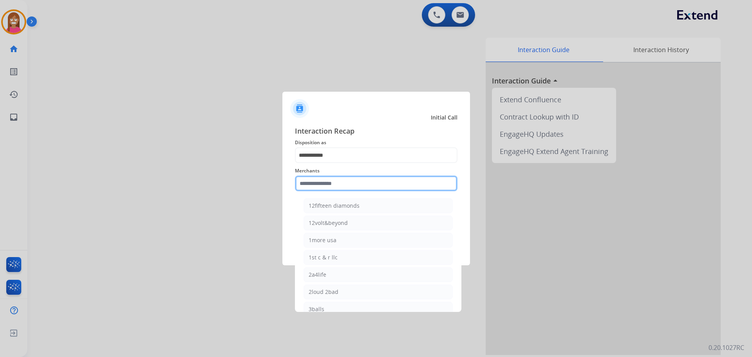
click at [323, 188] on input "text" at bounding box center [376, 183] width 163 height 16
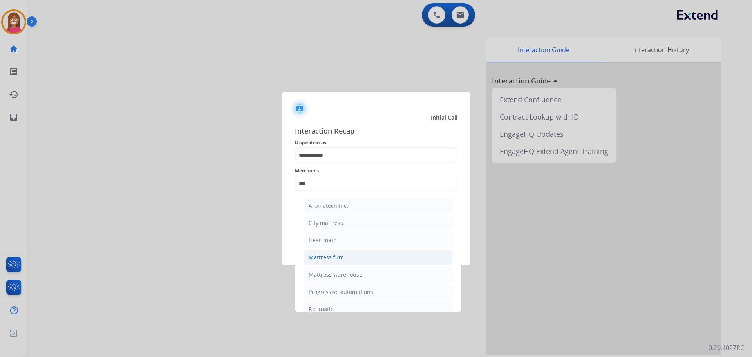
click at [331, 258] on div "Mattress firm" at bounding box center [326, 257] width 35 height 8
type input "**********"
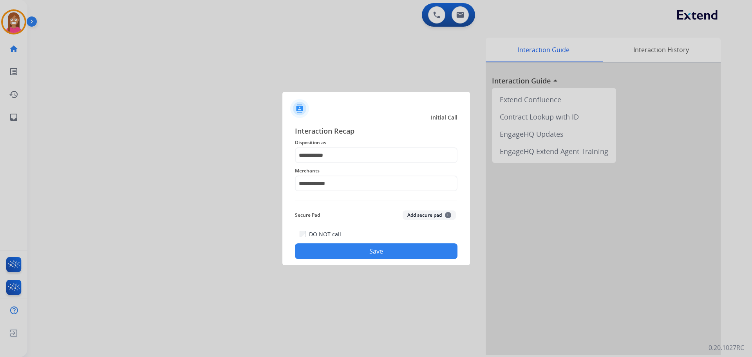
click at [330, 251] on button "Save" at bounding box center [376, 251] width 163 height 16
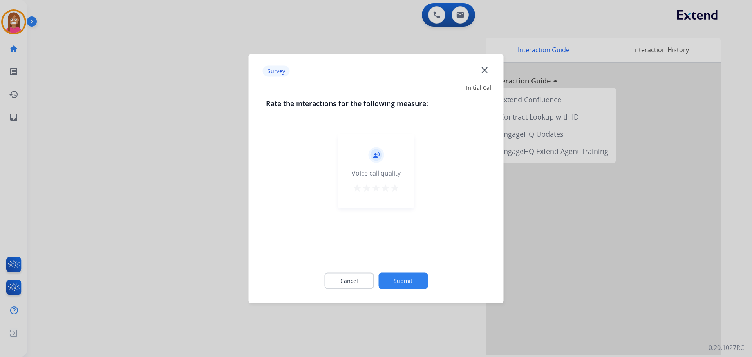
click at [482, 65] on div "Survey close" at bounding box center [376, 71] width 246 height 25
click at [482, 70] on mat-icon "close" at bounding box center [484, 70] width 10 height 10
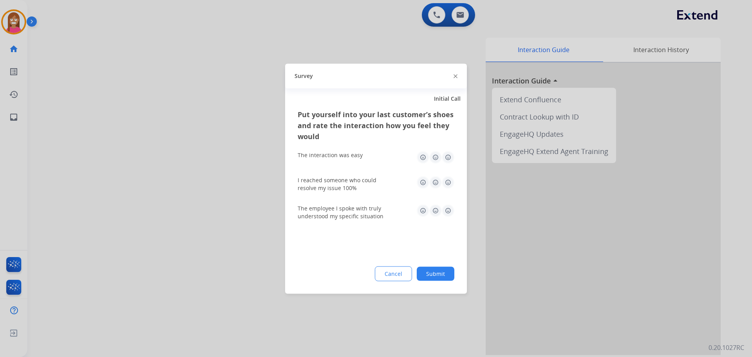
click at [453, 77] on div "Survey" at bounding box center [376, 75] width 182 height 25
click at [455, 73] on div at bounding box center [456, 75] width 4 height 9
click at [455, 75] on img at bounding box center [456, 76] width 4 height 4
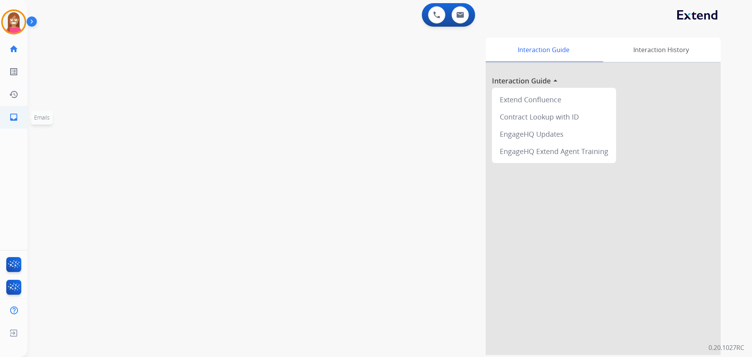
click at [16, 119] on mat-icon "inbox" at bounding box center [13, 116] width 9 height 9
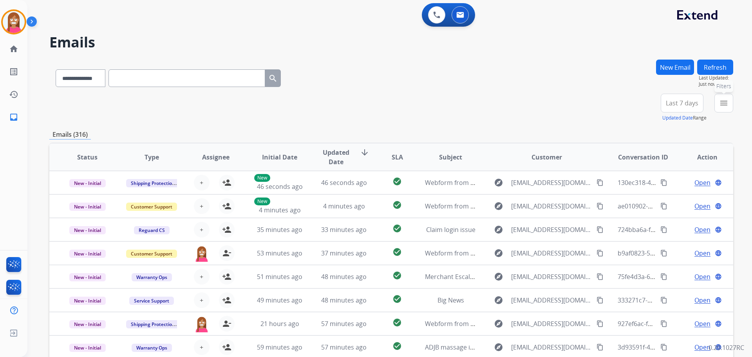
click at [718, 107] on button "menu Filters" at bounding box center [723, 103] width 19 height 19
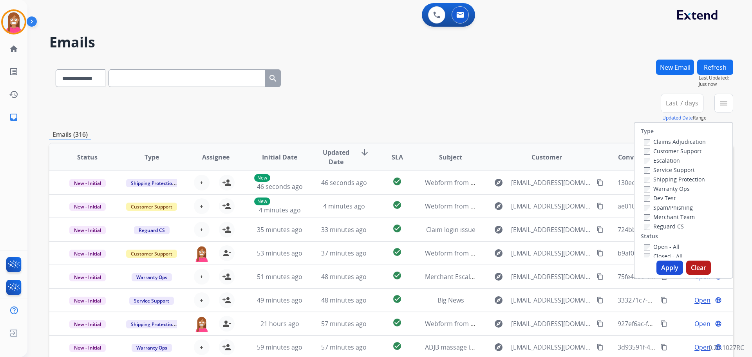
click at [671, 150] on label "Customer Support" at bounding box center [673, 150] width 58 height 7
click at [672, 177] on label "Shipping Protection" at bounding box center [674, 178] width 61 height 7
click at [658, 224] on label "Reguard CS" at bounding box center [664, 225] width 40 height 7
click at [658, 251] on div "Open - All" at bounding box center [685, 246] width 82 height 9
click at [657, 249] on label "Open - All" at bounding box center [662, 246] width 36 height 7
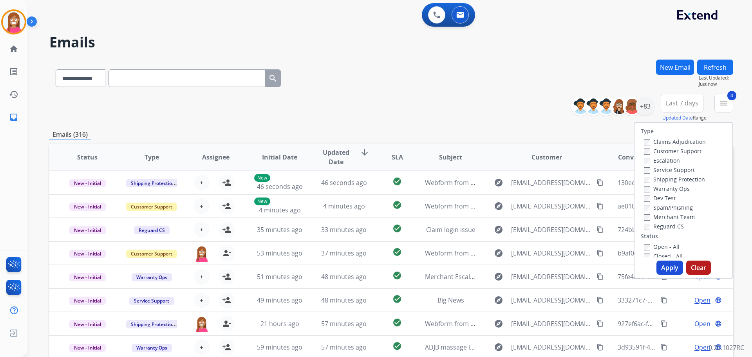
click at [661, 259] on div "Type Claims Adjudication Customer Support Escalation Service Support Shipping P…" at bounding box center [683, 200] width 99 height 157
click at [661, 262] on button "Apply" at bounding box center [670, 267] width 27 height 14
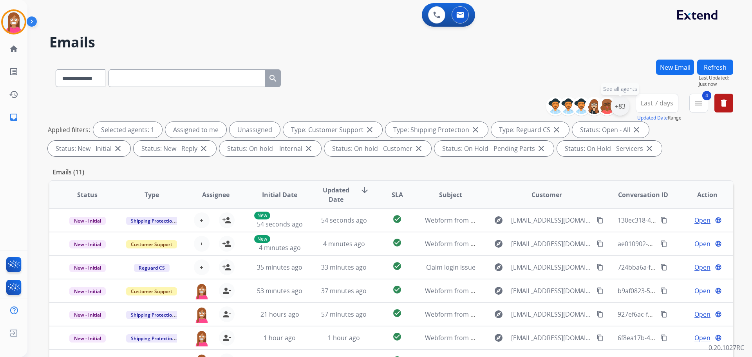
drag, startPoint x: 622, startPoint y: 108, endPoint x: 619, endPoint y: 113, distance: 5.4
click at [622, 109] on div "+83" at bounding box center [620, 106] width 19 height 19
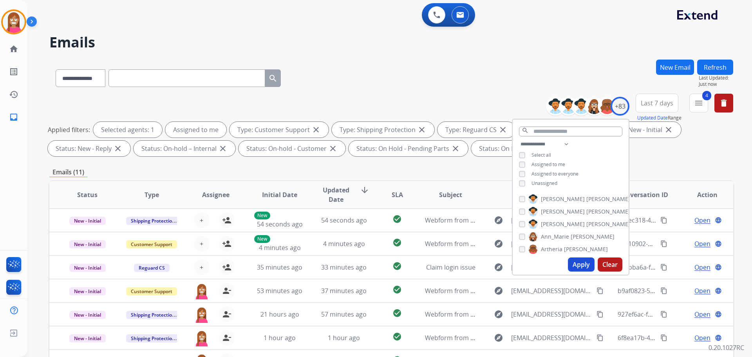
click at [573, 263] on button "Apply" at bounding box center [581, 264] width 27 height 14
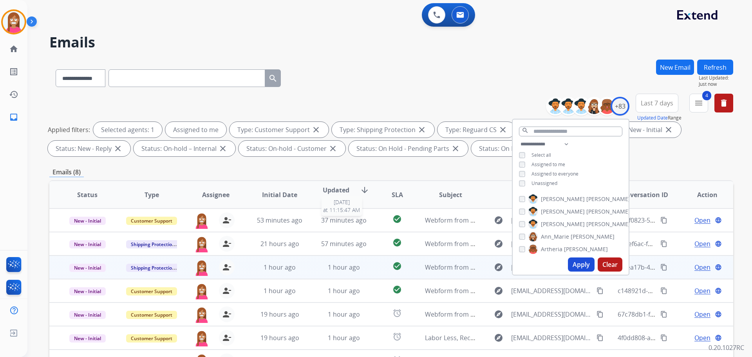
scroll to position [127, 0]
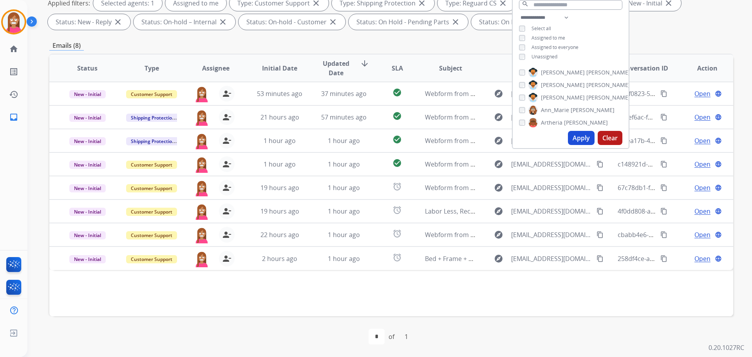
click at [299, 287] on div "Status Type Assignee Initial Date Updated Date arrow_downward SLA Subject Custo…" at bounding box center [391, 185] width 684 height 262
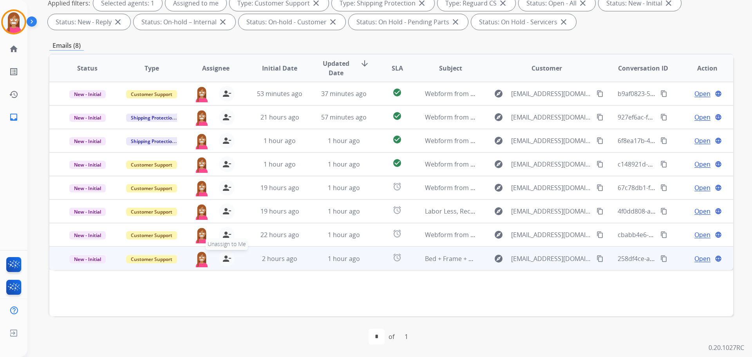
click at [224, 259] on mat-icon "person_remove" at bounding box center [226, 258] width 9 height 9
click at [224, 259] on mat-icon "person_add" at bounding box center [226, 258] width 9 height 9
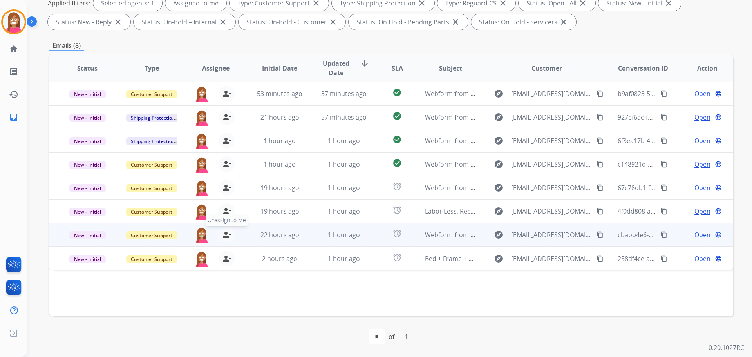
click at [225, 241] on button "person_remove [PERSON_NAME] to Me" at bounding box center [227, 235] width 16 height 16
click at [225, 241] on button "person_add Assign to Me" at bounding box center [227, 235] width 16 height 16
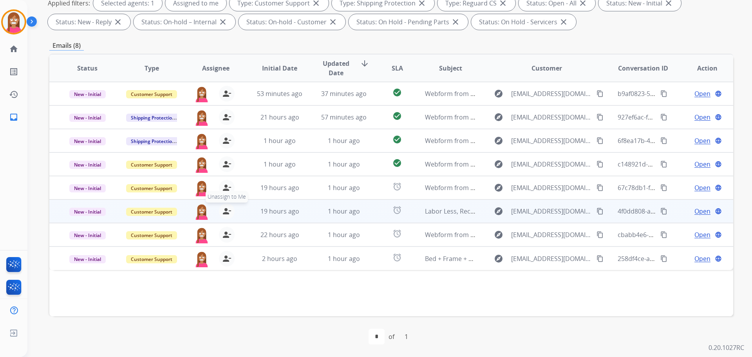
click at [224, 213] on mat-icon "person_remove" at bounding box center [226, 210] width 9 height 9
click at [224, 213] on mat-icon "person_add" at bounding box center [226, 210] width 9 height 9
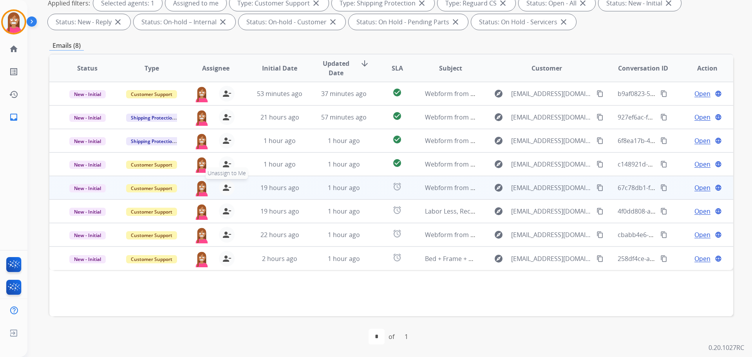
click at [225, 189] on mat-icon "person_remove" at bounding box center [226, 187] width 9 height 9
click at [225, 189] on mat-icon "person_add" at bounding box center [226, 187] width 9 height 9
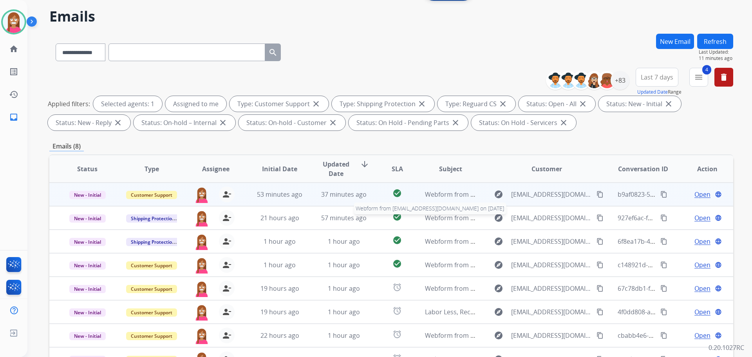
scroll to position [0, 0]
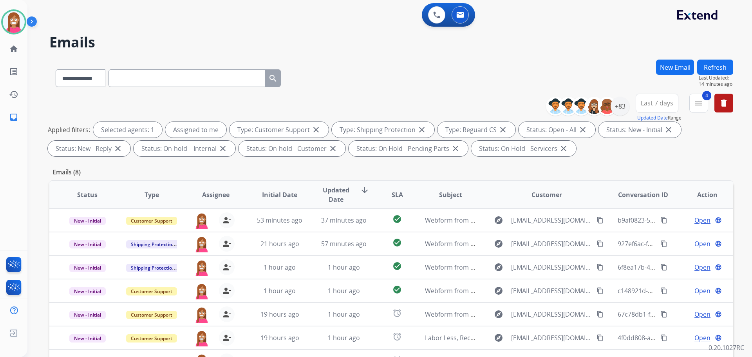
click at [708, 63] on button "Refresh" at bounding box center [715, 67] width 36 height 15
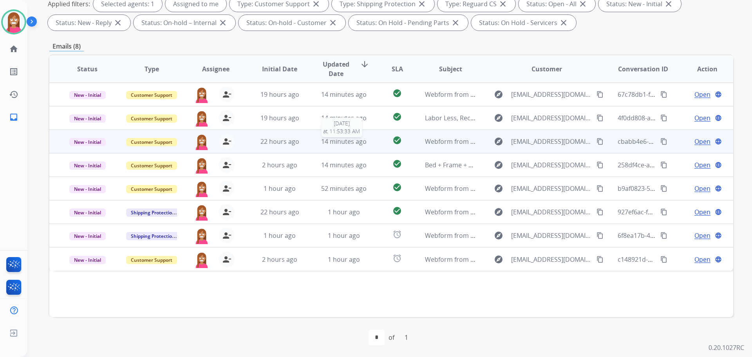
scroll to position [127, 0]
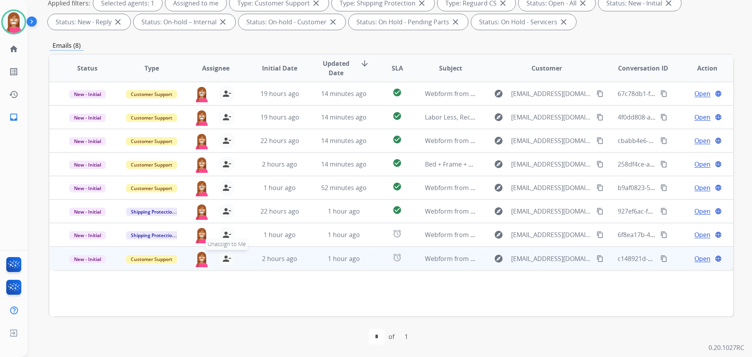
click at [228, 264] on button "person_remove [PERSON_NAME] to Me" at bounding box center [227, 259] width 16 height 16
click at [226, 261] on mat-icon "person_add" at bounding box center [226, 258] width 9 height 9
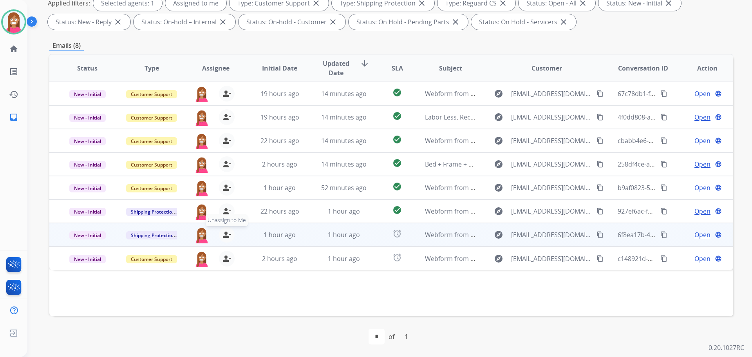
click at [225, 236] on mat-icon "person_remove" at bounding box center [226, 234] width 9 height 9
click at [225, 236] on mat-icon "person_add" at bounding box center [226, 234] width 9 height 9
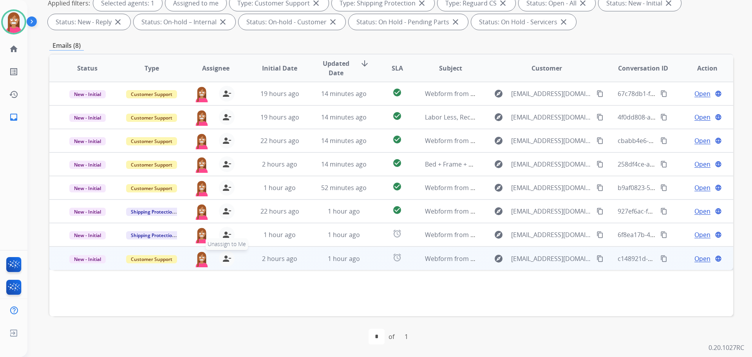
click at [228, 259] on mat-icon "person_remove" at bounding box center [226, 258] width 9 height 9
click at [228, 259] on mat-icon "person_add" at bounding box center [226, 258] width 9 height 9
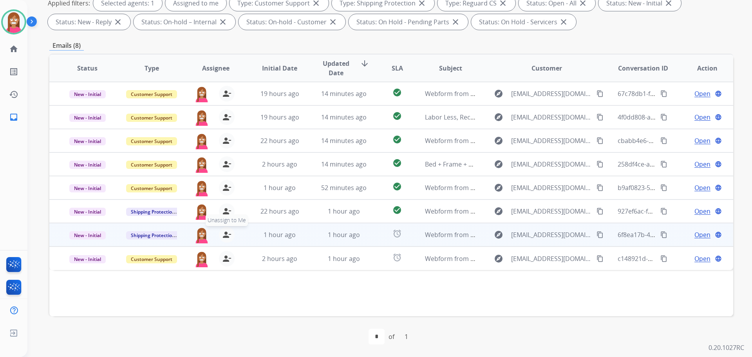
click at [224, 234] on mat-icon "person_remove" at bounding box center [226, 234] width 9 height 9
click at [224, 234] on mat-icon "person_add" at bounding box center [226, 234] width 9 height 9
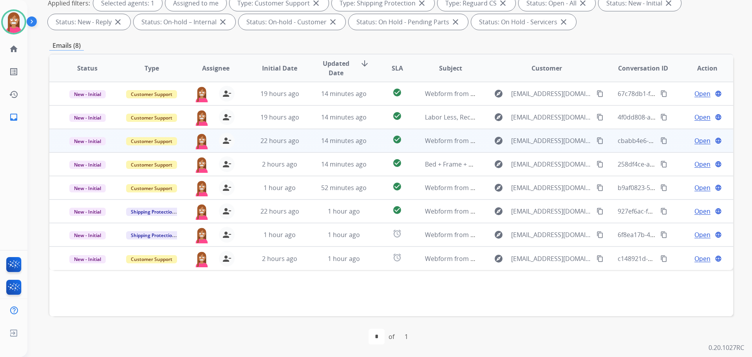
click at [309, 143] on td "14 minutes ago" at bounding box center [338, 141] width 64 height 24
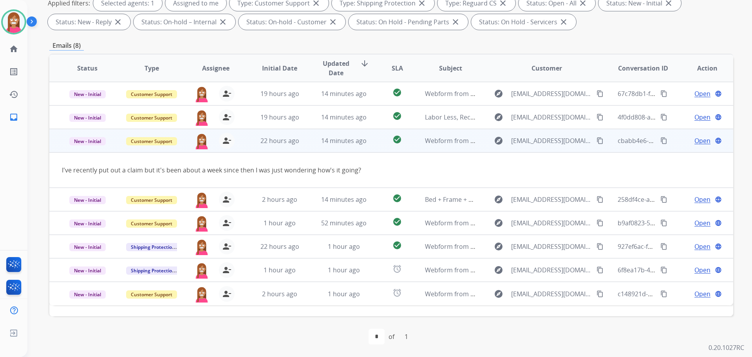
click at [597, 140] on mat-icon "content_copy" at bounding box center [600, 140] width 7 height 7
click at [695, 143] on span "Open" at bounding box center [703, 140] width 16 height 9
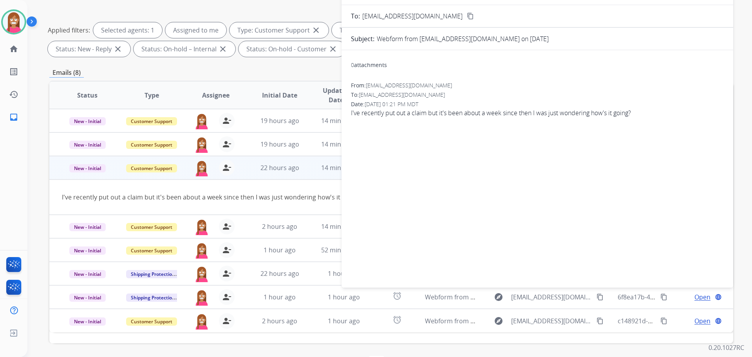
scroll to position [48, 0]
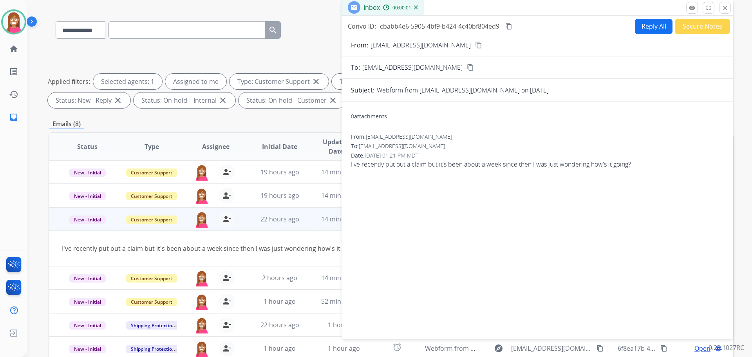
click at [647, 24] on button "Reply All" at bounding box center [654, 26] width 38 height 15
select select "**********"
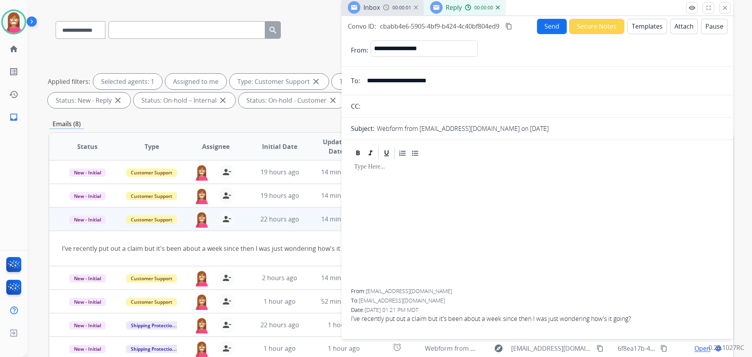
click at [644, 29] on button "Templates" at bounding box center [648, 26] width 40 height 15
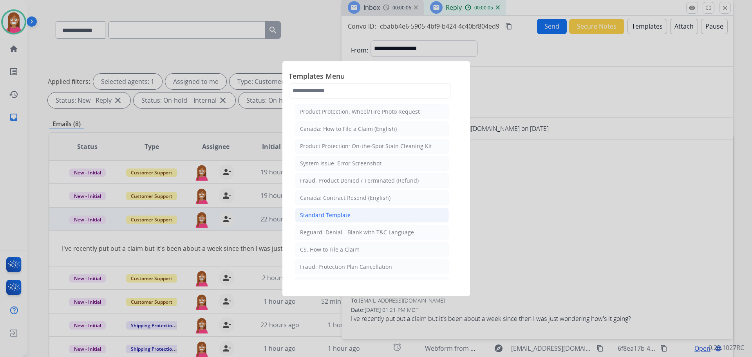
click at [308, 213] on div "Standard Template" at bounding box center [325, 215] width 51 height 8
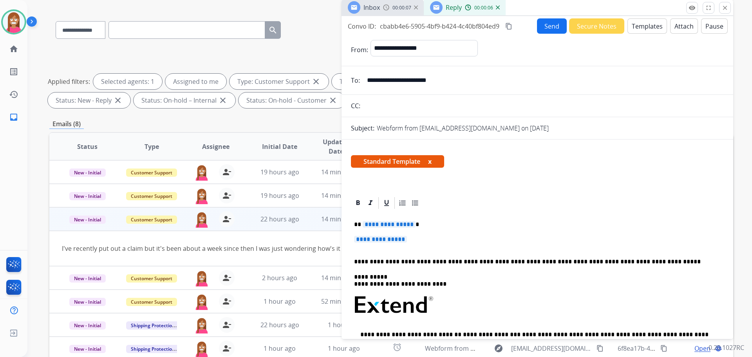
click at [633, 27] on button "Templates" at bounding box center [648, 25] width 40 height 15
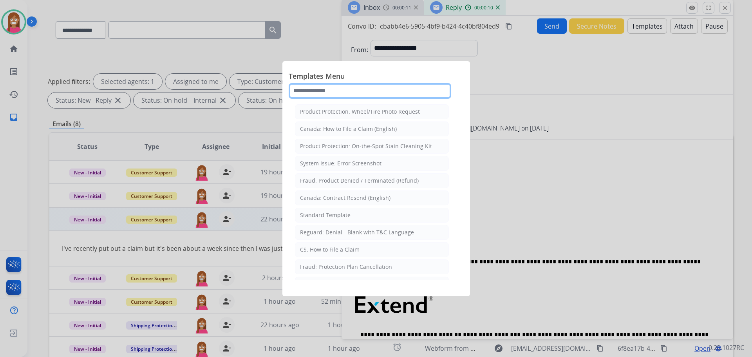
click at [352, 89] on input "text" at bounding box center [370, 91] width 163 height 16
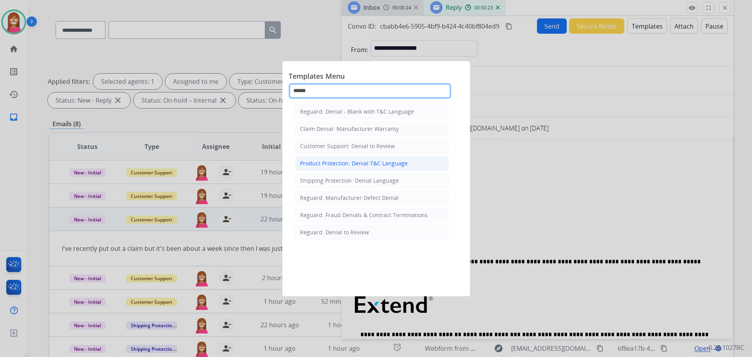
type input "******"
click at [346, 164] on div "Product Protection: Denial T&C Language" at bounding box center [354, 163] width 108 height 8
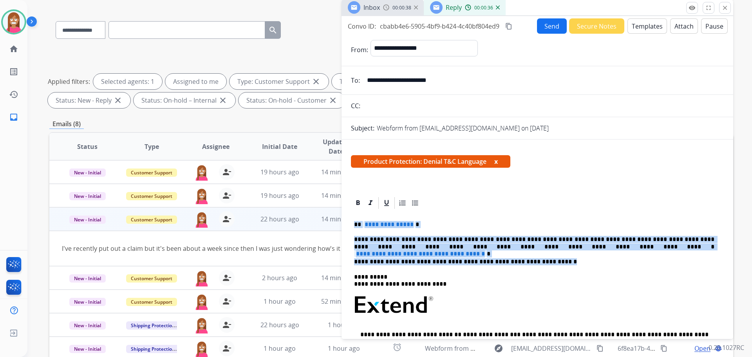
drag, startPoint x: 537, startPoint y: 262, endPoint x: 353, endPoint y: 223, distance: 187.5
click at [353, 223] on div "**********" at bounding box center [537, 323] width 373 height 227
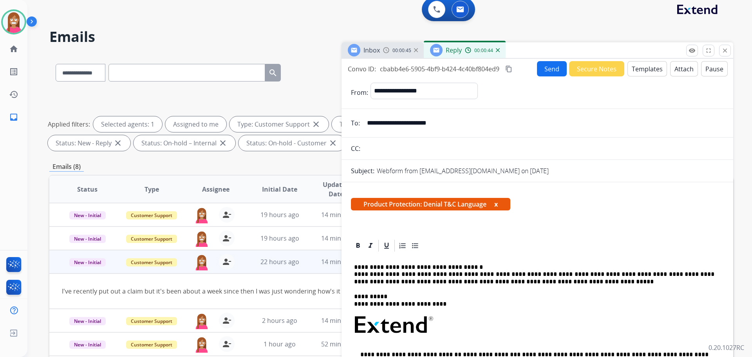
scroll to position [0, 0]
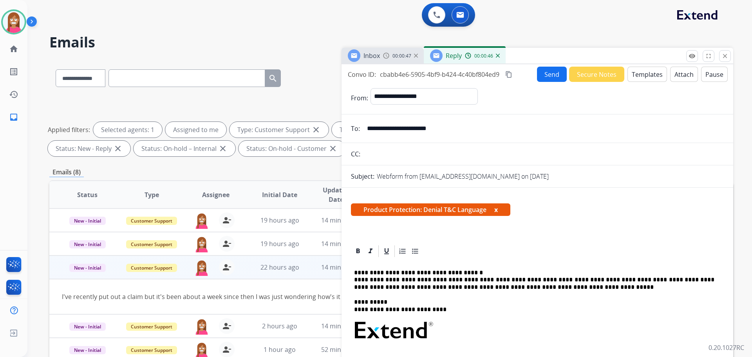
click at [544, 74] on button "Send" at bounding box center [552, 74] width 30 height 15
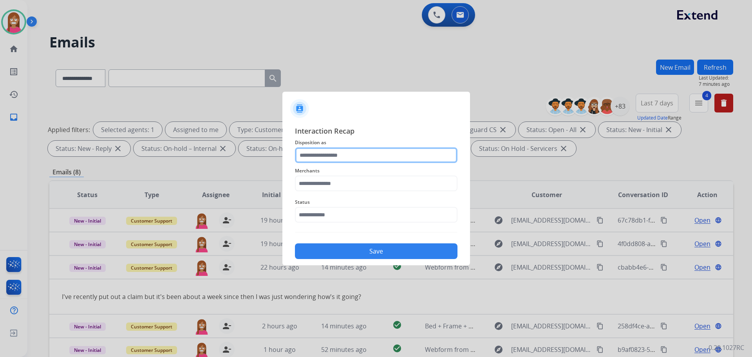
click at [366, 157] on input "text" at bounding box center [376, 155] width 163 height 16
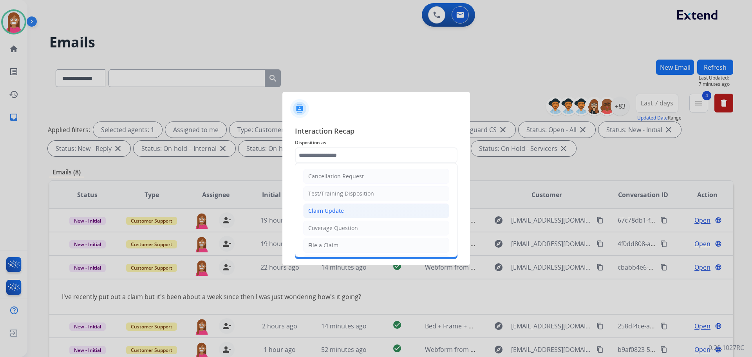
click at [327, 209] on div "Claim Update" at bounding box center [326, 211] width 36 height 8
type input "**********"
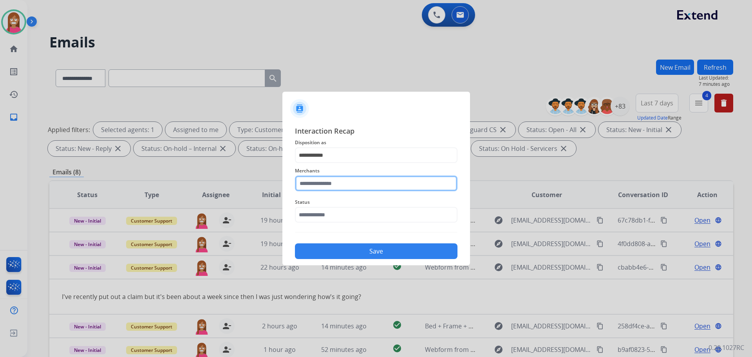
click at [316, 182] on input "text" at bounding box center [376, 183] width 163 height 16
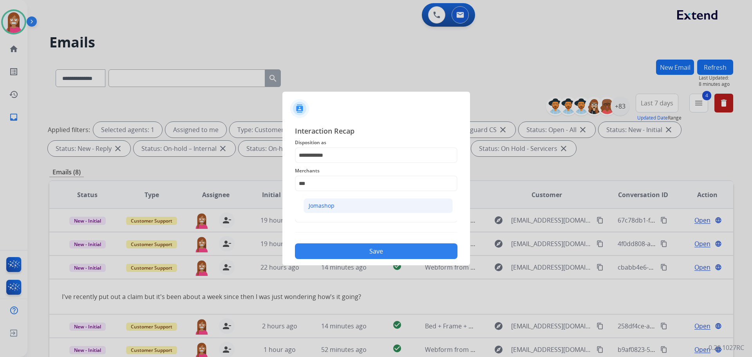
click at [334, 208] on div "Jomashop" at bounding box center [322, 206] width 26 height 8
type input "********"
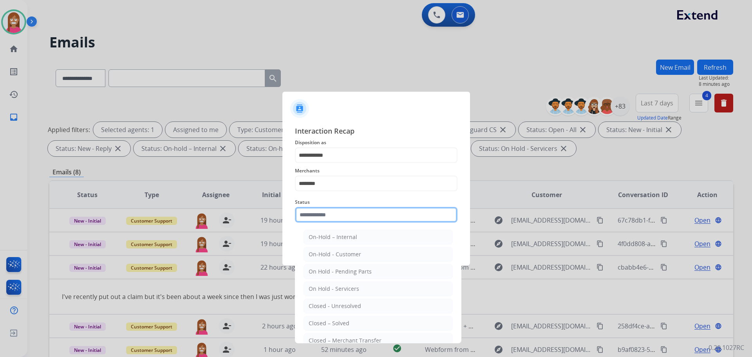
click at [322, 215] on input "text" at bounding box center [376, 215] width 163 height 16
click at [335, 320] on div "Closed – Solved" at bounding box center [329, 323] width 41 height 8
type input "**********"
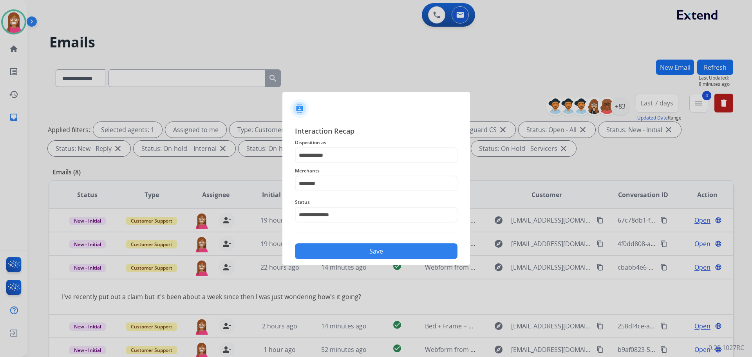
click at [333, 250] on button "Save" at bounding box center [376, 251] width 163 height 16
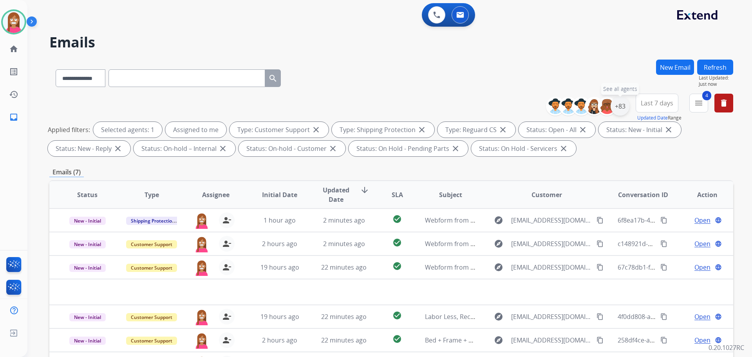
click at [624, 107] on div "+83" at bounding box center [620, 106] width 19 height 19
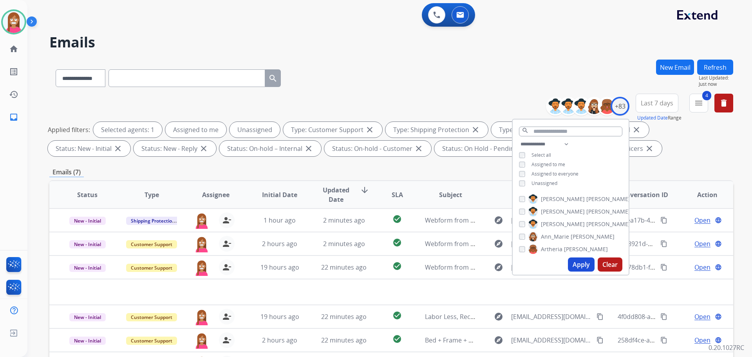
click at [585, 266] on button "Apply" at bounding box center [581, 264] width 27 height 14
click at [375, 75] on div "**********" at bounding box center [391, 77] width 684 height 34
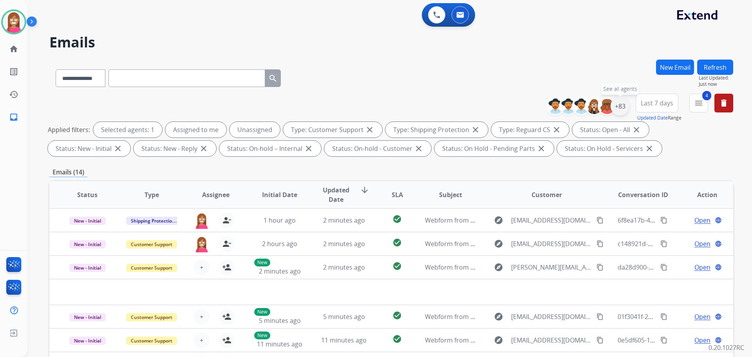
click at [619, 105] on div "+83" at bounding box center [620, 106] width 19 height 19
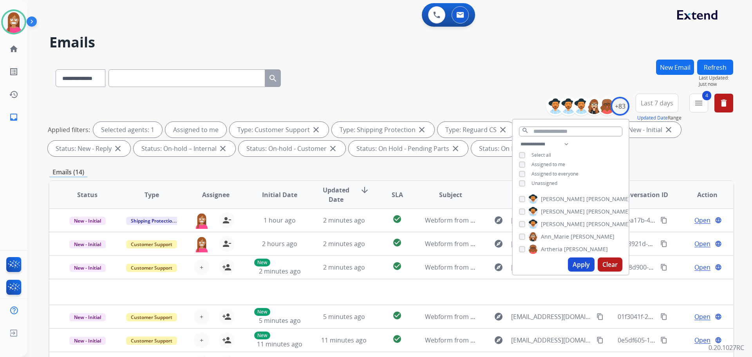
click at [573, 267] on button "Apply" at bounding box center [581, 264] width 27 height 14
click at [357, 54] on div "**********" at bounding box center [380, 206] width 706 height 357
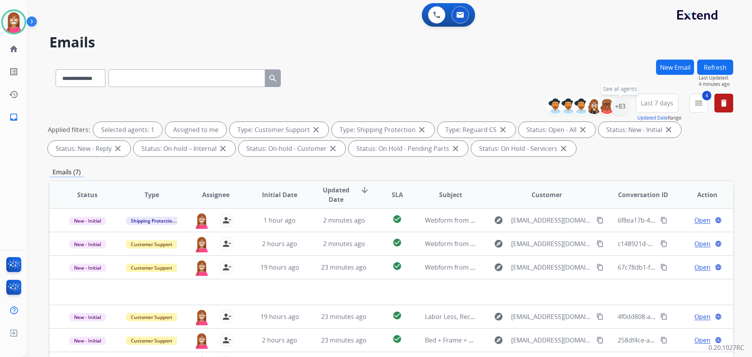
drag, startPoint x: 619, startPoint y: 105, endPoint x: 611, endPoint y: 115, distance: 13.6
click at [619, 105] on div "+83" at bounding box center [620, 106] width 19 height 19
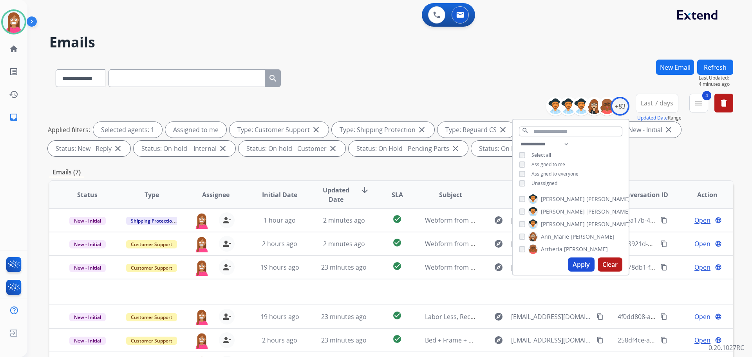
click at [526, 184] on div "Unassigned" at bounding box center [538, 183] width 38 height 6
drag, startPoint x: 574, startPoint y: 266, endPoint x: 568, endPoint y: 239, distance: 28.6
click at [574, 261] on button "Apply" at bounding box center [581, 264] width 27 height 14
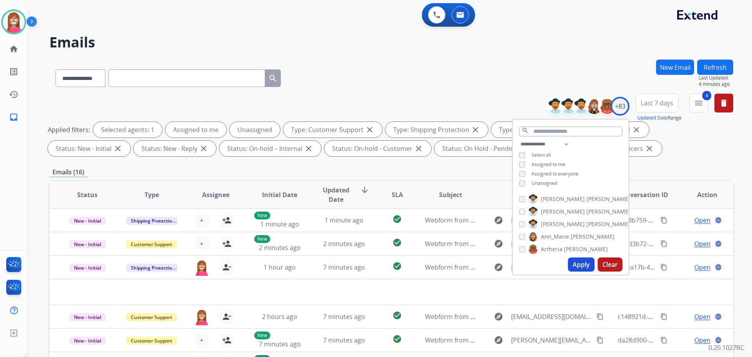
drag, startPoint x: 347, startPoint y: 51, endPoint x: 341, endPoint y: 47, distance: 7.0
click at [347, 51] on div "**********" at bounding box center [380, 206] width 706 height 357
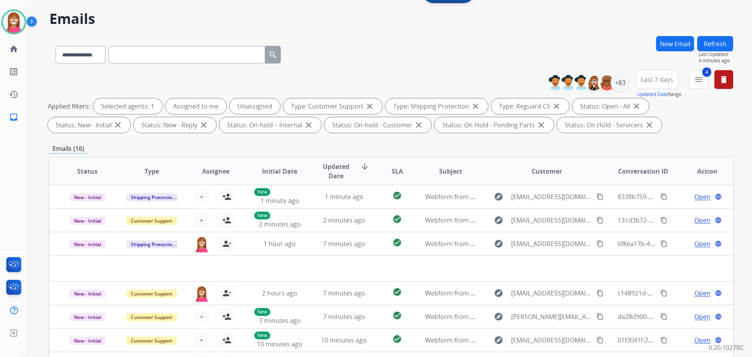
scroll to position [78, 0]
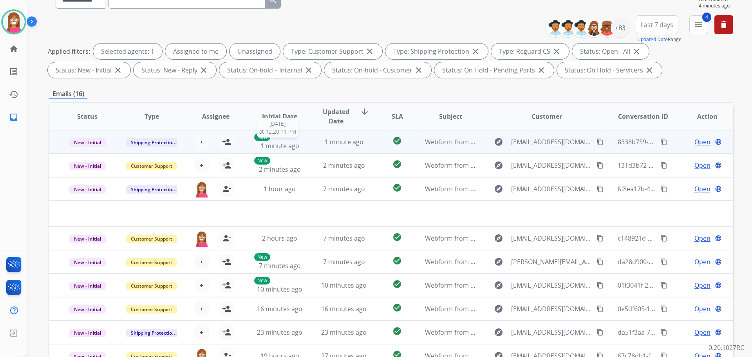
click at [303, 145] on div "New 1 minute ago" at bounding box center [279, 141] width 51 height 17
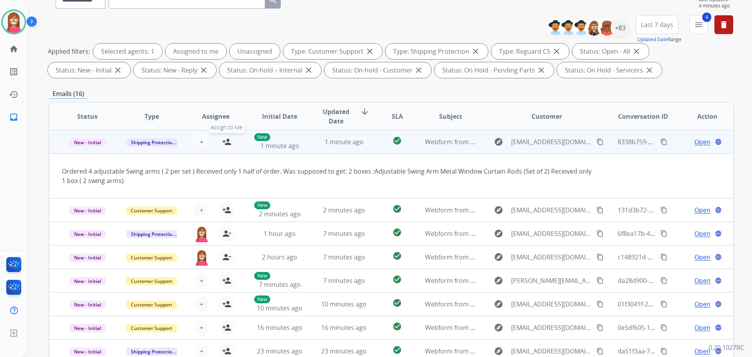
click at [229, 143] on mat-icon "person_add" at bounding box center [226, 141] width 9 height 9
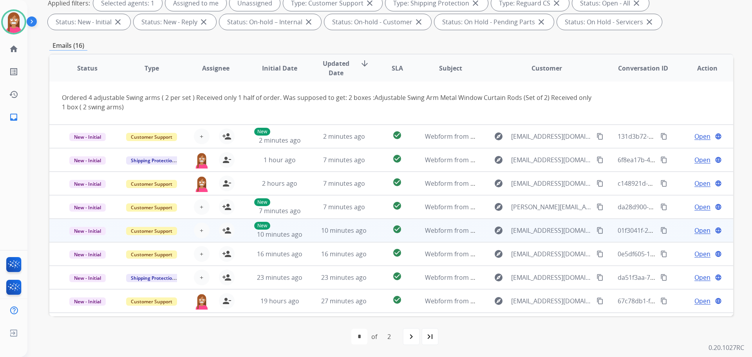
scroll to position [6, 0]
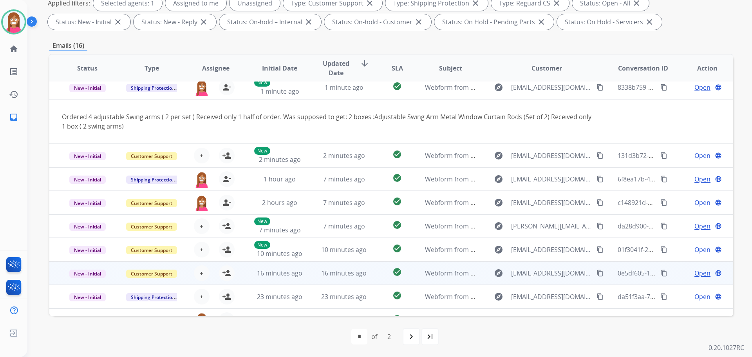
click at [311, 271] on td "16 minutes ago" at bounding box center [338, 273] width 64 height 24
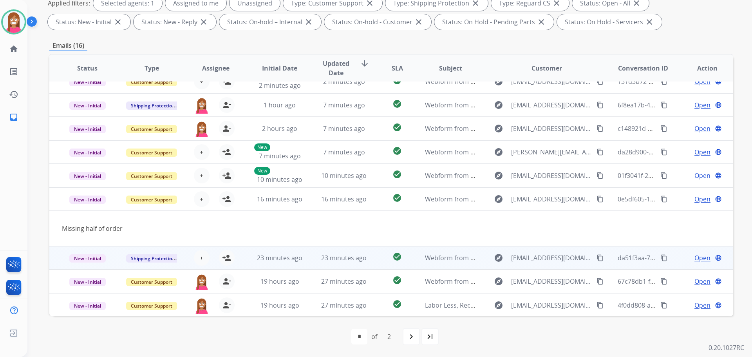
scroll to position [36, 0]
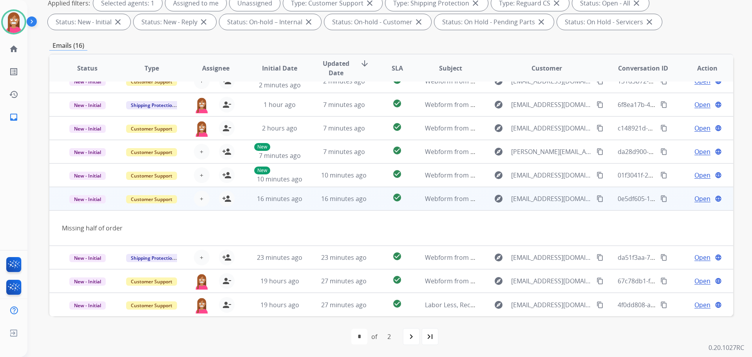
click at [597, 198] on mat-icon "content_copy" at bounding box center [600, 198] width 7 height 7
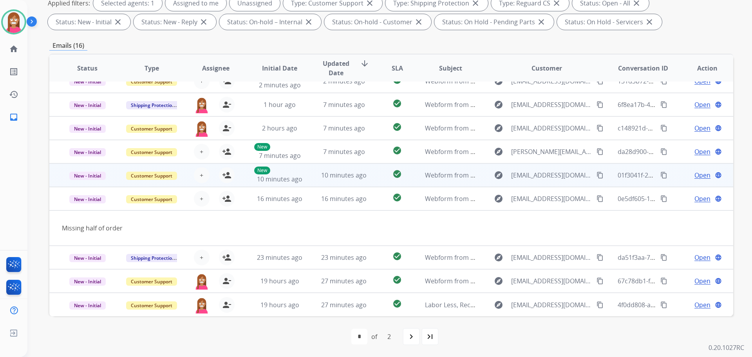
click at [310, 181] on td "10 minutes ago" at bounding box center [338, 175] width 64 height 24
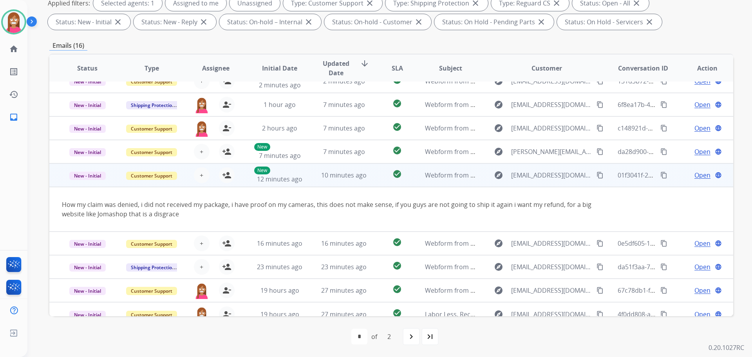
scroll to position [45, 0]
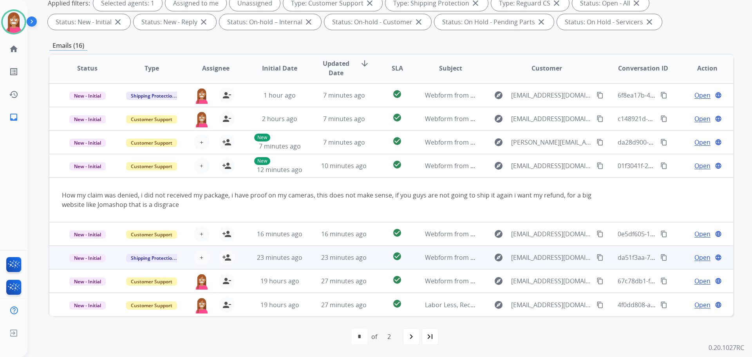
drag, startPoint x: 590, startPoint y: 163, endPoint x: 635, endPoint y: 252, distance: 99.2
click at [597, 163] on mat-icon "content_copy" at bounding box center [600, 165] width 7 height 7
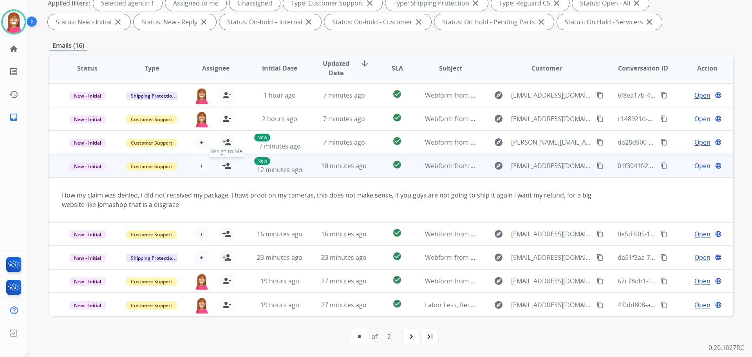
click at [226, 165] on mat-icon "person_add" at bounding box center [226, 165] width 9 height 9
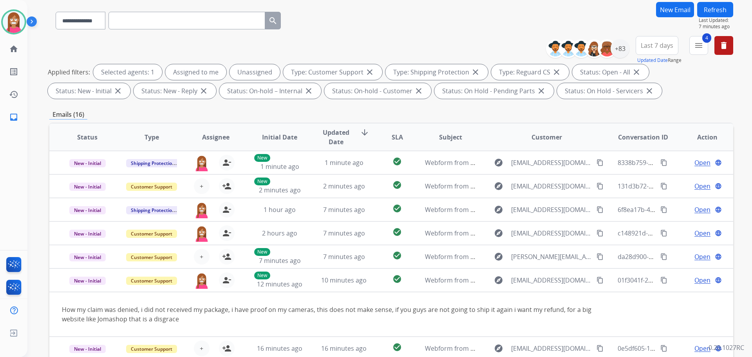
scroll to position [9, 0]
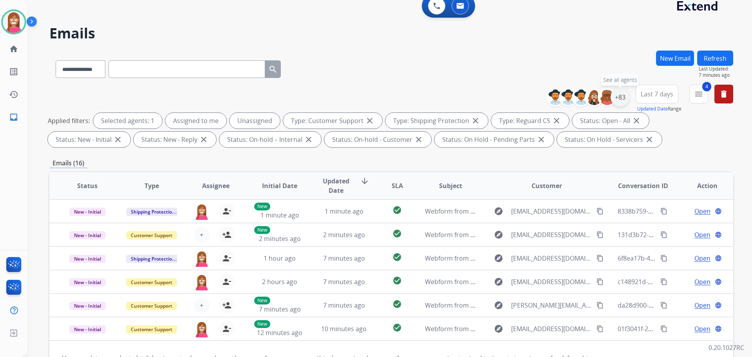
click at [619, 98] on div "+83" at bounding box center [620, 97] width 19 height 19
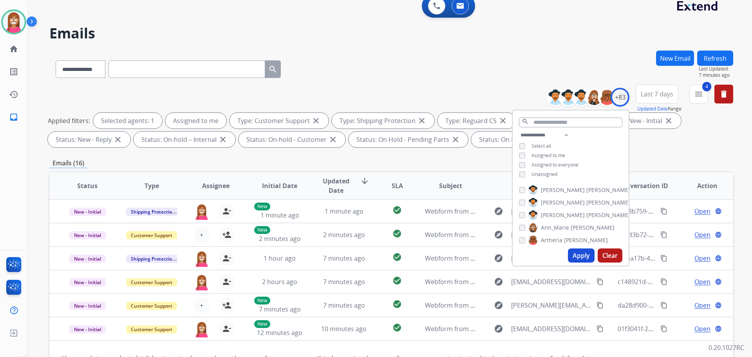
click at [570, 249] on button "Apply" at bounding box center [581, 255] width 27 height 14
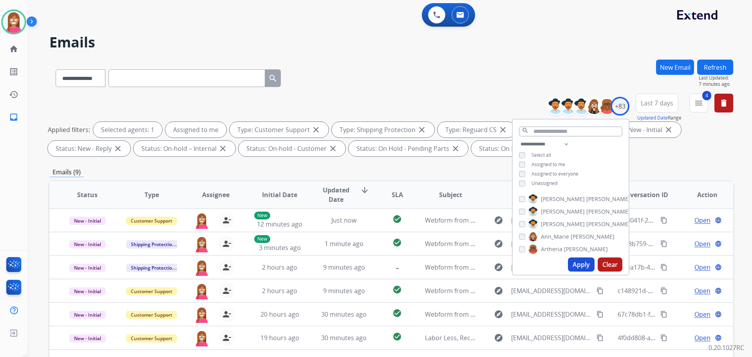
click at [582, 262] on button "Apply" at bounding box center [581, 264] width 27 height 14
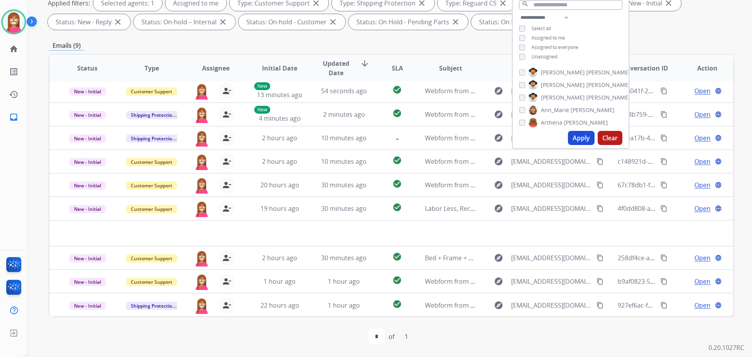
scroll to position [3, 0]
click at [238, 327] on div "first_page navigate_before * of 1 navigate_next last_page" at bounding box center [391, 336] width 684 height 41
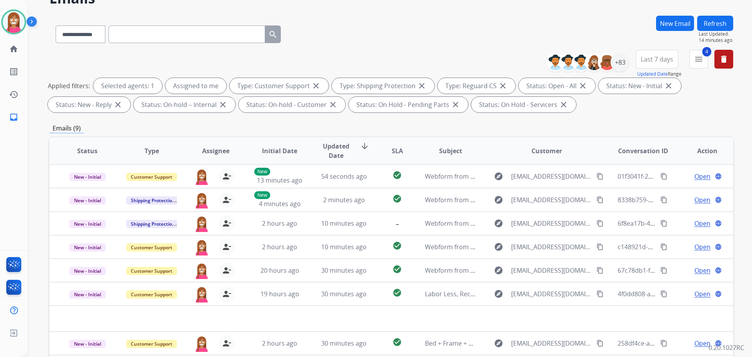
scroll to position [0, 0]
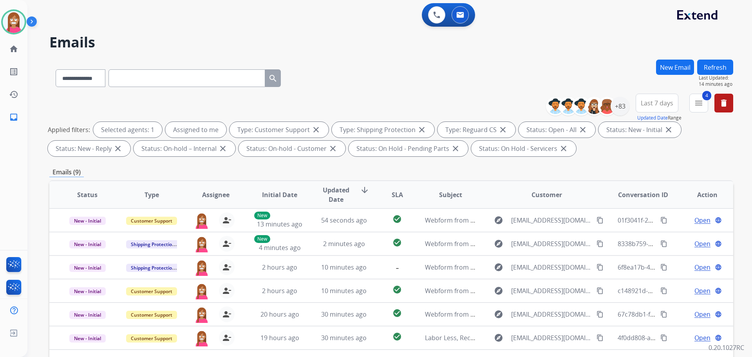
click at [718, 65] on button "Refresh" at bounding box center [715, 67] width 36 height 15
click at [624, 103] on div "+83" at bounding box center [620, 106] width 19 height 19
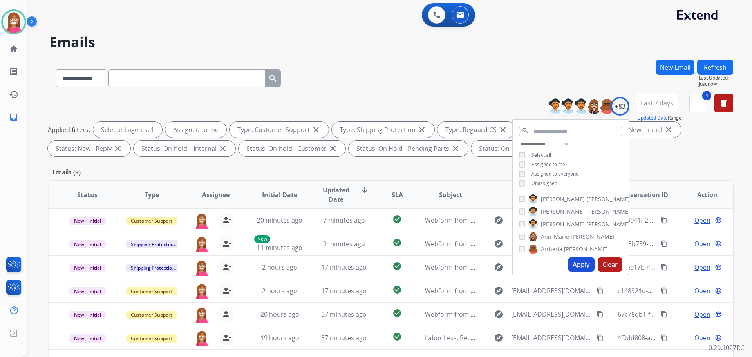
click at [521, 60] on div "**********" at bounding box center [391, 77] width 684 height 34
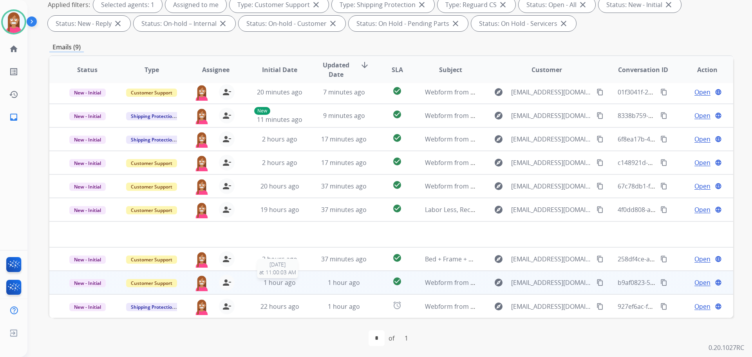
scroll to position [127, 0]
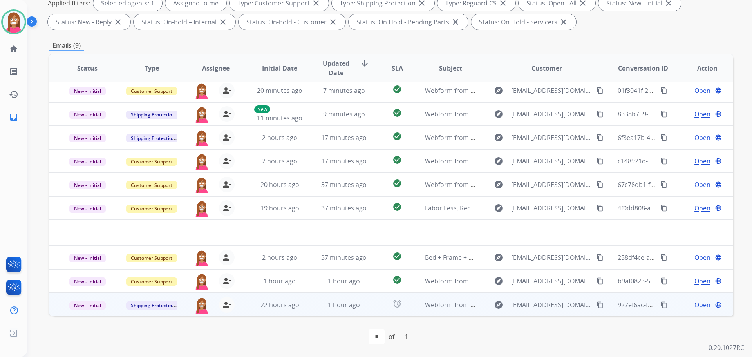
click at [358, 313] on td "1 hour ago" at bounding box center [338, 305] width 64 height 24
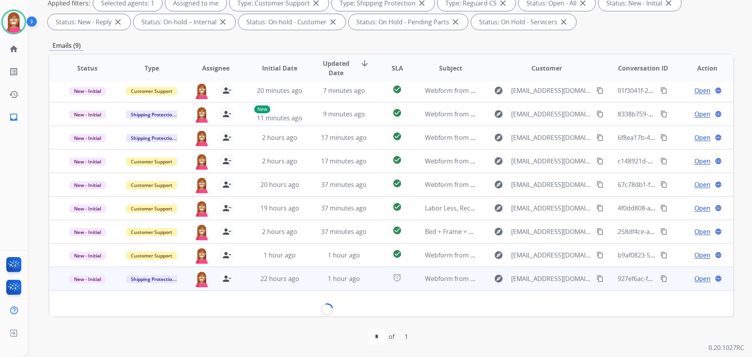
scroll to position [12, 0]
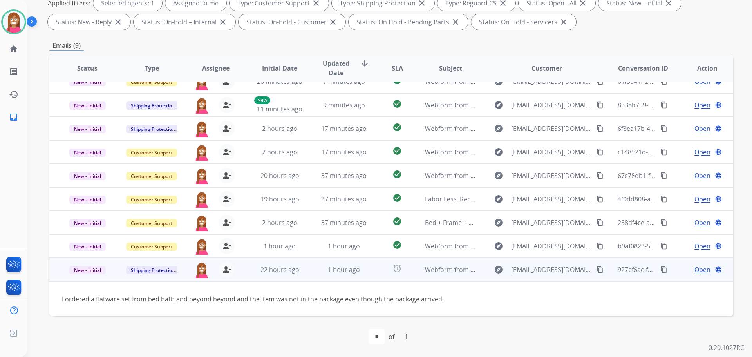
click at [313, 277] on td "1 hour ago" at bounding box center [338, 270] width 64 height 24
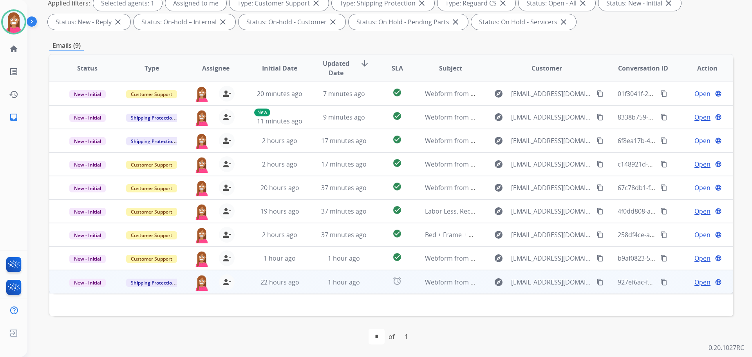
click at [311, 288] on td "1 hour ago" at bounding box center [338, 282] width 64 height 24
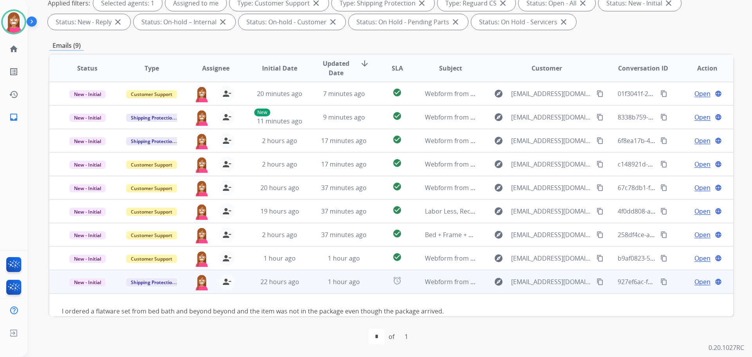
scroll to position [12, 0]
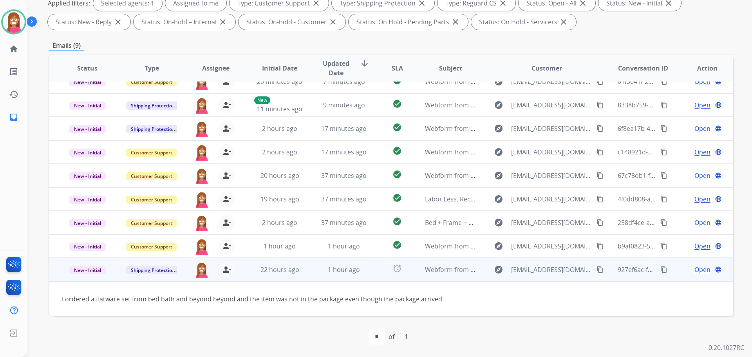
click at [698, 272] on span "Open" at bounding box center [703, 269] width 16 height 9
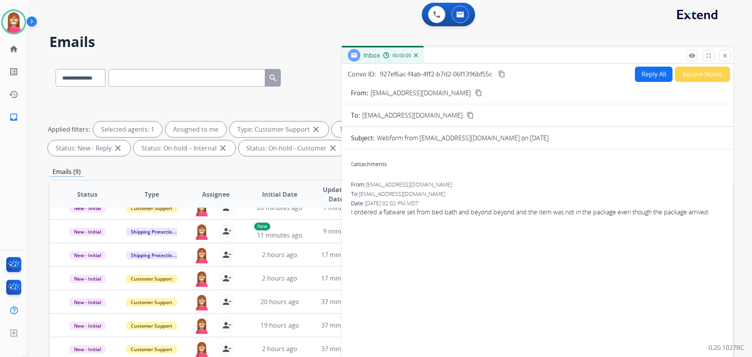
scroll to position [0, 0]
click at [647, 77] on button "Reply All" at bounding box center [654, 74] width 38 height 15
select select "**********"
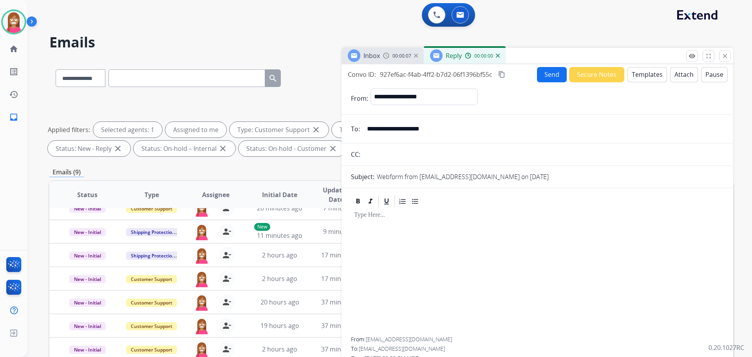
click at [638, 78] on button "Templates" at bounding box center [648, 74] width 40 height 15
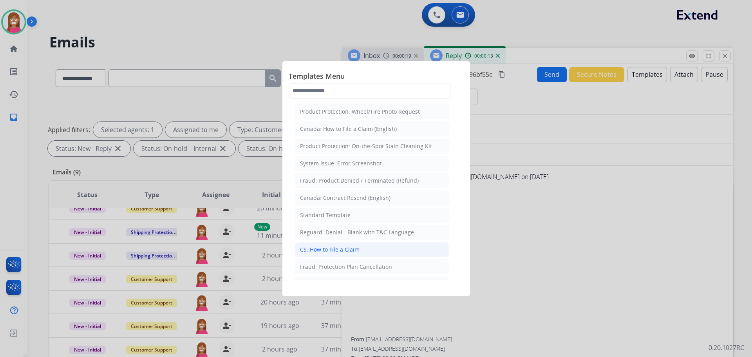
click at [338, 249] on div "CS: How to File a Claim" at bounding box center [330, 250] width 60 height 8
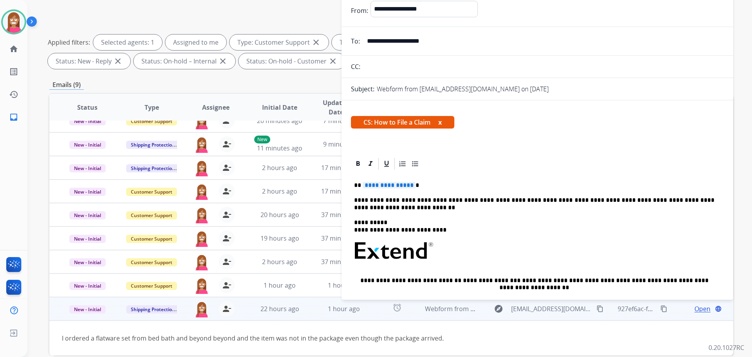
scroll to position [9, 0]
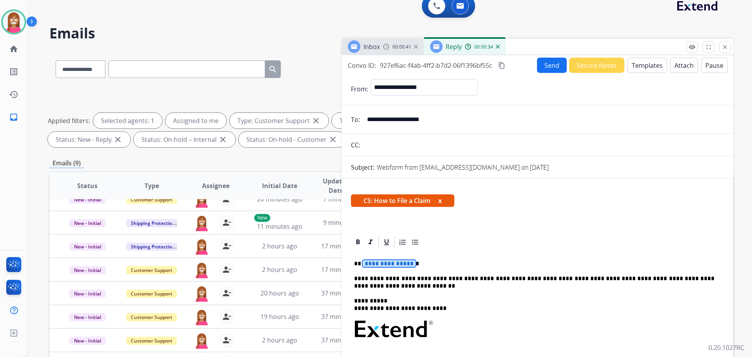
click at [391, 259] on div "**********" at bounding box center [537, 355] width 373 height 212
click at [540, 63] on button "Send" at bounding box center [552, 65] width 30 height 15
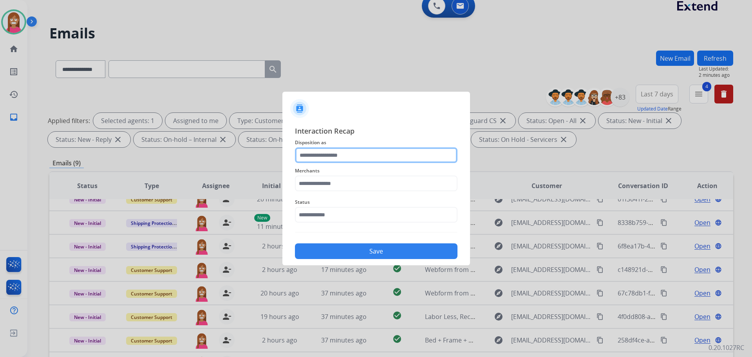
click at [326, 160] on input "text" at bounding box center [376, 155] width 163 height 16
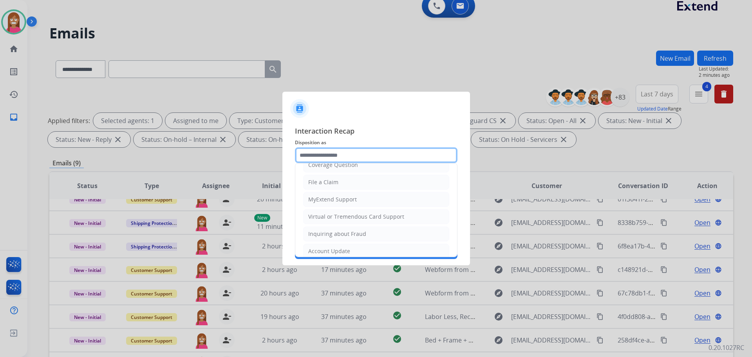
scroll to position [44, 0]
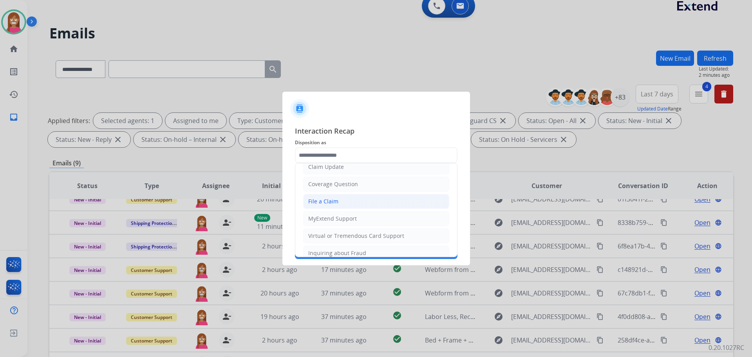
click at [314, 197] on li "File a Claim" at bounding box center [376, 201] width 146 height 15
type input "**********"
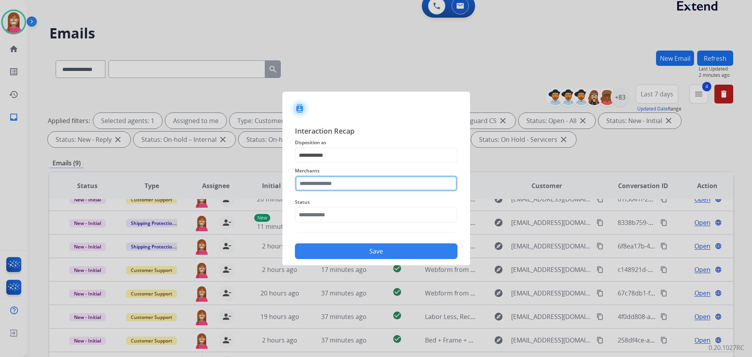
click at [313, 183] on input "text" at bounding box center [376, 183] width 163 height 16
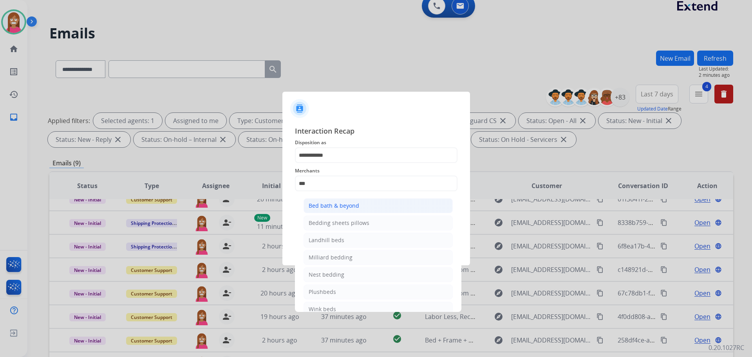
click at [325, 208] on div "Bed bath & beyond" at bounding box center [334, 206] width 51 height 8
type input "**********"
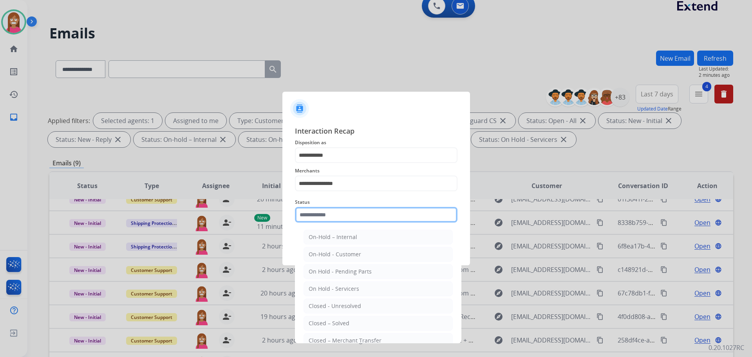
click at [321, 219] on input "text" at bounding box center [376, 215] width 163 height 16
click at [319, 316] on li "Closed – Solved" at bounding box center [378, 323] width 149 height 15
type input "**********"
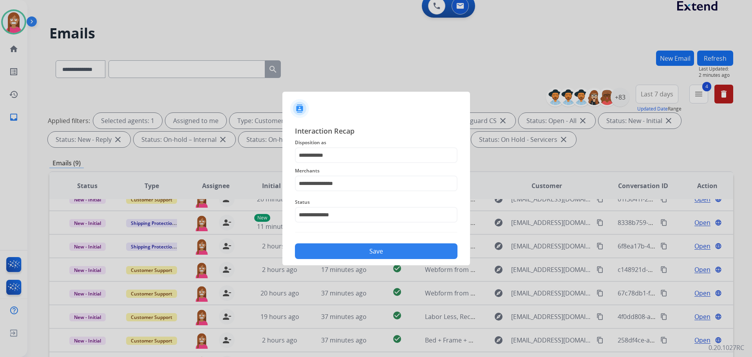
click at [344, 254] on button "Save" at bounding box center [376, 251] width 163 height 16
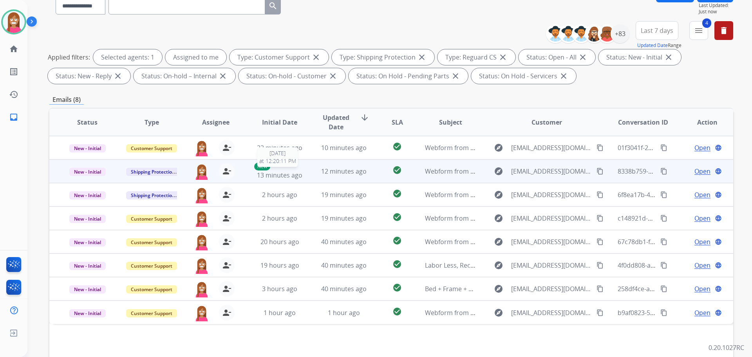
scroll to position [87, 0]
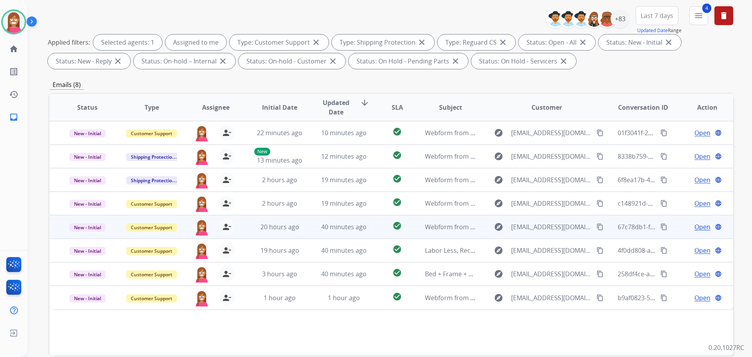
click at [255, 232] on td "20 hours ago" at bounding box center [274, 227] width 64 height 24
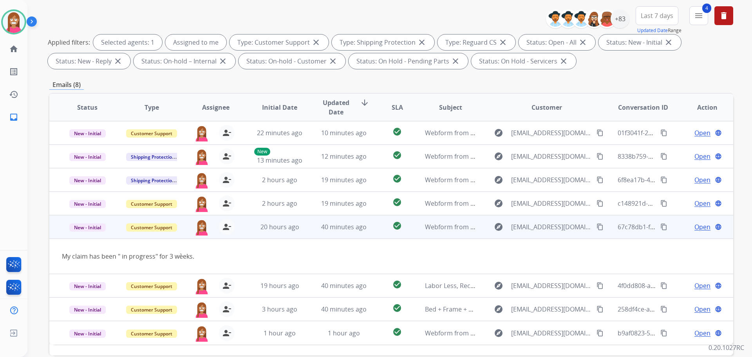
click at [695, 224] on span "Open" at bounding box center [703, 226] width 16 height 9
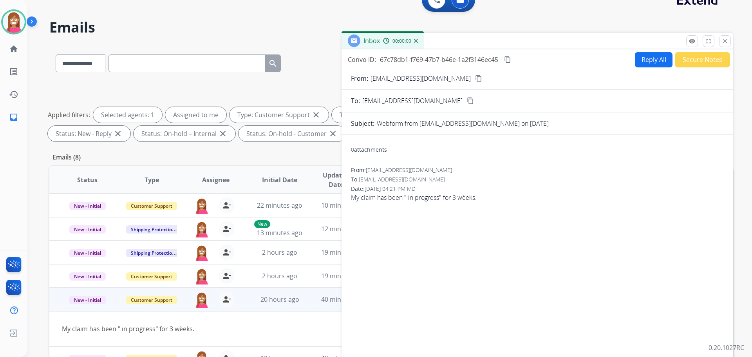
scroll to position [0, 0]
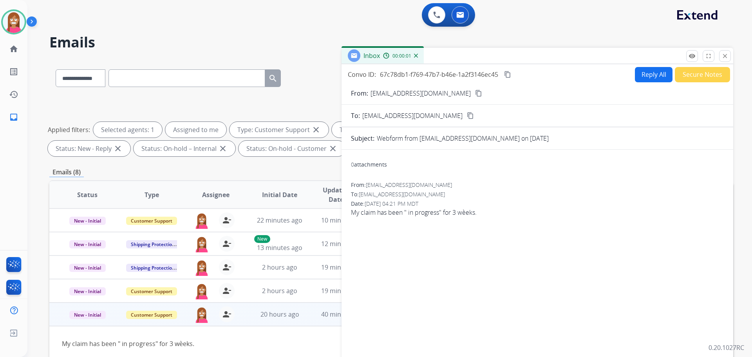
click at [475, 92] on mat-icon "content_copy" at bounding box center [478, 93] width 7 height 7
click at [650, 76] on button "Reply All" at bounding box center [654, 74] width 38 height 15
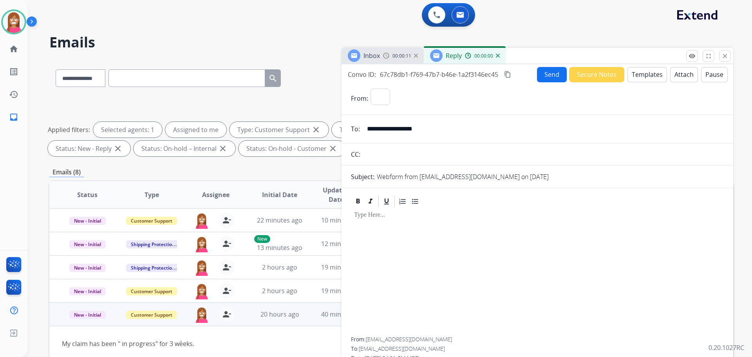
select select "**********"
click at [650, 77] on button "Templates" at bounding box center [648, 74] width 40 height 15
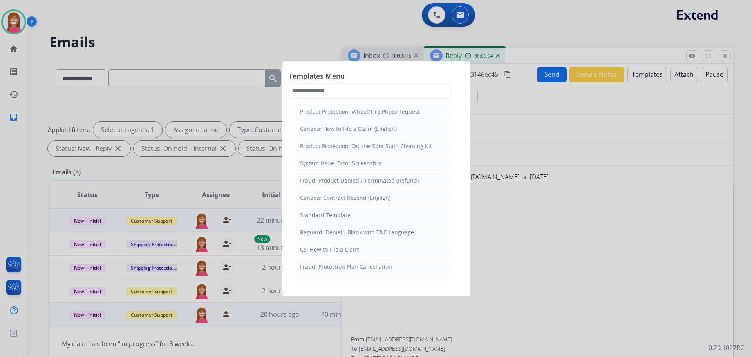
click at [312, 212] on div "Standard Template" at bounding box center [325, 215] width 51 height 8
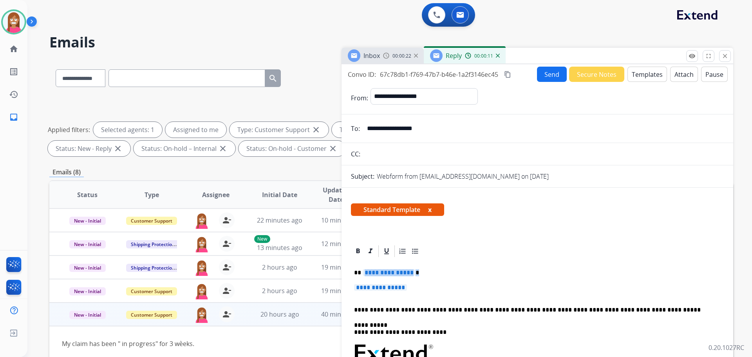
drag, startPoint x: 415, startPoint y: 289, endPoint x: 364, endPoint y: 272, distance: 54.5
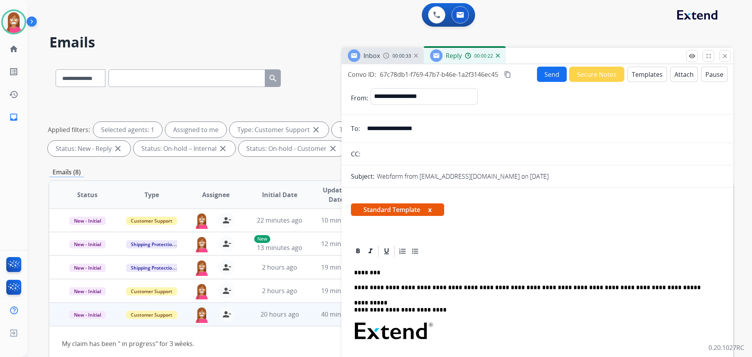
click at [641, 75] on button "Templates" at bounding box center [648, 74] width 40 height 15
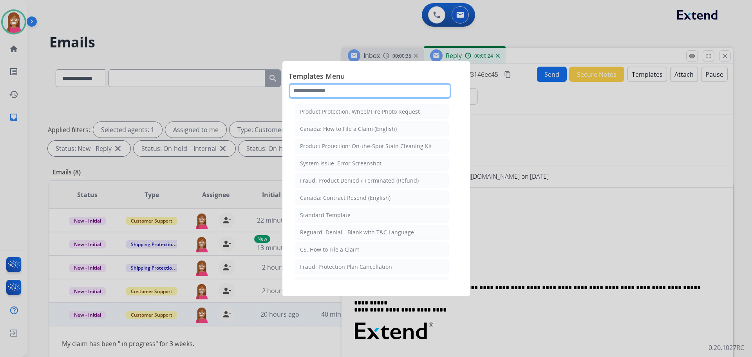
click at [311, 95] on input "text" at bounding box center [370, 91] width 163 height 16
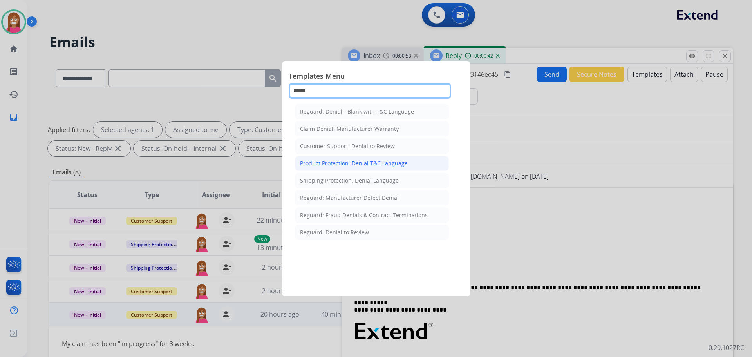
type input "******"
click at [362, 165] on div "Product Protection: Denial T&C Language" at bounding box center [354, 163] width 108 height 8
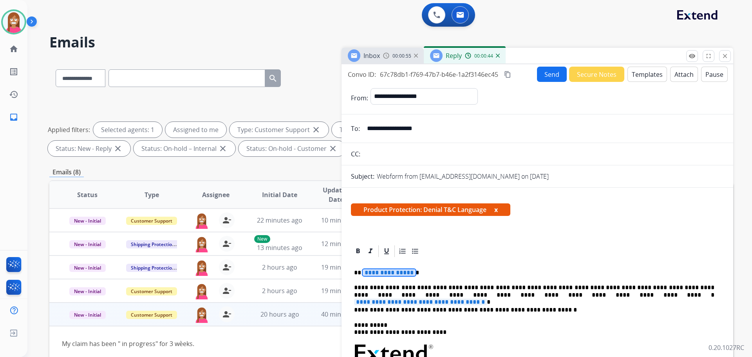
click at [379, 275] on span "**********" at bounding box center [389, 272] width 53 height 7
drag, startPoint x: 542, startPoint y: 295, endPoint x: 487, endPoint y: 301, distance: 55.9
drag, startPoint x: 642, startPoint y: 293, endPoint x: 583, endPoint y: 293, distance: 58.8
click at [487, 298] on span "**********" at bounding box center [420, 301] width 133 height 7
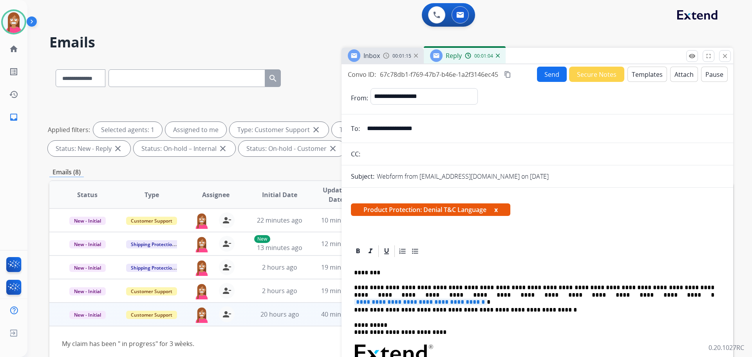
drag, startPoint x: 590, startPoint y: 295, endPoint x: 550, endPoint y: 299, distance: 39.8
click at [487, 298] on span "**********" at bounding box center [420, 301] width 133 height 7
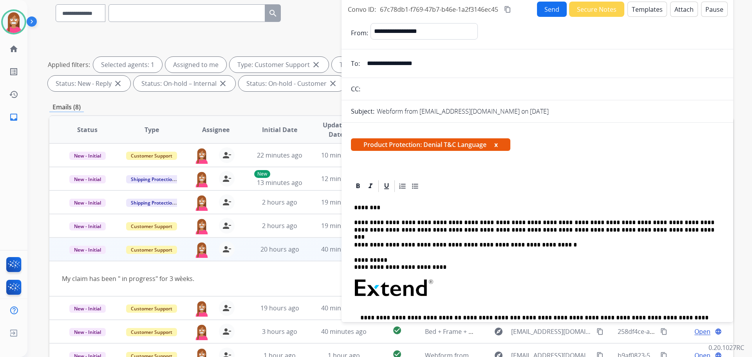
scroll to position [48, 0]
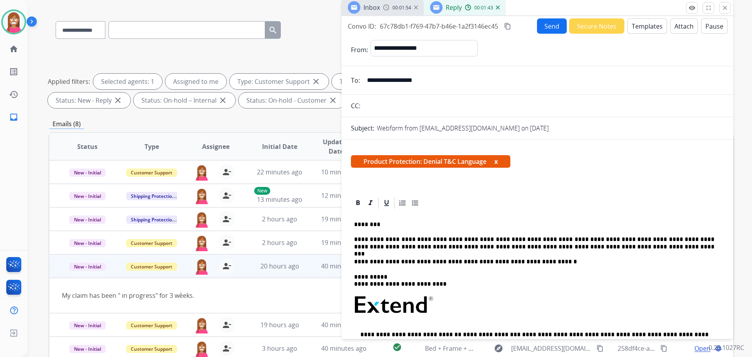
click at [638, 22] on button "Templates" at bounding box center [648, 25] width 40 height 15
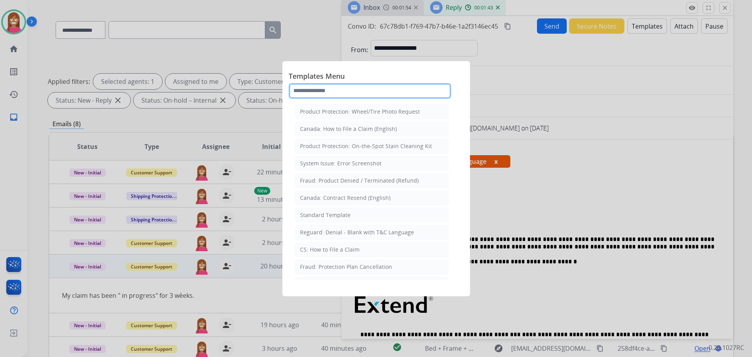
click at [359, 86] on input "text" at bounding box center [370, 91] width 163 height 16
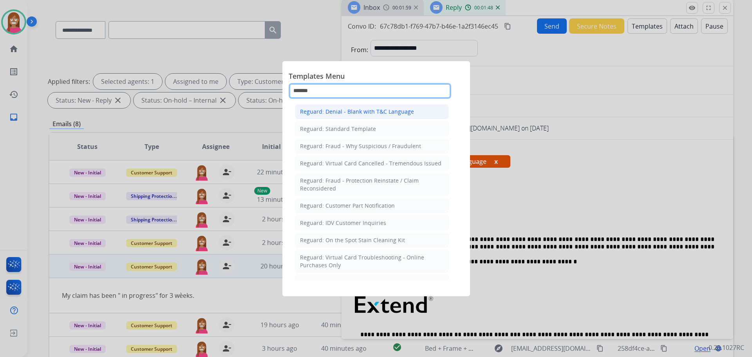
type input "*******"
click at [314, 112] on div "Reguard: Denial - Blank with T&C Language" at bounding box center [357, 112] width 114 height 8
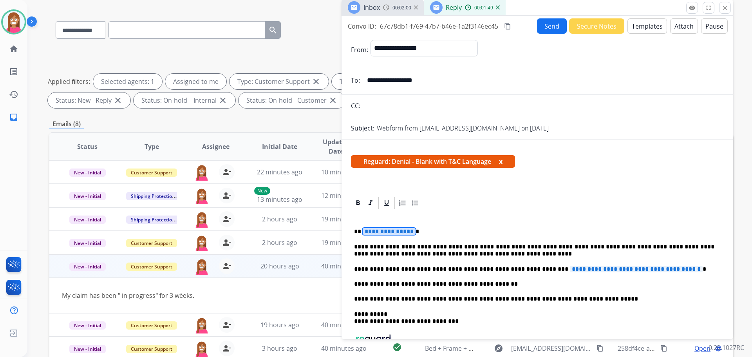
click at [391, 230] on span "**********" at bounding box center [389, 231] width 53 height 7
drag, startPoint x: 579, startPoint y: 269, endPoint x: 561, endPoint y: 264, distance: 18.5
click at [561, 264] on div "**********" at bounding box center [537, 306] width 373 height 192
click at [570, 268] on span "**********" at bounding box center [636, 269] width 133 height 7
click at [570, 272] on span "**********" at bounding box center [636, 269] width 133 height 7
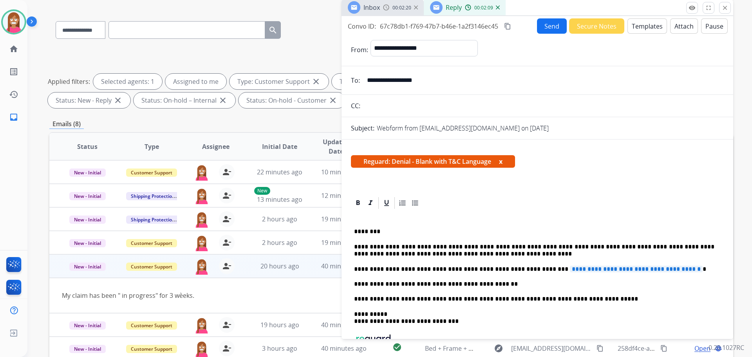
drag, startPoint x: 579, startPoint y: 267, endPoint x: 595, endPoint y: 277, distance: 18.3
click at [587, 281] on p "**********" at bounding box center [534, 283] width 360 height 7
drag, startPoint x: 683, startPoint y: 266, endPoint x: 527, endPoint y: 271, distance: 155.6
click at [570, 271] on span "**********" at bounding box center [636, 269] width 133 height 7
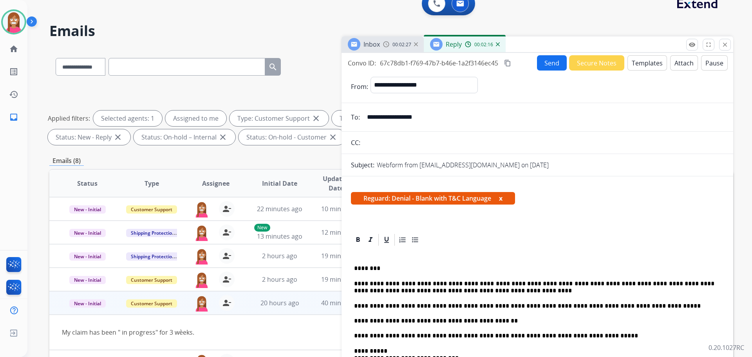
scroll to position [0, 0]
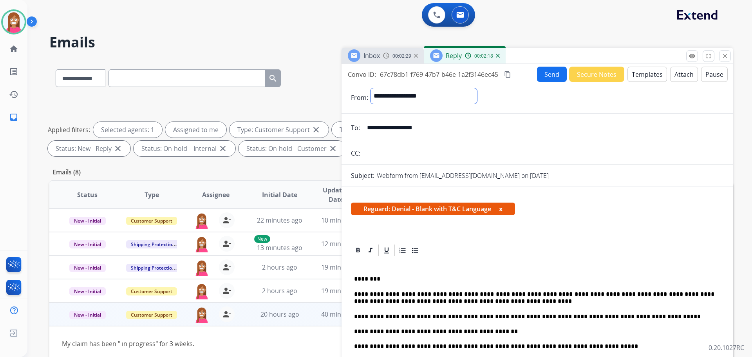
click at [467, 94] on select "**********" at bounding box center [424, 96] width 107 height 16
select select "**********"
click at [371, 88] on select "**********" at bounding box center [424, 96] width 107 height 16
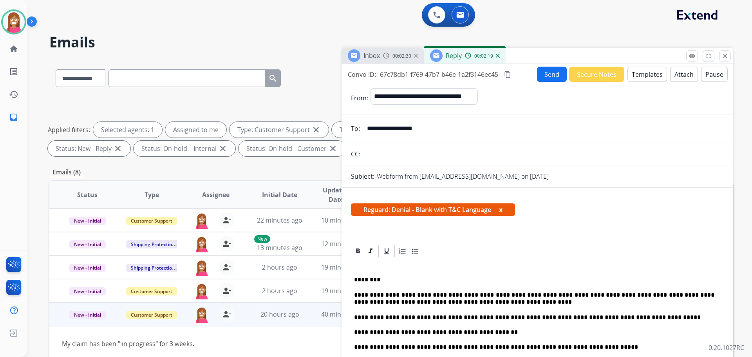
click at [544, 71] on button "Send" at bounding box center [552, 74] width 30 height 15
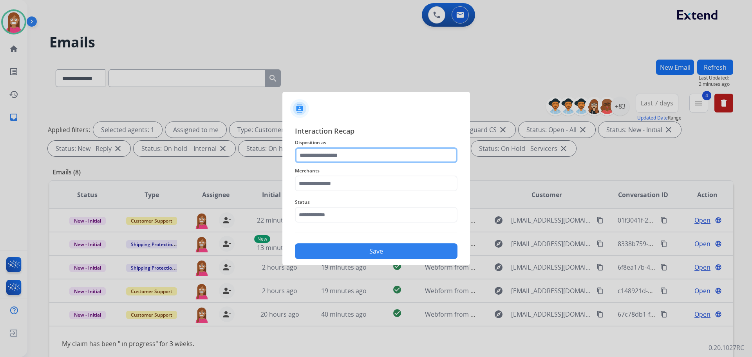
click at [309, 161] on input "text" at bounding box center [376, 155] width 163 height 16
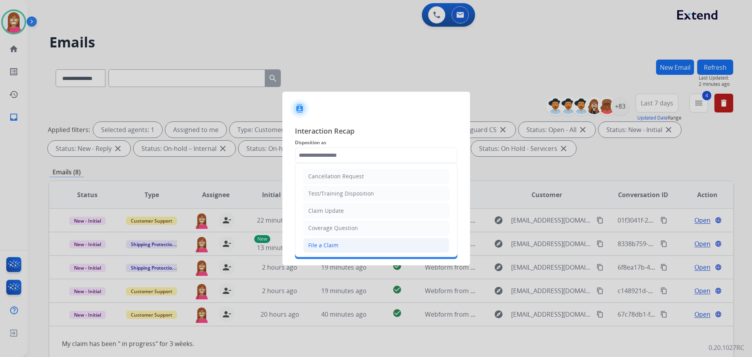
click at [314, 246] on div "File a Claim" at bounding box center [323, 245] width 30 height 8
type input "**********"
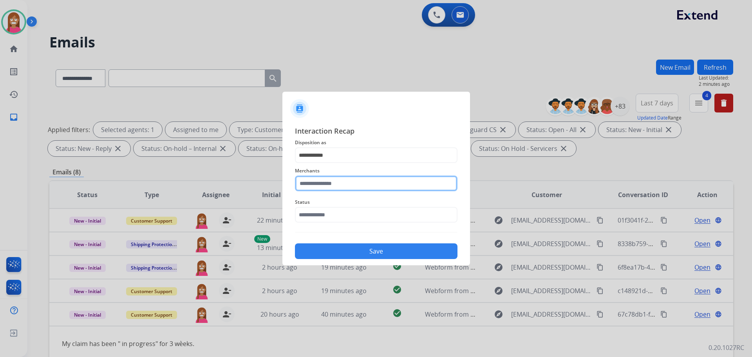
click at [323, 183] on input "text" at bounding box center [376, 183] width 163 height 16
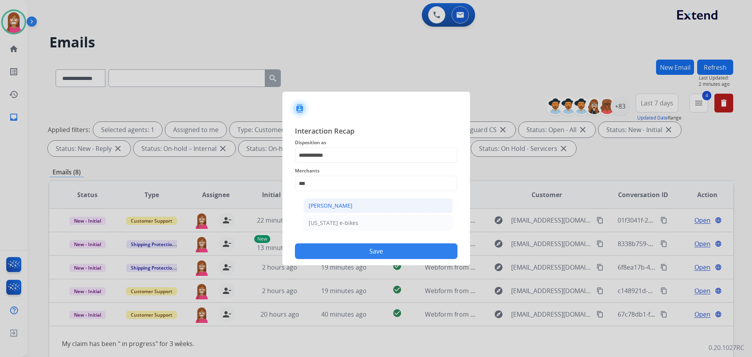
click at [315, 208] on div "[PERSON_NAME]" at bounding box center [331, 206] width 44 height 8
type input "**********"
click at [324, 221] on input "text" at bounding box center [376, 215] width 163 height 16
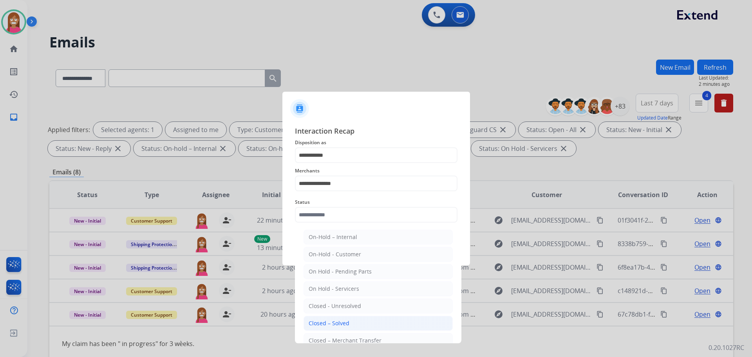
click at [341, 325] on div "Closed – Solved" at bounding box center [329, 323] width 41 height 8
type input "**********"
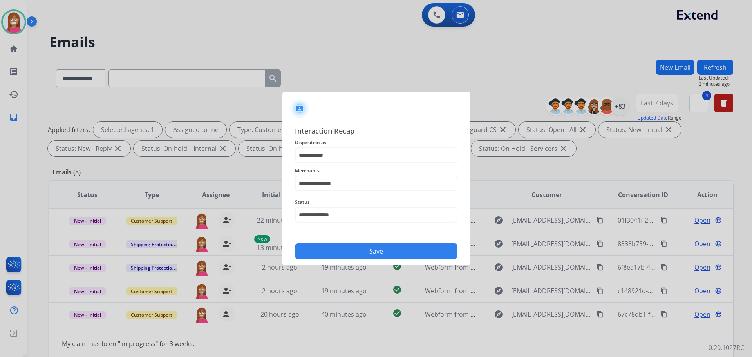
drag, startPoint x: 364, startPoint y: 247, endPoint x: 360, endPoint y: 249, distance: 4.0
click at [362, 248] on button "Save" at bounding box center [376, 251] width 163 height 16
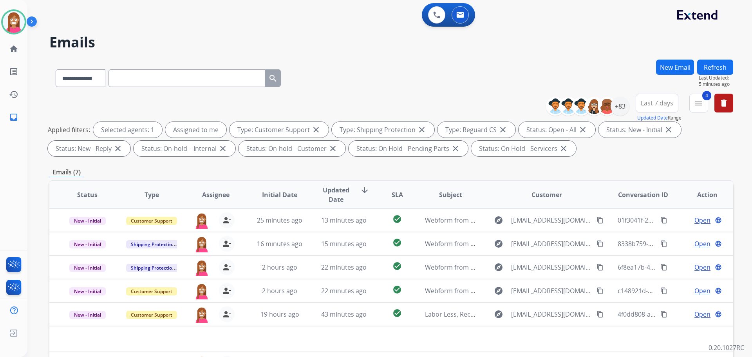
click at [705, 70] on button "Refresh" at bounding box center [715, 67] width 36 height 15
click at [716, 61] on button "Refresh" at bounding box center [715, 67] width 36 height 15
paste input "**********"
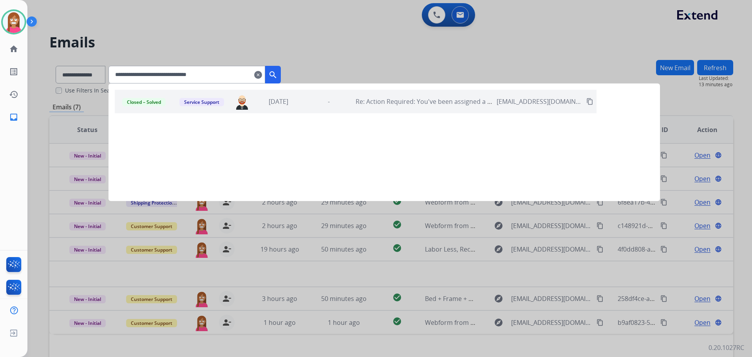
type input "**********"
click at [281, 80] on button "search" at bounding box center [273, 75] width 16 height 18
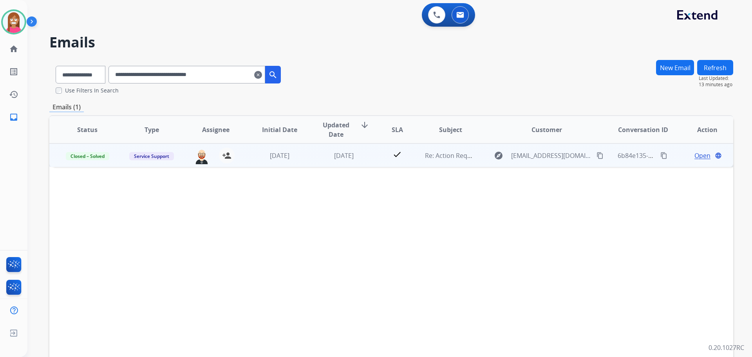
click at [373, 154] on td "check" at bounding box center [391, 155] width 43 height 24
click at [697, 155] on span "Open" at bounding box center [703, 154] width 16 height 9
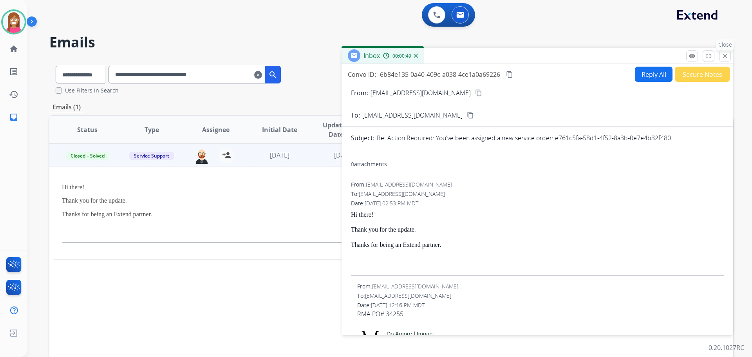
click at [724, 58] on mat-icon "close" at bounding box center [725, 55] width 7 height 7
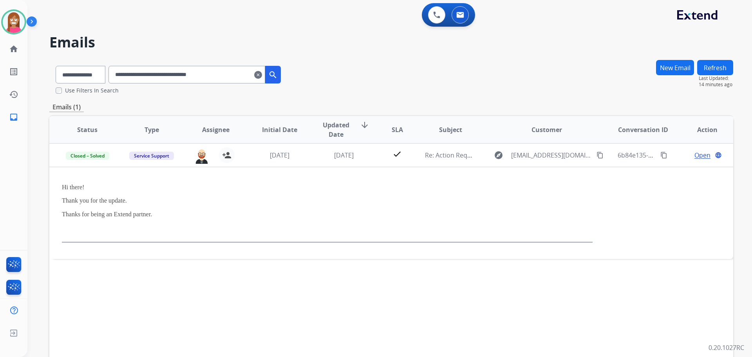
click at [262, 75] on mat-icon "clear" at bounding box center [258, 74] width 8 height 9
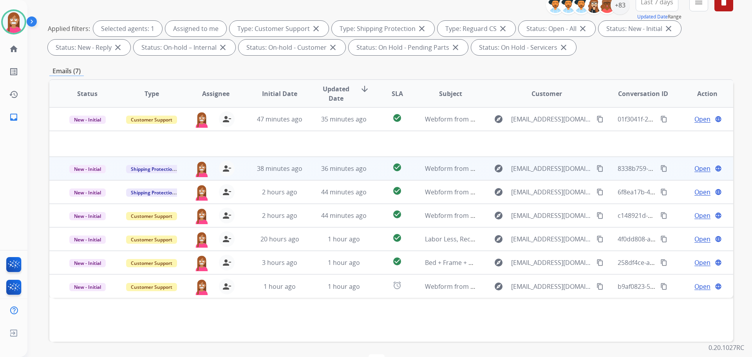
scroll to position [118, 0]
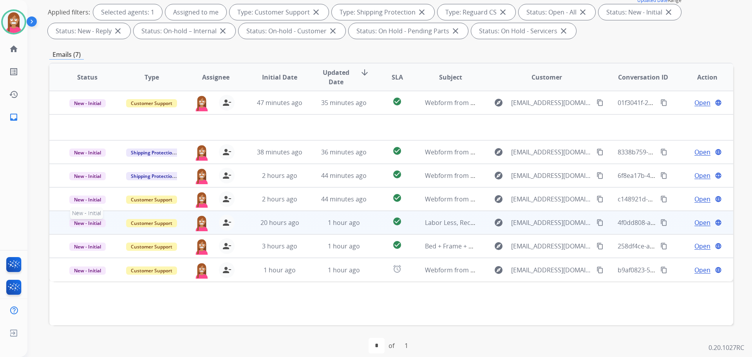
click at [87, 223] on span "New - Initial" at bounding box center [87, 223] width 36 height 8
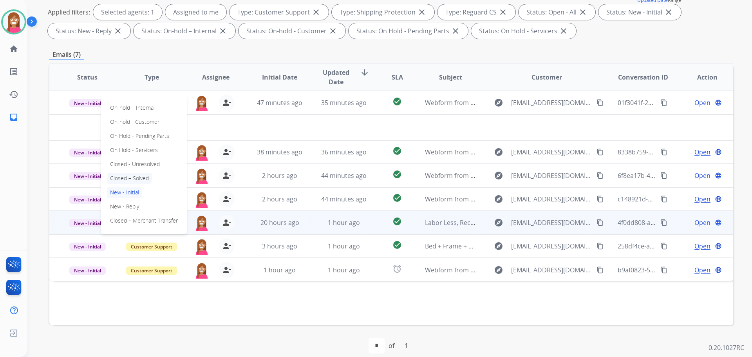
click at [124, 181] on p "Closed – Solved" at bounding box center [129, 178] width 45 height 11
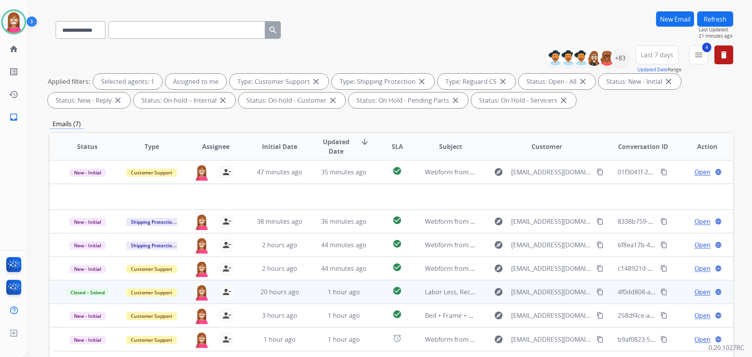
scroll to position [9, 0]
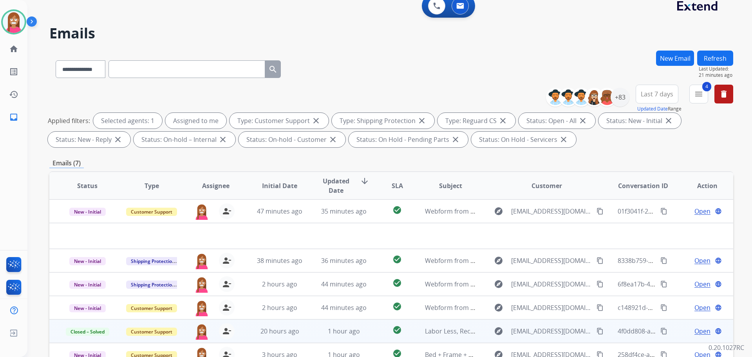
click at [710, 61] on button "Refresh" at bounding box center [715, 58] width 36 height 15
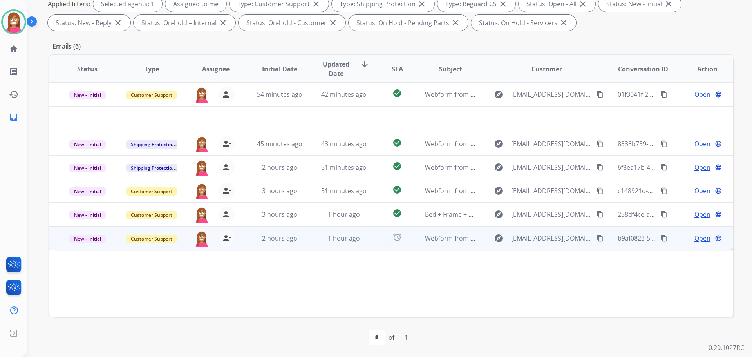
scroll to position [127, 0]
click at [228, 237] on mat-icon "person_remove" at bounding box center [226, 237] width 9 height 9
click at [228, 237] on mat-icon "person_add" at bounding box center [226, 237] width 9 height 9
click at [313, 242] on td "1 hour ago" at bounding box center [338, 237] width 64 height 24
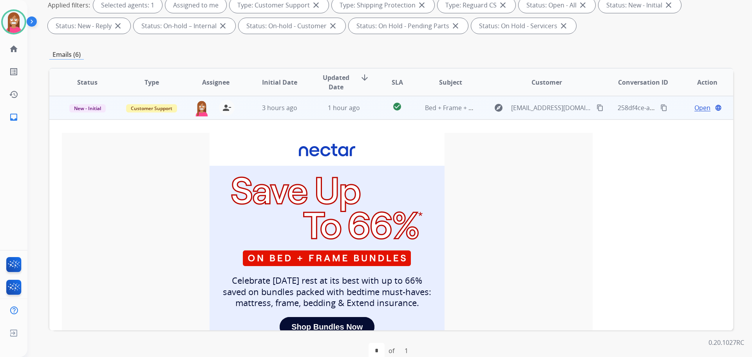
scroll to position [39, 0]
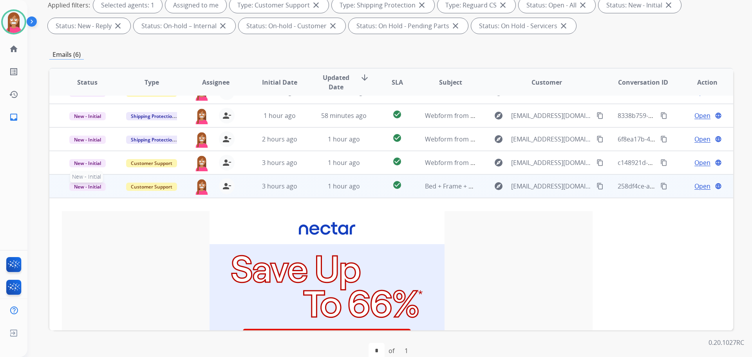
click at [96, 189] on span "New - Initial" at bounding box center [87, 187] width 36 height 8
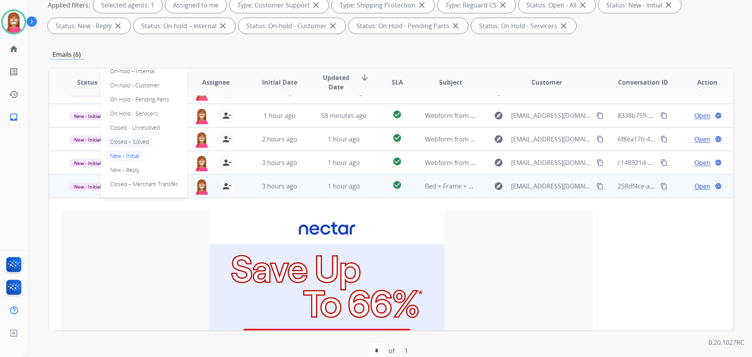
click at [125, 141] on p "Closed – Solved" at bounding box center [129, 141] width 45 height 11
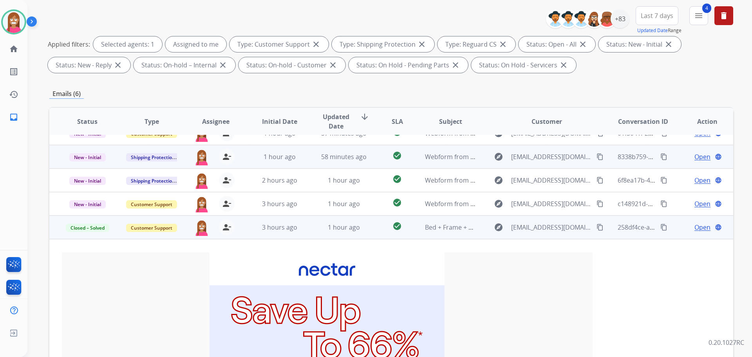
scroll to position [0, 0]
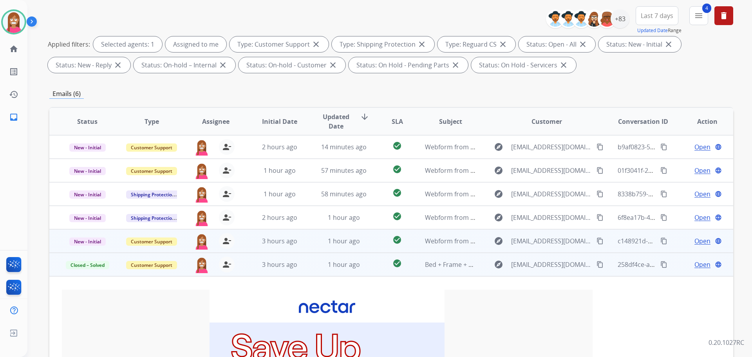
click at [306, 245] on td "1 hour ago" at bounding box center [338, 241] width 64 height 24
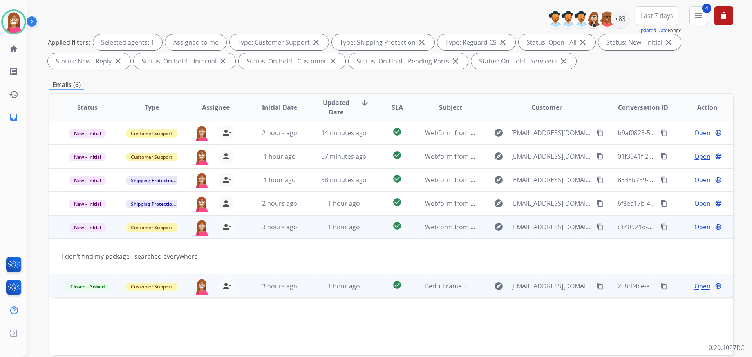
click at [597, 226] on mat-icon "content_copy" at bounding box center [600, 226] width 7 height 7
click at [695, 226] on span "Open" at bounding box center [703, 226] width 16 height 9
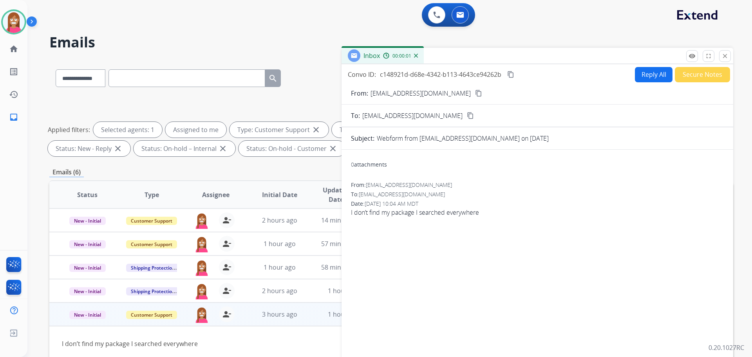
click at [648, 78] on button "Reply All" at bounding box center [654, 74] width 38 height 15
select select "**********"
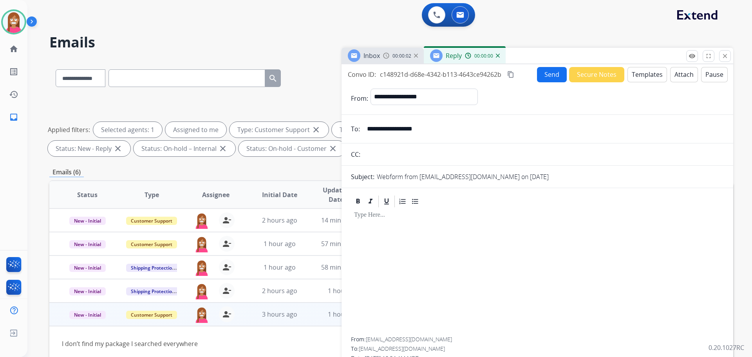
click at [646, 71] on button "Templates" at bounding box center [648, 74] width 40 height 15
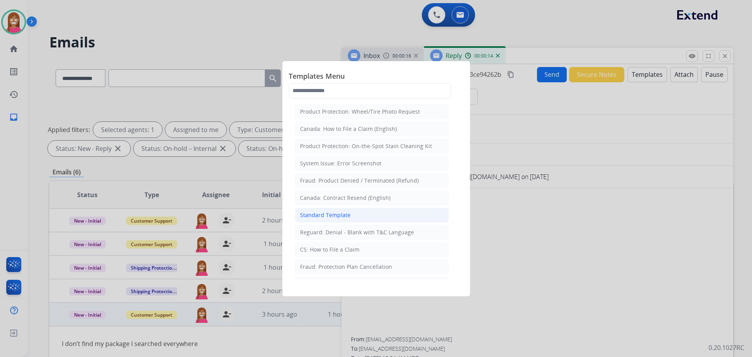
click at [332, 216] on div "Standard Template" at bounding box center [325, 215] width 51 height 8
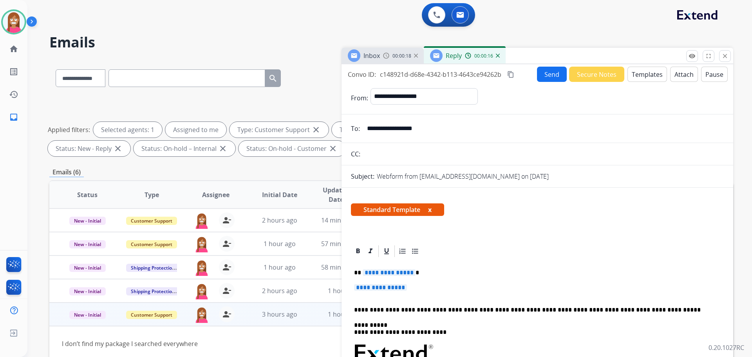
click at [382, 286] on span "**********" at bounding box center [380, 287] width 53 height 7
paste div
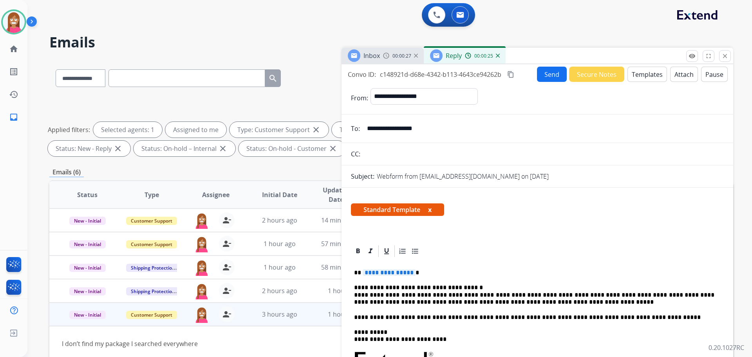
click at [415, 271] on p "**********" at bounding box center [534, 272] width 360 height 7
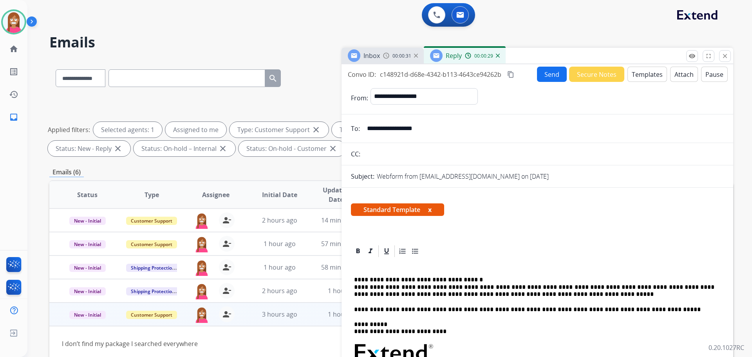
click at [565, 74] on div "Send Secure Notes Templates Attach Pause" at bounding box center [632, 74] width 191 height 15
click at [552, 74] on button "Send" at bounding box center [552, 74] width 30 height 15
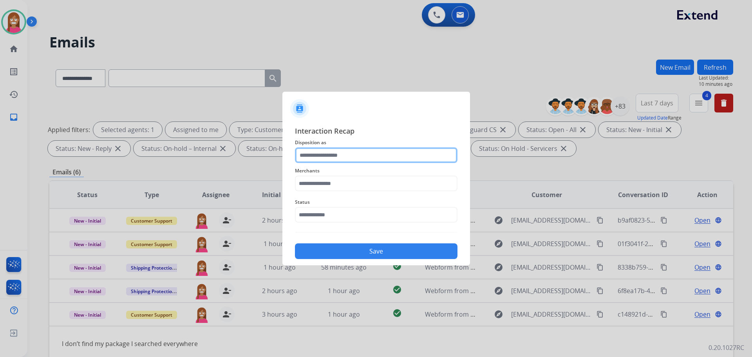
click at [315, 159] on input "text" at bounding box center [376, 155] width 163 height 16
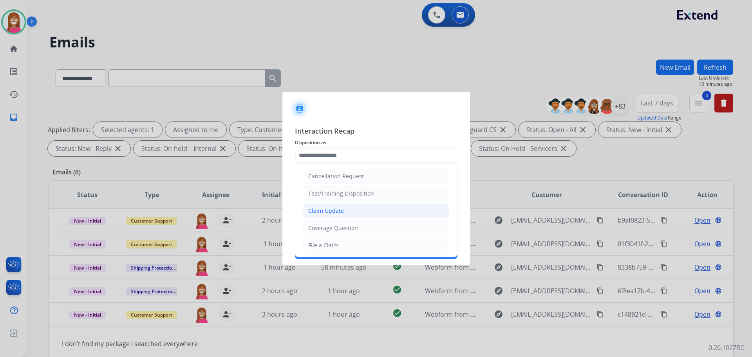
click at [324, 213] on div "Claim Update" at bounding box center [326, 211] width 36 height 8
type input "**********"
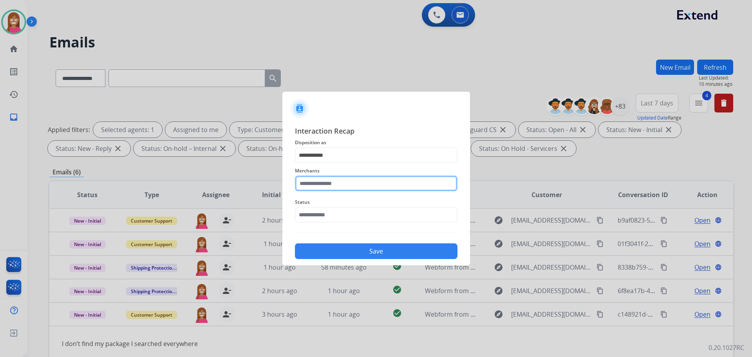
click at [321, 182] on input "text" at bounding box center [376, 183] width 163 height 16
drag, startPoint x: 345, startPoint y: 203, endPoint x: 340, endPoint y: 204, distance: 4.8
click at [342, 204] on li "Jomashop" at bounding box center [378, 205] width 149 height 15
type input "********"
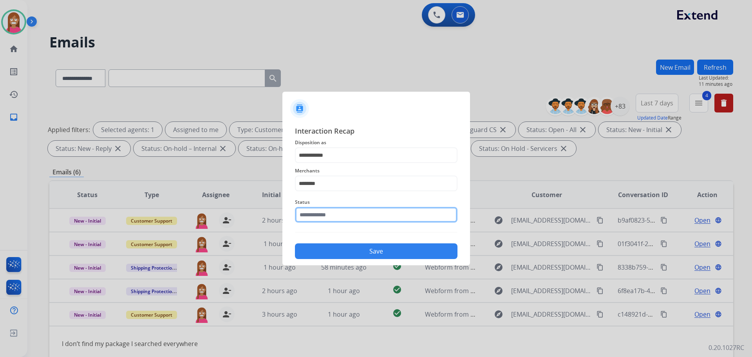
click at [329, 218] on input "text" at bounding box center [376, 215] width 163 height 16
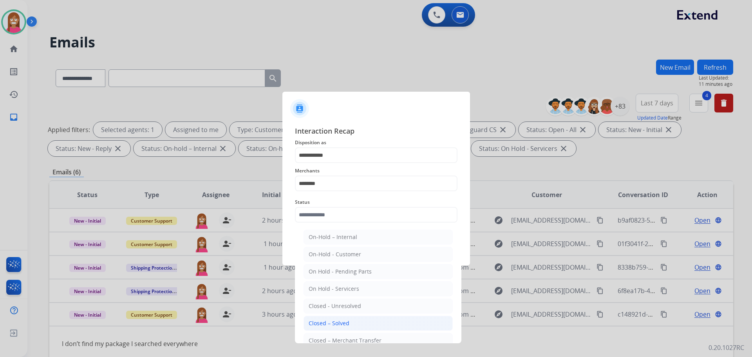
click at [318, 319] on div "Closed – Solved" at bounding box center [329, 323] width 41 height 8
type input "**********"
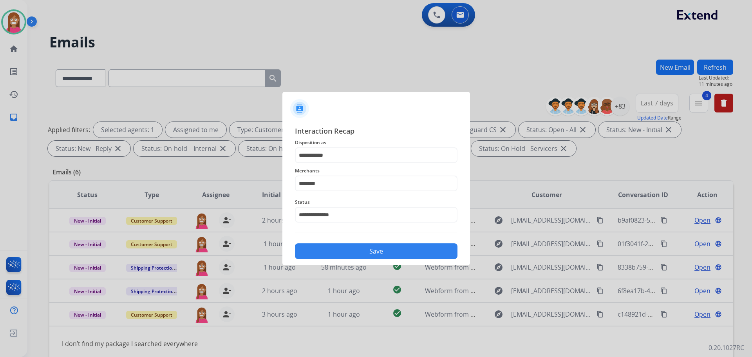
click at [345, 251] on button "Save" at bounding box center [376, 251] width 163 height 16
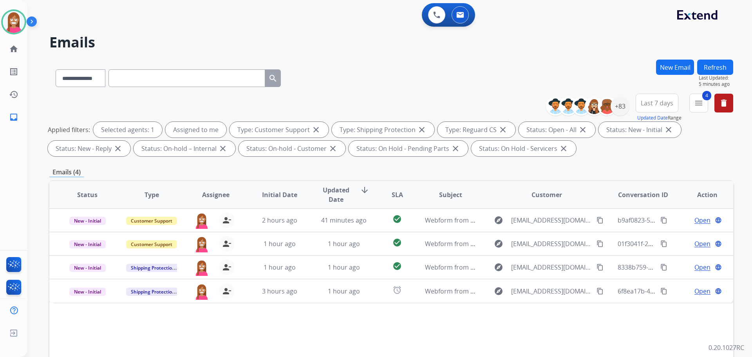
drag, startPoint x: 713, startPoint y: 69, endPoint x: 718, endPoint y: 69, distance: 5.9
click at [714, 69] on button "Refresh" at bounding box center [715, 67] width 36 height 15
click at [701, 65] on button "Refresh" at bounding box center [715, 67] width 36 height 15
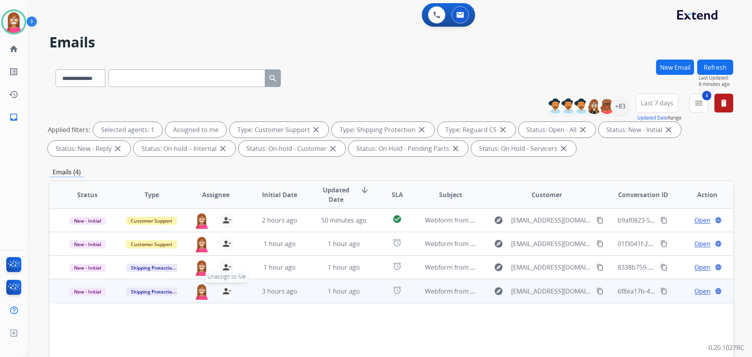
click at [224, 291] on mat-icon "person_remove" at bounding box center [226, 290] width 9 height 9
click at [224, 291] on mat-icon "person_add" at bounding box center [226, 290] width 9 height 9
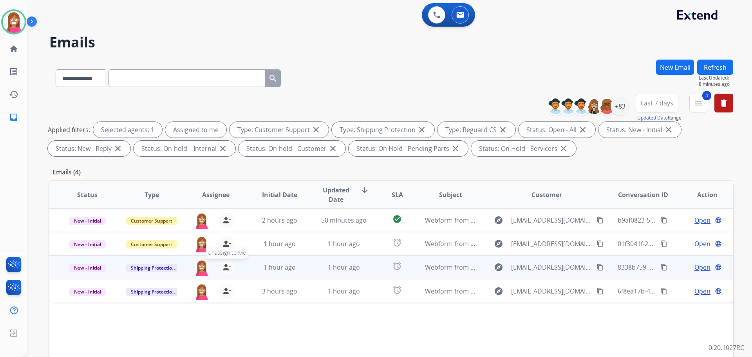
click at [224, 268] on mat-icon "person_remove" at bounding box center [226, 266] width 9 height 9
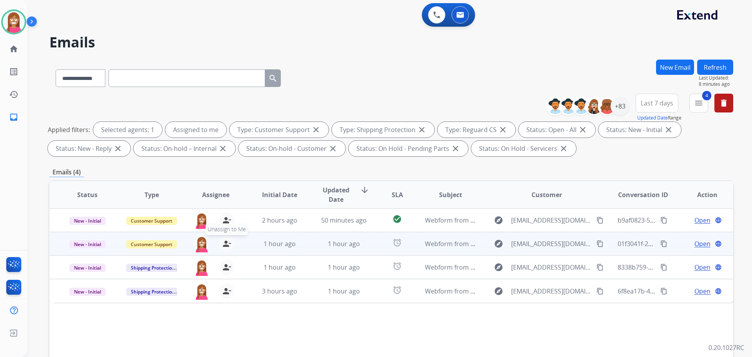
click at [225, 244] on mat-icon "person_remove" at bounding box center [226, 243] width 9 height 9
click at [225, 244] on mat-icon "person_add" at bounding box center [226, 243] width 9 height 9
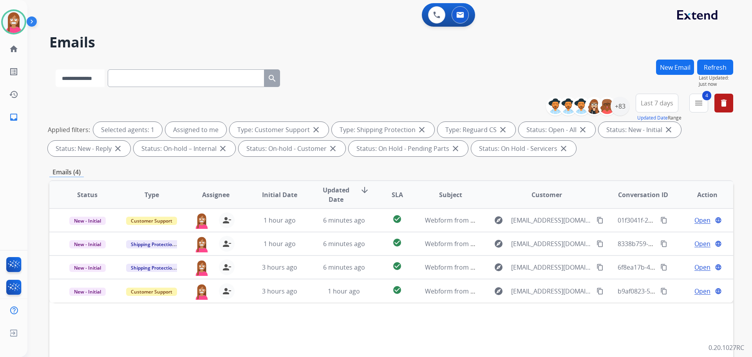
click at [103, 70] on select "**********" at bounding box center [80, 78] width 49 height 18
select select "**********"
click at [56, 69] on select "**********" at bounding box center [80, 78] width 49 height 18
paste input "**********"
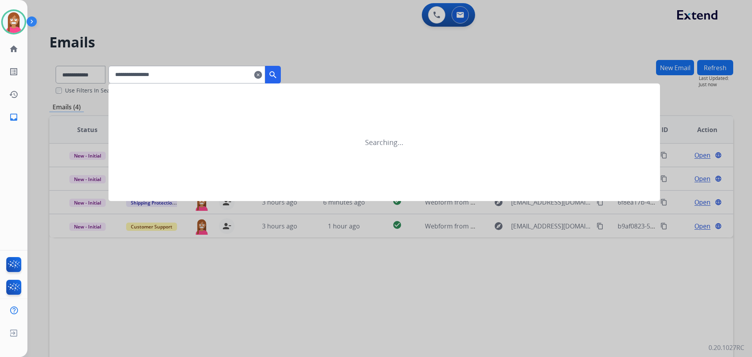
type input "**********"
click at [278, 73] on mat-icon "search" at bounding box center [272, 74] width 9 height 9
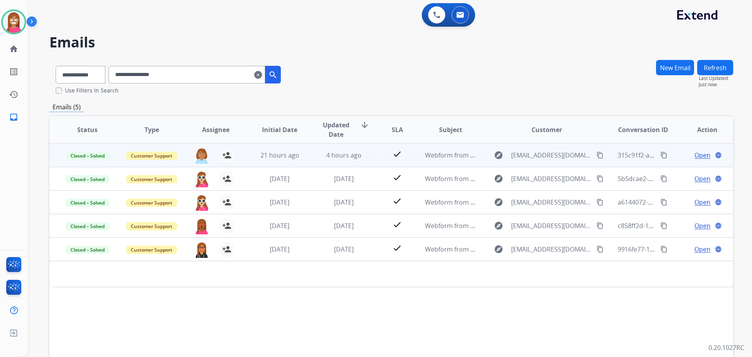
click at [314, 158] on td "4 hours ago" at bounding box center [338, 155] width 64 height 24
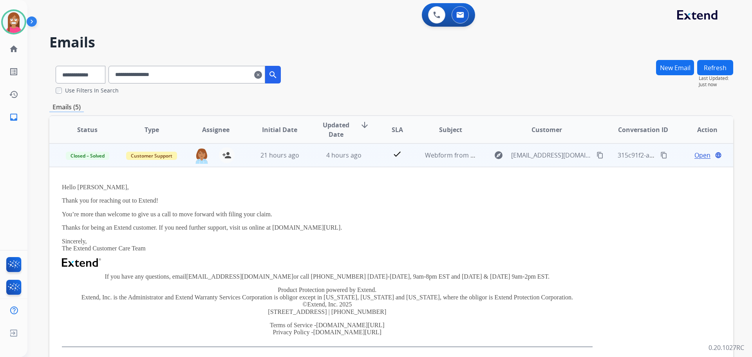
click at [698, 150] on span "Open" at bounding box center [703, 154] width 16 height 9
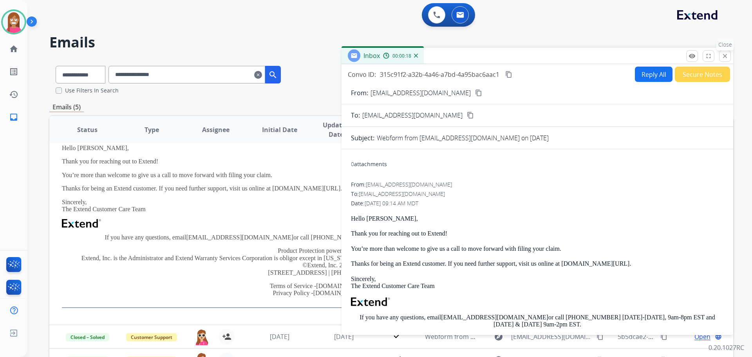
click at [722, 54] on mat-icon "close" at bounding box center [725, 55] width 7 height 7
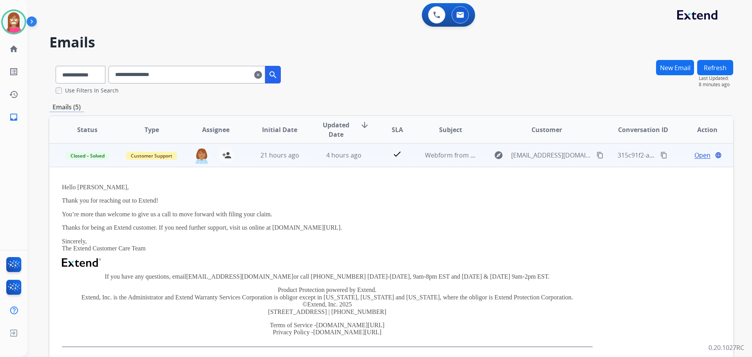
drag, startPoint x: 658, startPoint y: 156, endPoint x: 679, endPoint y: 165, distance: 22.6
click at [660, 156] on mat-icon "content_copy" at bounding box center [663, 155] width 7 height 7
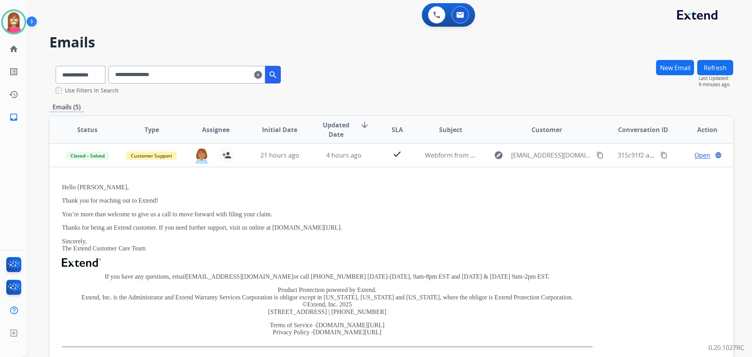
click at [524, 67] on div "**********" at bounding box center [391, 77] width 684 height 35
click at [262, 76] on mat-icon "clear" at bounding box center [258, 74] width 8 height 9
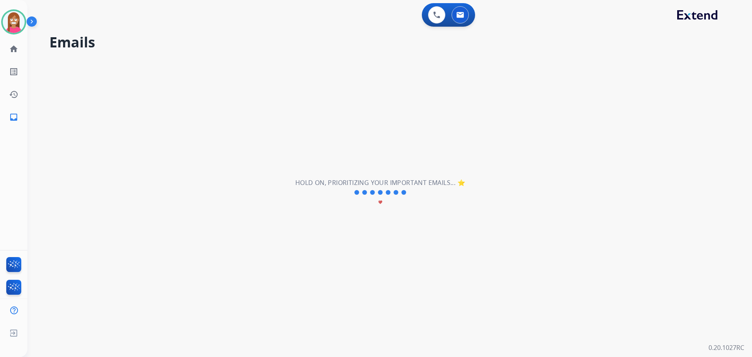
select select "**********"
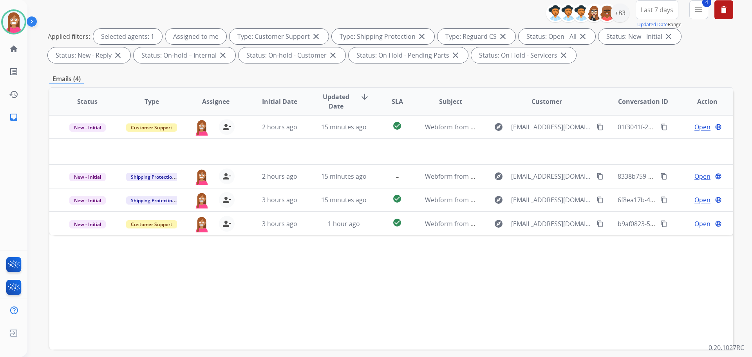
scroll to position [118, 0]
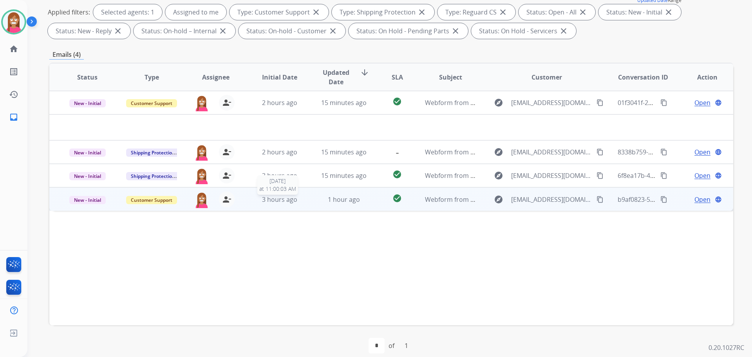
click at [292, 199] on span "3 hours ago" at bounding box center [279, 199] width 35 height 9
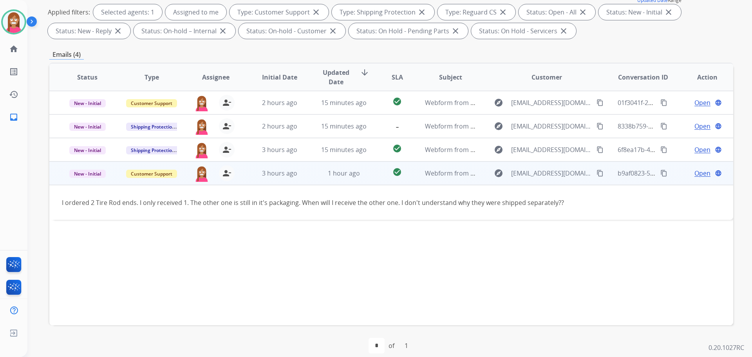
click at [695, 174] on span "Open" at bounding box center [703, 172] width 16 height 9
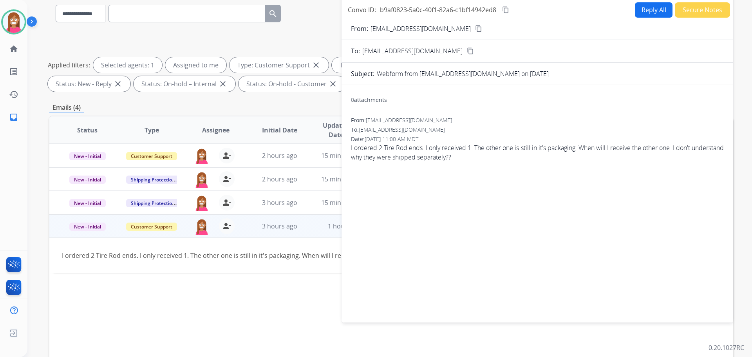
scroll to position [0, 0]
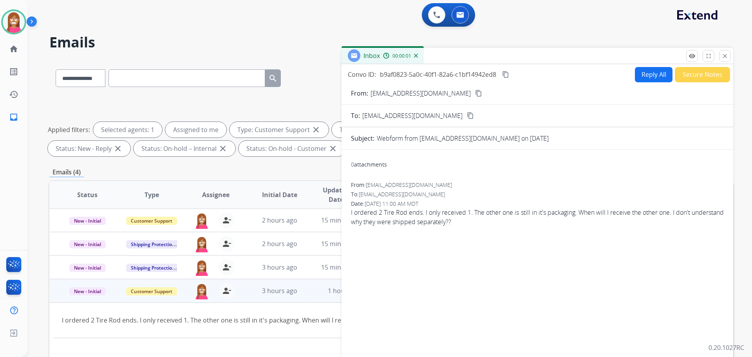
click at [644, 79] on button "Reply All" at bounding box center [654, 74] width 38 height 15
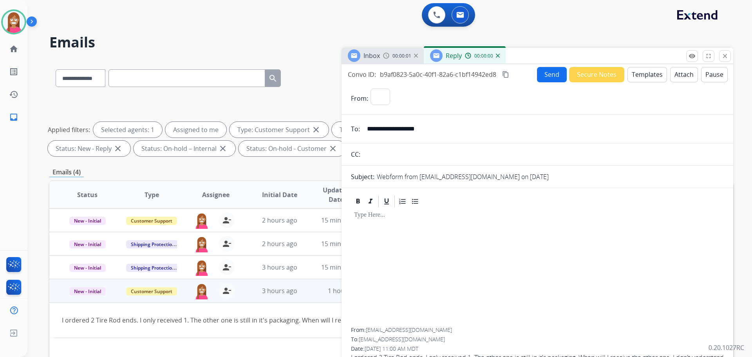
select select "**********"
click at [645, 77] on button "Templates" at bounding box center [648, 74] width 40 height 15
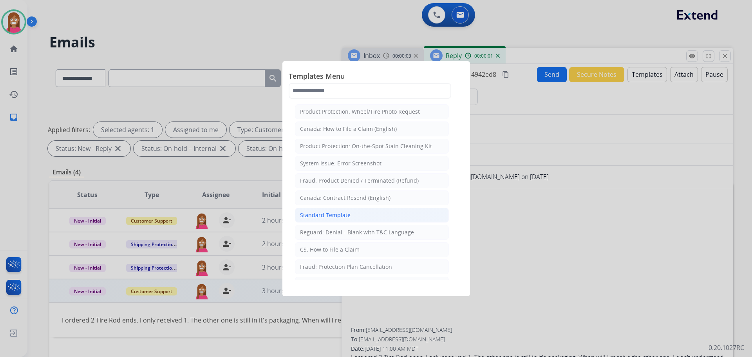
click at [310, 216] on div "Standard Template" at bounding box center [325, 215] width 51 height 8
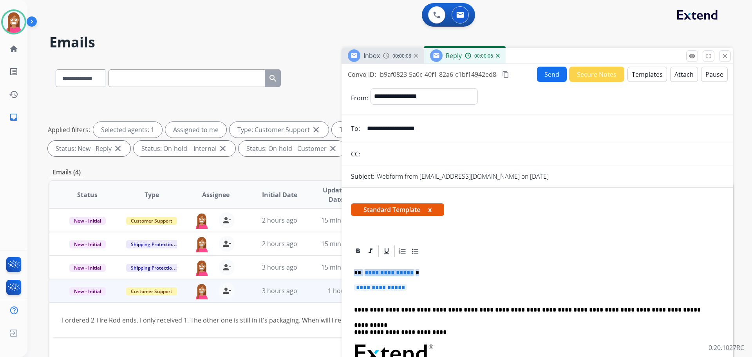
drag, startPoint x: 427, startPoint y: 288, endPoint x: 354, endPoint y: 269, distance: 75.6
paste div
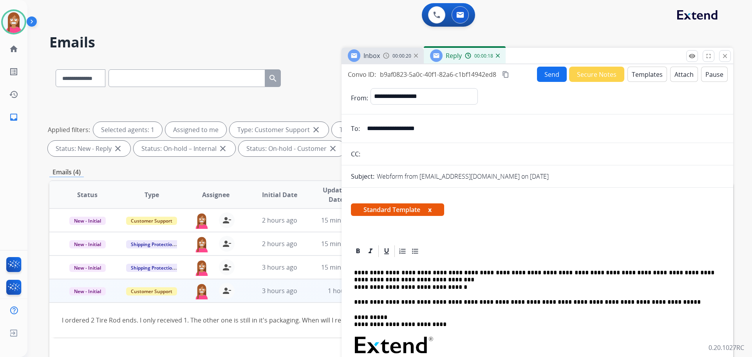
click at [384, 281] on p "**********" at bounding box center [534, 280] width 360 height 22
drag, startPoint x: 450, startPoint y: 288, endPoint x: 355, endPoint y: 290, distance: 94.8
click at [355, 290] on p "**********" at bounding box center [534, 280] width 360 height 22
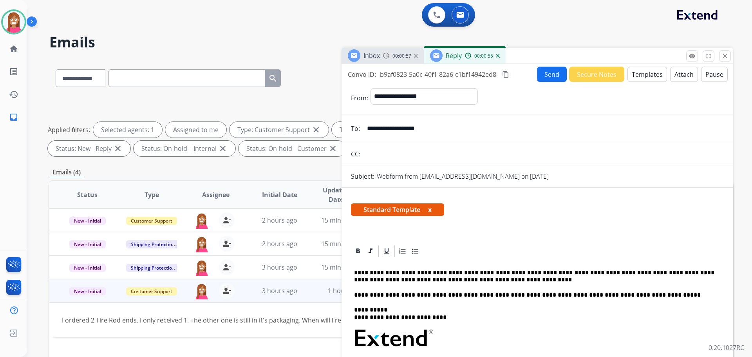
click at [461, 278] on p "**********" at bounding box center [534, 276] width 360 height 14
click at [462, 278] on p "**********" at bounding box center [534, 276] width 360 height 14
click at [547, 68] on button "Send" at bounding box center [552, 74] width 30 height 15
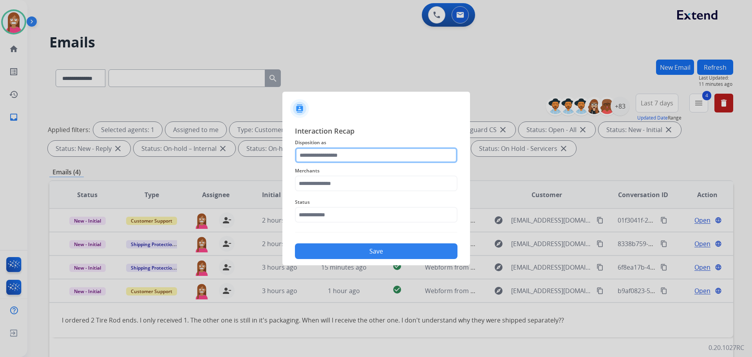
click at [313, 157] on input "text" at bounding box center [376, 155] width 163 height 16
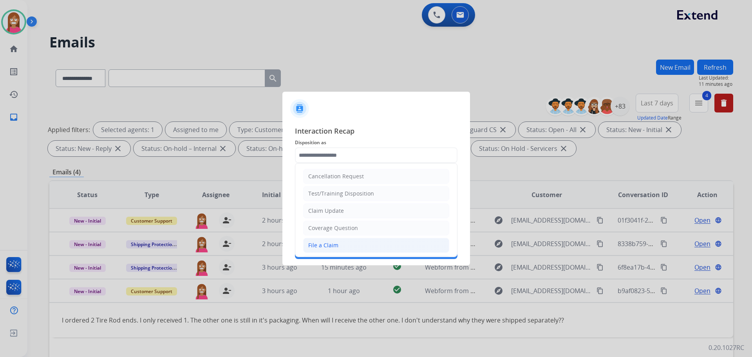
click at [326, 246] on div "File a Claim" at bounding box center [323, 245] width 30 height 8
type input "**********"
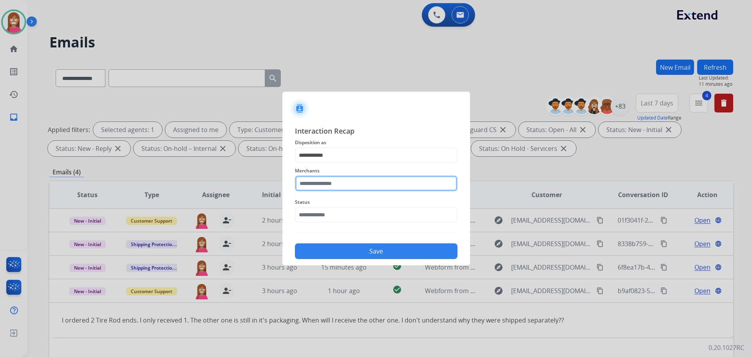
click at [324, 183] on input "text" at bounding box center [376, 183] width 163 height 16
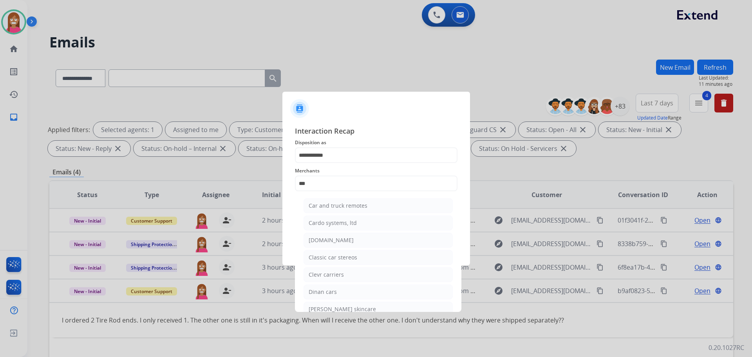
click at [333, 232] on ul "Car and truck remotes Cardo systems, ltd Carparts.com Classic car stereos Clevr…" at bounding box center [378, 285] width 154 height 182
click at [335, 238] on div "[DOMAIN_NAME]" at bounding box center [331, 240] width 45 height 8
type input "**********"
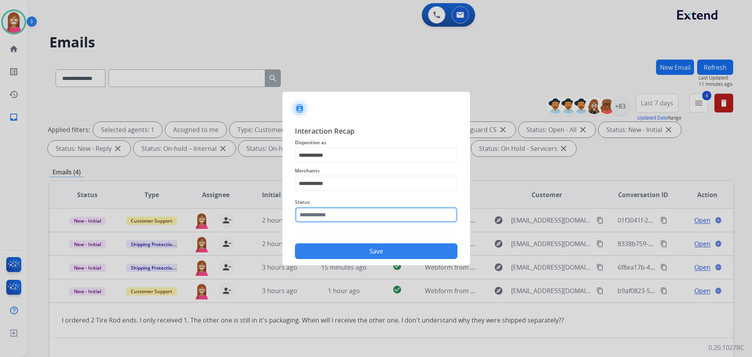
drag, startPoint x: 322, startPoint y: 220, endPoint x: 324, endPoint y: 225, distance: 5.8
click at [322, 220] on input "text" at bounding box center [376, 215] width 163 height 16
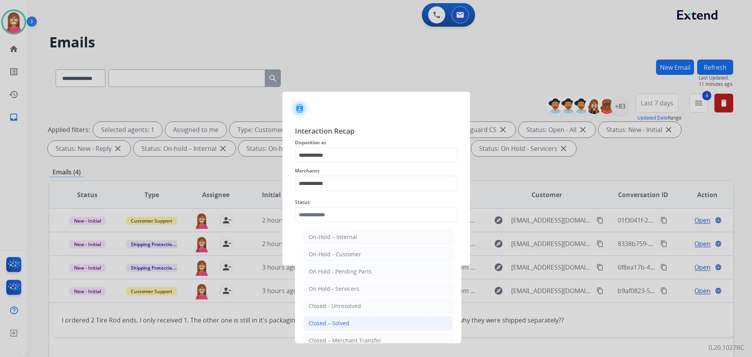
click at [349, 323] on li "Closed – Solved" at bounding box center [378, 323] width 149 height 15
type input "**********"
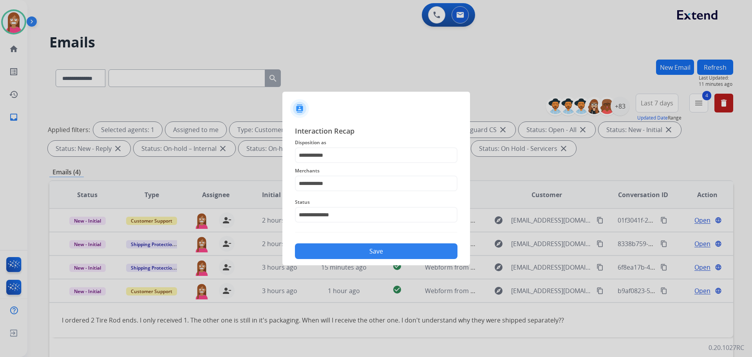
click at [314, 254] on button "Save" at bounding box center [376, 251] width 163 height 16
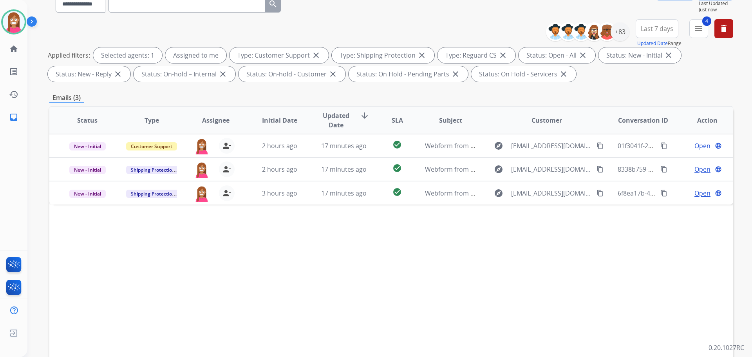
scroll to position [127, 0]
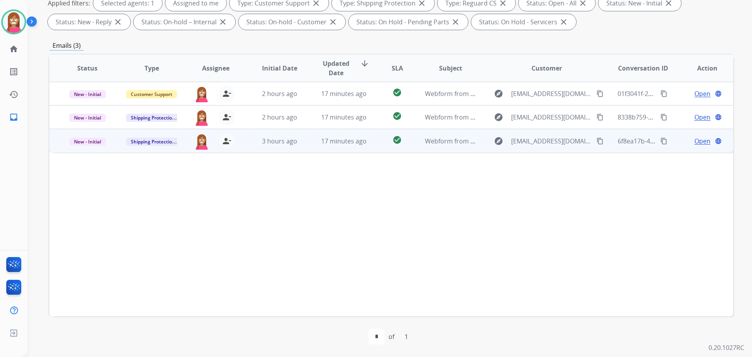
drag, startPoint x: 309, startPoint y: 145, endPoint x: 302, endPoint y: 150, distance: 8.3
click at [309, 145] on td "17 minutes ago" at bounding box center [338, 141] width 64 height 24
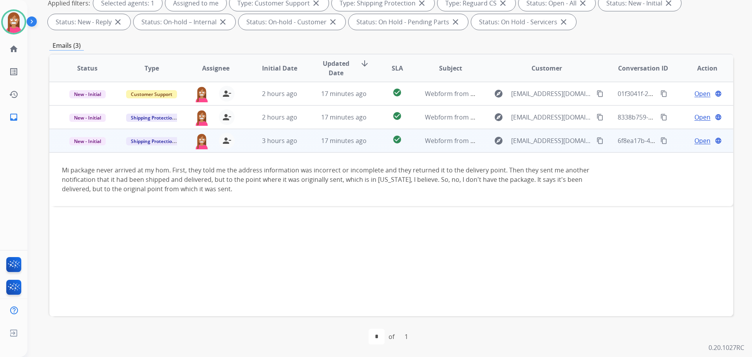
click at [597, 141] on mat-icon "content_copy" at bounding box center [600, 140] width 7 height 7
click at [695, 141] on span "Open" at bounding box center [703, 140] width 16 height 9
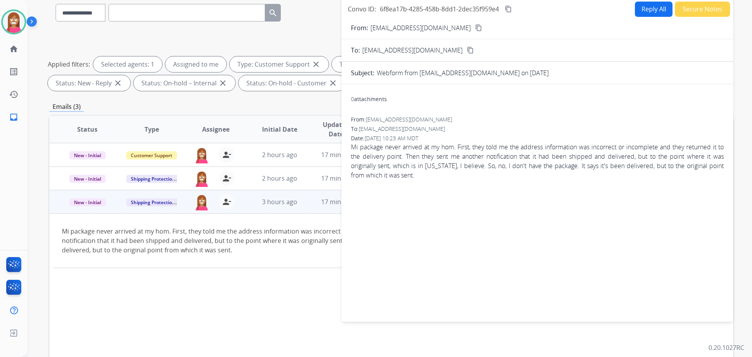
scroll to position [9, 0]
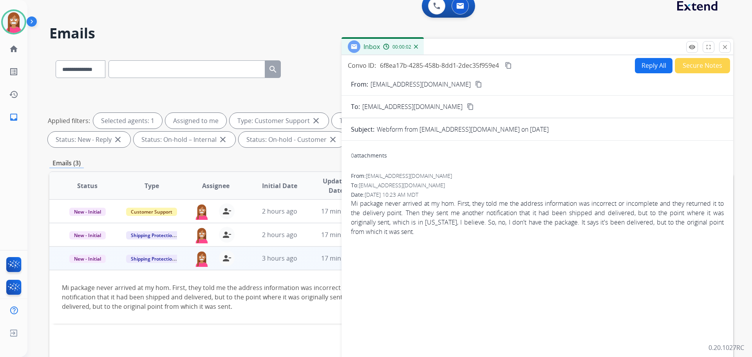
click at [646, 65] on button "Reply All" at bounding box center [654, 65] width 38 height 15
select select "**********"
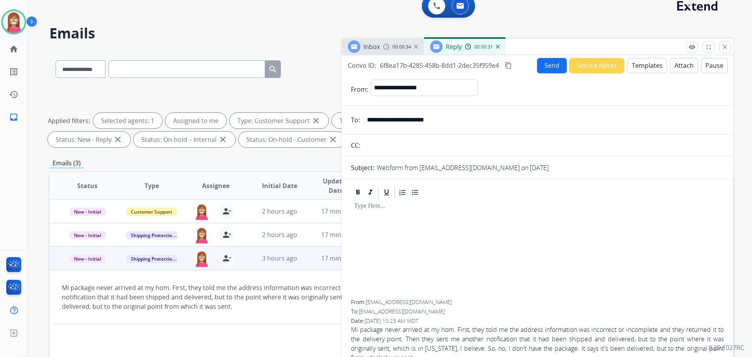
click at [650, 61] on button "Templates" at bounding box center [648, 65] width 40 height 15
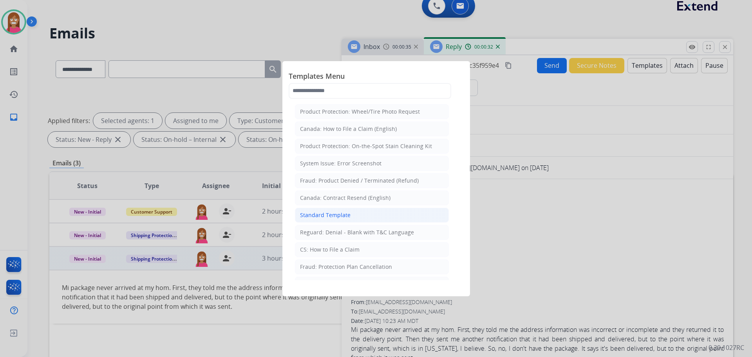
click at [327, 218] on div "Standard Template" at bounding box center [325, 215] width 51 height 8
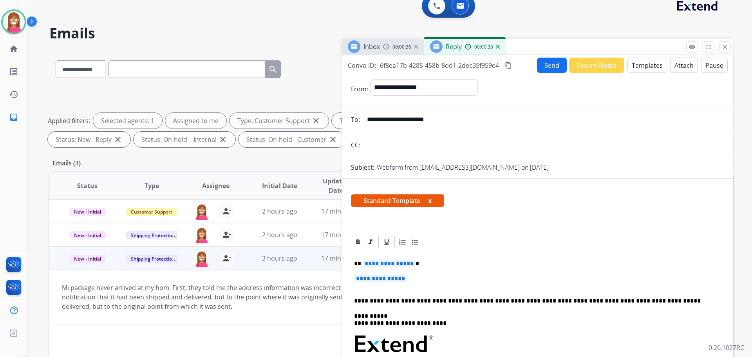
drag, startPoint x: 421, startPoint y: 280, endPoint x: 389, endPoint y: 271, distance: 34.1
click at [389, 271] on div "**********" at bounding box center [537, 362] width 373 height 227
drag, startPoint x: 425, startPoint y: 278, endPoint x: 354, endPoint y: 261, distance: 72.9
click at [354, 261] on div "**********" at bounding box center [537, 362] width 373 height 227
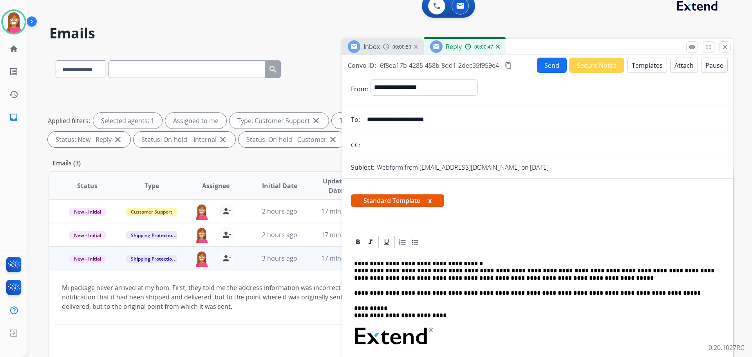
scroll to position [0, 0]
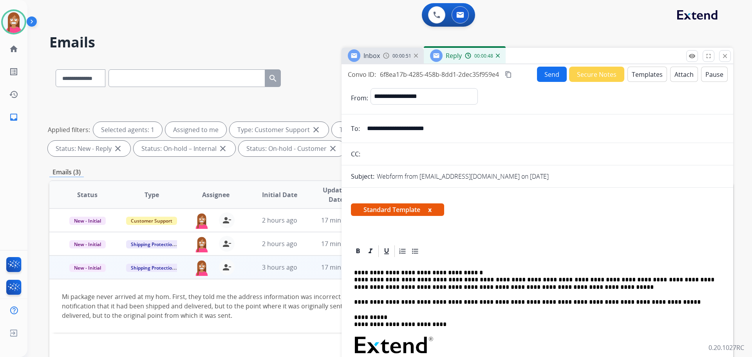
click at [543, 76] on button "Send" at bounding box center [552, 74] width 30 height 15
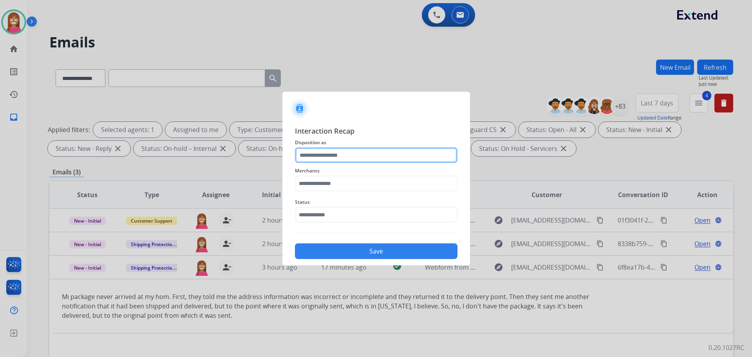
click at [331, 159] on input "text" at bounding box center [376, 155] width 163 height 16
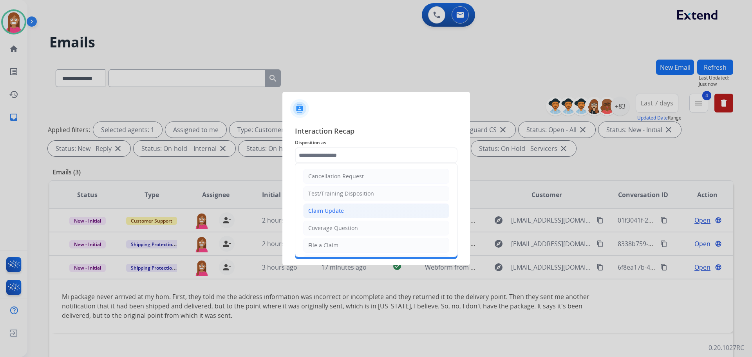
click at [335, 213] on div "Claim Update" at bounding box center [326, 211] width 36 height 8
type input "**********"
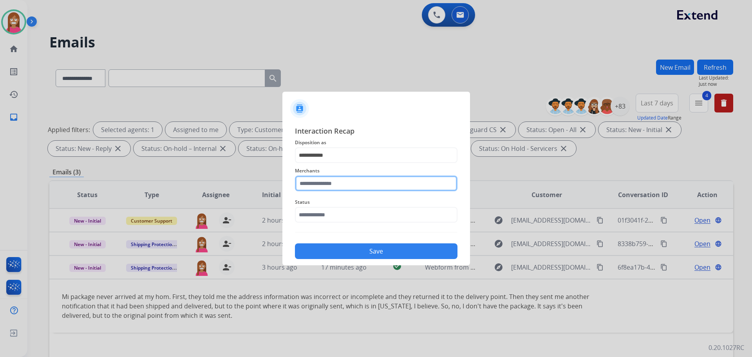
click at [325, 186] on input "text" at bounding box center [376, 183] width 163 height 16
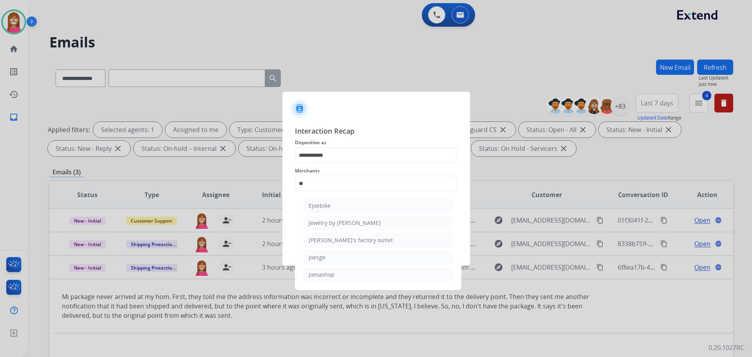
click at [370, 282] on ul "Ejoebike Jewelry by johan Joe's factory outlet Joesge Jomashop" at bounding box center [378, 242] width 154 height 96
click at [370, 281] on li "Jomashop" at bounding box center [378, 274] width 149 height 15
type input "********"
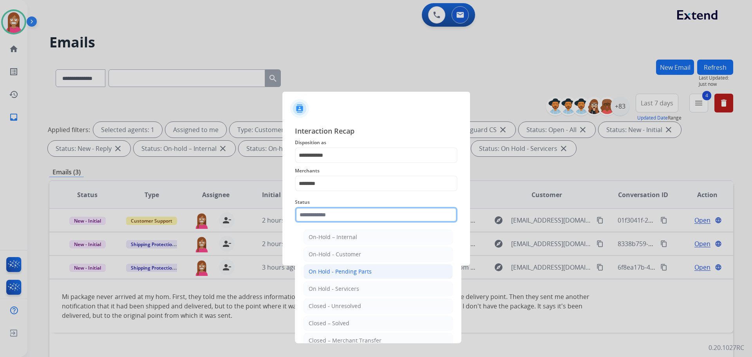
drag, startPoint x: 344, startPoint y: 218, endPoint x: 335, endPoint y: 279, distance: 61.1
click at [344, 218] on input "text" at bounding box center [376, 215] width 163 height 16
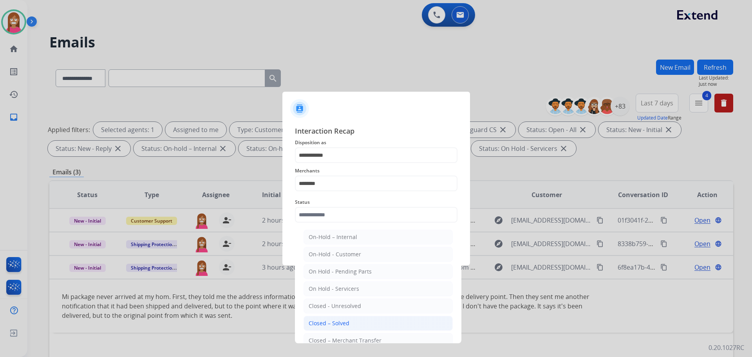
click at [327, 317] on li "Closed – Solved" at bounding box center [378, 323] width 149 height 15
type input "**********"
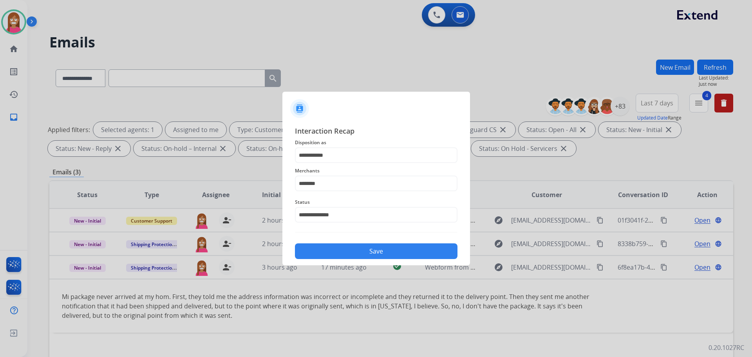
click at [341, 251] on button "Save" at bounding box center [376, 251] width 163 height 16
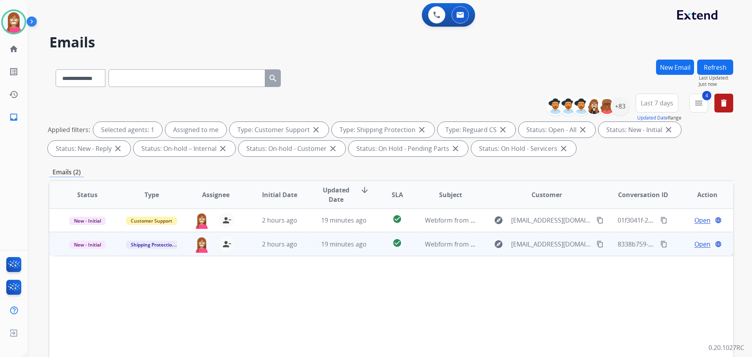
click at [311, 250] on td "19 minutes ago" at bounding box center [338, 244] width 64 height 24
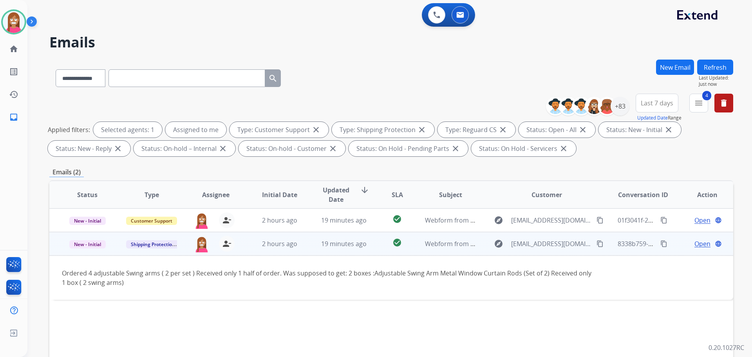
click at [695, 242] on span "Open" at bounding box center [703, 243] width 16 height 9
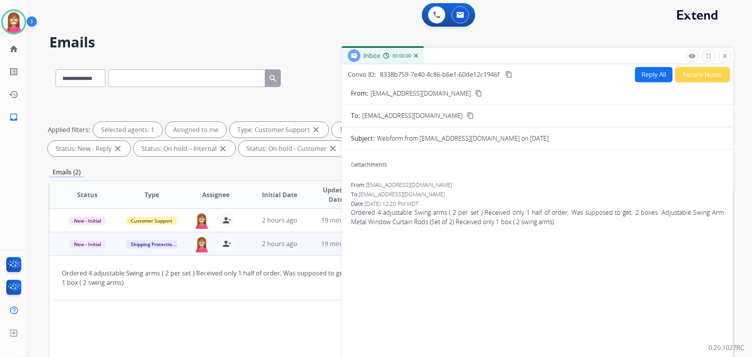
click at [664, 75] on button "Reply All" at bounding box center [654, 74] width 38 height 15
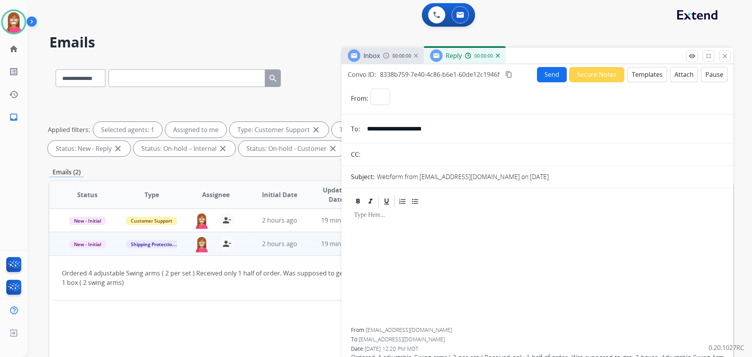
select select "**********"
click at [637, 77] on button "Templates" at bounding box center [648, 74] width 40 height 15
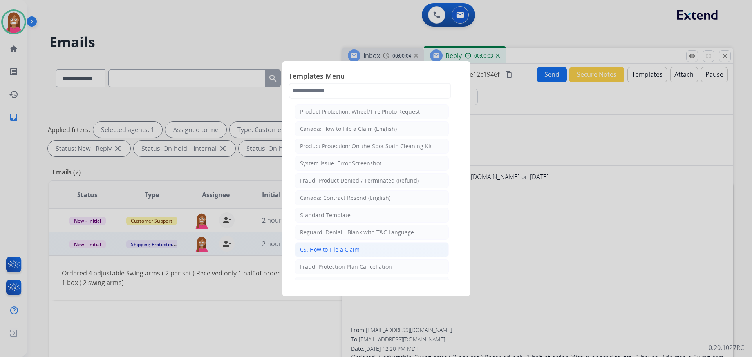
click at [351, 246] on div "CS: How to File a Claim" at bounding box center [330, 250] width 60 height 8
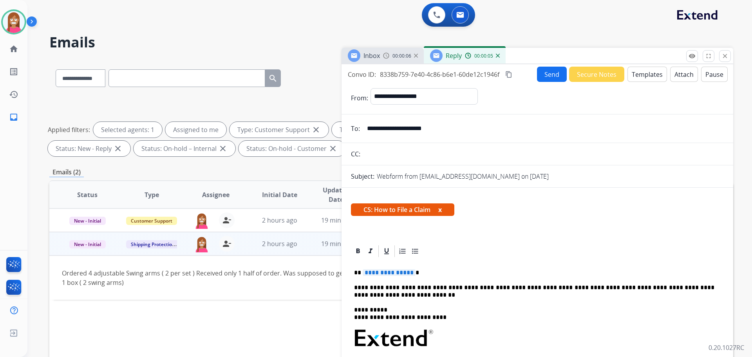
click at [388, 273] on span "**********" at bounding box center [389, 272] width 53 height 7
click at [550, 78] on button "Send" at bounding box center [552, 74] width 30 height 15
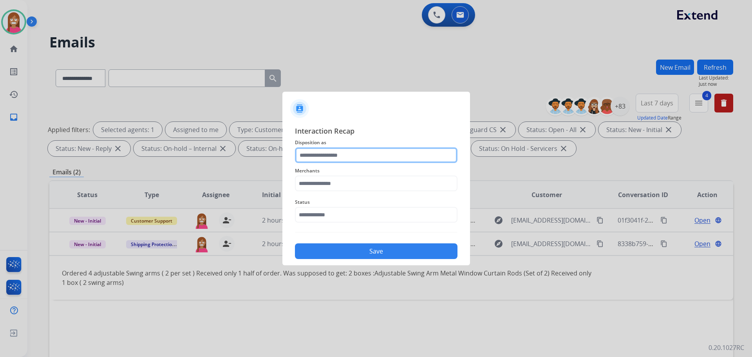
click at [353, 156] on input "text" at bounding box center [376, 155] width 163 height 16
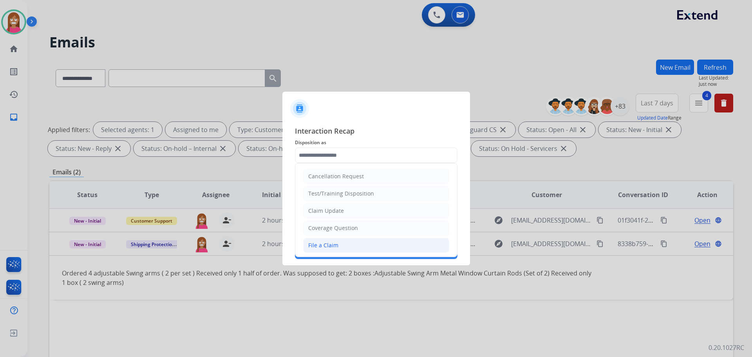
click at [335, 242] on div "File a Claim" at bounding box center [323, 245] width 30 height 8
type input "**********"
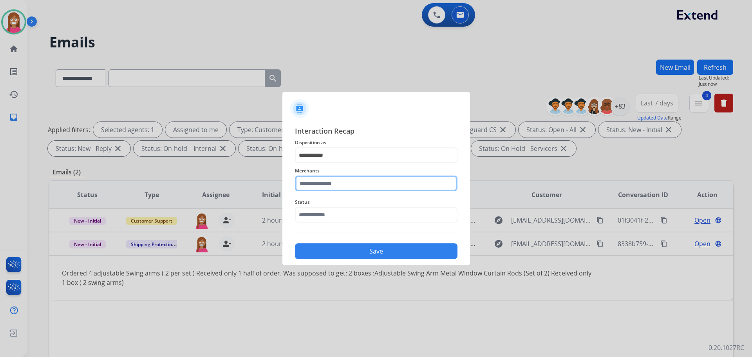
click at [327, 185] on input "text" at bounding box center [376, 183] width 163 height 16
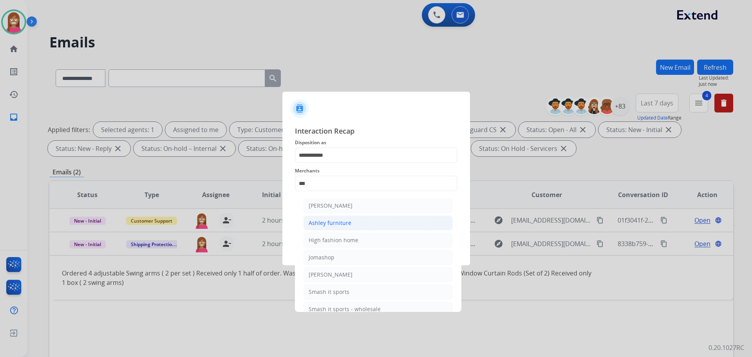
click at [316, 228] on li "Ashley furniture" at bounding box center [378, 222] width 149 height 15
type input "**********"
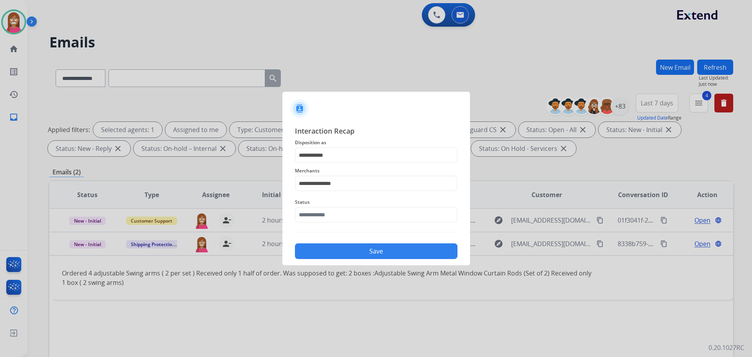
click at [328, 252] on button "Save" at bounding box center [376, 251] width 163 height 16
click at [322, 220] on input "text" at bounding box center [376, 215] width 163 height 16
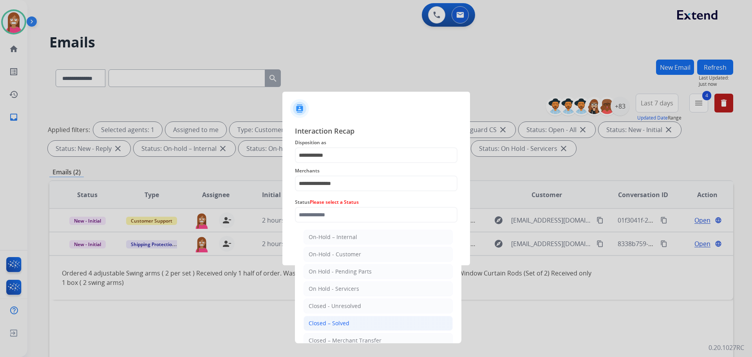
click at [333, 325] on div "Closed – Solved" at bounding box center [329, 323] width 41 height 8
type input "**********"
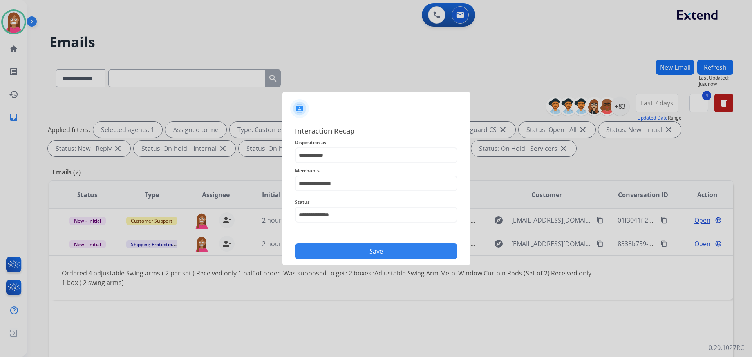
click at [335, 242] on div "Save" at bounding box center [376, 249] width 163 height 20
click at [335, 253] on button "Save" at bounding box center [376, 251] width 163 height 16
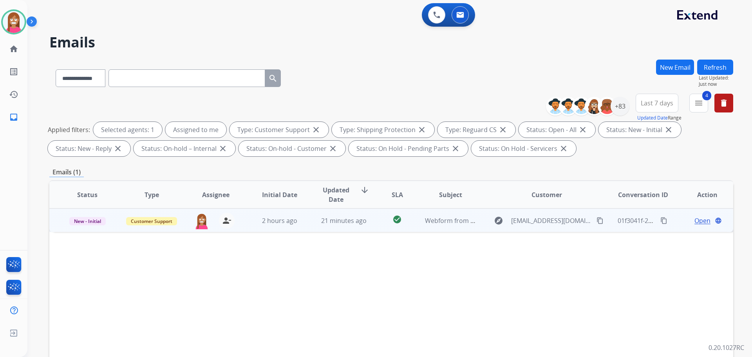
click at [307, 228] on td "21 minutes ago" at bounding box center [338, 220] width 64 height 24
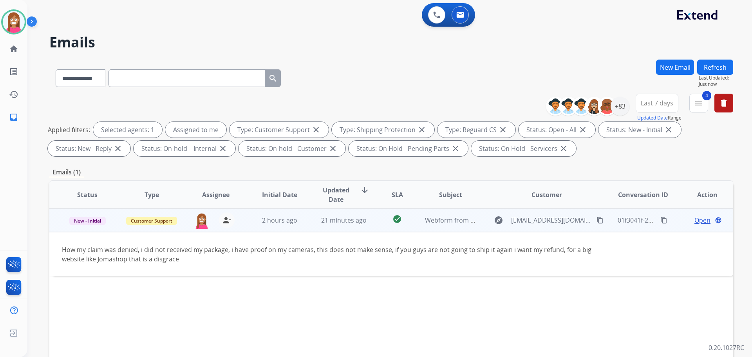
click at [597, 219] on mat-icon "content_copy" at bounding box center [600, 220] width 7 height 7
click at [695, 219] on span "Open" at bounding box center [703, 219] width 16 height 9
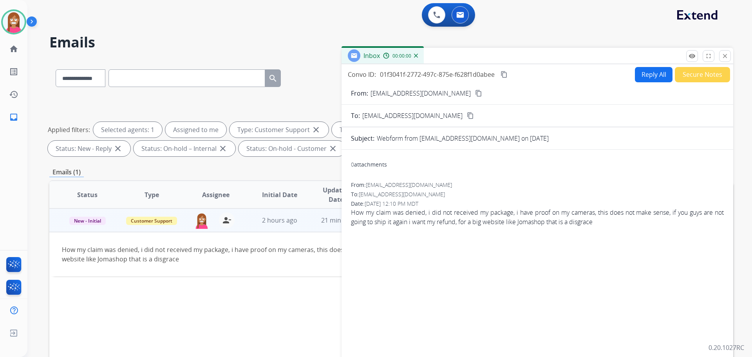
click at [650, 75] on button "Reply All" at bounding box center [654, 74] width 38 height 15
select select "**********"
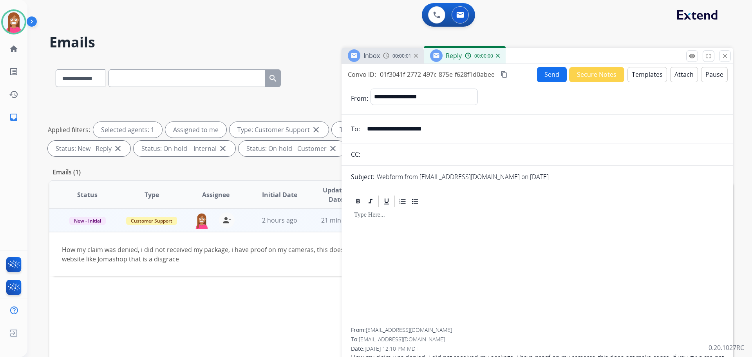
click at [639, 78] on button "Templates" at bounding box center [648, 74] width 40 height 15
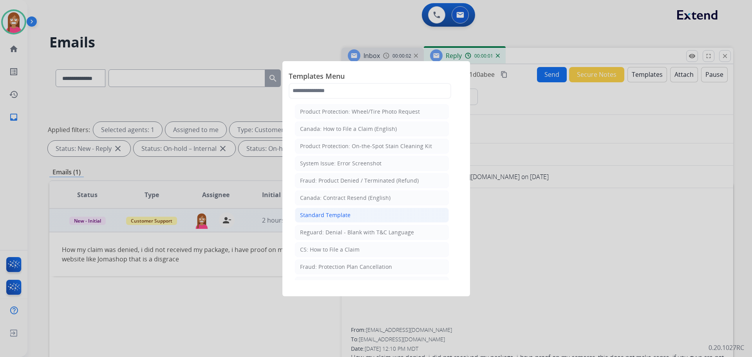
click at [320, 215] on div "Standard Template" at bounding box center [325, 215] width 51 height 8
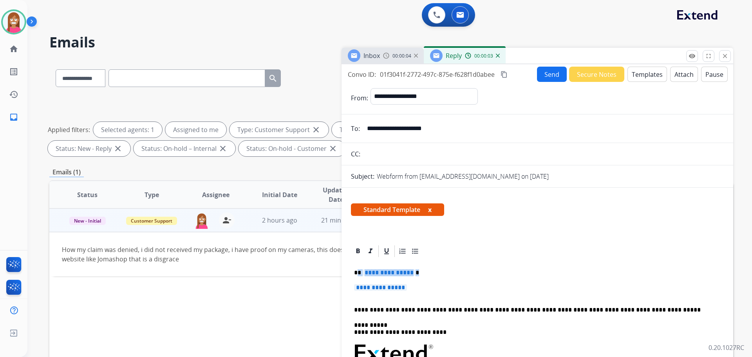
drag, startPoint x: 434, startPoint y: 293, endPoint x: 357, endPoint y: 271, distance: 79.4
drag, startPoint x: 426, startPoint y: 290, endPoint x: 421, endPoint y: 291, distance: 4.3
click at [424, 291] on p "**********" at bounding box center [537, 291] width 367 height 14
drag, startPoint x: 421, startPoint y: 291, endPoint x: 398, endPoint y: 283, distance: 24.4
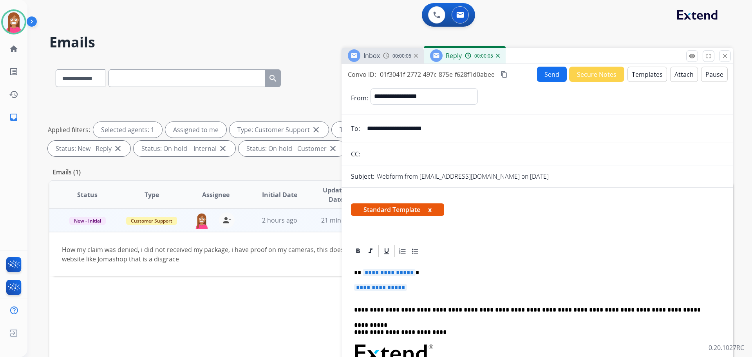
click at [415, 286] on p "**********" at bounding box center [537, 291] width 367 height 14
drag, startPoint x: 415, startPoint y: 286, endPoint x: 408, endPoint y: 284, distance: 7.6
click at [408, 284] on p "**********" at bounding box center [537, 291] width 367 height 14
drag, startPoint x: 361, startPoint y: 297, endPoint x: 420, endPoint y: 294, distance: 58.8
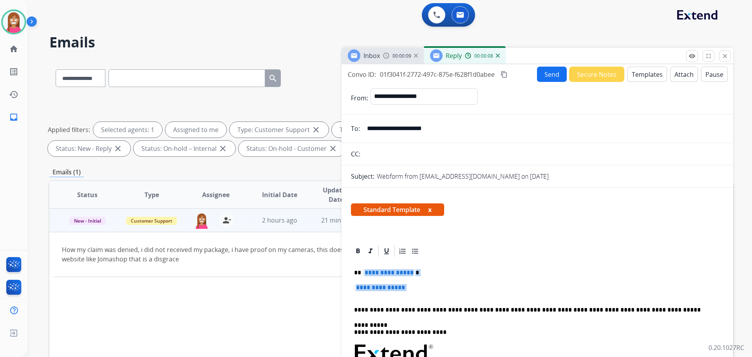
click at [420, 294] on p "**********" at bounding box center [537, 291] width 367 height 14
click at [418, 291] on p "**********" at bounding box center [537, 291] width 367 height 14
drag, startPoint x: 416, startPoint y: 289, endPoint x: 396, endPoint y: 285, distance: 21.2
click at [414, 287] on p "**********" at bounding box center [537, 291] width 367 height 14
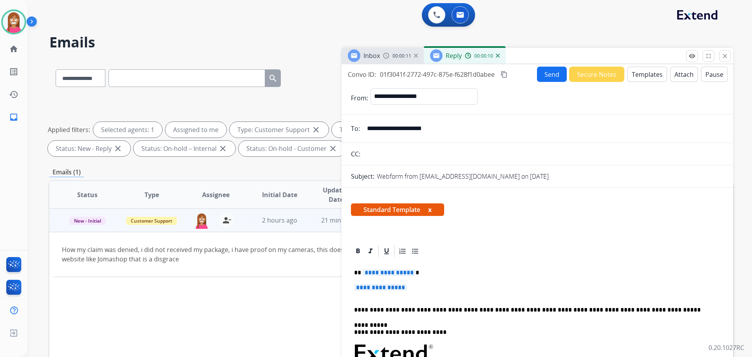
click at [407, 287] on span "**********" at bounding box center [380, 287] width 53 height 7
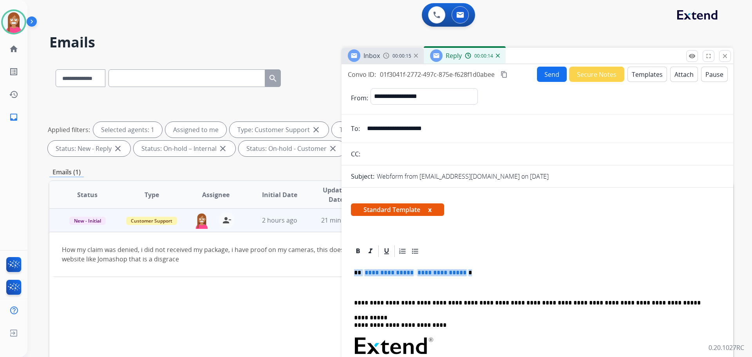
drag, startPoint x: 465, startPoint y: 275, endPoint x: 355, endPoint y: 273, distance: 109.3
click at [355, 273] on p "**********" at bounding box center [534, 272] width 360 height 7
paste div
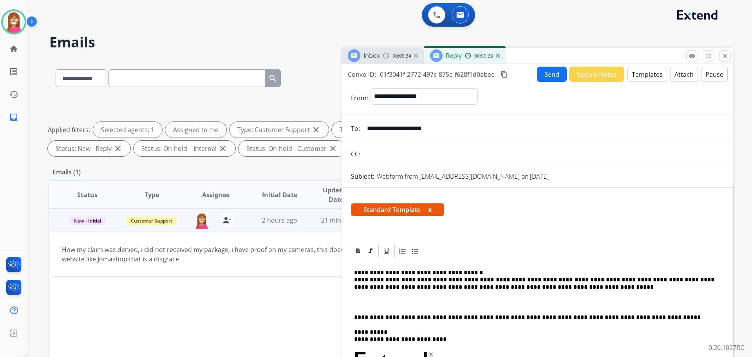
click at [546, 72] on button "Send" at bounding box center [552, 74] width 30 height 15
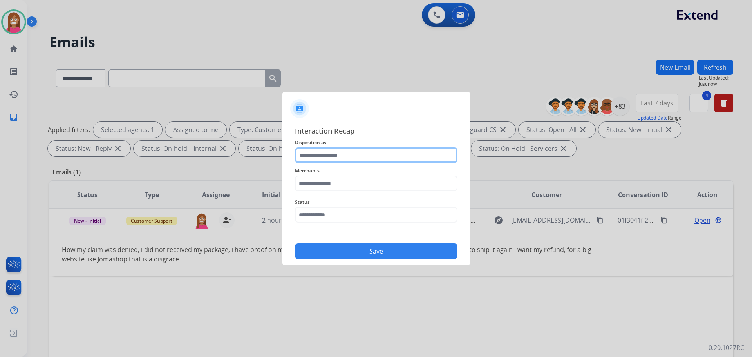
click at [313, 154] on input "text" at bounding box center [376, 155] width 163 height 16
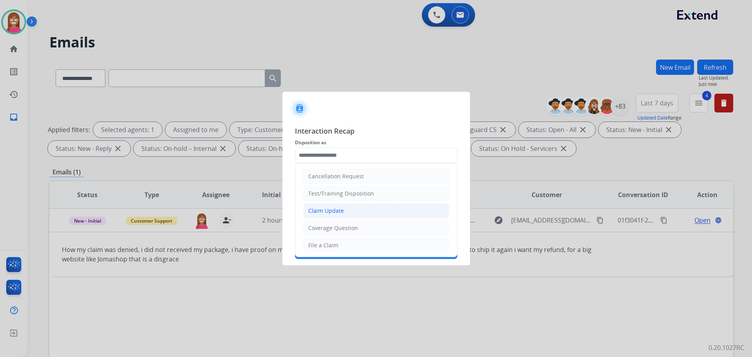
click at [316, 214] on div "Claim Update" at bounding box center [326, 211] width 36 height 8
type input "**********"
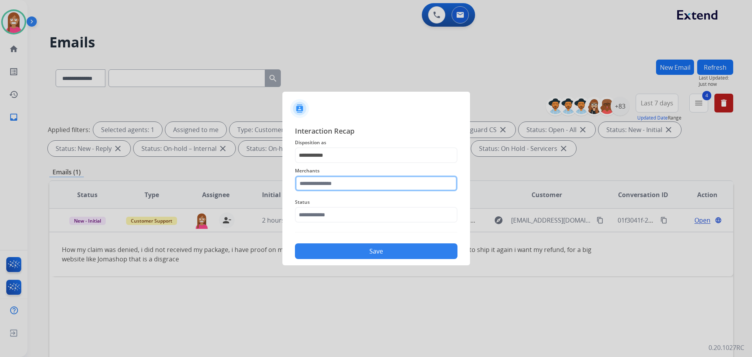
click at [302, 184] on input "text" at bounding box center [376, 183] width 163 height 16
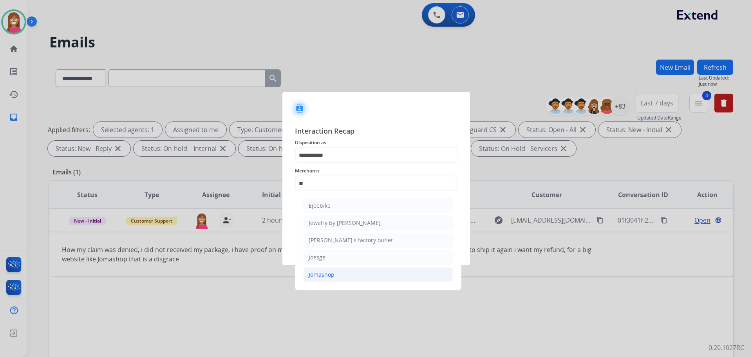
click at [325, 274] on div "Jomashop" at bounding box center [322, 275] width 26 height 8
type input "********"
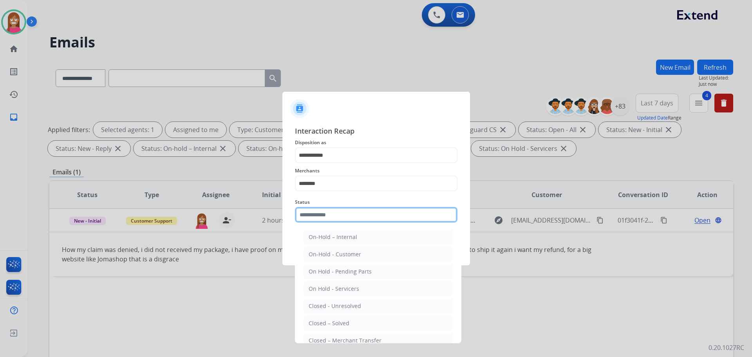
click at [320, 214] on input "text" at bounding box center [376, 215] width 163 height 16
click at [320, 323] on div "Closed – Solved" at bounding box center [329, 323] width 41 height 8
type input "**********"
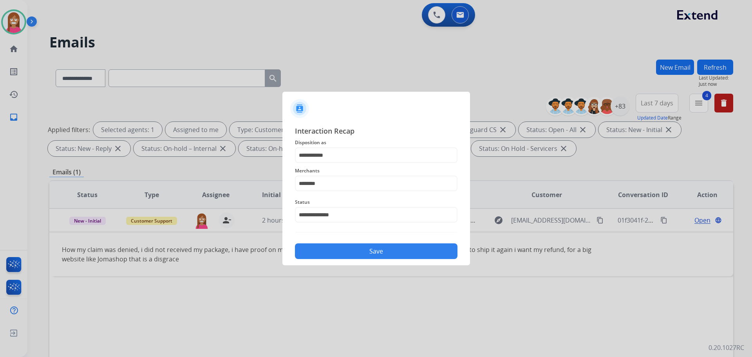
click at [322, 248] on button "Save" at bounding box center [376, 251] width 163 height 16
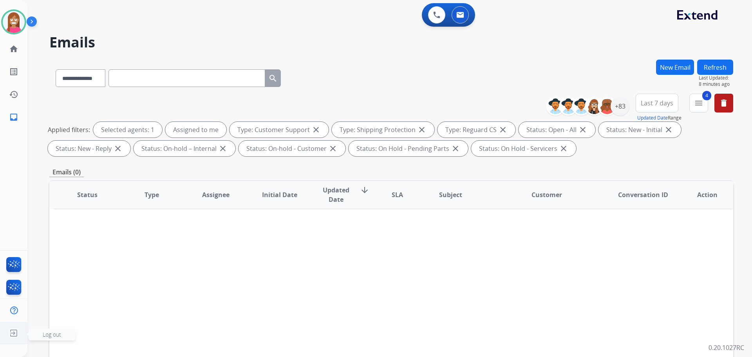
click at [14, 332] on img at bounding box center [14, 333] width 14 height 15
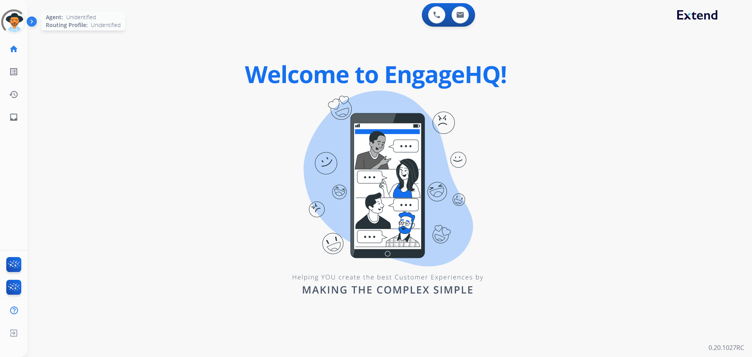
click at [11, 28] on div at bounding box center [13, 21] width 25 height 25
